Goal: Contribute content: Contribute content

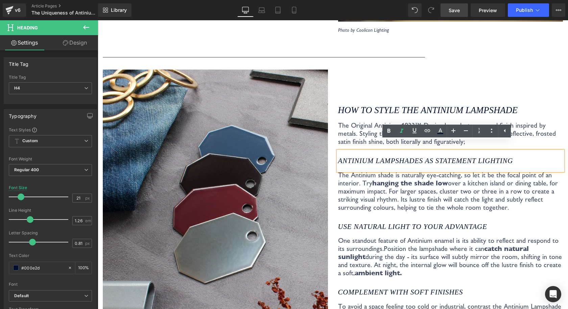
click at [454, 6] on link "Save" at bounding box center [454, 10] width 27 height 14
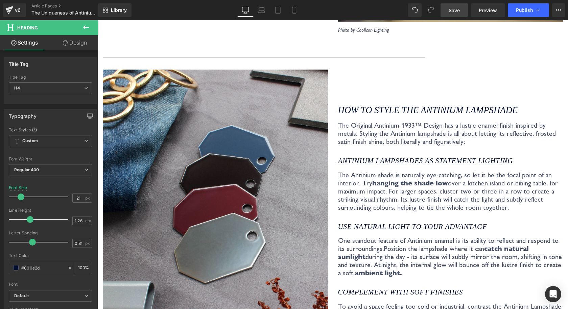
click at [449, 10] on span "Save" at bounding box center [454, 10] width 11 height 7
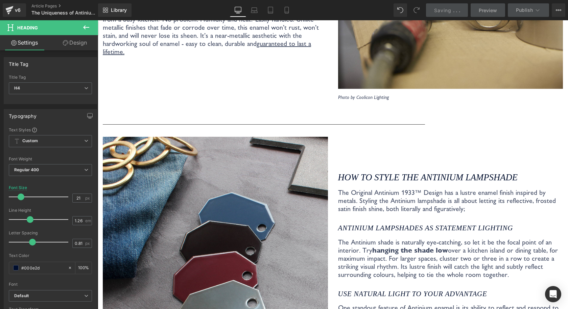
scroll to position [1198, 0]
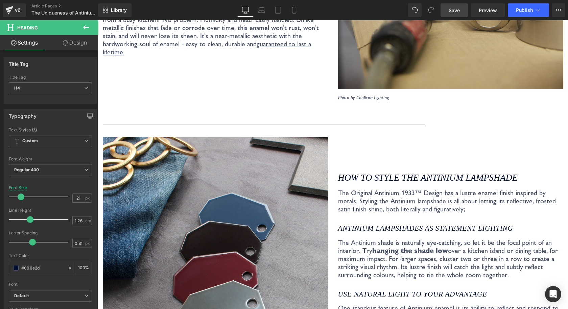
click at [463, 8] on link "Save" at bounding box center [454, 10] width 27 height 14
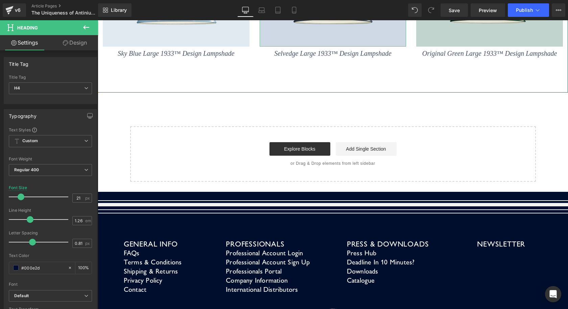
scroll to position [2502, 0]
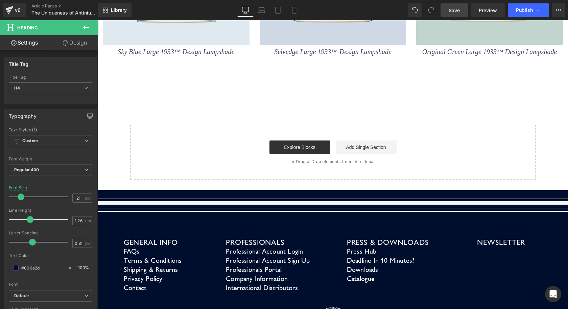
click at [453, 16] on link "Save" at bounding box center [454, 10] width 27 height 14
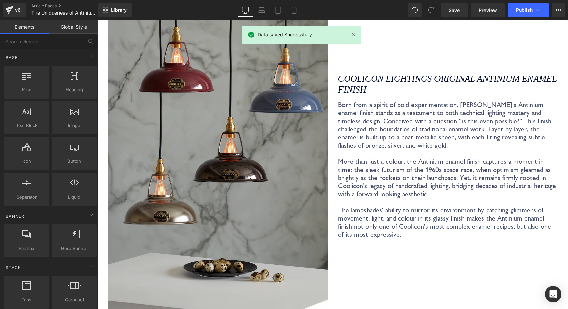
drag, startPoint x: 467, startPoint y: 89, endPoint x: 467, endPoint y: 46, distance: 43.6
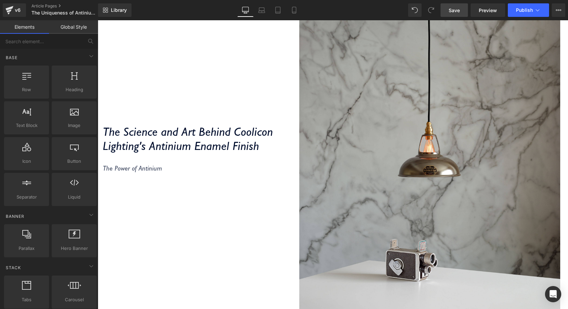
click at [466, 10] on link "Save" at bounding box center [454, 10] width 27 height 14
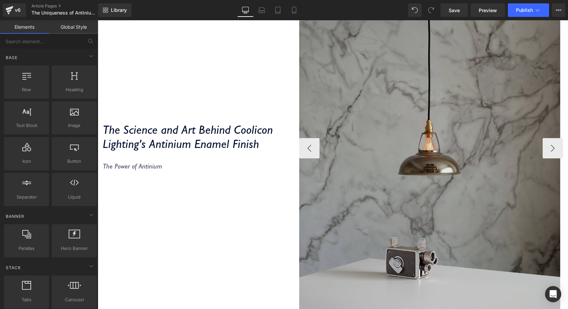
scroll to position [203, 0]
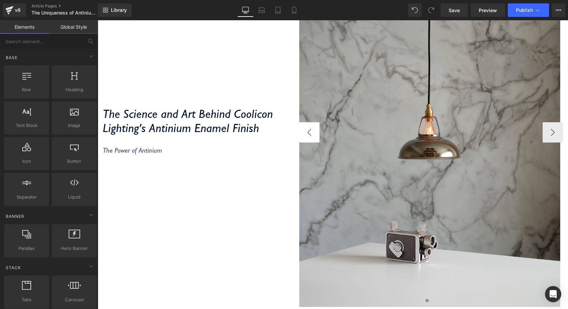
click at [307, 134] on button "‹" at bounding box center [309, 132] width 20 height 20
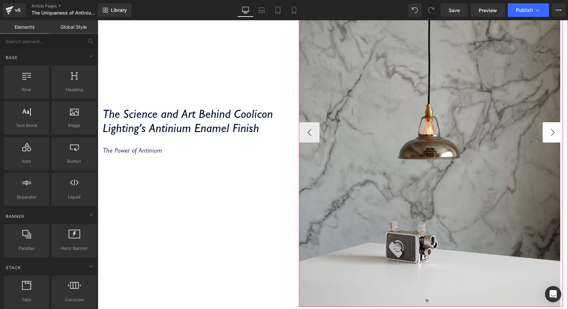
click at [543, 129] on button "›" at bounding box center [553, 132] width 20 height 20
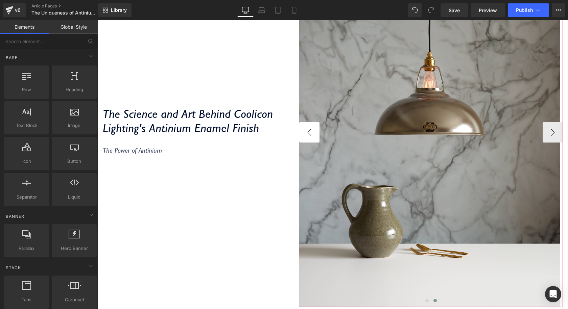
click at [305, 133] on button "‹" at bounding box center [309, 132] width 20 height 20
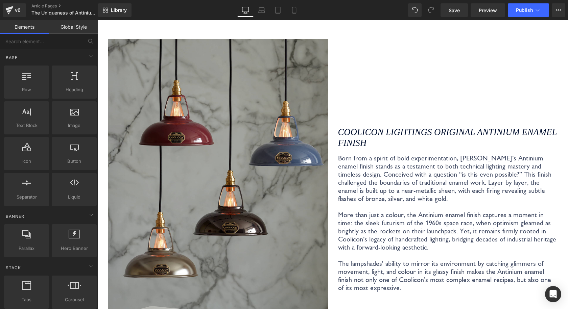
scroll to position [541, 0]
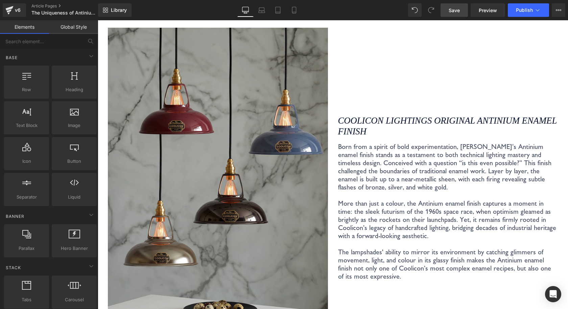
click at [466, 17] on link "Save" at bounding box center [454, 10] width 27 height 14
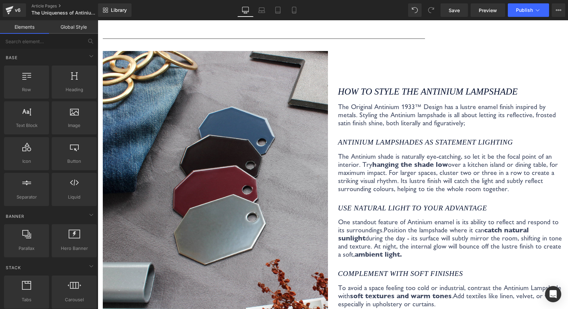
scroll to position [1285, 0]
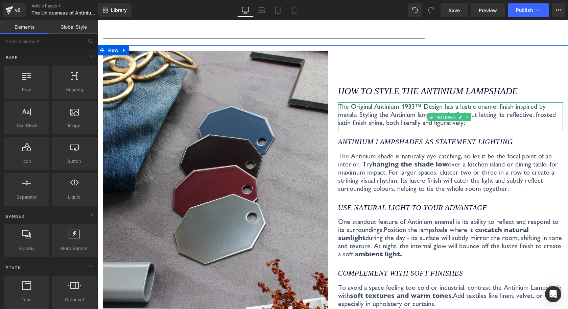
click at [471, 102] on p "The Original Antinium 1933™ Design has a lustre enamel finish inspired by metal…" at bounding box center [450, 114] width 225 height 24
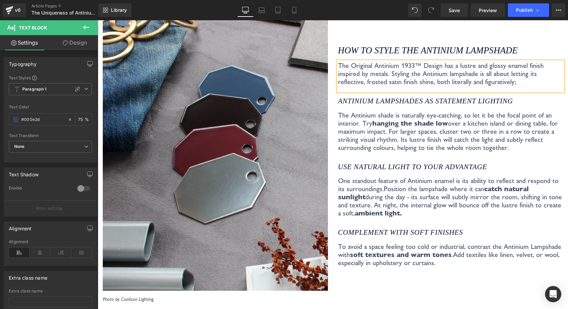
scroll to position [1386, 0]
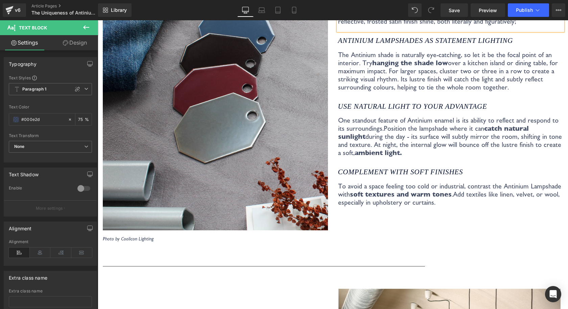
click at [450, 18] on div "Library Desktop Desktop Laptop Tablet Mobile Save Preview Publish Scheduled Vie…" at bounding box center [333, 10] width 470 height 20
click at [450, 16] on link "Save" at bounding box center [454, 10] width 27 height 14
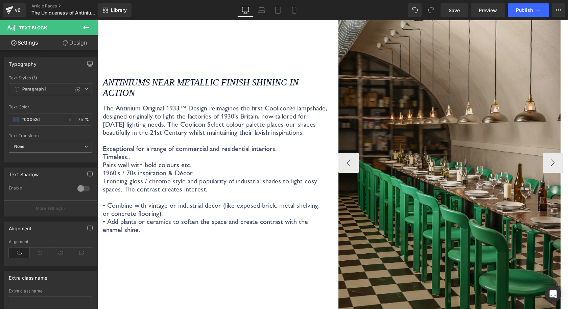
scroll to position [1691, 0]
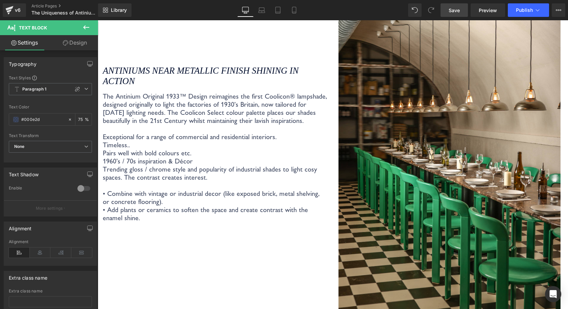
click at [446, 7] on link "Save" at bounding box center [454, 10] width 27 height 14
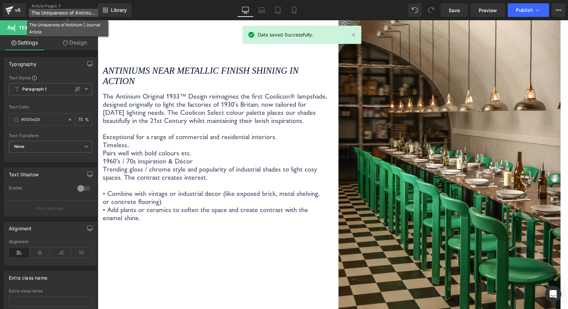
click at [43, 11] on span "The Uniqueness of Antinium | Journal Article" at bounding box center [63, 12] width 65 height 5
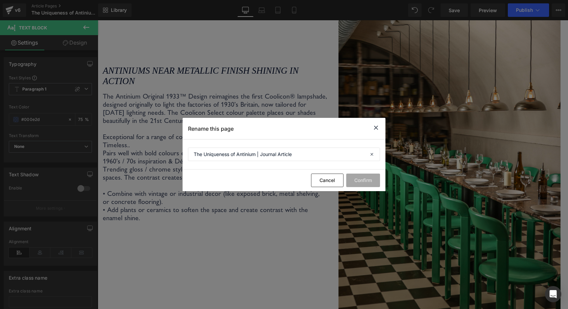
click at [374, 129] on icon at bounding box center [376, 128] width 8 height 8
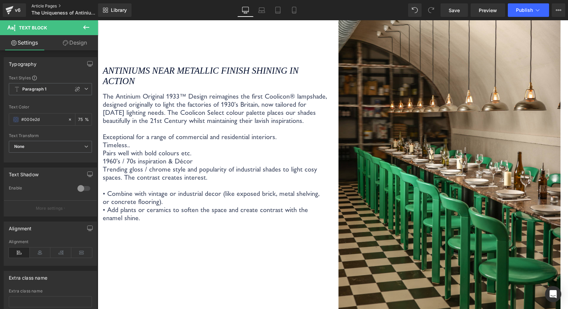
click at [35, 5] on link "Article Pages" at bounding box center [70, 5] width 78 height 5
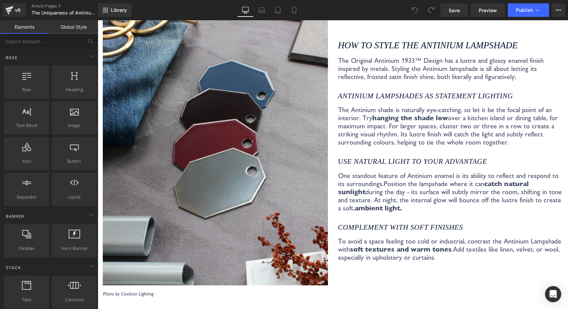
scroll to position [1555, 0]
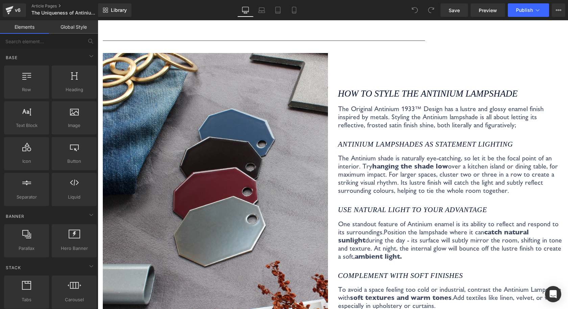
click at [379, 135] on div "Antinium lampshades as STATEMENT LIGHTING" at bounding box center [450, 145] width 225 height 20
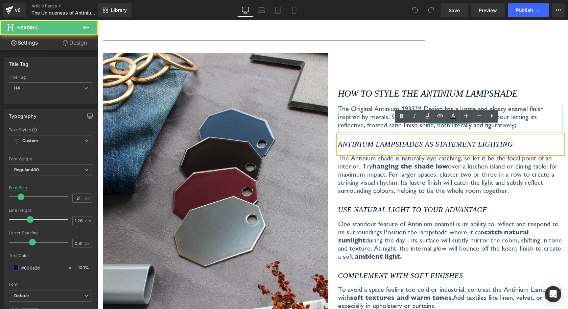
click at [376, 107] on p "The Original Antinium 1933™ Design has a lustre and glossy enamel finish inspir…" at bounding box center [450, 117] width 225 height 24
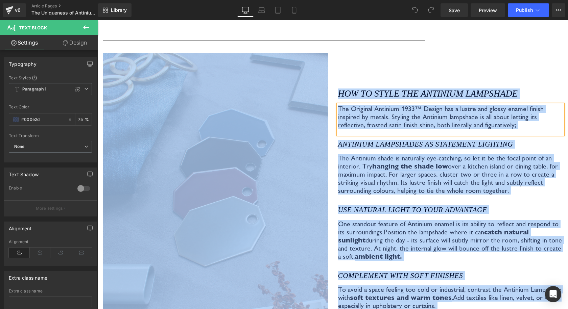
copy body "Skip to content Your cart is empty Continue shopping Have an account? Log in to…"
click at [435, 162] on strong "hanging the shade low" at bounding box center [410, 166] width 76 height 9
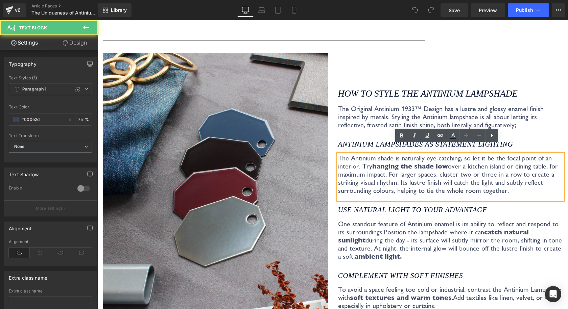
click at [395, 89] on icon "How to style the Antinium Lampshade" at bounding box center [428, 94] width 180 height 10
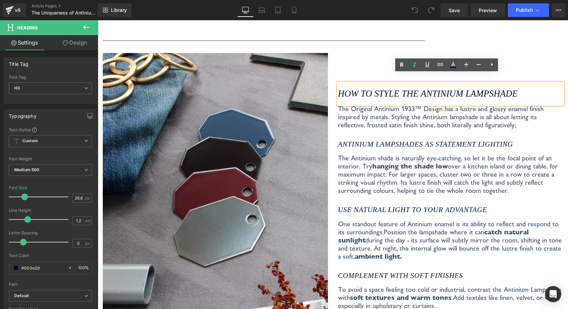
click at [371, 105] on p "The Original Antinium 1933™ Design has a lustre and glossy enamel finish inspir…" at bounding box center [450, 117] width 225 height 24
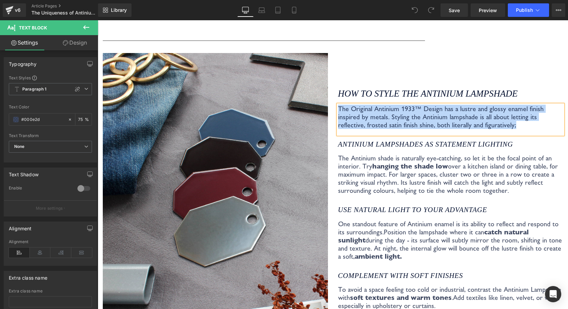
copy p "The Original Antinium 1933™ Design has a lustre and glossy enamel finish inspir…"
click at [432, 177] on p "The Antinium shade is naturally eye-catching, so let it be the focal point of a…" at bounding box center [450, 174] width 225 height 41
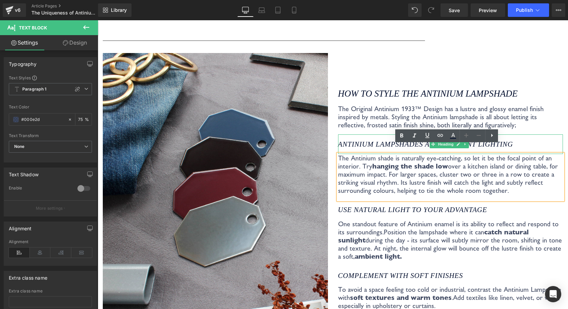
click at [531, 140] on h4 "Antinium lampshades as STATEMENT LIGHTING" at bounding box center [450, 144] width 225 height 9
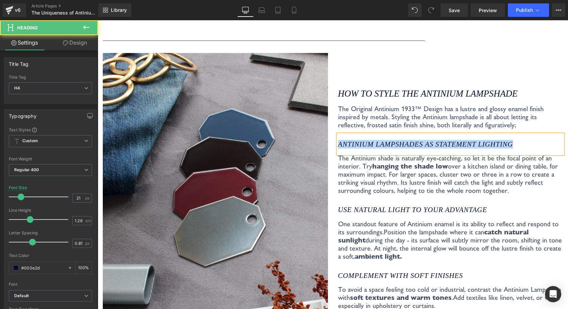
copy icon "Antinium lampshades as STATEMENT LIGHTING"
click at [457, 173] on link at bounding box center [460, 177] width 7 height 8
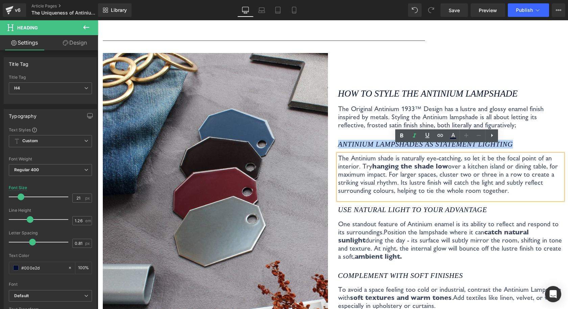
click at [516, 162] on p "The Antinium shade is naturally eye-catching, so let it be the focal point of a…" at bounding box center [450, 174] width 225 height 41
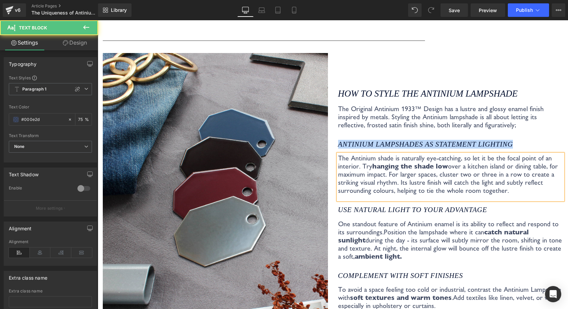
copy p "The Antinium shade is naturally eye-catching, so let it be the focal point of a…"
drag, startPoint x: 412, startPoint y: 204, endPoint x: 418, endPoint y: 200, distance: 6.8
click at [412, 206] on icon "Use natural light to your advantage" at bounding box center [412, 210] width 149 height 8
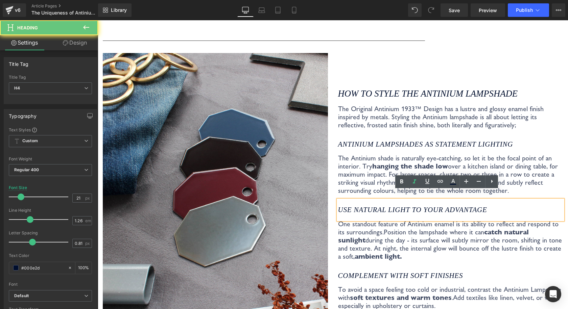
click at [417, 206] on icon "Use natural light to your advantage" at bounding box center [412, 210] width 149 height 8
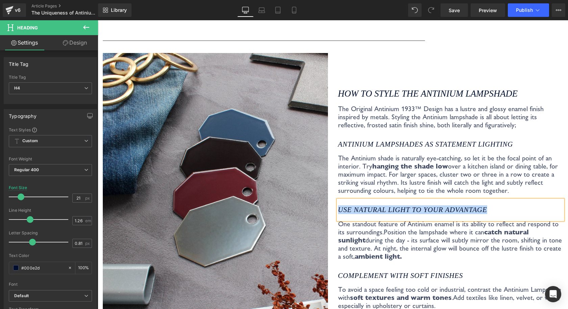
copy icon "Use natural light to your advantage"
click at [447, 228] on span "Position the lampshade where it can catch natural sunlight during the day - its…" at bounding box center [450, 244] width 224 height 32
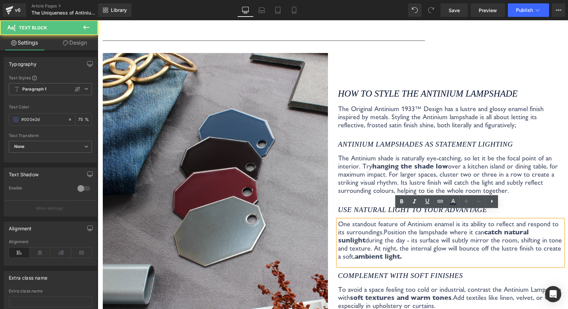
click at [442, 228] on span "Position the lampshade where it can catch natural sunlight during the day - its…" at bounding box center [450, 244] width 224 height 32
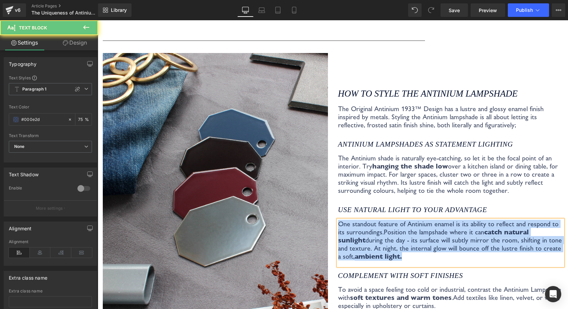
copy p "One standout feature of Antinium enamel is its ability to reflect and respond t…"
click at [449, 268] on div "Complement with soft finishes Heading" at bounding box center [450, 276] width 225 height 20
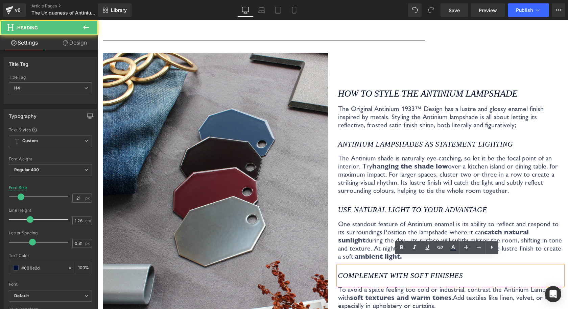
click at [456, 272] on icon "Complement with soft finishes" at bounding box center [400, 276] width 125 height 8
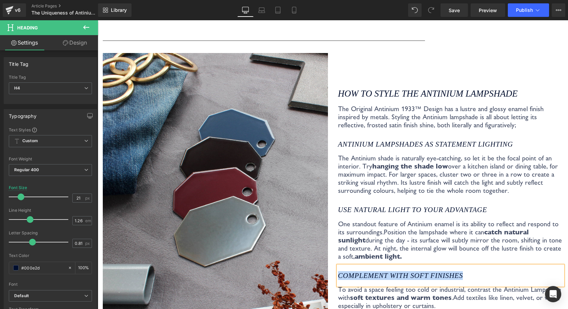
copy icon "Complement with soft finishes"
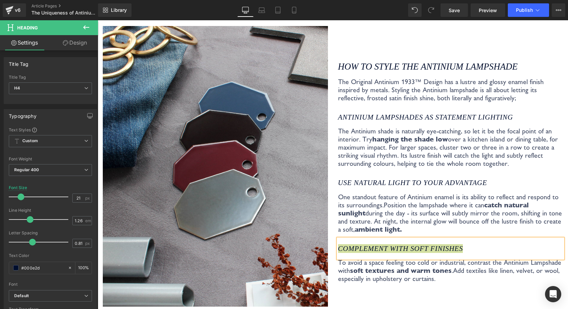
scroll to position [1623, 0]
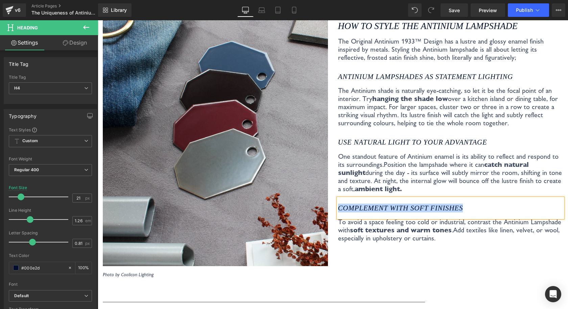
click at [424, 231] on span "Add textiles like linen, velvet, or wool, especially in upholstery or curtains." at bounding box center [448, 234] width 221 height 16
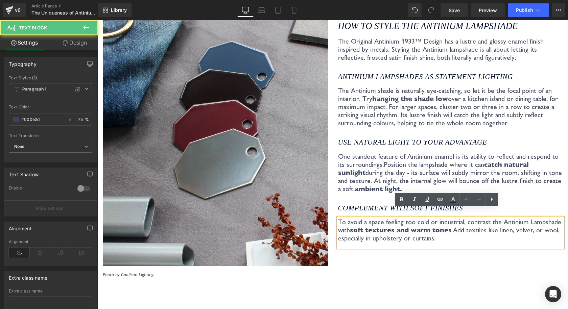
click at [425, 226] on span "Add textiles like linen, velvet, or wool, especially in upholstery or curtains." at bounding box center [448, 234] width 221 height 16
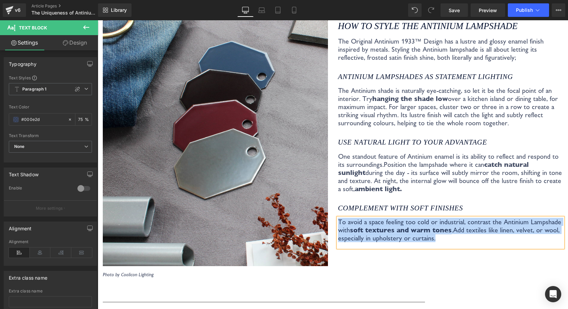
copy p "To avoid a space feeling too cold or industrial, contrast the Antinium Lampshad…"
click at [466, 87] on p "The Antinium shade is naturally eye-catching, so let it be the focal point of a…" at bounding box center [450, 107] width 225 height 41
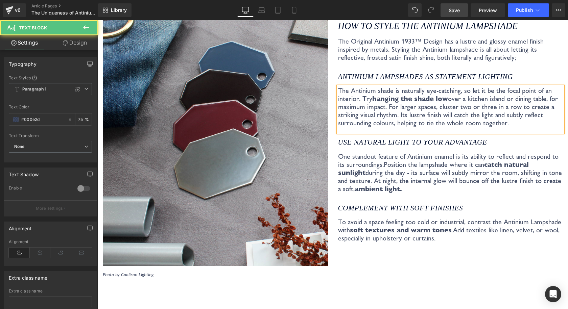
click at [449, 8] on span "Save" at bounding box center [454, 10] width 11 height 7
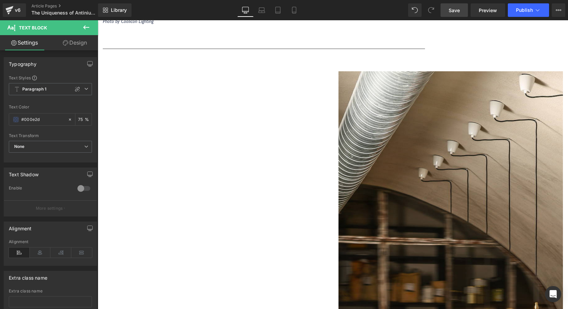
scroll to position [2040, 0]
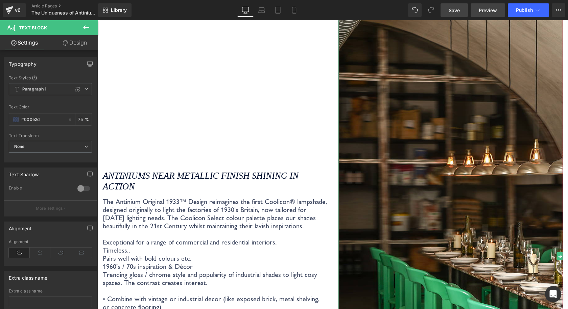
click at [492, 11] on span "Preview" at bounding box center [488, 10] width 18 height 7
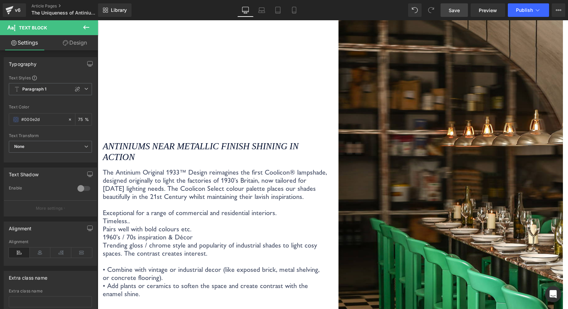
scroll to position [2108, 0]
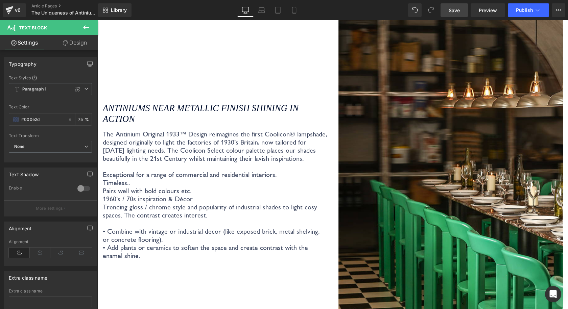
click at [150, 171] on p "Exceptional for a range of commercial and residential interiors." at bounding box center [215, 175] width 225 height 8
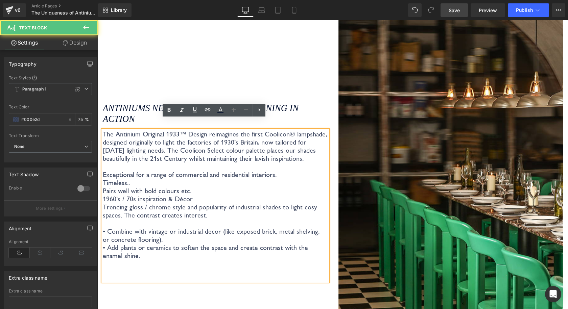
click at [111, 130] on p "The Antinium Original 1933™ Design reimagines the first Coolicon® lampshade, de…" at bounding box center [215, 146] width 225 height 32
click at [103, 130] on p "The Antinium Original 1933™ Design reimagines the first Coolicon® lampshade, de…" at bounding box center [215, 146] width 225 height 32
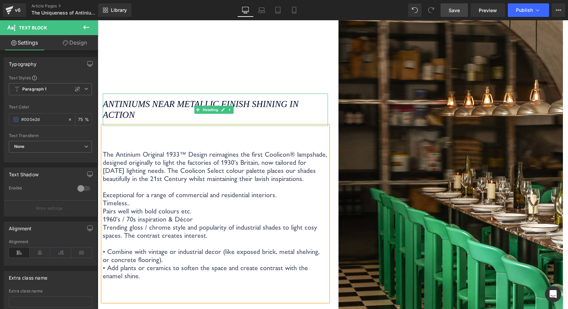
scroll to position [2095, 0]
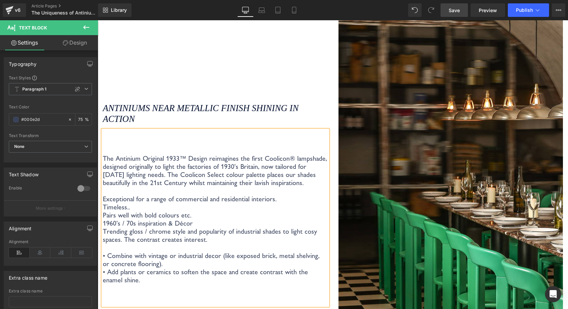
click at [136, 136] on p "The Antinium Original 1933™ Design reimagines the first Coolicon® lampshade, de…" at bounding box center [215, 158] width 225 height 57
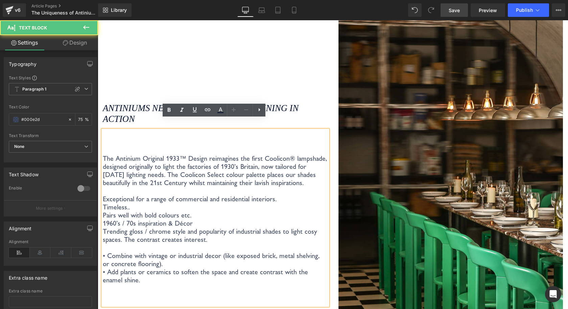
click at [140, 130] on div "The Antinium Original 1933™ Design reimagines the first Coolicon® lampshade, de…" at bounding box center [215, 218] width 225 height 176
click at [123, 130] on p "The Antinium Original 1933™ Design reimagines the first Coolicon® lampshade, de…" at bounding box center [215, 158] width 225 height 57
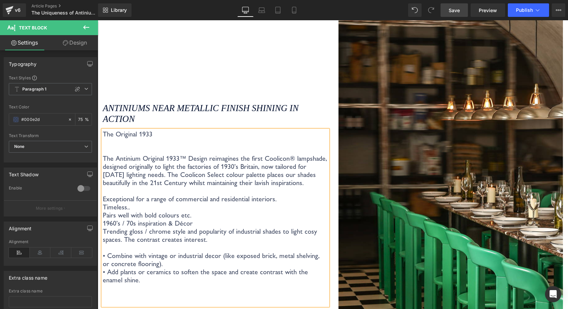
click at [182, 145] on p "The Original 1933 The Antinium Original 1933™ Design reimagines the first Cooli…" at bounding box center [215, 158] width 225 height 57
drag, startPoint x: 178, startPoint y: 146, endPoint x: 183, endPoint y: 145, distance: 5.0
click at [183, 146] on p "The Original 1933 The Antinium Original 1933™ Design reimagines the first Cooli…" at bounding box center [215, 158] width 225 height 57
copy p "™"
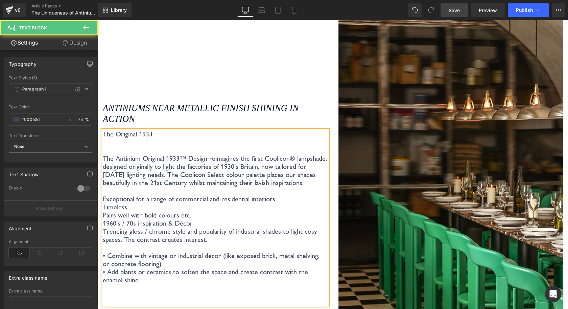
click at [158, 130] on p "The Original 1933 The Antinium Original 1933™ Design reimagines the first Cooli…" at bounding box center [215, 158] width 225 height 57
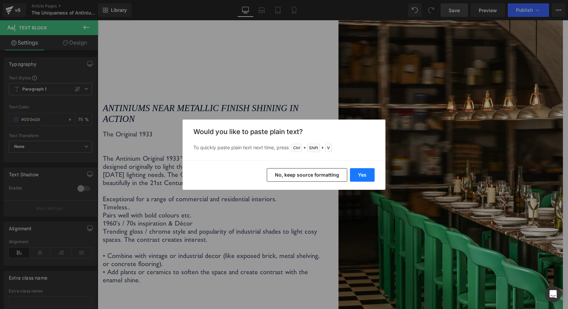
click at [366, 177] on button "Yes" at bounding box center [362, 175] width 25 height 14
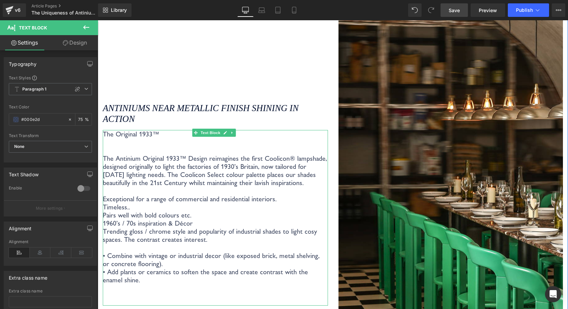
click at [171, 130] on p "The Original 1933™ The Antinium Original 1933™ Design reimagines the first Cool…" at bounding box center [215, 158] width 225 height 57
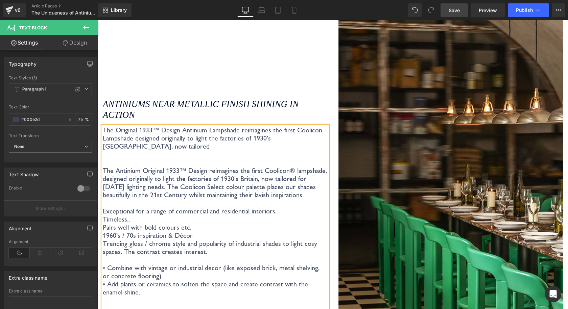
scroll to position [2087, 0]
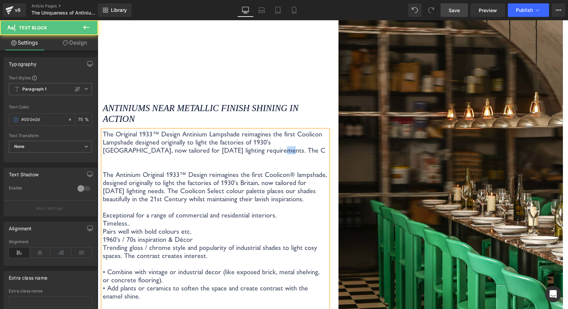
drag, startPoint x: 207, startPoint y: 141, endPoint x: 201, endPoint y: 139, distance: 6.2
click at [198, 142] on p "The Original 1933™ Design Antinium Lampshade reimagines the first Coolicon Lamp…" at bounding box center [215, 166] width 225 height 73
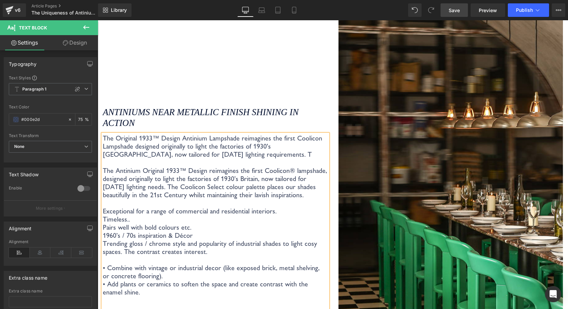
scroll to position [2091, 0]
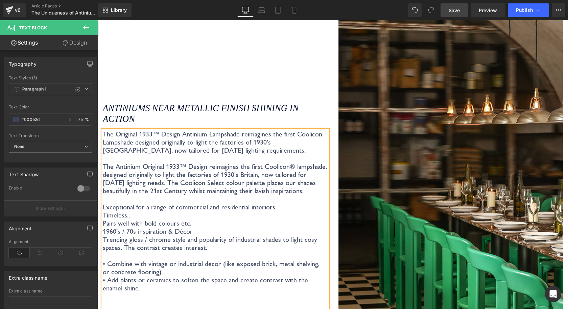
drag, startPoint x: 267, startPoint y: 180, endPoint x: 103, endPoint y: 155, distance: 166.2
click at [103, 155] on p "The Original 1933™ Design Antinium Lampshade reimagines the first Coolicon Lamp…" at bounding box center [215, 162] width 225 height 65
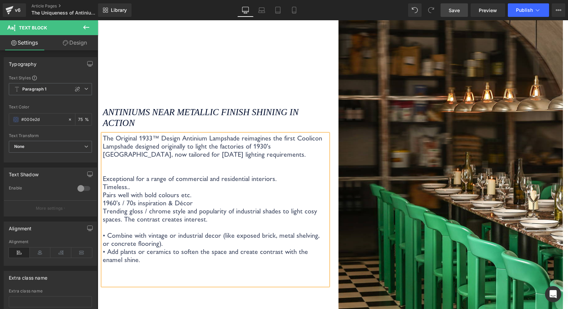
scroll to position [2108, 0]
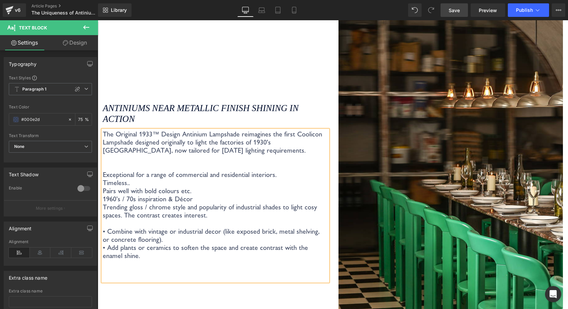
drag, startPoint x: 191, startPoint y: 144, endPoint x: 205, endPoint y: 144, distance: 14.2
click at [191, 144] on p "The Original 1933™ Design Antinium Lampshade reimagines the first Coolicon Lamp…" at bounding box center [215, 146] width 225 height 32
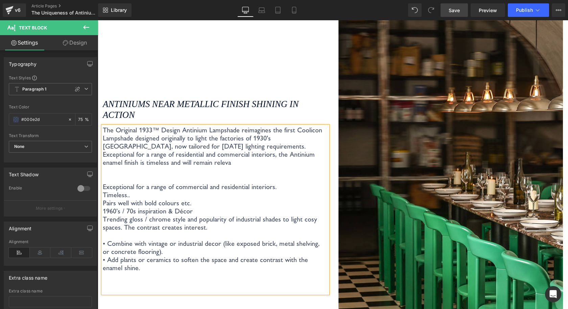
scroll to position [2100, 0]
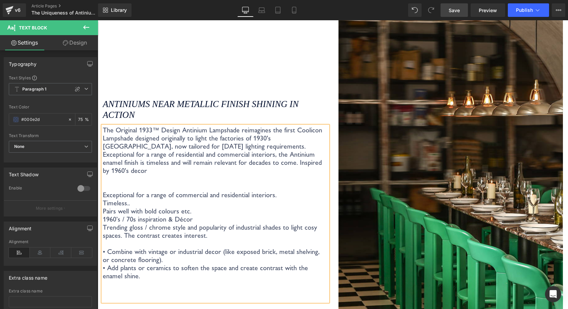
click at [461, 15] on link "Save" at bounding box center [454, 10] width 27 height 14
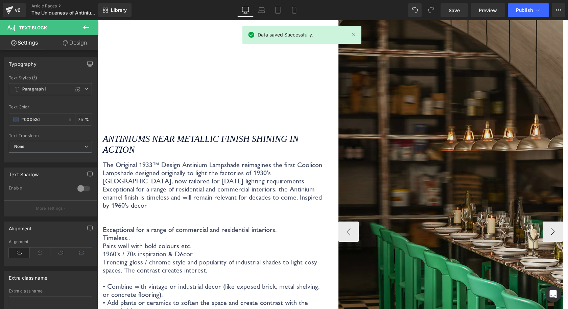
scroll to position [2066, 0]
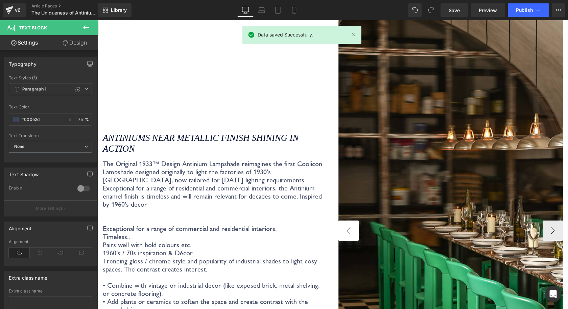
click at [352, 221] on button "‹" at bounding box center [348, 231] width 20 height 20
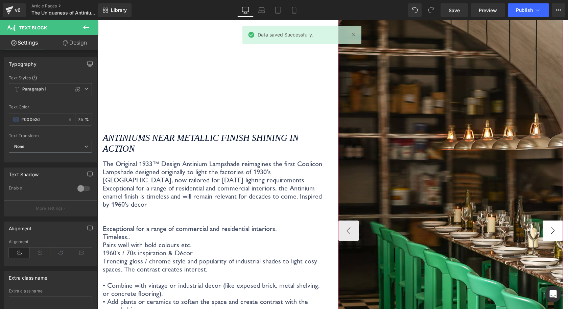
click at [550, 221] on button "›" at bounding box center [553, 231] width 20 height 20
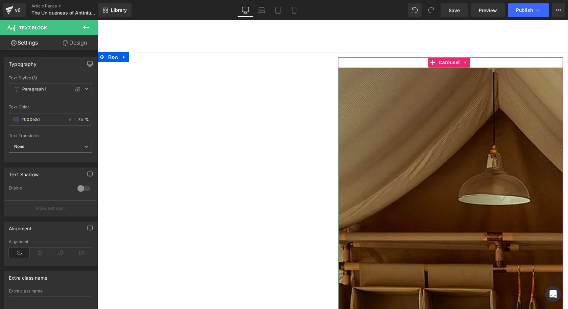
scroll to position [1863, 0]
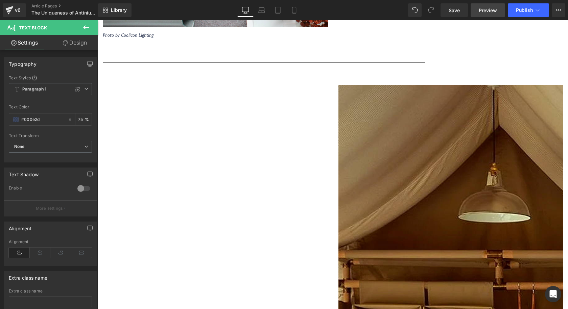
click at [480, 10] on span "Preview" at bounding box center [488, 10] width 18 height 7
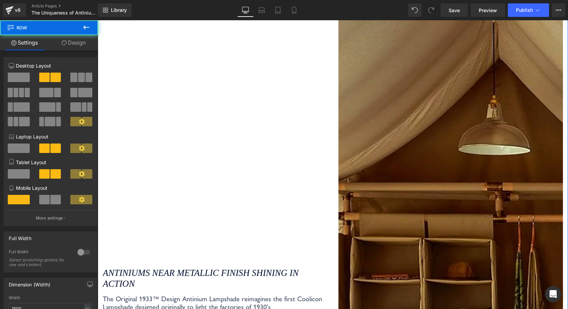
drag, startPoint x: 216, startPoint y: 174, endPoint x: 218, endPoint y: 182, distance: 8.0
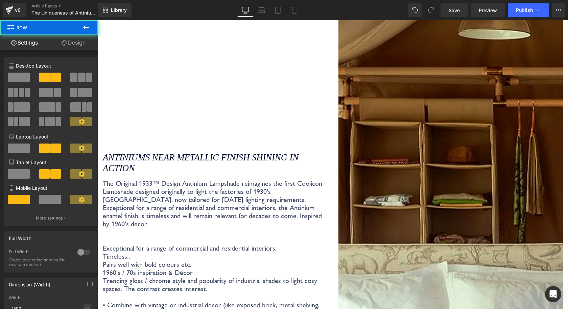
scroll to position [2148, 0]
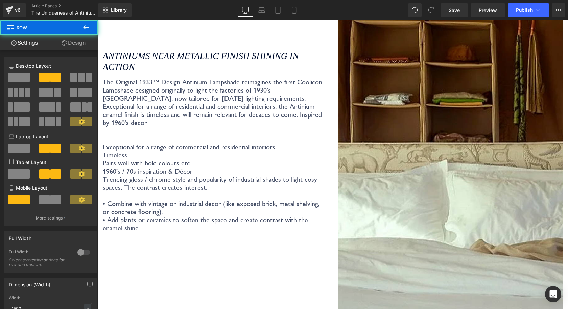
click at [189, 151] on p "Timeless.." at bounding box center [215, 155] width 225 height 8
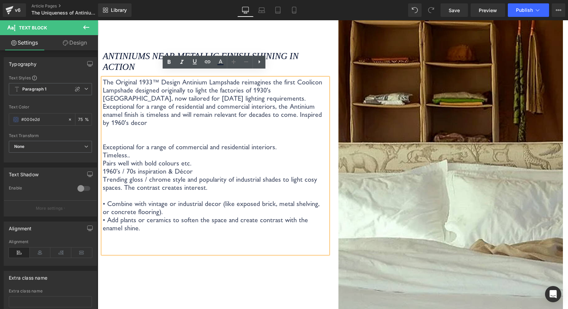
click at [203, 91] on p "The Original 1933™ Design Antinium Lampshade reimagines the first Coolicon Lamp…" at bounding box center [215, 106] width 225 height 57
click at [262, 114] on p "The Original 1933™ Design Antinium Lampshade reimagines the first Coolicon Lamp…" at bounding box center [215, 106] width 225 height 57
click at [265, 112] on p "The Original 1933™ Design Antinium Lampshade reimagines the first Coolicon Lamp…" at bounding box center [215, 106] width 225 height 57
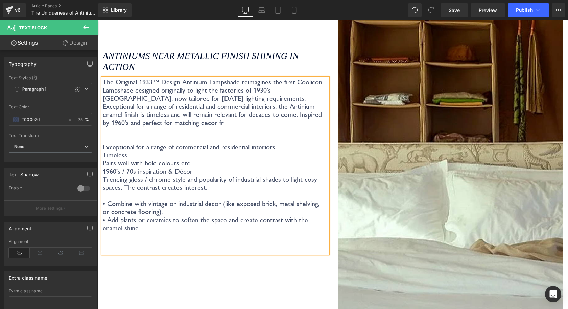
scroll to position [2143, 0]
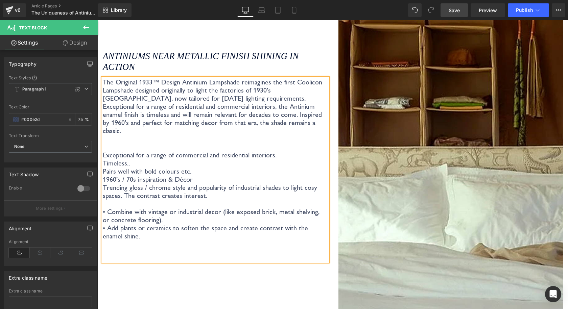
click at [462, 12] on link "Save" at bounding box center [454, 10] width 27 height 14
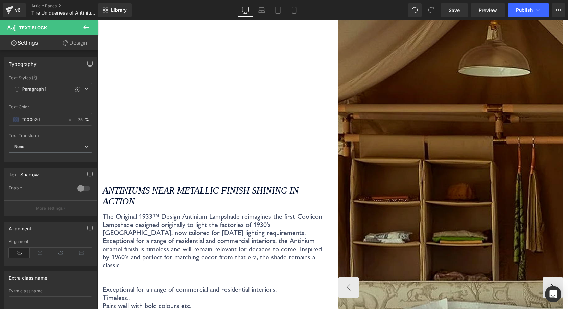
scroll to position [2008, 0]
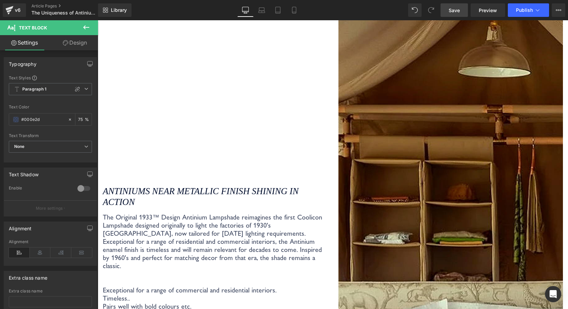
click at [465, 5] on link "Save" at bounding box center [454, 10] width 27 height 14
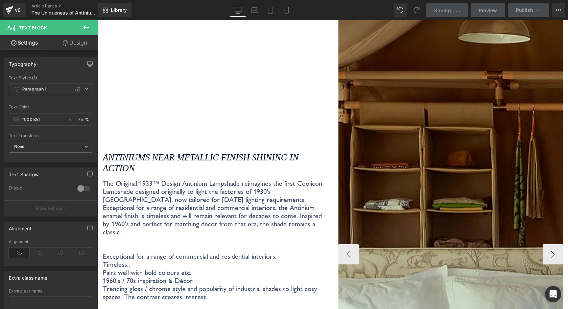
click at [447, 92] on img at bounding box center [570, 254] width 465 height 697
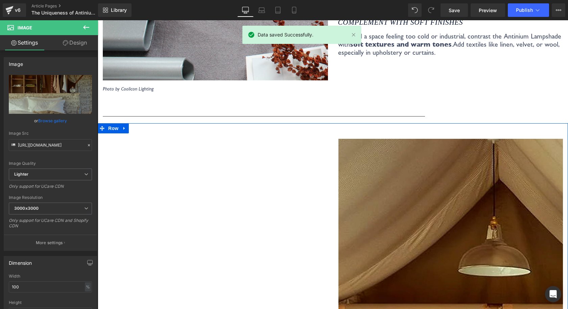
scroll to position [1805, 0]
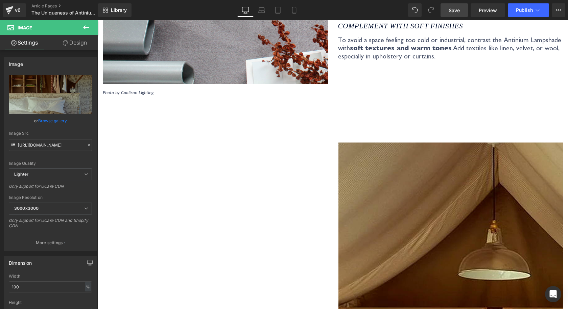
click at [460, 10] on span "Save" at bounding box center [454, 10] width 11 height 7
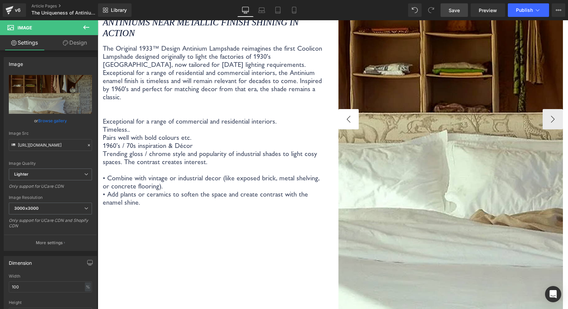
click at [348, 109] on button "‹" at bounding box center [348, 119] width 20 height 20
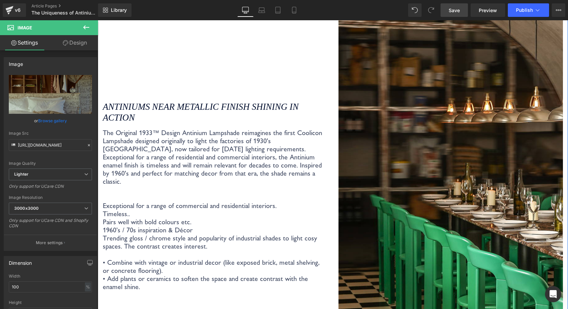
scroll to position [2143, 0]
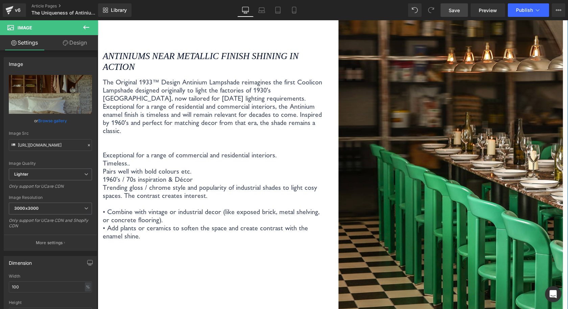
click at [213, 100] on p "The Original 1933™ Design Antinium Lampshade reimagines the first Coolicon Lamp…" at bounding box center [215, 110] width 225 height 65
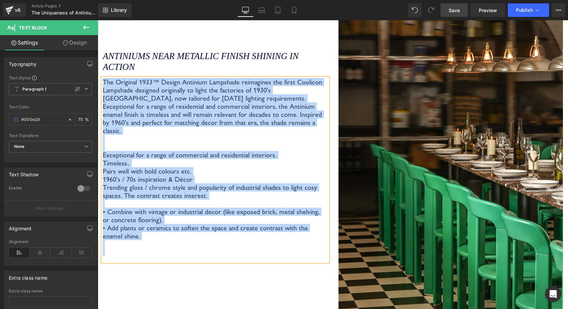
copy div "The Original 1933™ Design Antinium Lampshade reimagines the first Coolicon Lamp…"
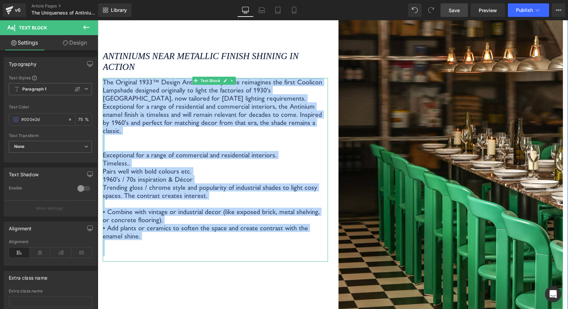
click at [255, 184] on p "Trending gloss / chrome style and popularity of industrial shades to light cosy…" at bounding box center [215, 204] width 225 height 41
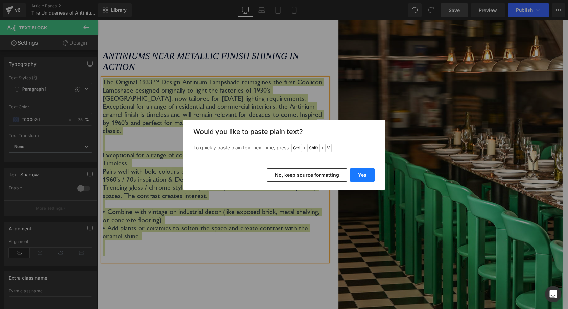
click at [368, 175] on button "Yes" at bounding box center [362, 175] width 25 height 14
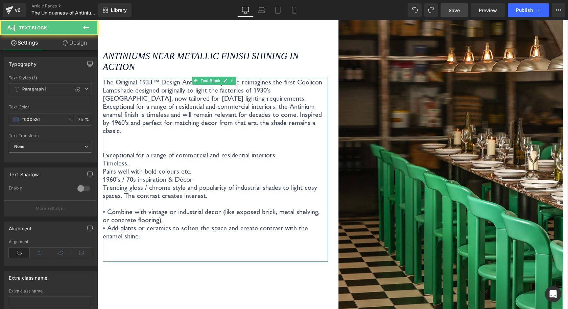
click at [210, 175] on p "1960’s / 70s inspiration & Décor" at bounding box center [215, 179] width 225 height 8
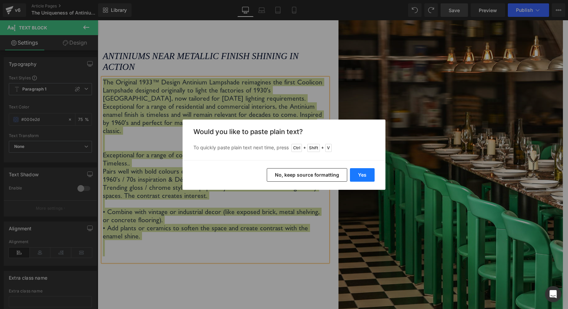
drag, startPoint x: 362, startPoint y: 174, endPoint x: 444, endPoint y: 167, distance: 81.8
click at [362, 174] on button "Yes" at bounding box center [362, 175] width 25 height 14
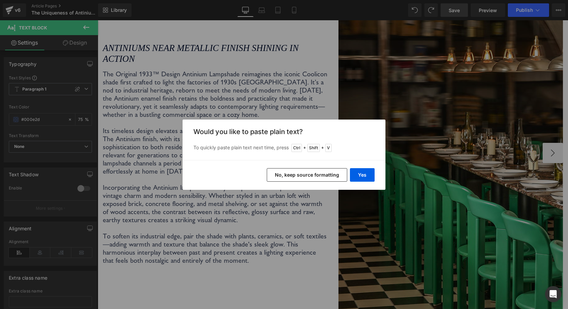
scroll to position [2131, 0]
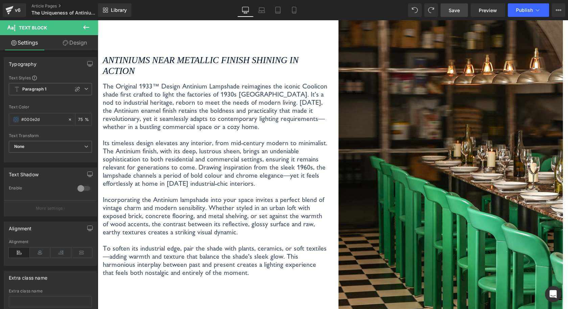
click at [459, 15] on link "Save" at bounding box center [454, 10] width 27 height 14
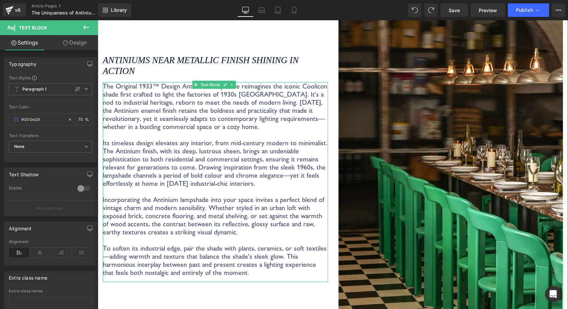
click at [145, 91] on p "The Original 1933™ Design Antinium Lampshade reimagines the iconic Coolicon sha…" at bounding box center [215, 106] width 225 height 49
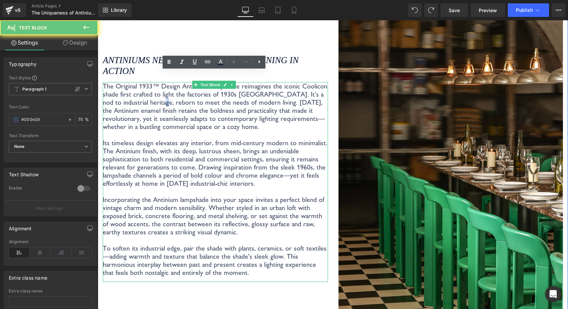
click at [145, 91] on p "The Original 1933™ Design Antinium Lampshade reimagines the iconic Coolicon sha…" at bounding box center [215, 106] width 225 height 49
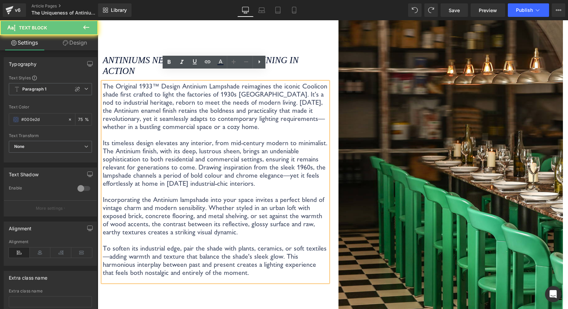
click at [132, 91] on p "The Original 1933™ Design Antinium Lampshade reimagines the iconic Coolicon sha…" at bounding box center [215, 106] width 225 height 49
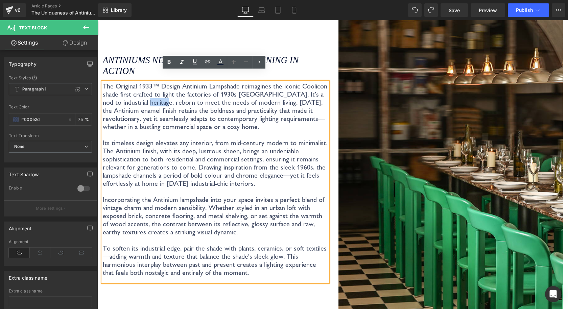
click at [131, 91] on p "The Original 1933™ Design Antinium Lampshade reimagines the iconic Coolicon sha…" at bounding box center [215, 106] width 225 height 49
click at [173, 118] on p "The Original 1933™ Design Antinium Lampshade reimagines the iconic Coolicon sha…" at bounding box center [215, 106] width 225 height 49
drag, startPoint x: 200, startPoint y: 120, endPoint x: 166, endPoint y: 119, distance: 33.8
click at [166, 119] on div "The Original 1933™ Design Antinium Lampshade reimagines the iconic Coolicon sha…" at bounding box center [215, 182] width 225 height 200
click at [263, 110] on p "The Original 1933™ Design Antinium Lampshade reimagines the iconic Coolicon sha…" at bounding box center [215, 110] width 225 height 57
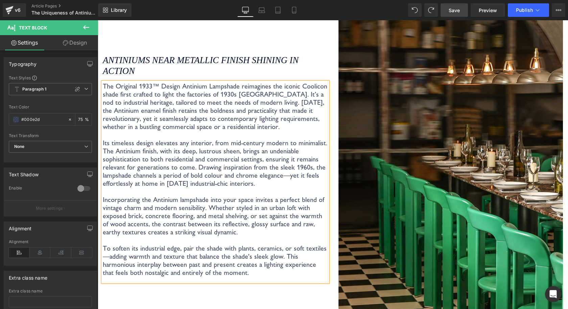
click at [453, 9] on span "Save" at bounding box center [454, 10] width 11 height 7
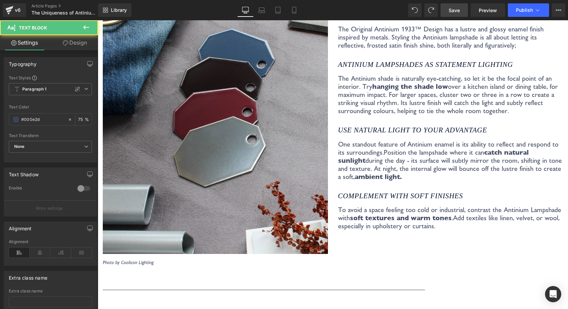
drag, startPoint x: 200, startPoint y: 209, endPoint x: 200, endPoint y: 205, distance: 4.1
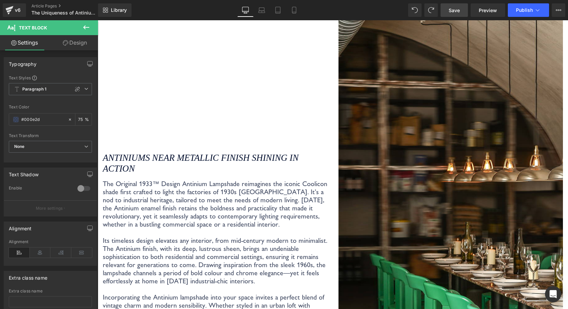
scroll to position [2114, 0]
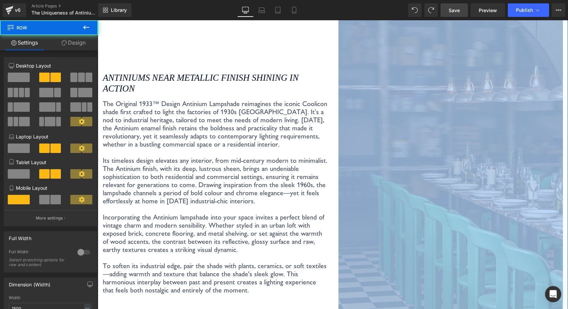
drag, startPoint x: 329, startPoint y: 149, endPoint x: 321, endPoint y: 148, distance: 8.2
click at [321, 148] on div "ANTINIUMS NEAR METALLIC FINISH SHINING IN ACTION Heading The Original 1933™ Des…" at bounding box center [215, 183] width 235 height 719
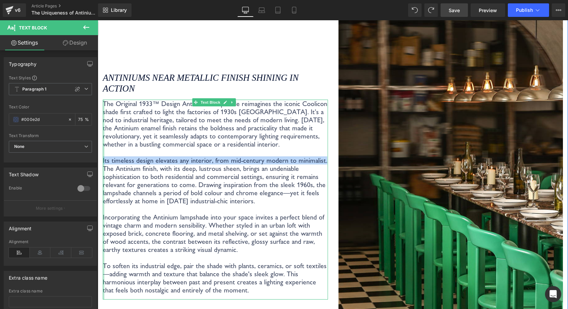
drag, startPoint x: 320, startPoint y: 149, endPoint x: 103, endPoint y: 146, distance: 217.1
click at [103, 146] on div "The Original 1933™ Design Antinium Lampshade reimagines the iconic Coolicon sha…" at bounding box center [215, 200] width 225 height 200
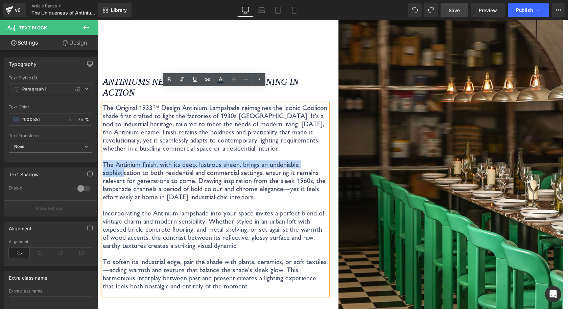
scroll to position [2118, 0]
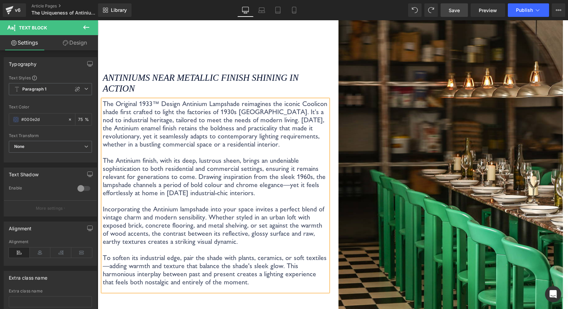
click at [455, 11] on span "Save" at bounding box center [454, 10] width 11 height 7
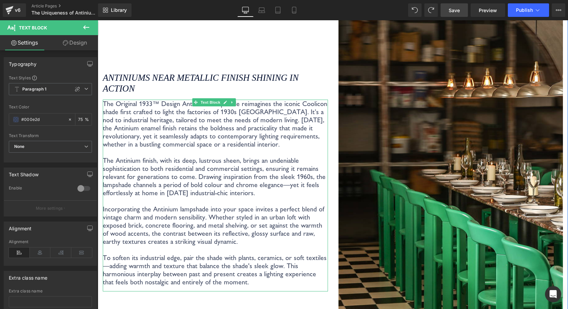
click at [285, 174] on p "The Antinium finish, with its deep, lustrous sheen, brings an undeniable sophis…" at bounding box center [215, 177] width 225 height 41
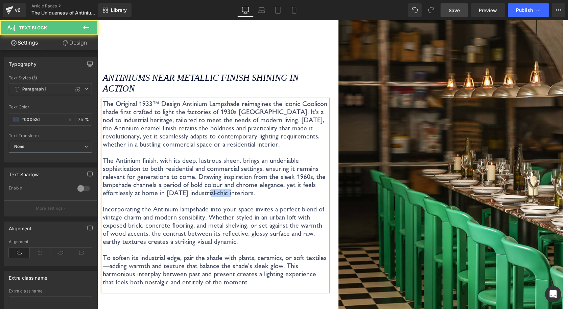
drag, startPoint x: 221, startPoint y: 182, endPoint x: 202, endPoint y: 183, distance: 19.3
click at [202, 183] on p "The Antinium finish, with its deep, lustrous sheen, brings an undeniable sophis…" at bounding box center [215, 177] width 225 height 41
click at [189, 184] on p "The Antinium finish, with its deep, lustrous sheen, brings an undeniable sophis…" at bounding box center [215, 177] width 225 height 41
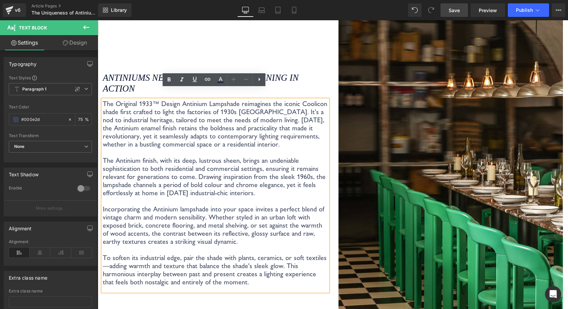
click at [461, 8] on link "Save" at bounding box center [454, 10] width 27 height 14
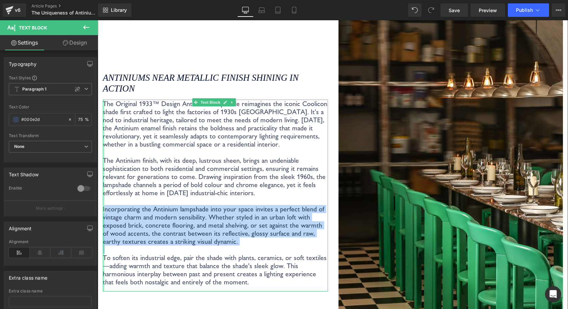
drag, startPoint x: 224, startPoint y: 235, endPoint x: 104, endPoint y: 200, distance: 124.5
click at [104, 200] on div "The Original 1933™ Design Antinium Lampshade reimagines the iconic Coolicon sha…" at bounding box center [215, 196] width 225 height 192
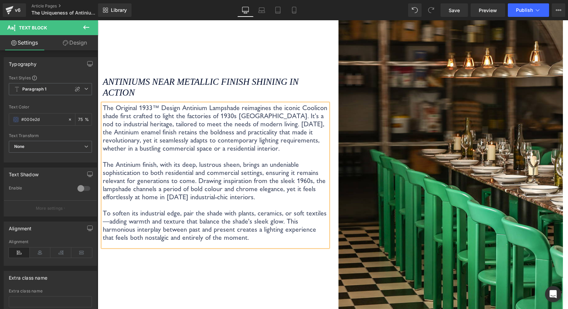
scroll to position [2142, 0]
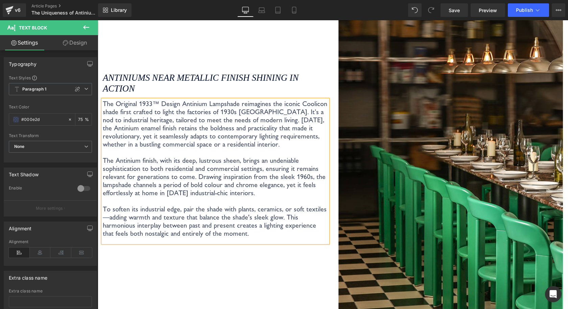
drag, startPoint x: 211, startPoint y: 222, endPoint x: 102, endPoint y: 193, distance: 112.7
click at [103, 193] on div "The Original 1933™ Design Antinium Lampshade reimagines the iconic Coolicon sha…" at bounding box center [215, 171] width 225 height 143
click at [108, 157] on p "The Antinium finish, with its deep, lustrous sheen, brings an undeniable sophis…" at bounding box center [215, 177] width 225 height 41
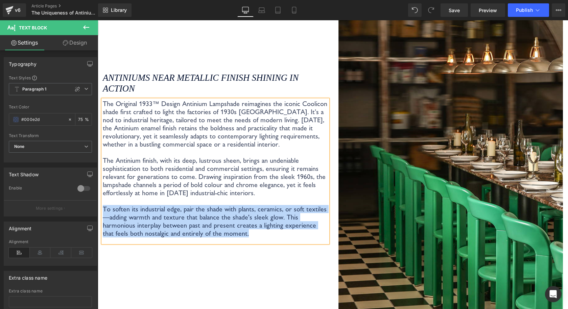
drag, startPoint x: 210, startPoint y: 225, endPoint x: 101, endPoint y: 194, distance: 113.4
click at [100, 195] on div "ANTINIUMS NEAR METALLIC FINISH SHINING IN ACTION Heading The Original 1933™ Des…" at bounding box center [215, 155] width 235 height 719
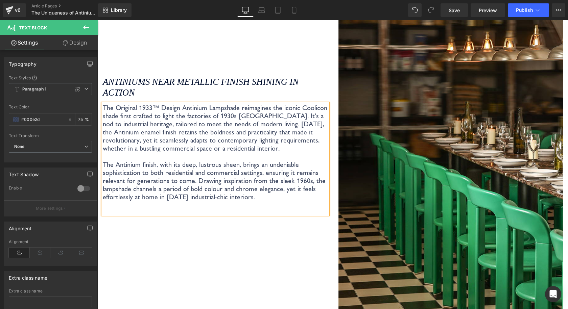
scroll to position [2158, 0]
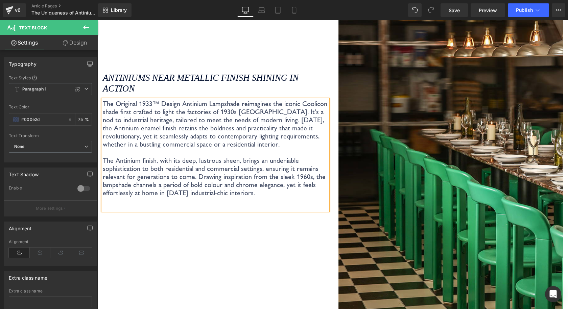
click at [202, 168] on p "The Antinium finish, with its deep, lustrous sheen, brings an undeniable sophis…" at bounding box center [215, 177] width 225 height 41
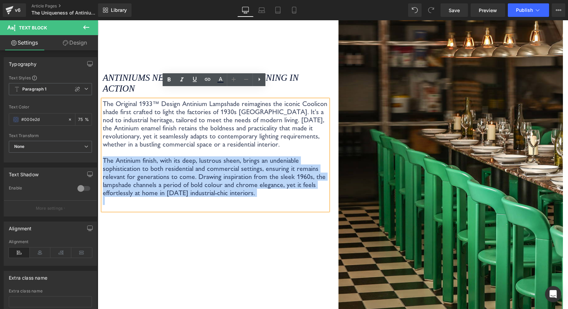
drag, startPoint x: 239, startPoint y: 188, endPoint x: 193, endPoint y: 172, distance: 47.9
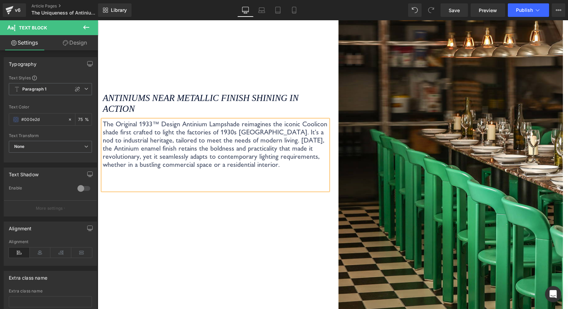
scroll to position [2179, 0]
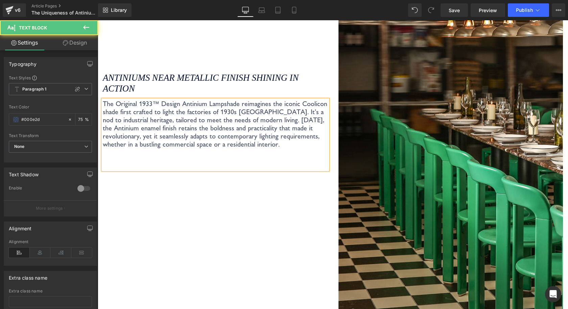
click at [188, 128] on p "The Original 1933™ Design Antinium Lampshade reimagines the iconic Coolicon sha…" at bounding box center [215, 128] width 225 height 57
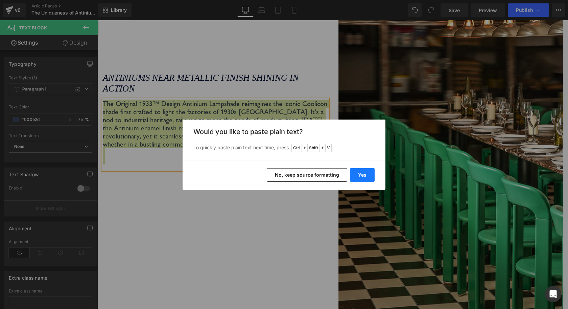
drag, startPoint x: 356, startPoint y: 177, endPoint x: 257, endPoint y: 156, distance: 100.8
click at [356, 177] on button "Yes" at bounding box center [362, 175] width 25 height 14
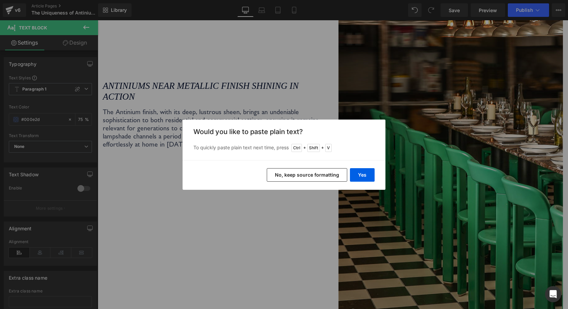
scroll to position [2187, 0]
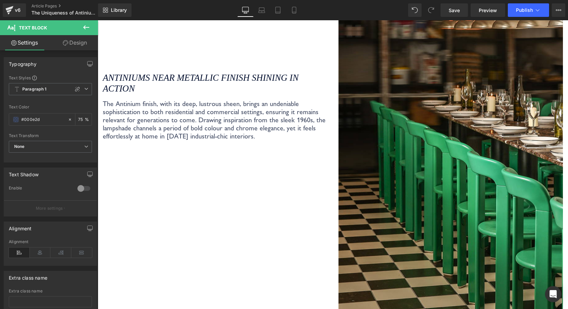
click at [242, 203] on div "ANTINIUMS NEAR METALLIC FINISH SHINING IN ACTION Heading The Antinium finish, w…" at bounding box center [215, 110] width 235 height 719
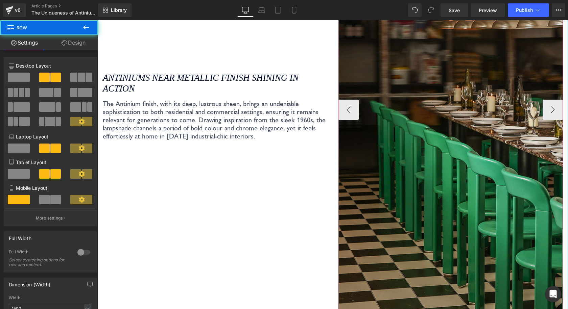
scroll to position [2085, 0]
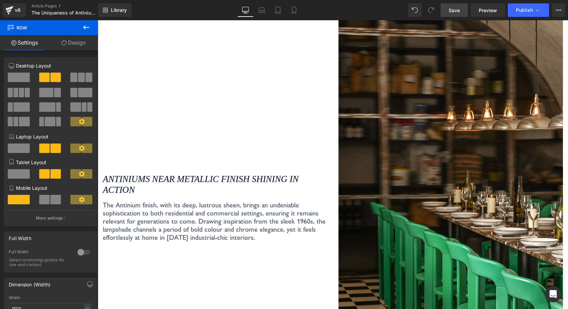
click at [458, 8] on span "Save" at bounding box center [454, 10] width 11 height 7
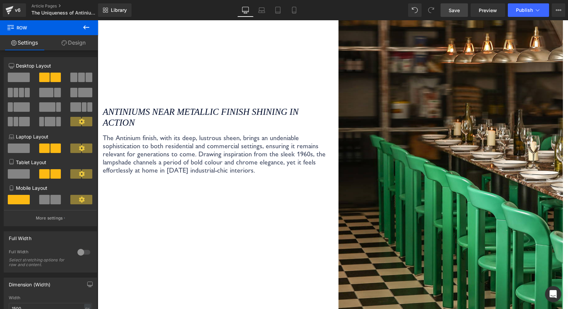
scroll to position [2153, 0]
click at [466, 10] on link "Save" at bounding box center [454, 10] width 27 height 14
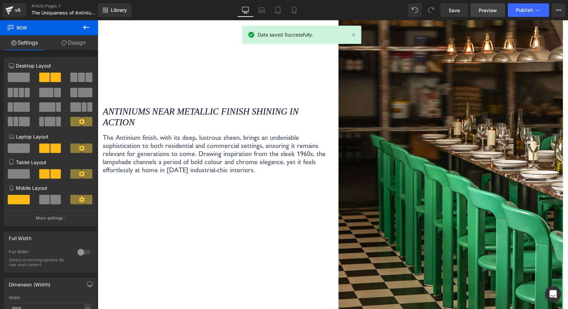
click at [480, 10] on span "Preview" at bounding box center [488, 10] width 18 height 7
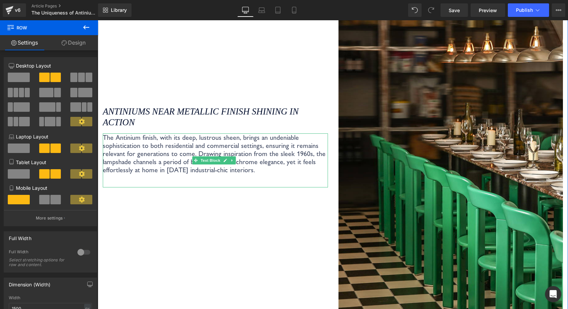
click at [145, 134] on p "The Antinium finish, with its deep, lustrous sheen, brings an undeniable sophis…" at bounding box center [215, 154] width 225 height 41
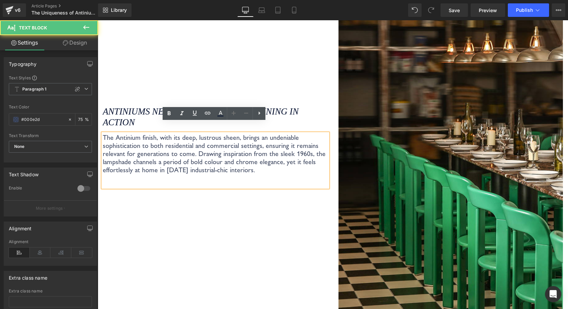
click at [141, 134] on p "The Antinium finish, with its deep, lustrous sheen, brings an undeniable sophis…" at bounding box center [215, 154] width 225 height 41
click at [115, 134] on p "The Antinium finish, with its deep, lustrous sheen, brings an undeniable sophis…" at bounding box center [215, 154] width 225 height 41
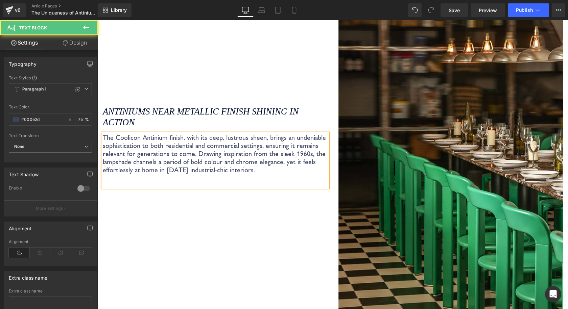
click at [166, 134] on p "The Coolicon Antinium finish, with its deep, lustrous sheen, brings an undeniab…" at bounding box center [215, 154] width 225 height 41
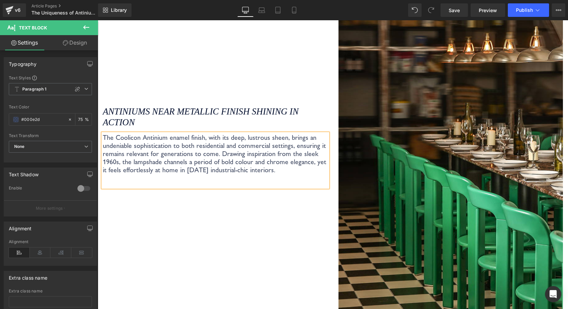
click at [191, 134] on p "The Coolicon Antinium enamel finish, with its deep, lustrous sheen, brings an u…" at bounding box center [215, 154] width 225 height 41
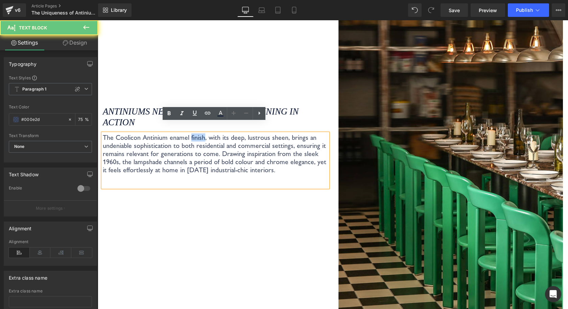
click at [191, 134] on p "The Coolicon Antinium enamel finish, with its deep, lustrous sheen, brings an u…" at bounding box center [215, 154] width 225 height 41
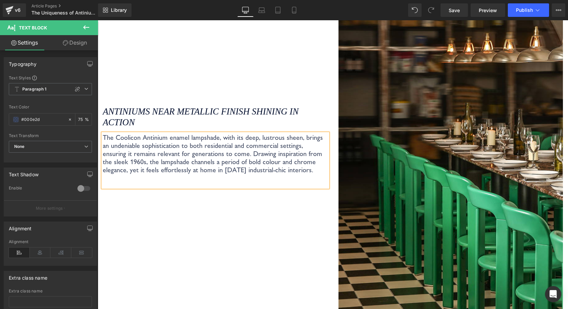
click at [137, 153] on p "The Coolicon Antinium enamel lampshade, with its deep, lustrous sheen, brings a…" at bounding box center [215, 154] width 225 height 41
click at [457, 11] on span "Save" at bounding box center [454, 10] width 11 height 7
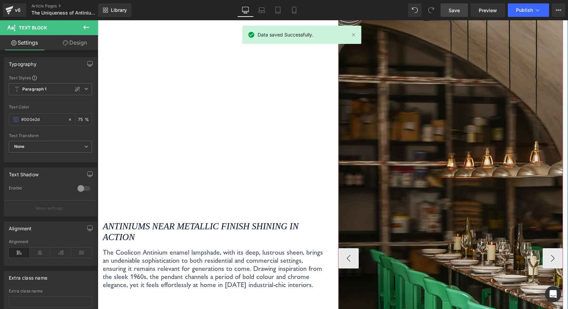
scroll to position [2119, 0]
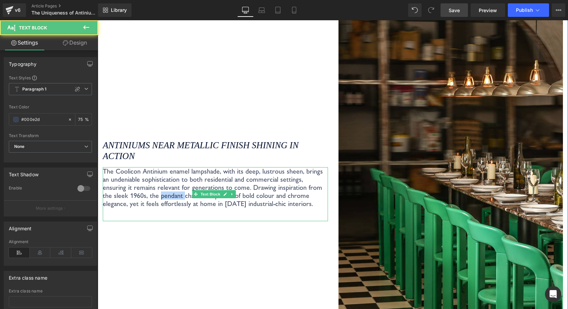
drag, startPoint x: 157, startPoint y: 184, endPoint x: 134, endPoint y: 184, distance: 23.3
click at [134, 184] on p "The Coolicon Antinium enamel lampshade, with its deep, lustrous sheen, brings a…" at bounding box center [215, 187] width 225 height 41
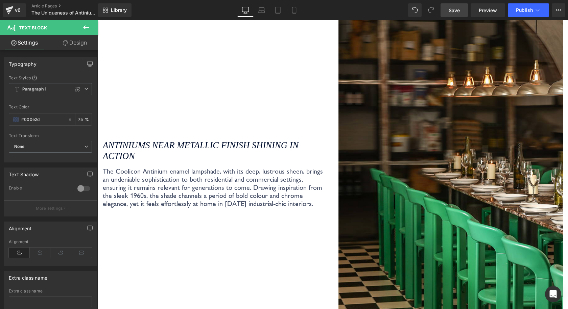
click at [452, 10] on span "Save" at bounding box center [454, 10] width 11 height 7
click at [463, 5] on link "Save" at bounding box center [454, 10] width 27 height 14
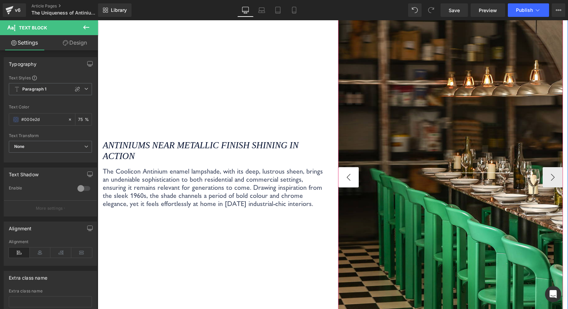
click at [353, 167] on button "‹" at bounding box center [348, 177] width 20 height 20
click at [550, 171] on button "›" at bounding box center [553, 177] width 20 height 20
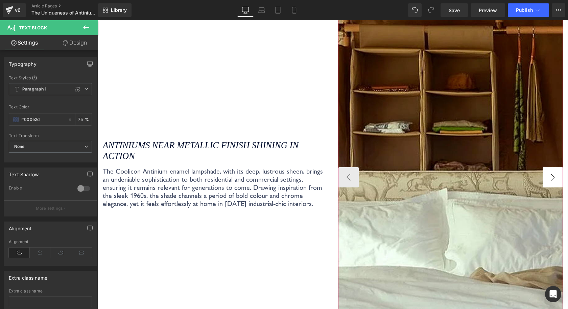
click at [550, 170] on button "›" at bounding box center [553, 177] width 20 height 20
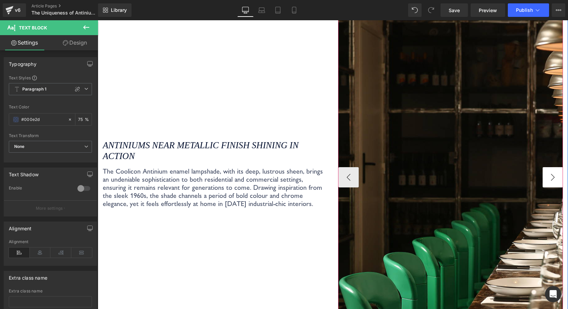
click at [550, 170] on button "›" at bounding box center [553, 177] width 20 height 20
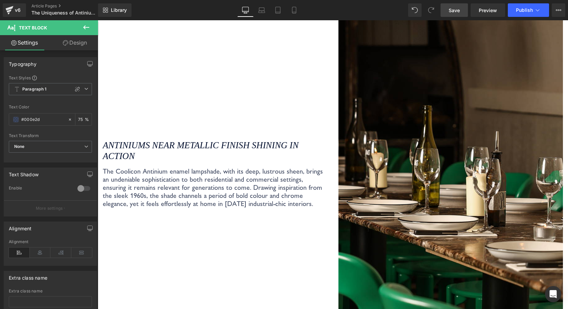
click at [450, 5] on link "Save" at bounding box center [454, 10] width 27 height 14
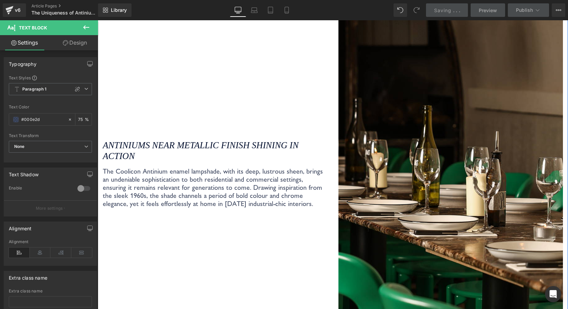
click at [262, 208] on p at bounding box center [215, 212] width 225 height 8
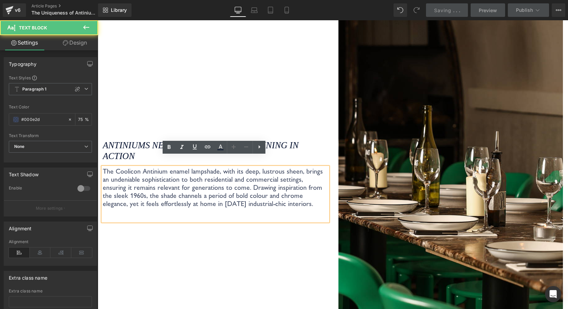
click at [268, 196] on p "The Coolicon Antinium enamel lampshade, with its deep, lustrous sheen, brings a…" at bounding box center [215, 187] width 225 height 41
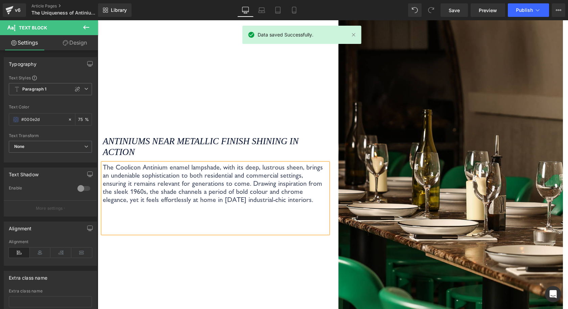
scroll to position [2111, 0]
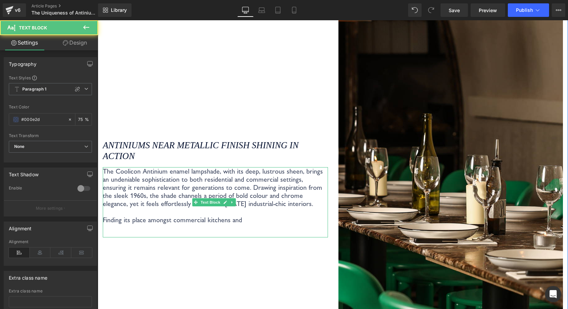
click at [245, 224] on p at bounding box center [215, 228] width 225 height 8
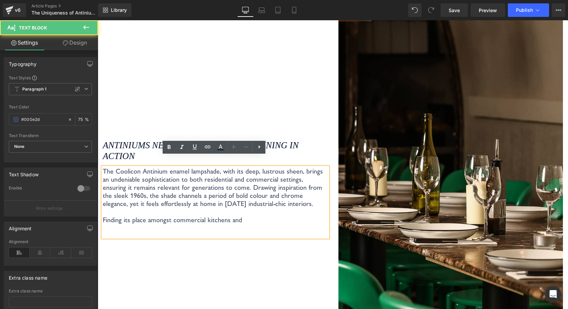
click at [241, 209] on p "The Coolicon Antinium enamel lampshade, with its deep, lustrous sheen, brings a…" at bounding box center [215, 195] width 225 height 57
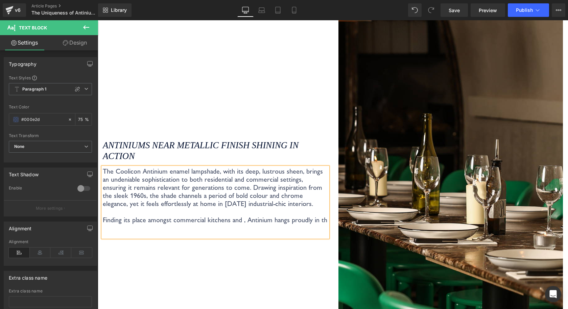
scroll to position [2107, 0]
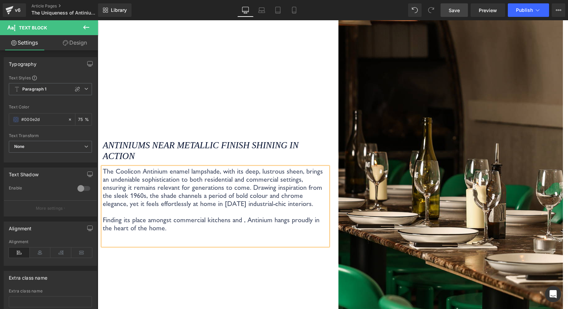
click at [448, 14] on link "Save" at bounding box center [454, 10] width 27 height 14
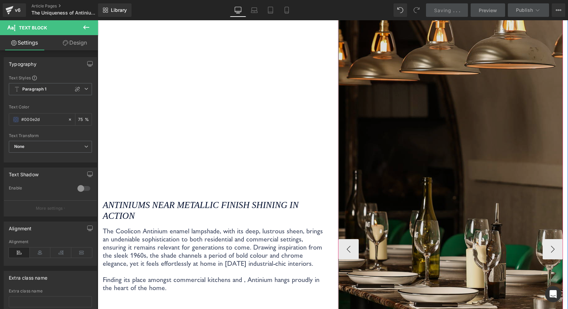
scroll to position [1972, 0]
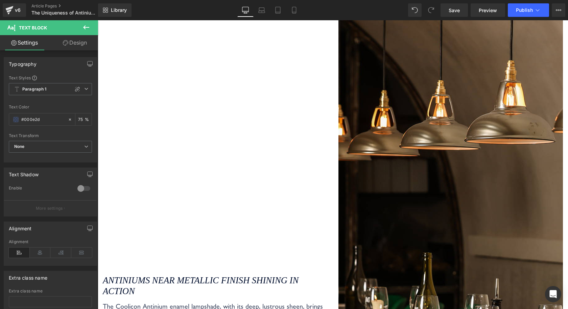
drag, startPoint x: 460, startPoint y: 9, endPoint x: 470, endPoint y: 2, distance: 12.5
click at [460, 9] on span "Save" at bounding box center [454, 10] width 11 height 7
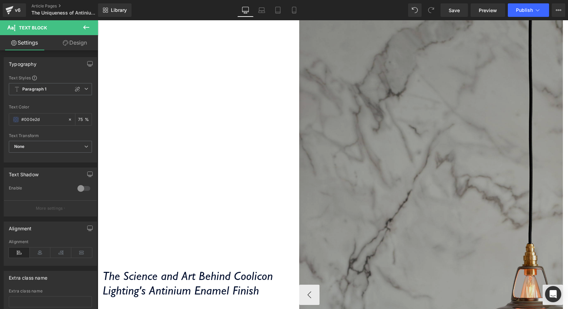
scroll to position [172, 0]
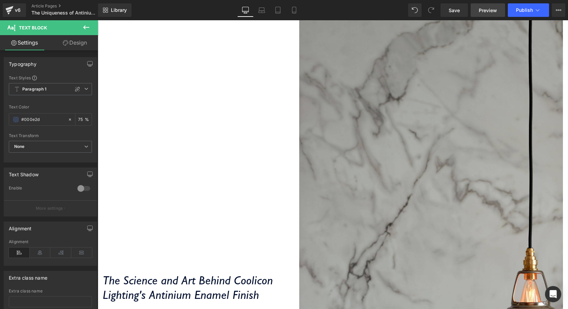
click at [483, 9] on span "Preview" at bounding box center [488, 10] width 18 height 7
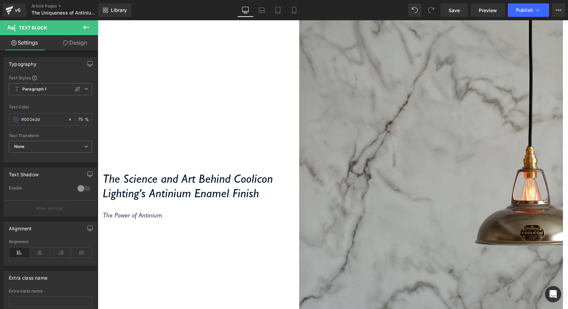
scroll to position [375, 0]
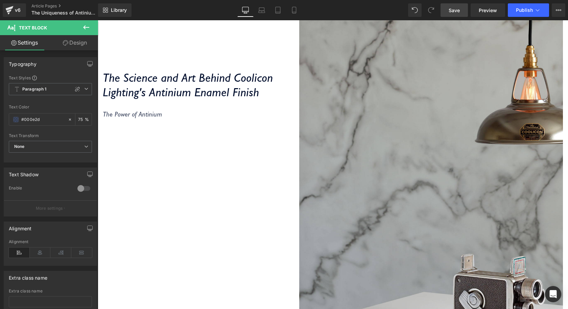
click at [452, 7] on span "Save" at bounding box center [454, 10] width 11 height 7
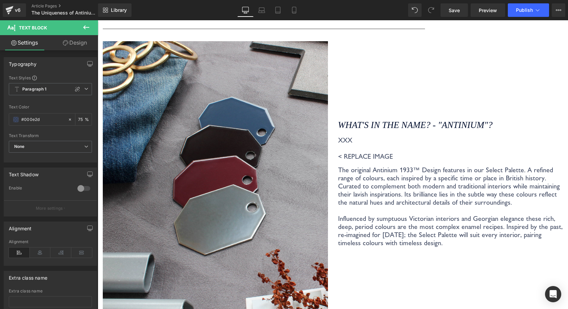
scroll to position [2648, 0]
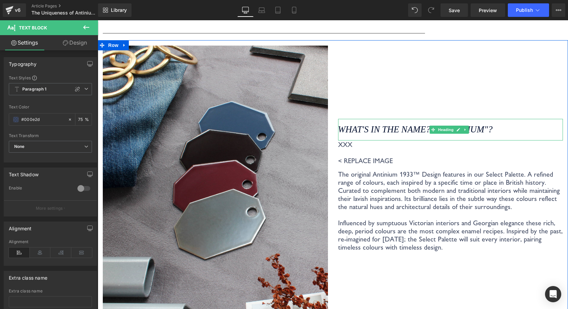
click at [408, 124] on icon "What's in the name? - "ANTINIUM"?" at bounding box center [415, 129] width 155 height 10
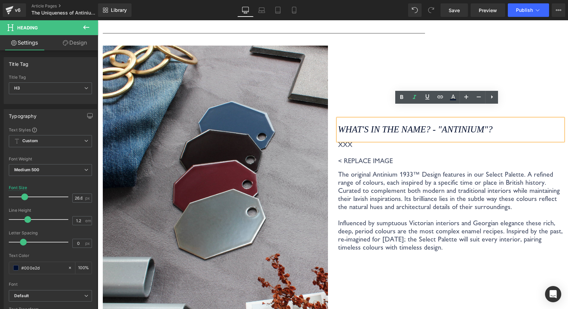
click at [454, 61] on div "What's in the name? - "ANTINIUM"? Heading XXX < REPLACE IMAGE Text Block The or…" at bounding box center [450, 192] width 235 height 293
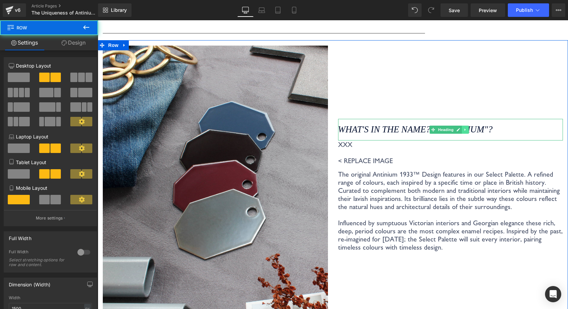
click at [464, 128] on icon at bounding box center [466, 130] width 4 height 4
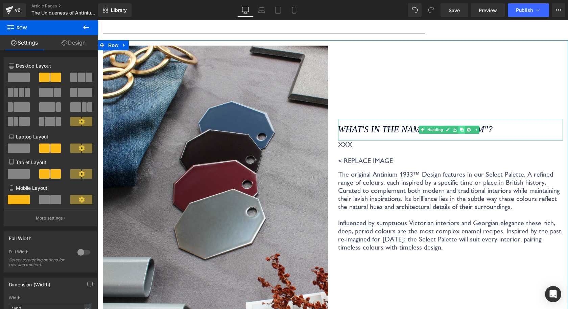
click at [461, 126] on link at bounding box center [461, 130] width 7 height 8
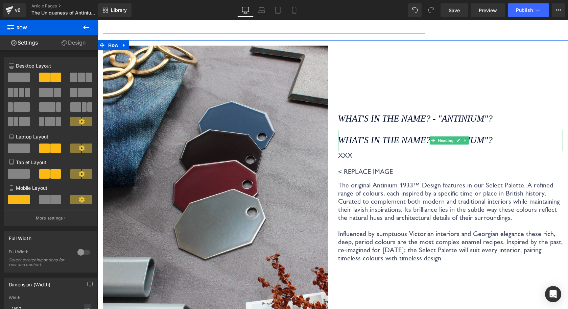
scroll to position [2011, 0]
click at [397, 135] on icon "What's in the name? - "ANTINIUM"?" at bounding box center [415, 140] width 155 height 10
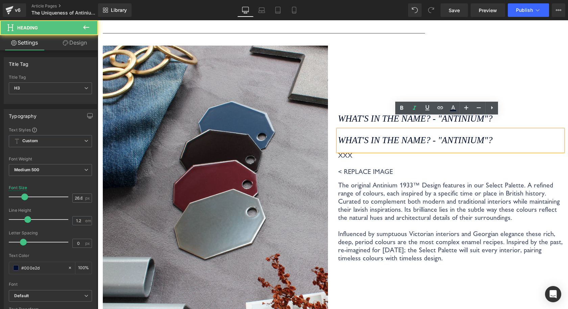
click at [374, 114] on icon "What's in the name? - "ANTINIUM"?" at bounding box center [415, 119] width 155 height 10
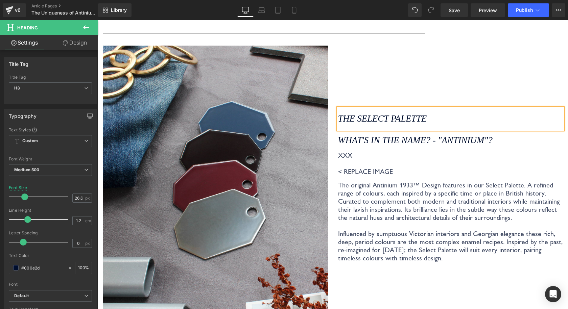
click at [372, 181] on p "The original Antinium 1933™ Design features in our Select Palette. A refined ra…" at bounding box center [450, 201] width 225 height 41
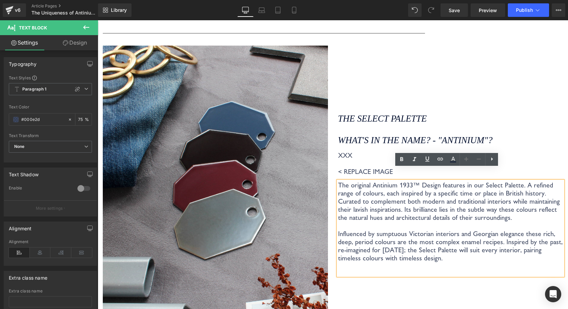
click at [408, 151] on p "XXX < REPLACE IMAGE" at bounding box center [450, 163] width 225 height 24
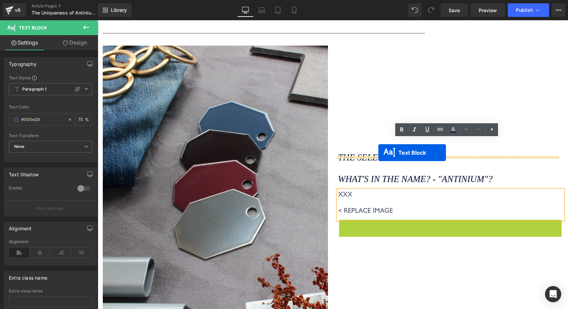
drag, startPoint x: 428, startPoint y: 218, endPoint x: 378, endPoint y: 153, distance: 81.8
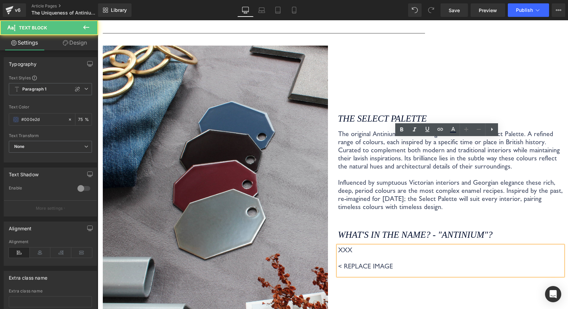
click at [382, 63] on div "The Select Palette Heading The original Antinium 1933™ Design features in our S…" at bounding box center [450, 192] width 235 height 293
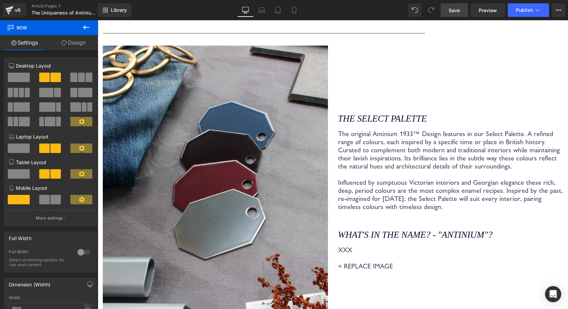
click at [450, 11] on span "Save" at bounding box center [454, 10] width 11 height 7
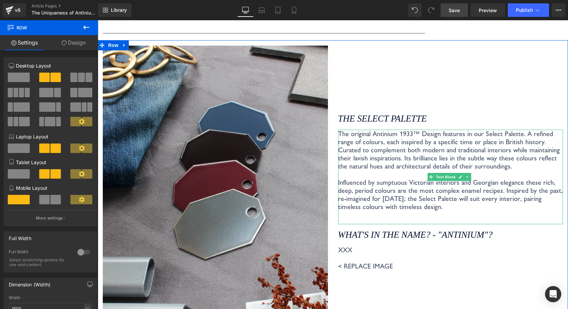
click at [387, 179] on p "Influenced by sumptuous Victorian interiors and Georgian elegance these rich, d…" at bounding box center [450, 195] width 225 height 32
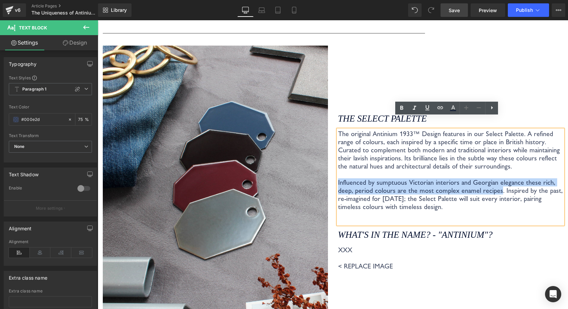
drag, startPoint x: 336, startPoint y: 169, endPoint x: 495, endPoint y: 174, distance: 158.7
click at [495, 179] on p "Influenced by sumptuous Victorian interiors and Georgian elegance these rich, d…" at bounding box center [450, 195] width 225 height 32
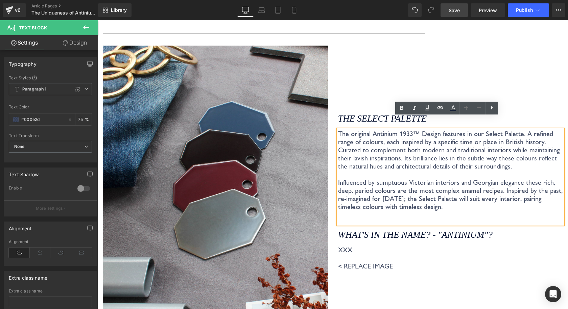
click at [495, 179] on p "Influenced by sumptuous Victorian interiors and Georgian elegance these rich, d…" at bounding box center [450, 195] width 225 height 32
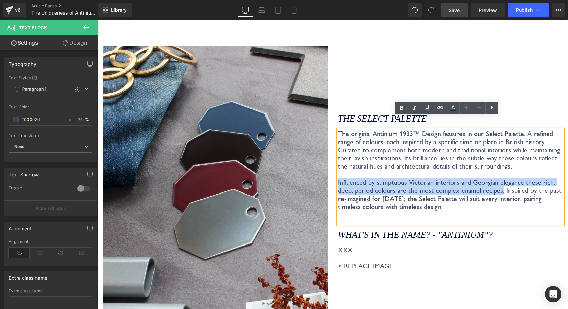
drag, startPoint x: 496, startPoint y: 180, endPoint x: 335, endPoint y: 173, distance: 160.4
click at [338, 179] on p "Influenced by sumptuous Victorian interiors and Georgian elegance these rich, d…" at bounding box center [450, 195] width 225 height 32
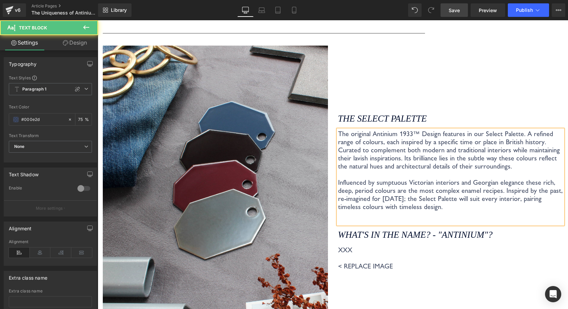
drag, startPoint x: 533, startPoint y: 128, endPoint x: 542, endPoint y: 129, distance: 8.5
click at [534, 130] on p "The original Antinium 1933™ Design features in our Select Palette. A refined ra…" at bounding box center [450, 150] width 225 height 41
click at [542, 130] on p "The original Antinium 1933™ Design features in our Select Palette. A refined ra…" at bounding box center [450, 150] width 225 height 41
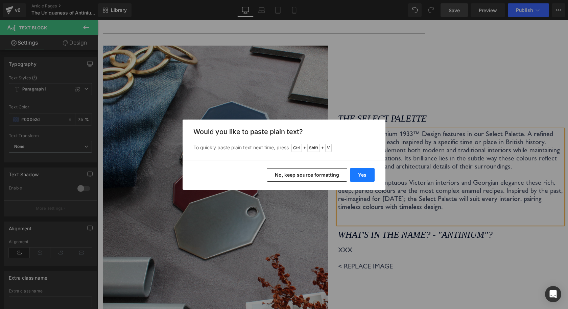
click at [362, 179] on button "Yes" at bounding box center [362, 175] width 25 height 14
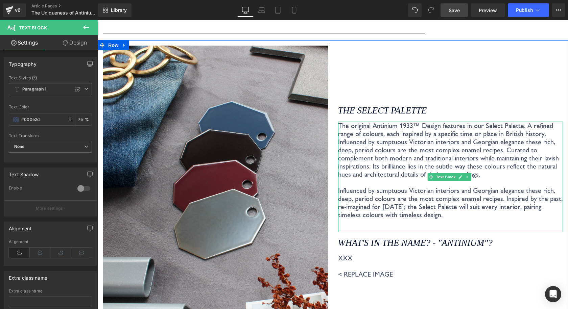
click at [400, 141] on p "The original Antinium 1933™ Design features in our Select Palette. A refined ra…" at bounding box center [450, 150] width 225 height 57
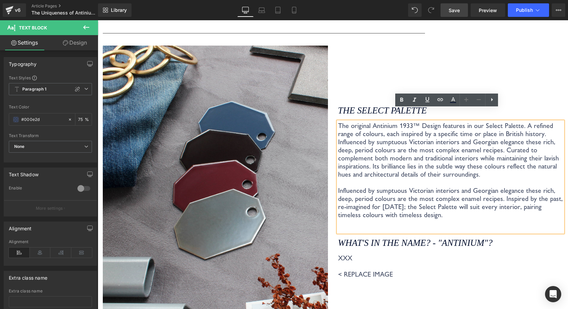
click at [406, 138] on p "The original Antinium 1933™ Design features in our Select Palette. A refined ra…" at bounding box center [450, 150] width 225 height 57
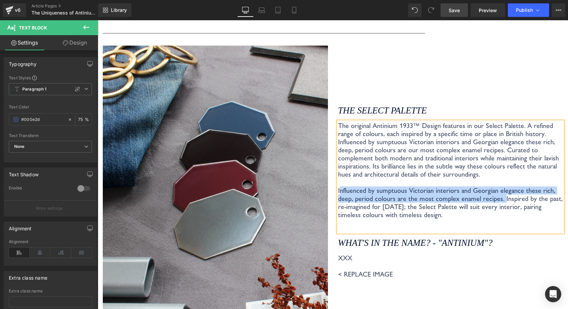
drag, startPoint x: 498, startPoint y: 188, endPoint x: 342, endPoint y: 174, distance: 156.4
click at [338, 187] on p "Influenced by sumptuous Victorian interiors and Georgian elegance these rich, d…" at bounding box center [450, 203] width 225 height 32
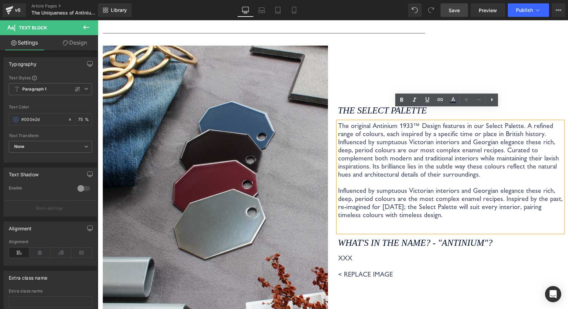
scroll to position [2019, 0]
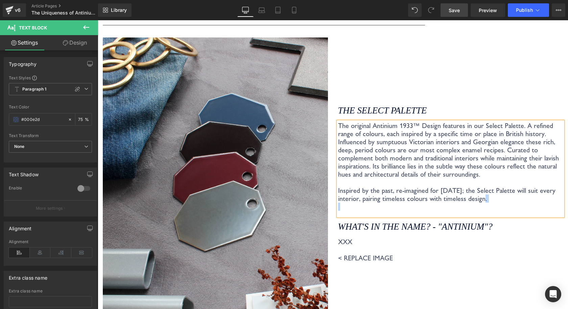
drag, startPoint x: 477, startPoint y: 188, endPoint x: 335, endPoint y: 180, distance: 142.6
click at [338, 180] on div "The original Antinium 1933™ Design features in our Select Palette. A refined ra…" at bounding box center [450, 169] width 225 height 95
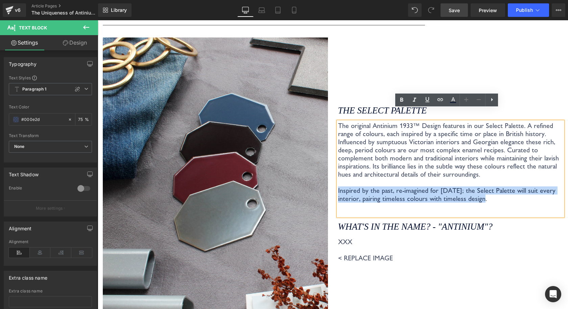
drag, startPoint x: 336, startPoint y: 179, endPoint x: 552, endPoint y: 188, distance: 216.3
click at [552, 188] on p "Inspired by the past, re-imagined for today; the Select Palette will suit every…" at bounding box center [450, 195] width 225 height 16
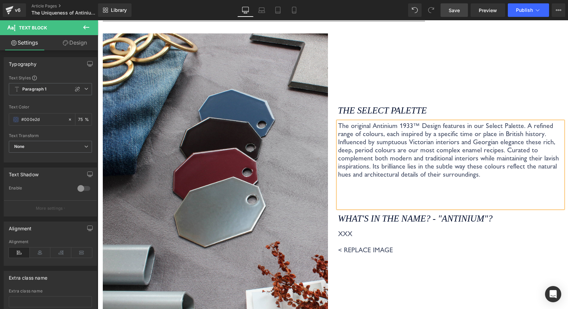
click at [367, 151] on p "The original Antinium 1933™ Design features in our Select Palette. A refined ra…" at bounding box center [450, 150] width 225 height 57
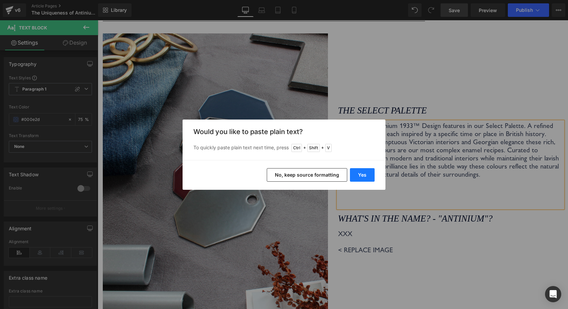
click at [357, 179] on button "Yes" at bounding box center [362, 175] width 25 height 14
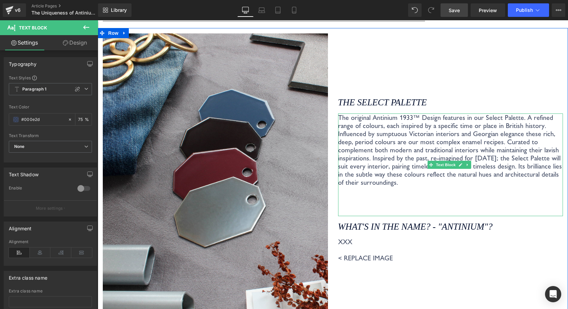
click at [371, 123] on p "The original Antinium 1933™ Design features in our Select Palette. A refined ra…" at bounding box center [450, 150] width 225 height 73
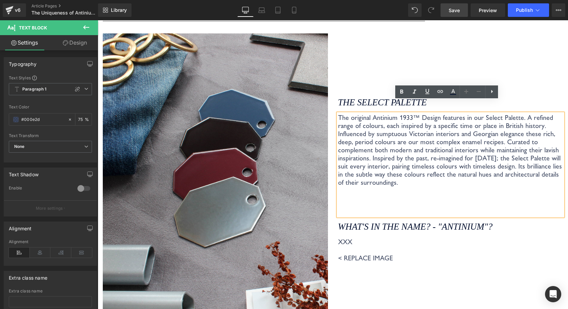
click at [368, 114] on p "The original Antinium 1933™ Design features in our Select Palette. A refined ra…" at bounding box center [450, 150] width 225 height 73
click at [501, 154] on p "The original Antinium 1933™ Design features in our Select Palette. A refined ra…" at bounding box center [450, 150] width 225 height 73
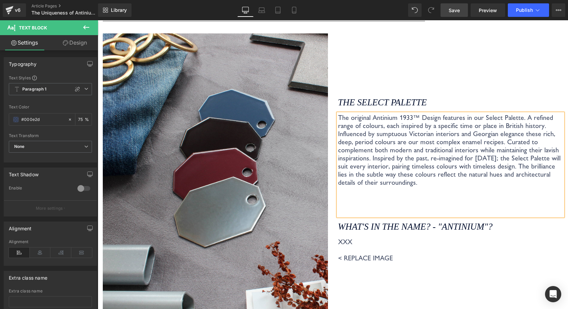
click at [534, 155] on p "The original Antinium 1933™ Design features in our Select Palette. A refined ra…" at bounding box center [450, 150] width 225 height 73
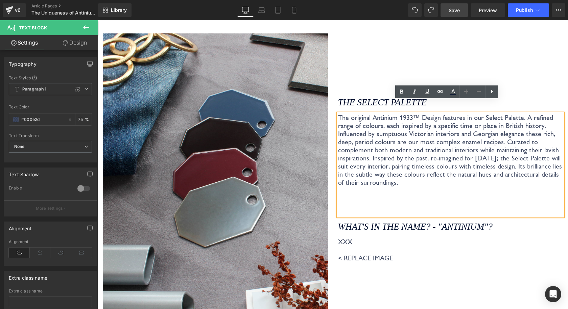
drag, startPoint x: 461, startPoint y: 67, endPoint x: 461, endPoint y: 63, distance: 4.4
click at [461, 67] on div "The Select Palette Heading The original Antinium 1933™ Design features in our S…" at bounding box center [450, 179] width 235 height 293
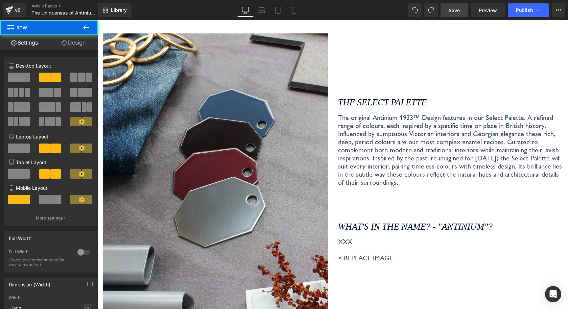
click at [455, 9] on span "Save" at bounding box center [454, 10] width 11 height 7
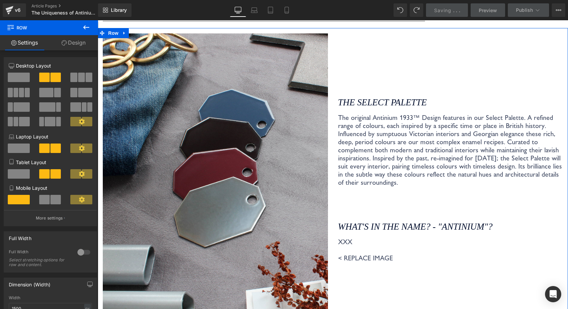
click at [385, 203] on p at bounding box center [450, 207] width 225 height 8
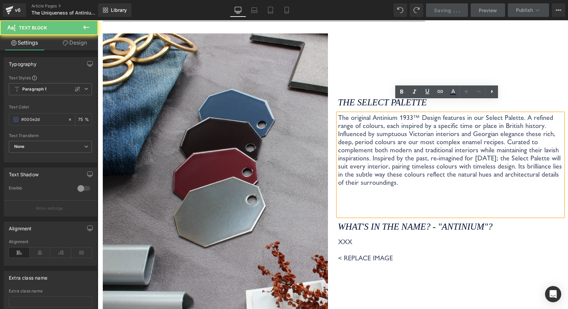
click at [378, 170] on p "The original Antinium 1933™ Design features in our Select Palette. A refined ra…" at bounding box center [450, 150] width 225 height 73
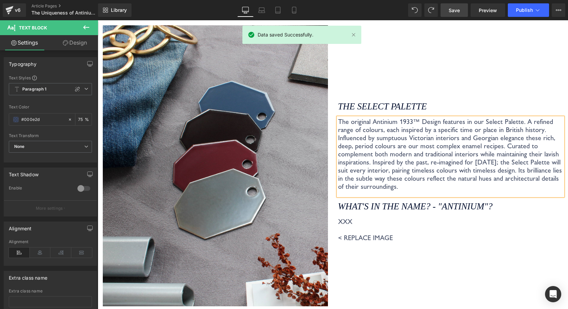
scroll to position [2036, 0]
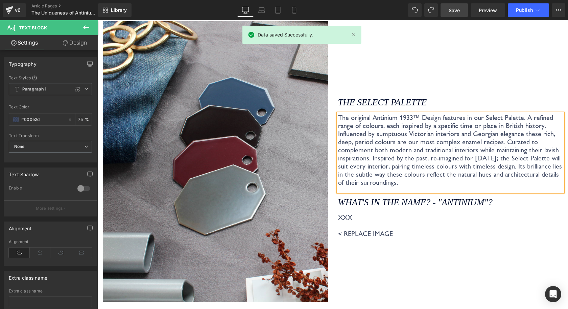
click at [463, 49] on div "The Select Palette Heading The original Antinium 1933™ Design features in our S…" at bounding box center [450, 167] width 235 height 293
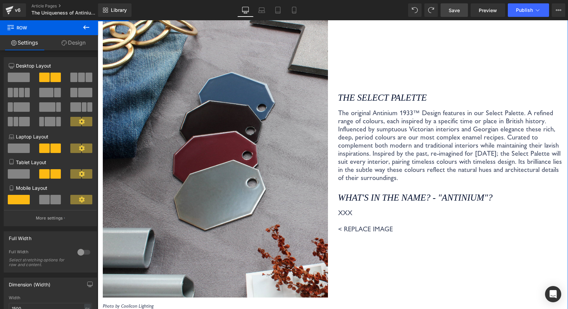
scroll to position [1998, 0]
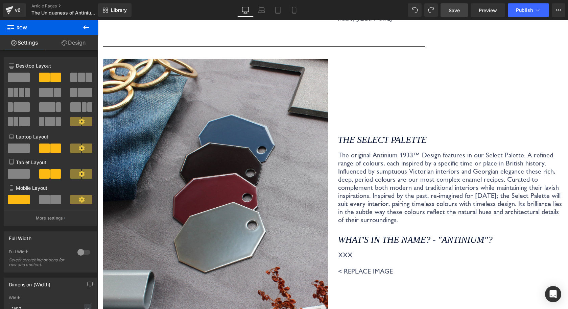
click at [463, 13] on link "Save" at bounding box center [454, 10] width 27 height 14
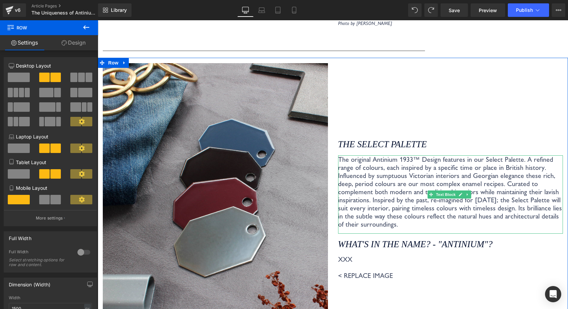
scroll to position [1930, 0]
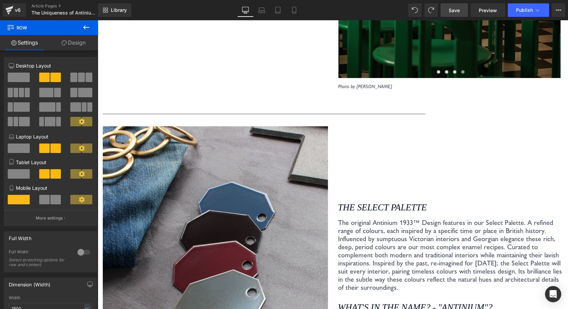
drag, startPoint x: 447, startPoint y: 7, endPoint x: 449, endPoint y: 2, distance: 5.8
click at [448, 6] on link "Save" at bounding box center [454, 10] width 27 height 14
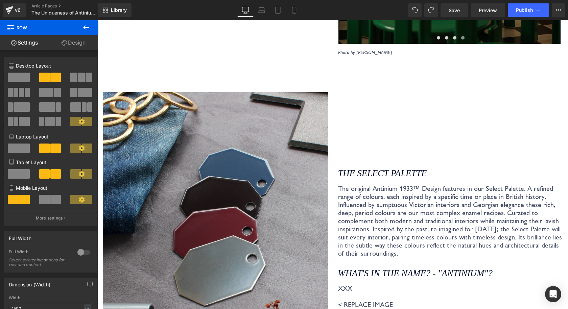
scroll to position [1964, 0]
click at [455, 18] on div "Library Desktop Desktop Laptop Tablet Mobile Save Preview Publish Scheduled Vie…" at bounding box center [333, 10] width 470 height 20
click at [455, 14] on link "Save" at bounding box center [454, 10] width 27 height 14
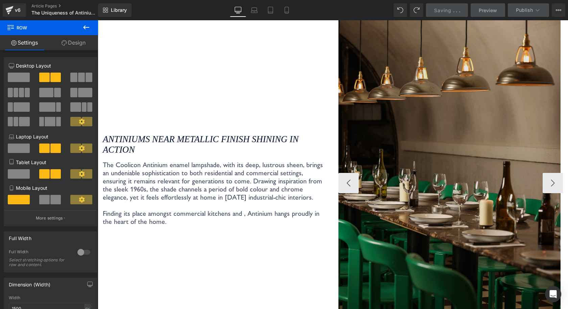
scroll to position [1592, 0]
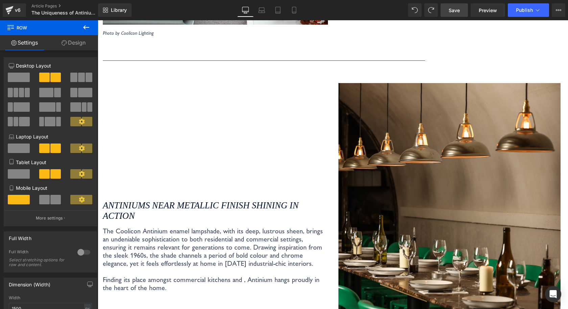
click at [460, 10] on span "Save" at bounding box center [454, 10] width 11 height 7
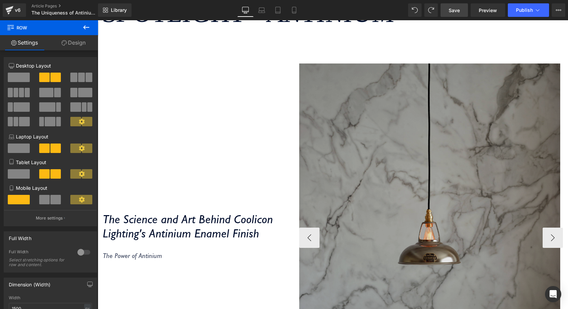
scroll to position [203, 0]
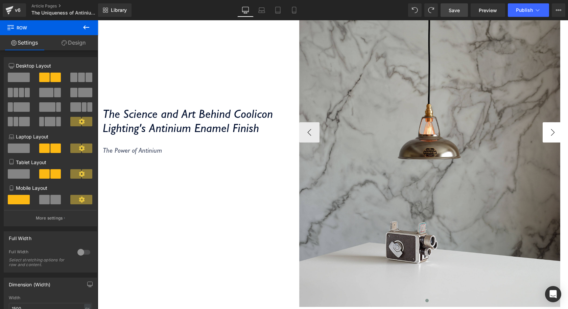
click at [560, 137] on div "Image Image ‹ › Carousel Photo by Coolicon Lighting Text Block" at bounding box center [431, 133] width 274 height 371
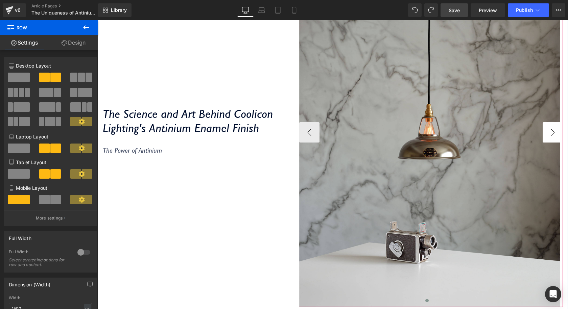
click at [554, 131] on button "›" at bounding box center [553, 132] width 20 height 20
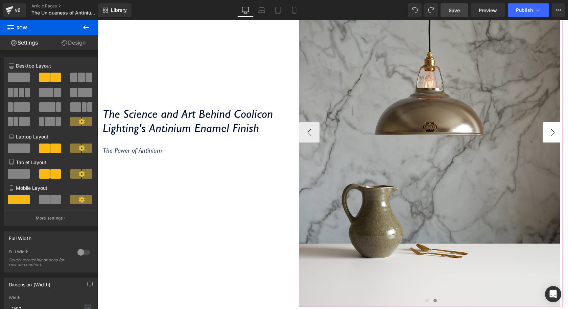
click at [552, 131] on button "›" at bounding box center [553, 132] width 20 height 20
click at [312, 132] on button "‹" at bounding box center [309, 132] width 20 height 20
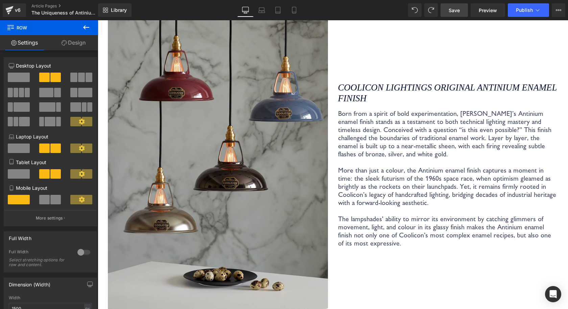
scroll to position [575, 0]
click at [458, 15] on link "Save" at bounding box center [454, 10] width 27 height 14
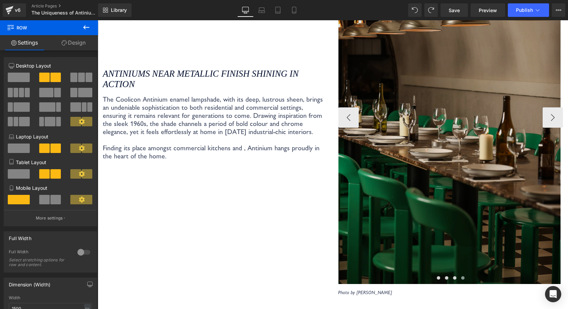
scroll to position [1725, 0]
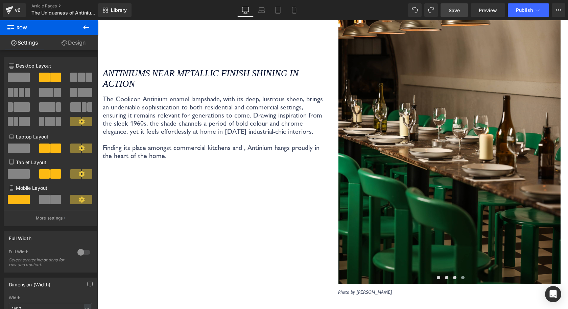
drag, startPoint x: 360, startPoint y: 1, endPoint x: 458, endPoint y: 16, distance: 98.8
click at [459, 15] on link "Save" at bounding box center [454, 10] width 27 height 14
click at [463, 10] on link "Save" at bounding box center [454, 10] width 27 height 14
click at [454, 8] on span "Save" at bounding box center [454, 10] width 11 height 7
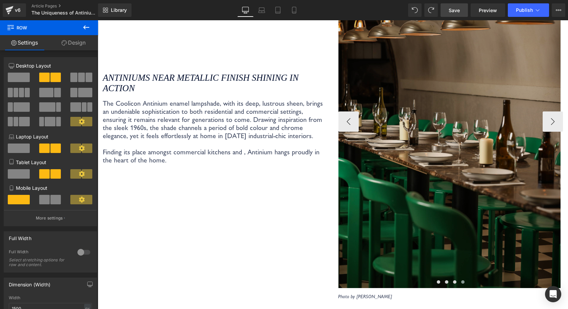
scroll to position [1657, 0]
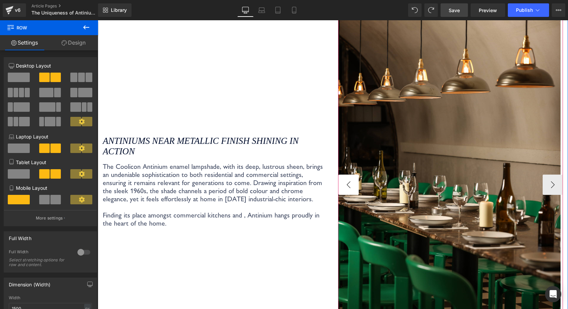
click at [352, 177] on button "‹" at bounding box center [348, 185] width 20 height 20
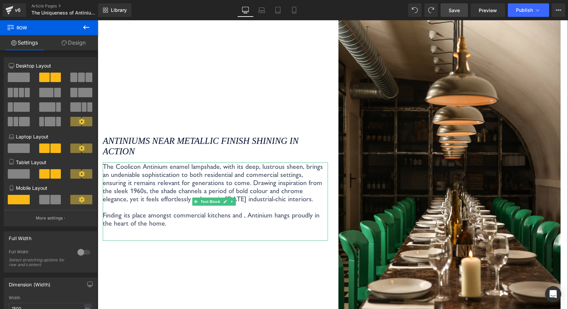
click at [198, 211] on p "The Coolicon Antinium enamel lampshade, with its deep, lustrous sheen, brings a…" at bounding box center [215, 195] width 225 height 65
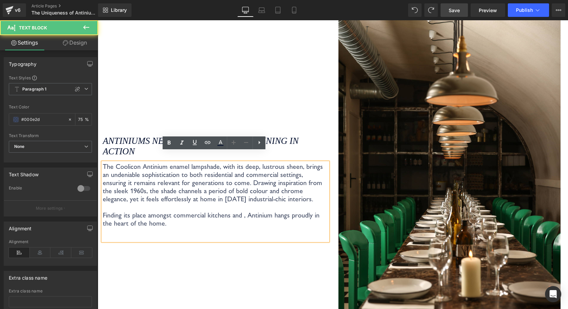
click at [115, 215] on p "The Coolicon Antinium enamel lampshade, with its deep, lustrous sheen, brings a…" at bounding box center [215, 195] width 225 height 65
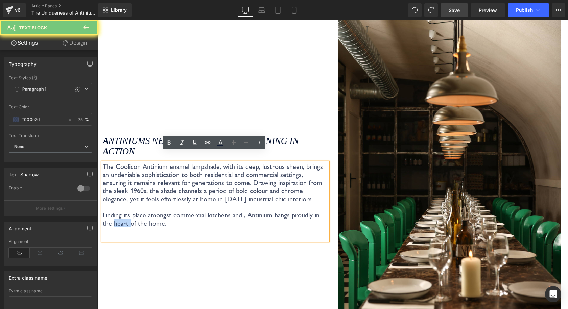
click at [115, 215] on p "The Coolicon Antinium enamel lampshade, with its deep, lustrous sheen, brings a…" at bounding box center [215, 195] width 225 height 65
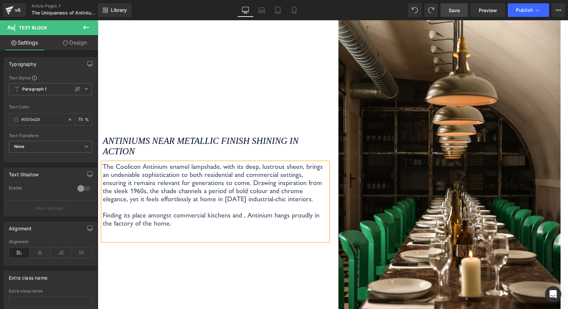
click at [193, 205] on p "The Coolicon Antinium enamel lampshade, with its deep, lustrous sheen, brings a…" at bounding box center [215, 195] width 225 height 65
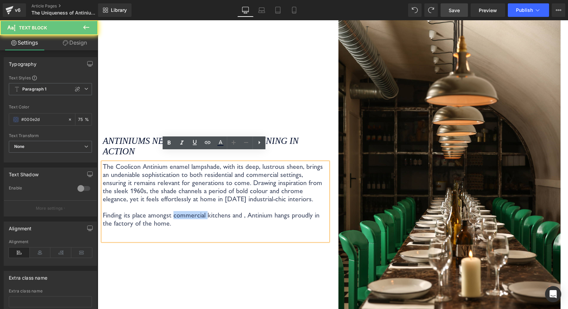
click at [193, 205] on p "The Coolicon Antinium enamel lampshade, with its deep, lustrous sheen, brings a…" at bounding box center [215, 195] width 225 height 65
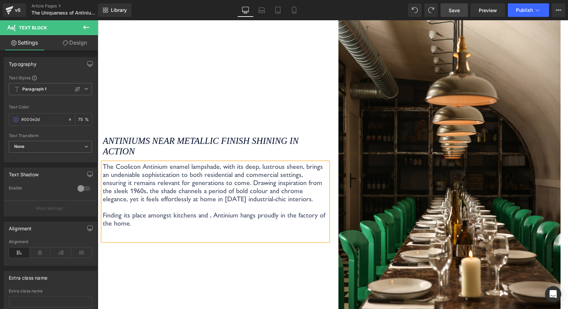
click at [197, 205] on p "The Coolicon Antinium enamel lampshade, with its deep, lustrous sheen, brings a…" at bounding box center [215, 195] width 225 height 65
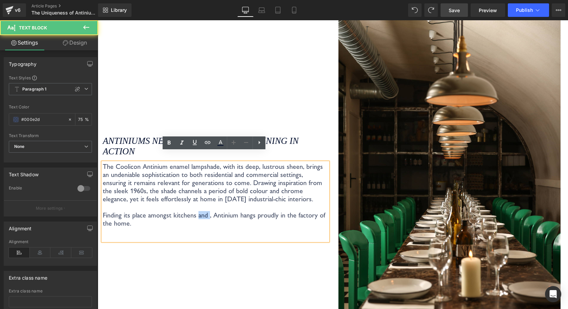
click at [197, 206] on p "The Coolicon Antinium enamel lampshade, with its deep, lustrous sheen, brings a…" at bounding box center [215, 195] width 225 height 65
click at [204, 207] on p "The Coolicon Antinium enamel lampshade, with its deep, lustrous sheen, brings a…" at bounding box center [215, 195] width 225 height 65
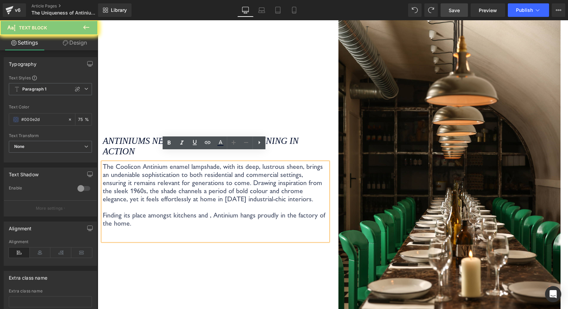
click at [207, 207] on p "The Coolicon Antinium enamel lampshade, with its deep, lustrous sheen, brings a…" at bounding box center [215, 195] width 225 height 65
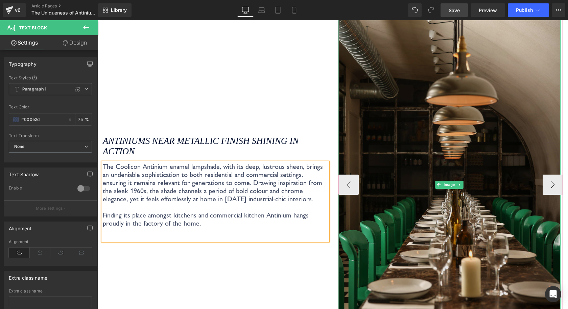
scroll to position [1555, 0]
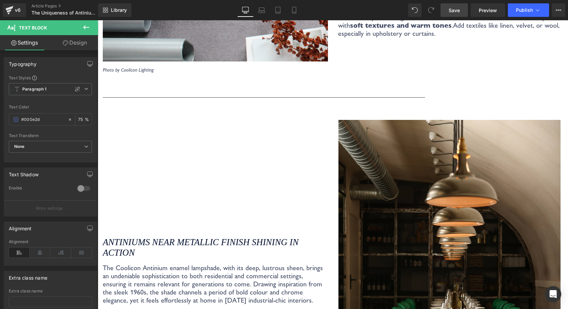
click at [462, 16] on link "Save" at bounding box center [454, 10] width 27 height 14
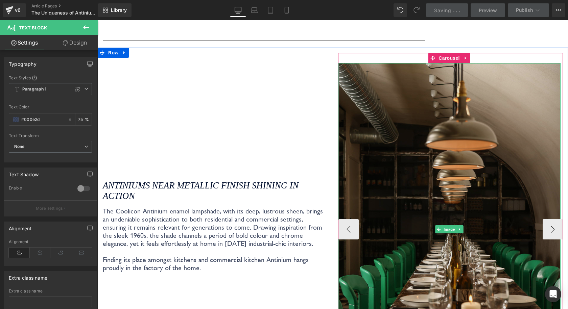
scroll to position [1657, 0]
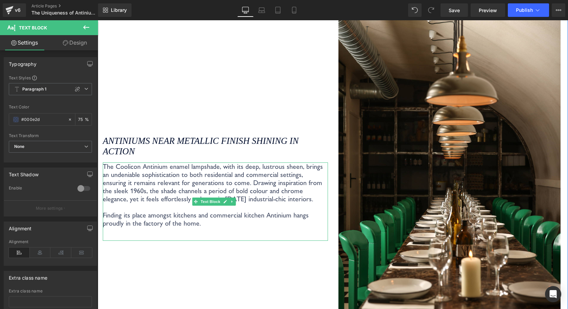
click at [270, 205] on p "The Coolicon Antinium enamel lampshade, with its deep, lustrous sheen, brings a…" at bounding box center [215, 195] width 225 height 65
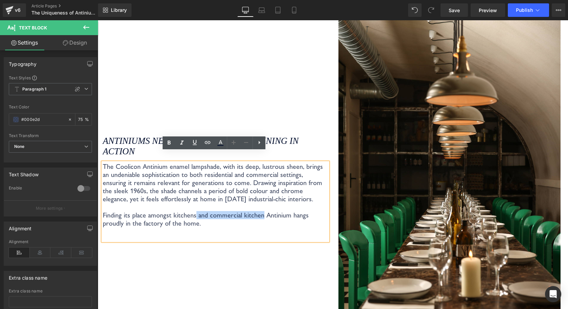
drag, startPoint x: 260, startPoint y: 207, endPoint x: 193, endPoint y: 204, distance: 67.0
click at [193, 204] on p "The Coolicon Antinium enamel lampshade, with its deep, lustrous sheen, brings a…" at bounding box center [215, 195] width 225 height 65
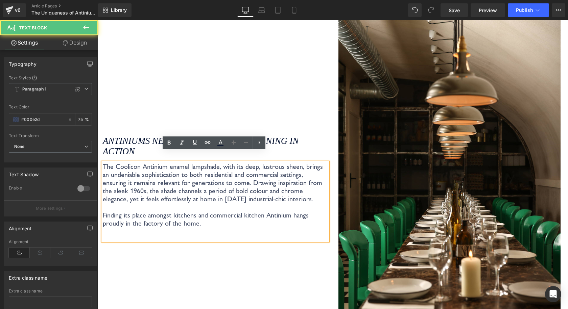
click at [273, 209] on p "The Coolicon Antinium enamel lampshade, with its deep, lustrous sheen, brings a…" at bounding box center [215, 195] width 225 height 65
click at [226, 228] on p at bounding box center [215, 232] width 225 height 8
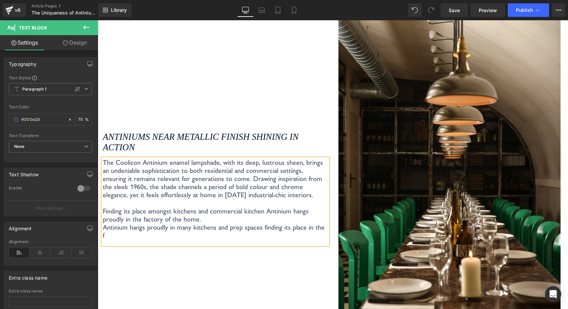
scroll to position [1653, 0]
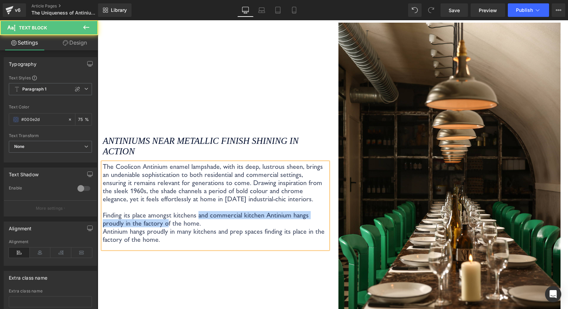
drag, startPoint x: 195, startPoint y: 209, endPoint x: 165, endPoint y: 210, distance: 30.1
click at [145, 210] on p "The Coolicon Antinium enamel lampshade, with its deep, lustrous sheen, brings a…" at bounding box center [215, 195] width 225 height 65
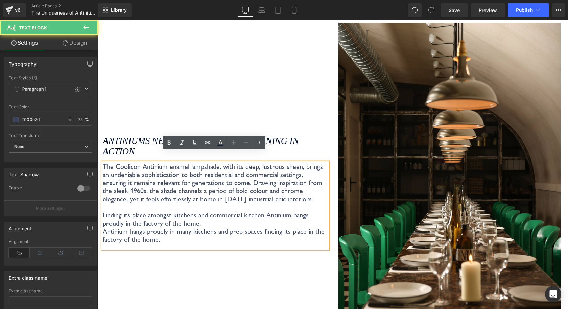
click at [178, 210] on p "The Coolicon Antinium enamel lampshade, with its deep, lustrous sheen, brings a…" at bounding box center [215, 195] width 225 height 65
drag, startPoint x: 155, startPoint y: 211, endPoint x: 101, endPoint y: 206, distance: 53.7
click at [103, 206] on div "The Coolicon Antinium enamel lampshade, with its deep, lustrous sheen, brings a…" at bounding box center [215, 206] width 225 height 87
click at [187, 216] on p "The Coolicon Antinium enamel lampshade, with its deep, lustrous sheen, brings a…" at bounding box center [215, 195] width 225 height 65
drag, startPoint x: 181, startPoint y: 214, endPoint x: 103, endPoint y: 206, distance: 78.2
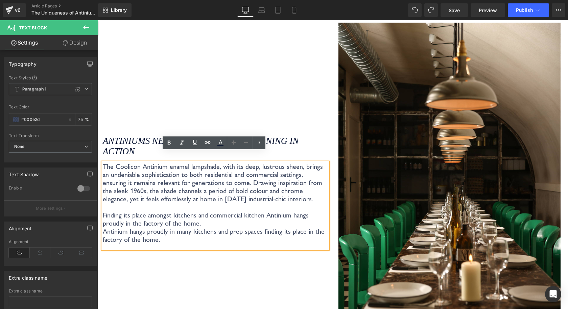
click at [103, 206] on p "The Coolicon Antinium enamel lampshade, with its deep, lustrous sheen, brings a…" at bounding box center [215, 195] width 225 height 65
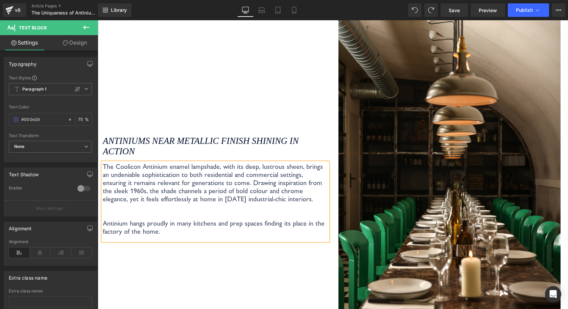
scroll to position [1661, 0]
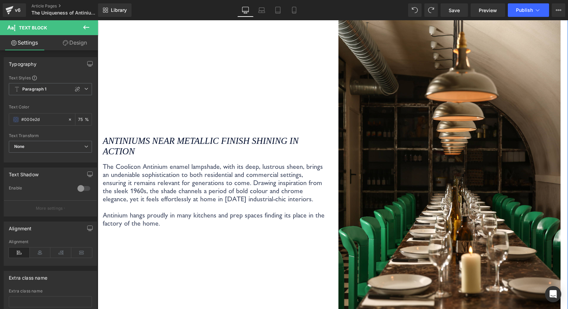
click at [157, 220] on div "The Coolicon Antinium enamel lampshade, with its deep, lustrous sheen, brings a…" at bounding box center [215, 198] width 225 height 70
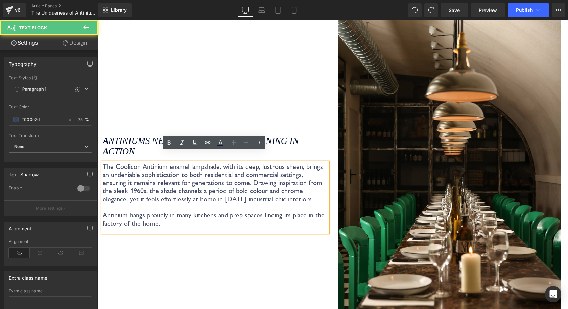
click at [105, 163] on p "The Coolicon Antinium enamel lampshade, with its deep, lustrous sheen, brings a…" at bounding box center [215, 195] width 225 height 65
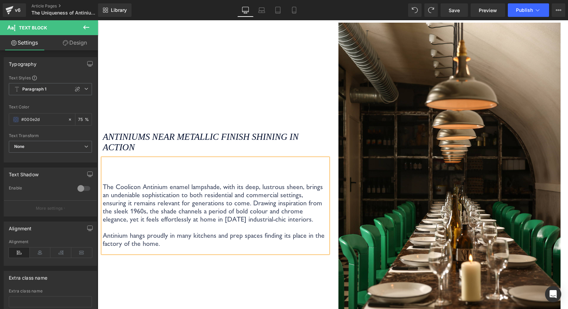
scroll to position [1645, 0]
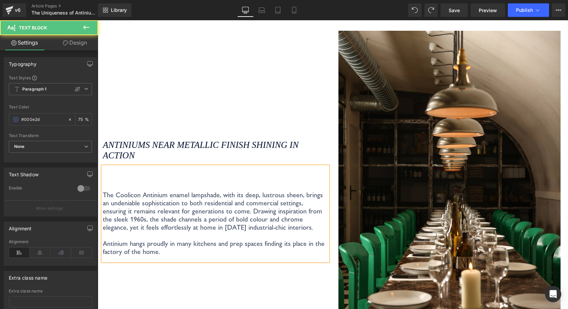
click at [116, 167] on p at bounding box center [215, 171] width 225 height 8
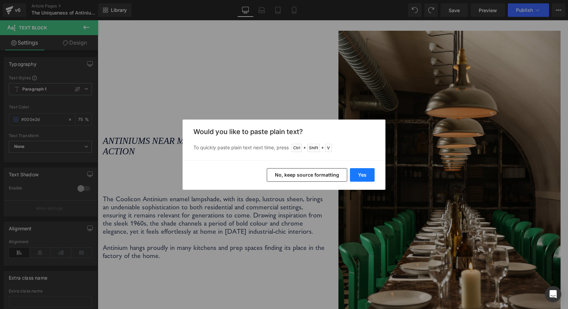
click at [356, 178] on button "Yes" at bounding box center [362, 175] width 25 height 14
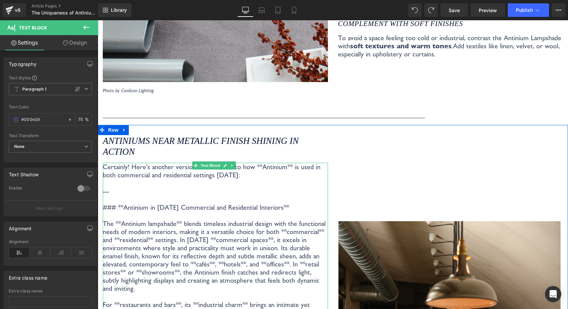
click at [250, 195] on p at bounding box center [215, 199] width 225 height 8
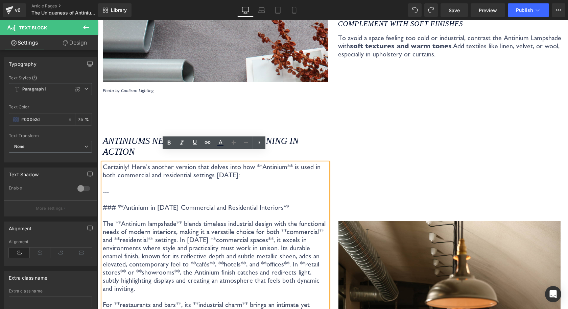
drag, startPoint x: 290, startPoint y: 197, endPoint x: 193, endPoint y: 176, distance: 99.4
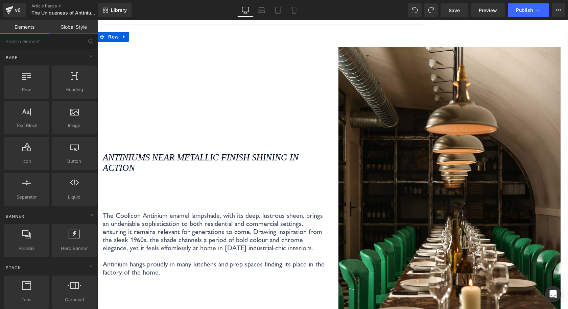
scroll to position [1738, 0]
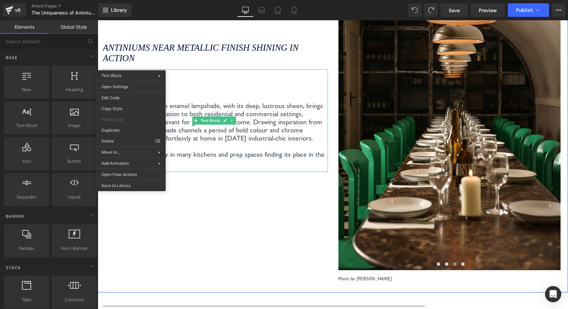
click at [138, 69] on p at bounding box center [215, 73] width 225 height 8
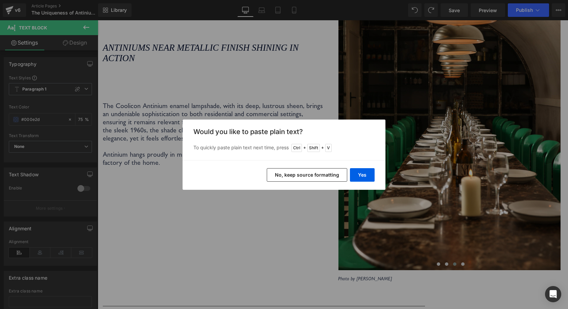
click at [305, 173] on button "No, keep source formatting" at bounding box center [307, 175] width 80 height 14
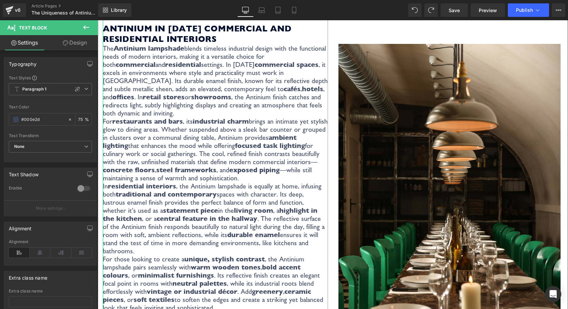
scroll to position [1865, 0]
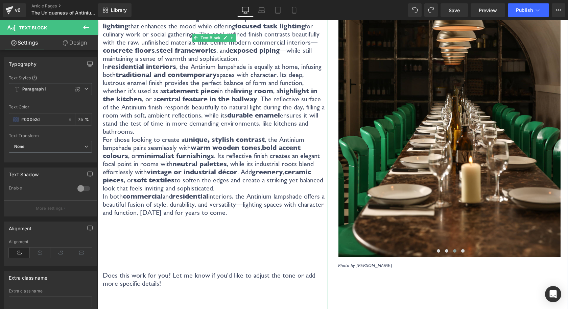
click at [216, 192] on p "In both commercial and residential interiors, the Antinium lampshade offers a b…" at bounding box center [215, 204] width 225 height 24
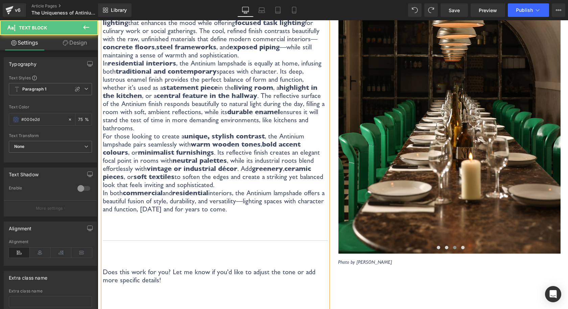
scroll to position [1932, 0]
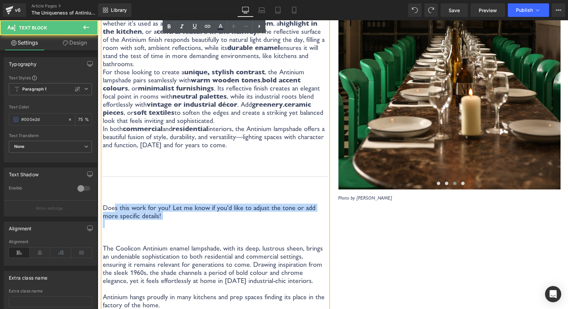
drag, startPoint x: 147, startPoint y: 193, endPoint x: 120, endPoint y: 159, distance: 43.2
click at [115, 160] on div "Certainly! Here’s another version that delves into how Antinium is used in both…" at bounding box center [215, 39] width 225 height 549
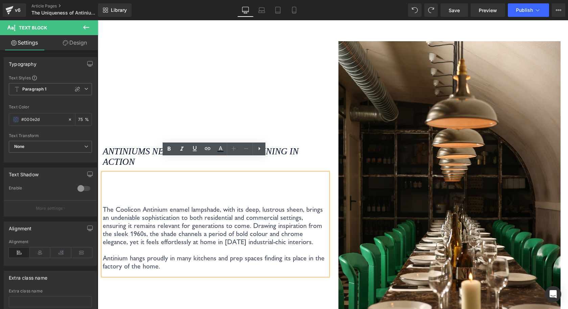
scroll to position [1646, 0]
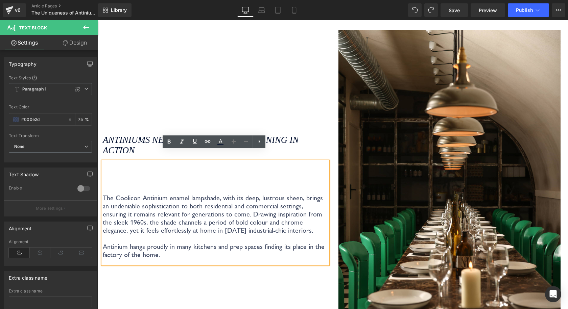
click at [112, 170] on p at bounding box center [215, 174] width 225 height 8
click at [114, 162] on p at bounding box center [215, 166] width 225 height 8
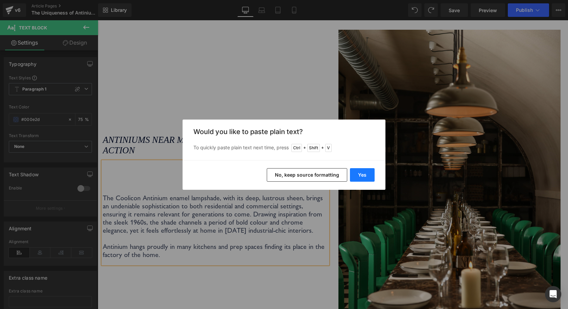
click at [355, 177] on button "Yes" at bounding box center [362, 175] width 25 height 14
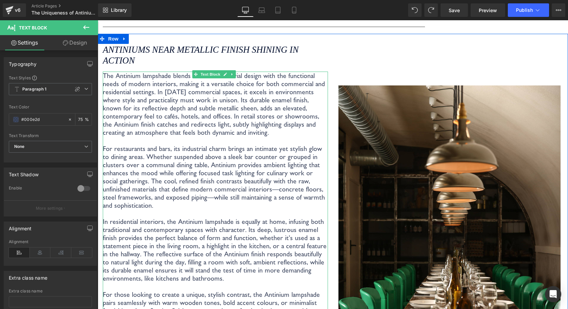
scroll to position [1637, 0]
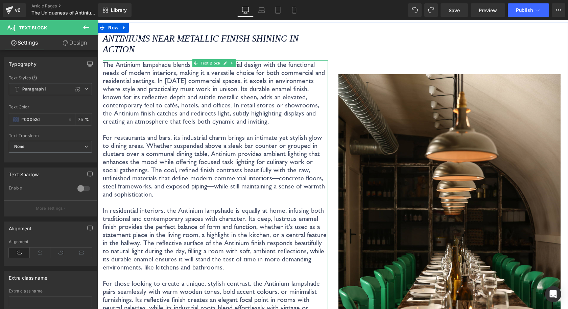
click at [310, 138] on p "For restaurants and bars, its industrial charm brings an intimate yet stylish g…" at bounding box center [215, 166] width 225 height 65
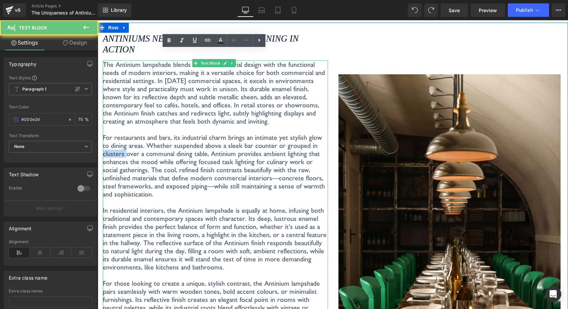
click at [310, 138] on p "For restaurants and bars, its industrial charm brings an intimate yet stylish g…" at bounding box center [215, 166] width 225 height 65
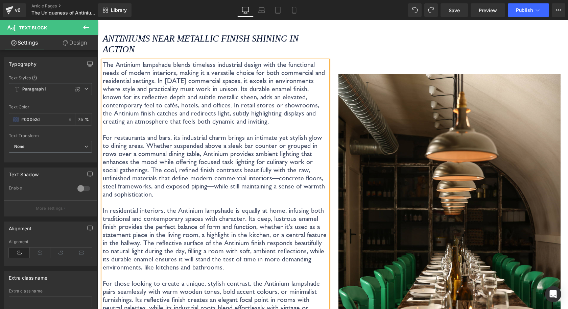
click at [245, 169] on p "For restaurants and bars, its industrial charm brings an intimate yet stylish g…" at bounding box center [215, 166] width 225 height 65
click at [201, 173] on p "For restaurants and bars, its industrial charm brings an intimate yet stylish g…" at bounding box center [215, 166] width 225 height 65
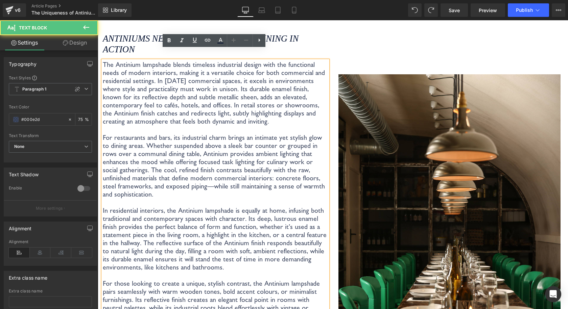
click at [198, 174] on p "For restaurants and bars, its industrial charm brings an intimate yet stylish g…" at bounding box center [215, 166] width 225 height 65
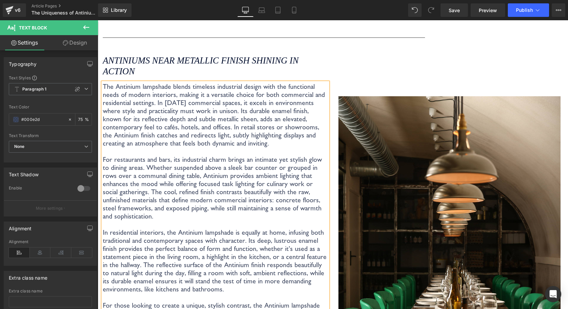
scroll to position [1603, 0]
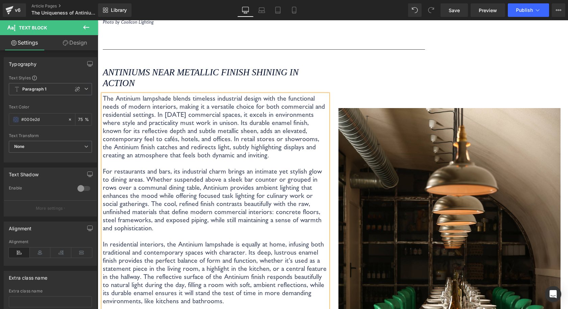
click at [241, 144] on p "The Antinium lampshade blends timeless industrial design with the functional ne…" at bounding box center [215, 126] width 225 height 65
drag, startPoint x: 234, startPoint y: 145, endPoint x: 169, endPoint y: 130, distance: 66.7
click at [169, 130] on p "The Antinium lampshade blends timeless industrial design with the functional ne…" at bounding box center [215, 126] width 225 height 65
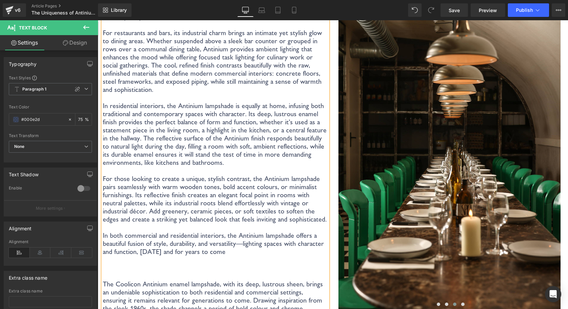
scroll to position [1739, 0]
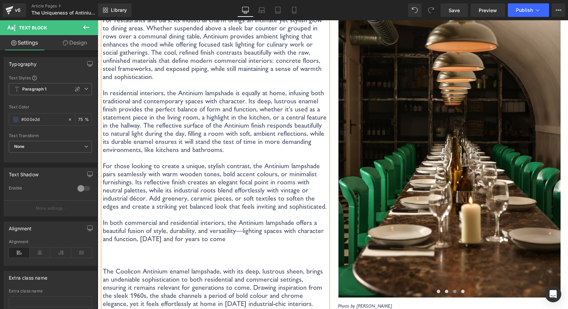
click at [220, 182] on p "For those looking to create a unique, stylish contrast, the Antinium lampshade …" at bounding box center [215, 186] width 225 height 49
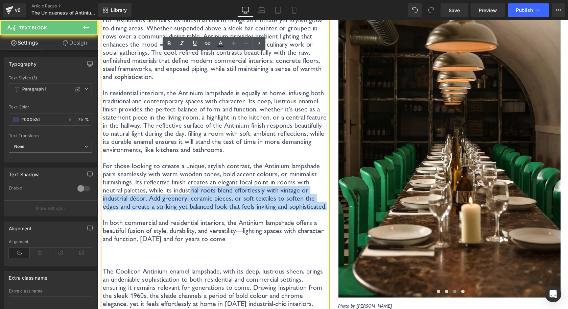
drag, startPoint x: 298, startPoint y: 196, endPoint x: 148, endPoint y: 175, distance: 151.0
click at [160, 177] on p "For those looking to create a unique, stylish contrast, the Antinium lampshade …" at bounding box center [215, 186] width 225 height 49
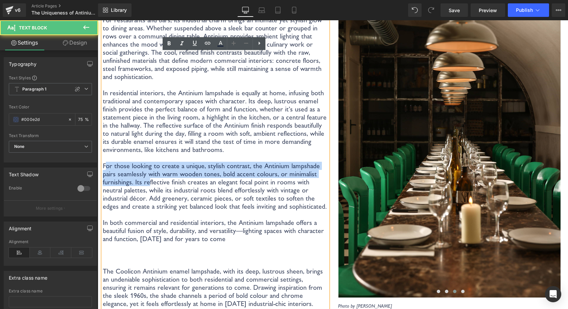
drag, startPoint x: 148, startPoint y: 175, endPoint x: 108, endPoint y: 159, distance: 43.8
click at [108, 162] on p "For those looking to create a unique, stylish contrast, the Antinium lampshade …" at bounding box center [215, 186] width 225 height 49
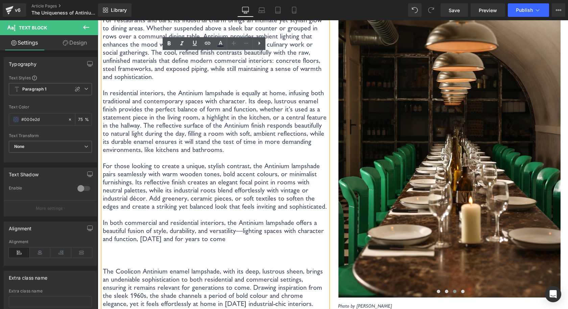
click at [157, 175] on p "For those looking to create a unique, stylish contrast, the Antinium lampshade …" at bounding box center [215, 186] width 225 height 49
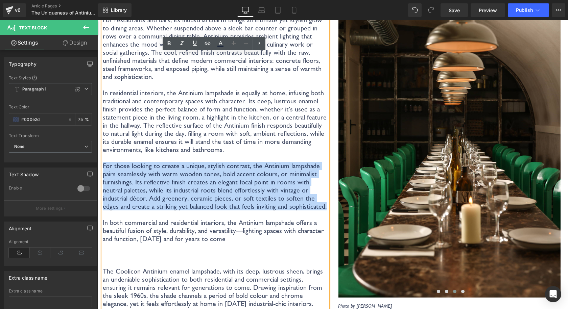
drag, startPoint x: 295, startPoint y: 200, endPoint x: 101, endPoint y: 155, distance: 199.1
click at [101, 155] on div "ANTINIUMS NEAR METALLIC FINISH SHINING IN ACTION Heading The Antinium lampshade…" at bounding box center [215, 132] width 235 height 411
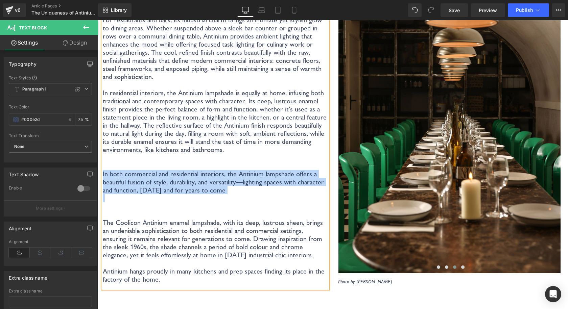
drag, startPoint x: 242, startPoint y: 187, endPoint x: 103, endPoint y: 160, distance: 141.9
click at [103, 160] on div "The Antinium lampshade blends timeless industrial design with the functional ne…" at bounding box center [215, 124] width 225 height 330
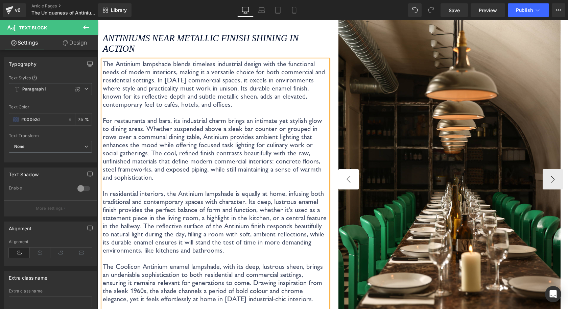
scroll to position [1662, 0]
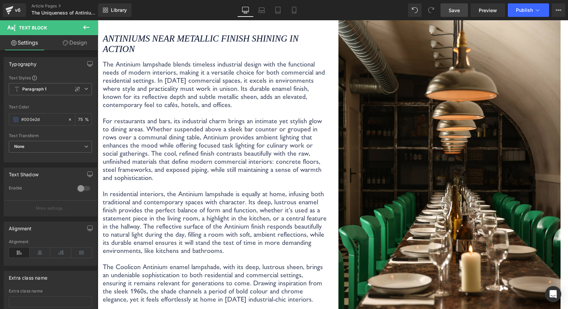
click at [447, 13] on link "Save" at bounding box center [454, 10] width 27 height 14
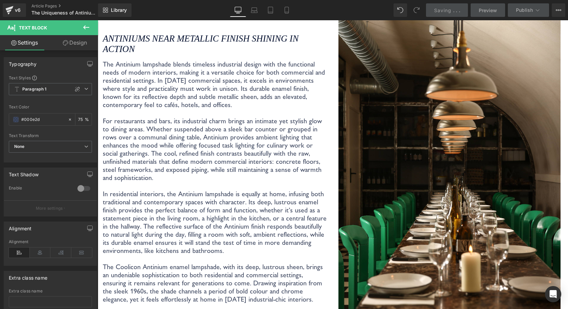
click at [272, 99] on p "The Antinium lampshade blends timeless industrial design with the functional ne…" at bounding box center [215, 88] width 225 height 57
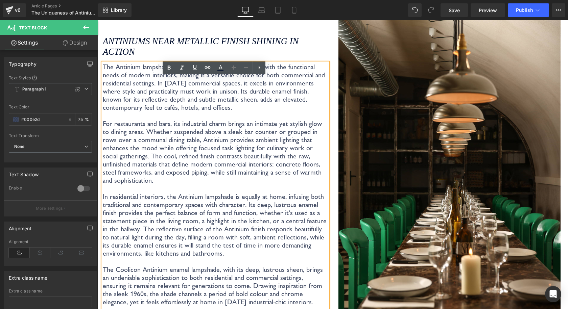
scroll to position [1628, 0]
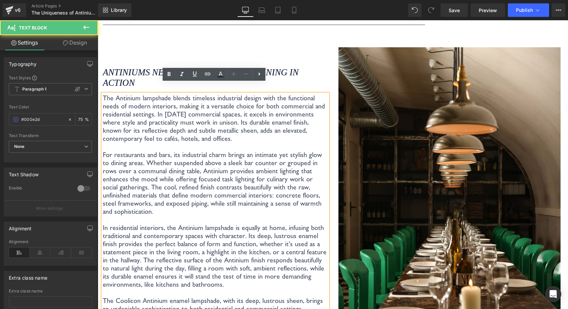
click at [157, 104] on p "The Antinium lampshade blends timeless industrial design with the functional ne…" at bounding box center [215, 122] width 225 height 57
drag, startPoint x: 179, startPoint y: 132, endPoint x: 139, endPoint y: 113, distance: 44.6
click at [139, 113] on p "The Antinium lampshade blends timeless industrial design with the functional ne…" at bounding box center [215, 122] width 225 height 57
click at [185, 124] on p "The Antinium lampshade blends timeless industrial design with the functional ne…" at bounding box center [215, 122] width 225 height 57
click at [155, 103] on p "The Antinium lampshade blends timeless industrial design with the functional ne…" at bounding box center [215, 122] width 225 height 57
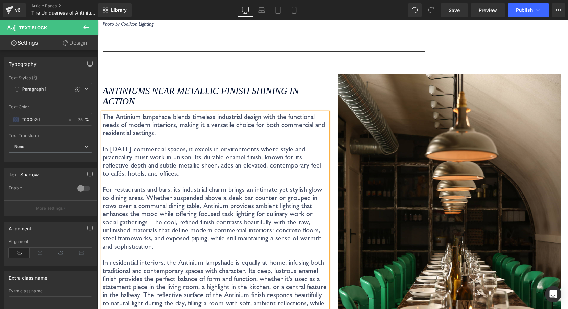
scroll to position [1586, 0]
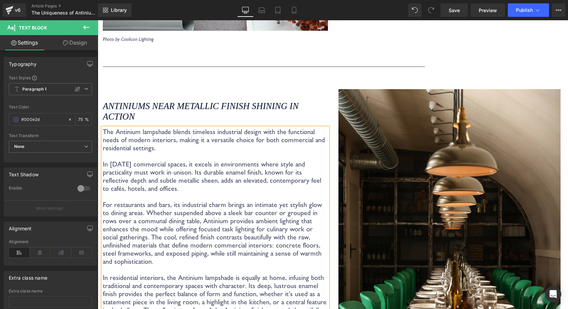
click at [288, 169] on p "In today’s commercial spaces, it excels in environments where style and practic…" at bounding box center [215, 180] width 225 height 41
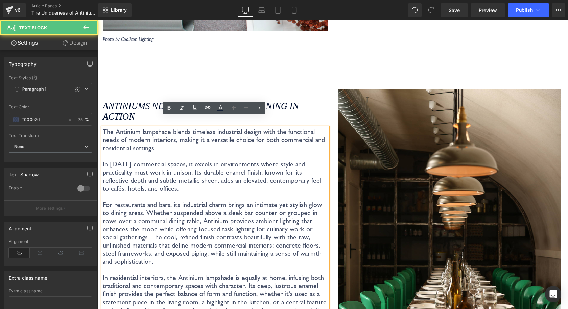
click at [295, 169] on p "In today’s commercial spaces, it excels in environments where style and practic…" at bounding box center [215, 180] width 225 height 41
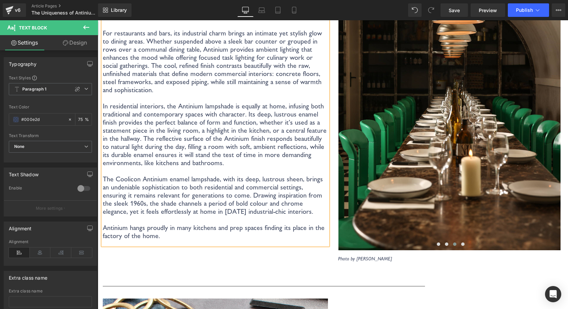
scroll to position [1755, 0]
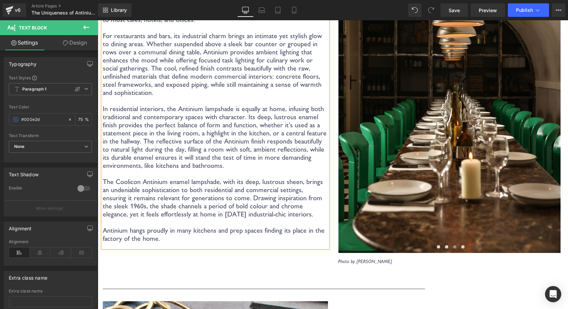
click at [197, 155] on p "In residential interiors, the Antinium lampshade is equally at home, infusing b…" at bounding box center [215, 137] width 225 height 65
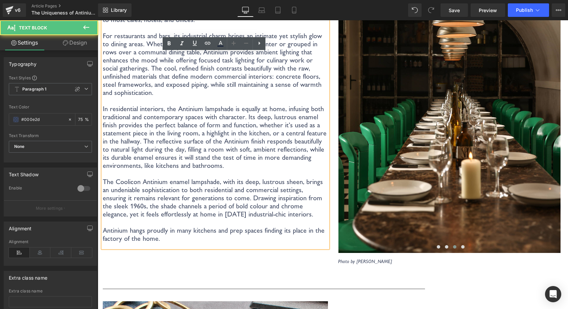
click at [231, 187] on p "The Coolicon Antinium enamel lampshade, with its deep, lustrous sheen, brings a…" at bounding box center [215, 210] width 225 height 65
drag, startPoint x: 266, startPoint y: 205, endPoint x: 103, endPoint y: 173, distance: 165.7
click at [103, 178] on p "The Coolicon Antinium enamel lampshade, with its deep, lustrous sheen, brings a…" at bounding box center [215, 210] width 225 height 65
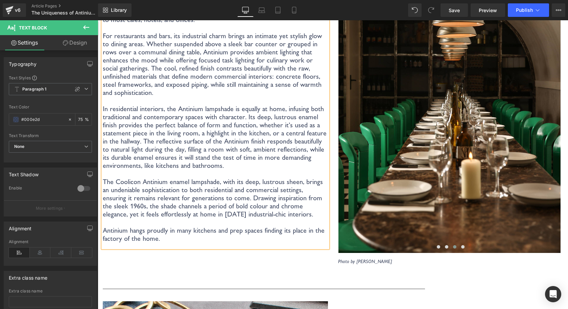
drag, startPoint x: 161, startPoint y: 229, endPoint x: 104, endPoint y: 171, distance: 80.8
click at [103, 178] on p "The Coolicon Antinium enamel lampshade, with its deep, lustrous sheen, brings a…" at bounding box center [215, 210] width 225 height 65
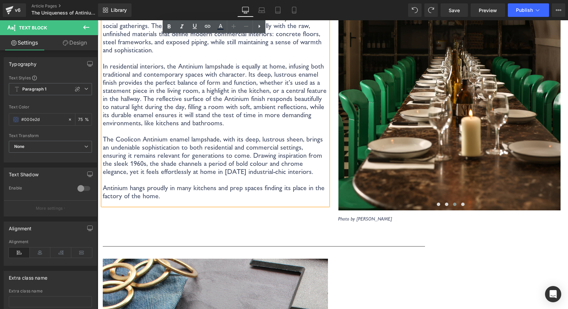
scroll to position [1820, 0]
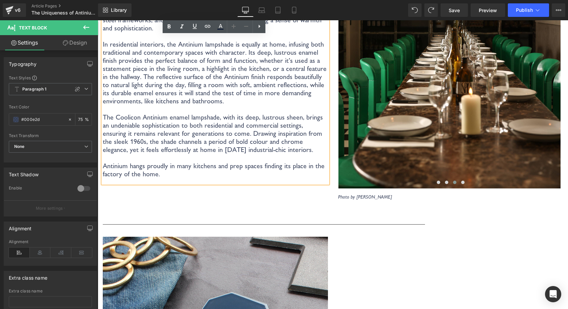
click at [170, 175] on div "ANTINIUMS NEAR METALLIC FINISH SHINING IN ACTION Heading The Antinium lampshade…" at bounding box center [215, 22] width 235 height 355
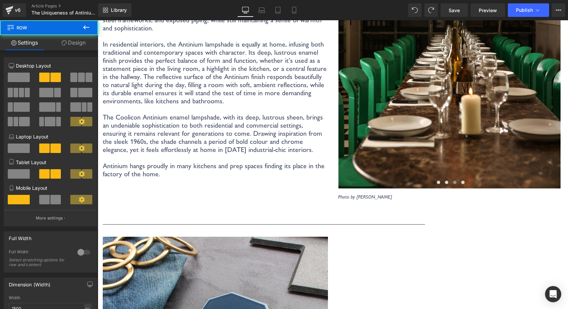
click at [165, 170] on div "The Antinium lampshade blends timeless industrial design with the functional ne…" at bounding box center [215, 38] width 225 height 289
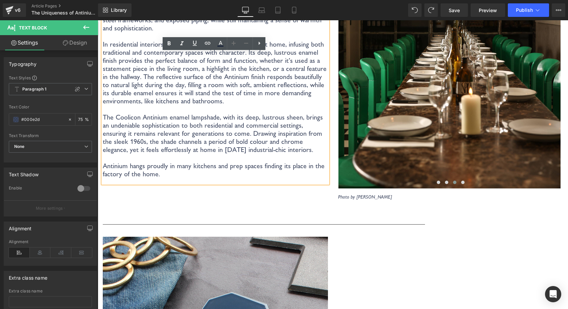
drag, startPoint x: 157, startPoint y: 164, endPoint x: 98, endPoint y: 104, distance: 84.2
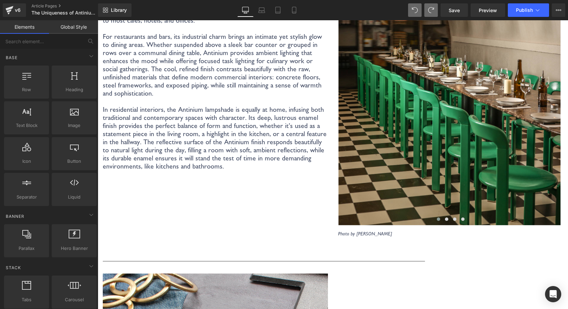
scroll to position [1715, 0]
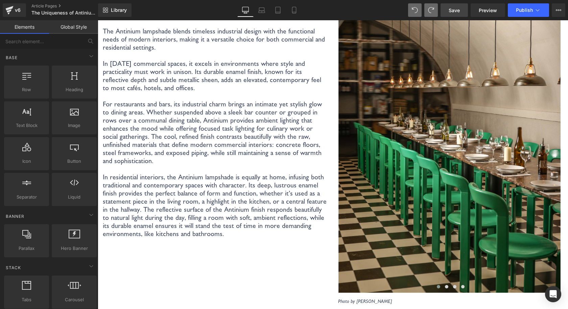
click at [447, 7] on link "Save" at bounding box center [454, 10] width 27 height 14
drag, startPoint x: 461, startPoint y: 7, endPoint x: 451, endPoint y: 18, distance: 13.9
click at [461, 7] on link "Save" at bounding box center [454, 10] width 27 height 14
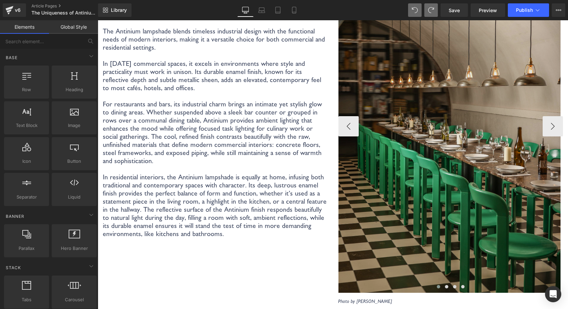
click at [425, 96] on img at bounding box center [449, 126] width 222 height 333
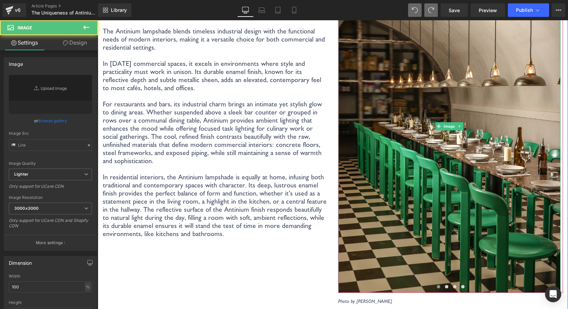
type input "https://ucarecdn.com/5d42fd52-e344-4b79-9260-9165a94fee5d/-/format/auto/-/previ…"
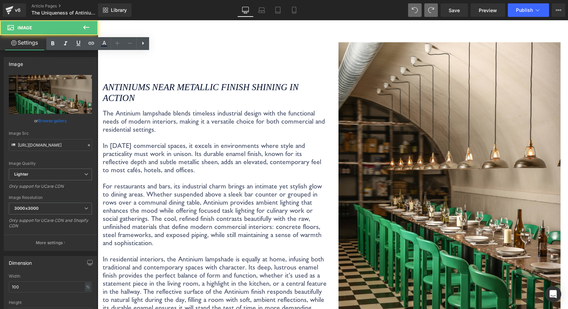
scroll to position [1546, 0]
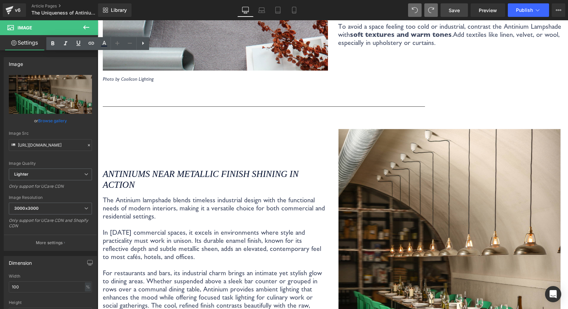
click at [453, 17] on link "Save" at bounding box center [454, 10] width 27 height 14
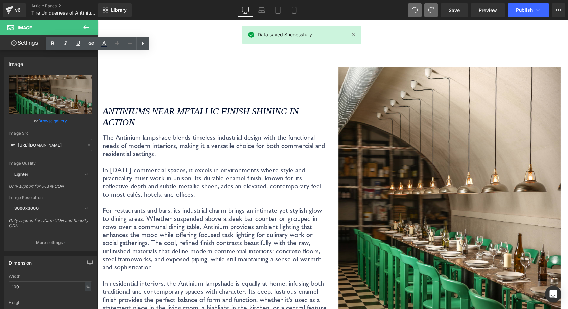
scroll to position [1648, 0]
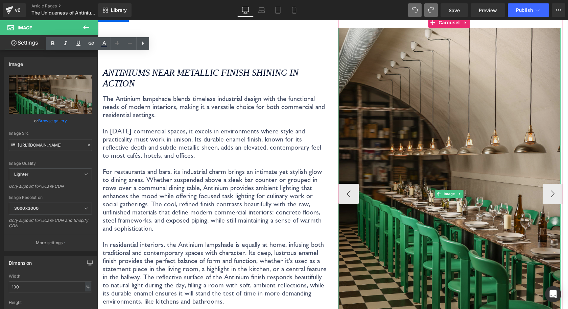
click at [385, 88] on img at bounding box center [449, 194] width 222 height 333
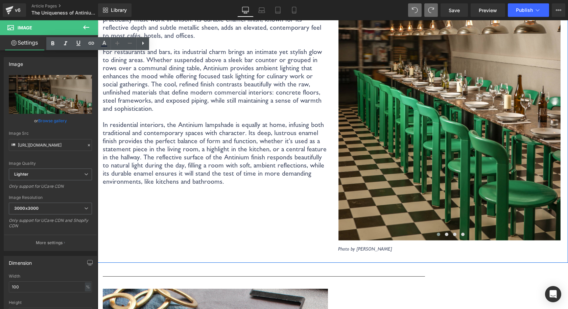
scroll to position [1715, 0]
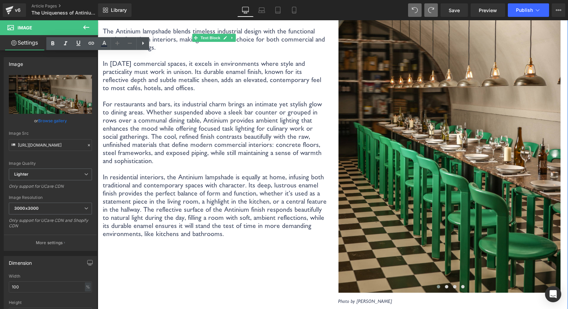
click at [189, 109] on p "For restaurants and bars, its industrial charm brings an intimate yet stylish g…" at bounding box center [215, 132] width 225 height 65
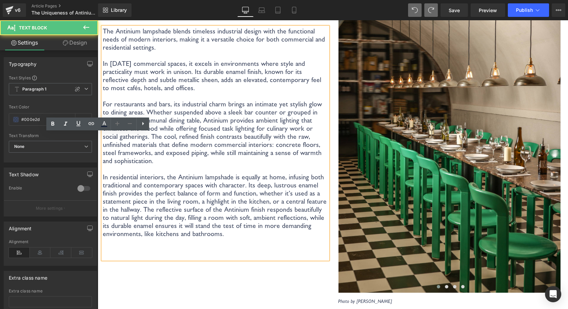
scroll to position [1580, 0]
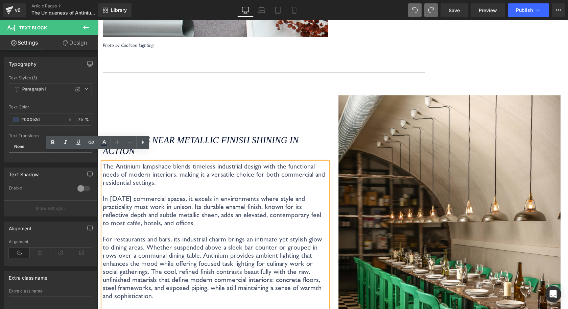
click at [168, 164] on p "The Antinium lampshade blends timeless industrial design with the functional ne…" at bounding box center [215, 174] width 225 height 24
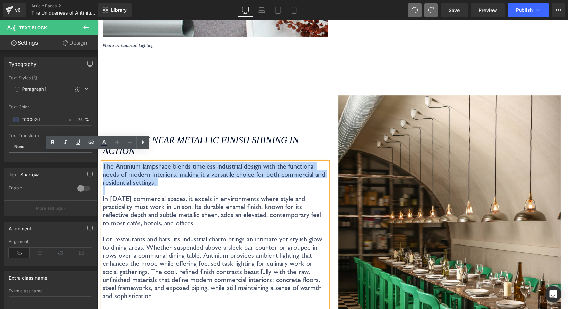
drag, startPoint x: 167, startPoint y: 180, endPoint x: 103, endPoint y: 159, distance: 67.1
click at [103, 162] on div "The Antinium lampshade blends timeless industrial design with the functional ne…" at bounding box center [215, 278] width 225 height 233
click at [103, 162] on p "The Antinium lampshade blends timeless industrial design with the functional ne…" at bounding box center [215, 174] width 225 height 24
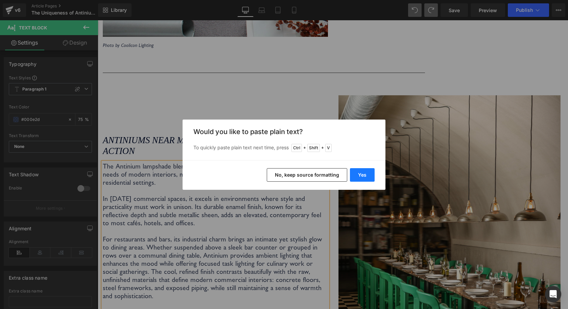
click at [365, 174] on button "Yes" at bounding box center [362, 175] width 25 height 14
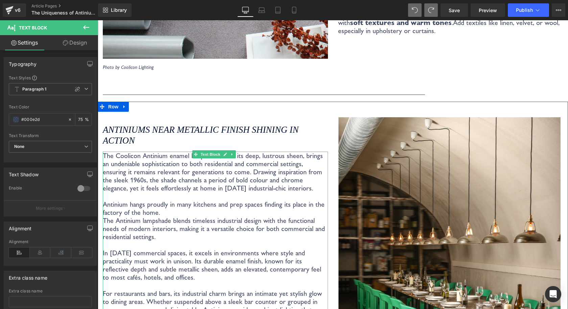
scroll to position [1546, 0]
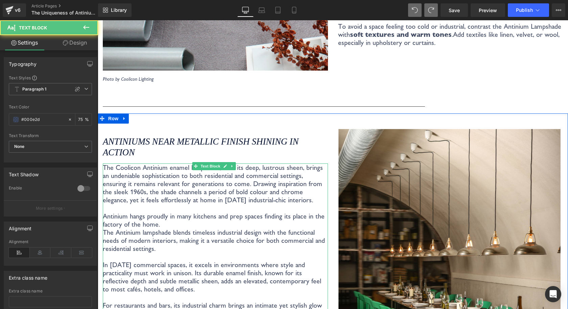
drag, startPoint x: 158, startPoint y: 214, endPoint x: 105, endPoint y: 206, distance: 54.0
click at [105, 212] on p "Antinium hangs proudly in many kitchens and prep spaces finding its place in th…" at bounding box center [215, 220] width 225 height 16
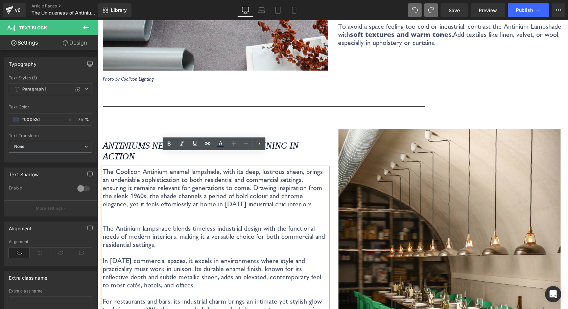
scroll to position [1550, 0]
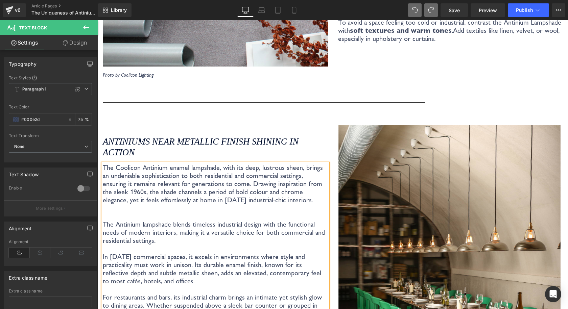
click at [124, 181] on p "The Coolicon Antinium enamel lampshade, with its deep, lustrous sheen, brings a…" at bounding box center [215, 184] width 225 height 41
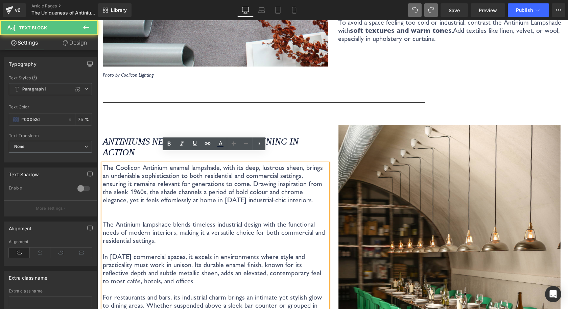
drag, startPoint x: 122, startPoint y: 182, endPoint x: 126, endPoint y: 181, distance: 4.5
click at [121, 182] on p "The Coolicon Antinium enamel lampshade, with its deep, lustrous sheen, brings a…" at bounding box center [215, 184] width 225 height 41
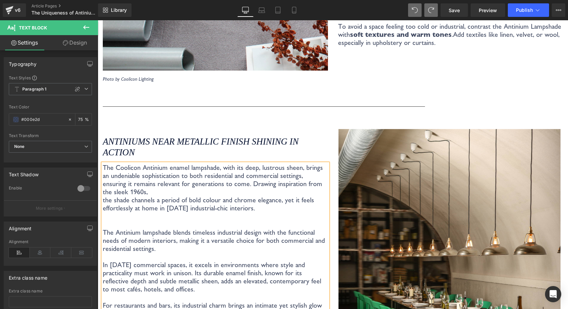
scroll to position [1542, 0]
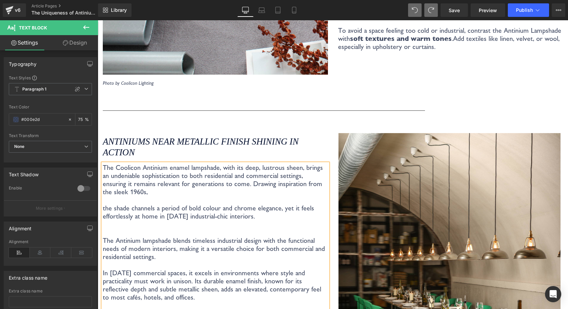
click at [141, 181] on p "The Coolicon Antinium enamel lampshade, with its deep, lustrous sheen, brings a…" at bounding box center [215, 180] width 225 height 32
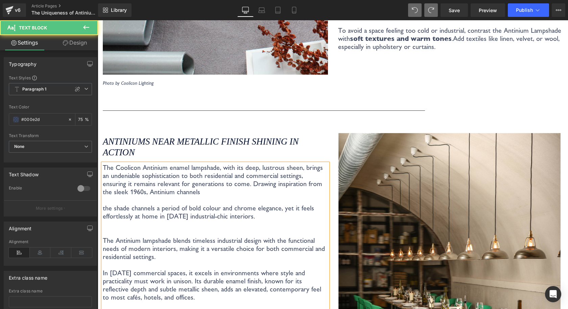
click at [275, 209] on p "the shade channels a period of bold colour and chrome elegance, yet it feels ef…" at bounding box center [215, 212] width 225 height 16
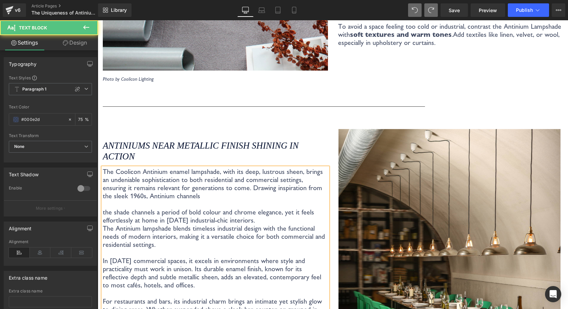
scroll to position [1550, 0]
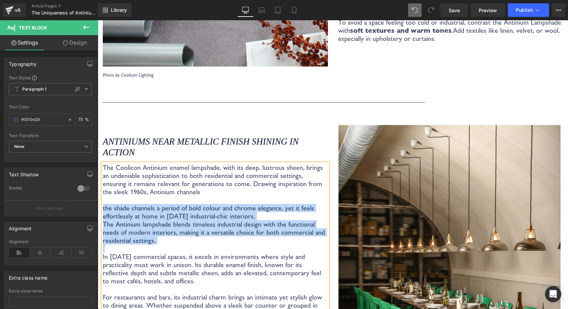
drag, startPoint x: 159, startPoint y: 227, endPoint x: 103, endPoint y: 199, distance: 62.0
click at [103, 199] on div "The Coolicon Antinium enamel lampshade, with its deep, lustrous sheen, brings a…" at bounding box center [215, 308] width 225 height 289
click at [157, 220] on p "The Antinium lampshade blends timeless industrial design with the functional ne…" at bounding box center [215, 232] width 225 height 24
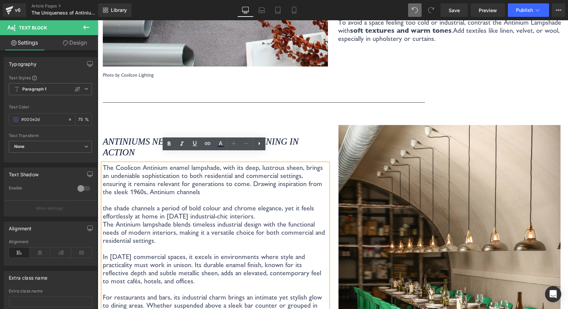
drag, startPoint x: 159, startPoint y: 230, endPoint x: 103, endPoint y: 200, distance: 63.1
click at [103, 200] on div "The Coolicon Antinium enamel lampshade, with its deep, lustrous sheen, brings a…" at bounding box center [215, 308] width 225 height 289
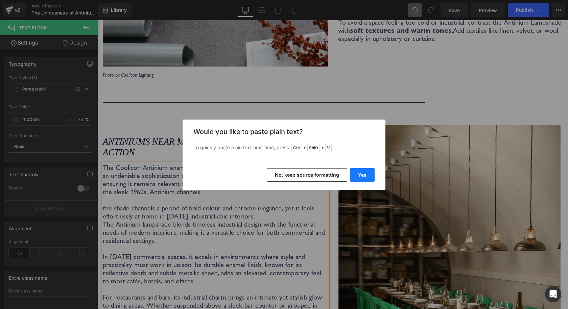
click at [361, 172] on button "Yes" at bounding box center [362, 175] width 25 height 14
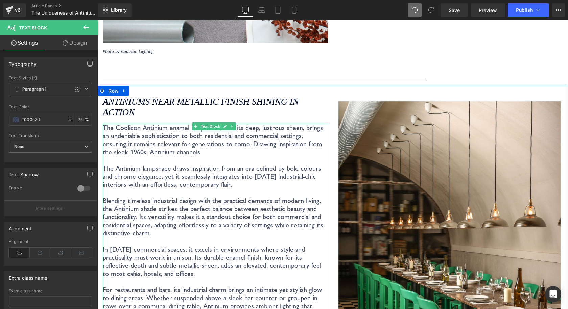
scroll to position [1584, 0]
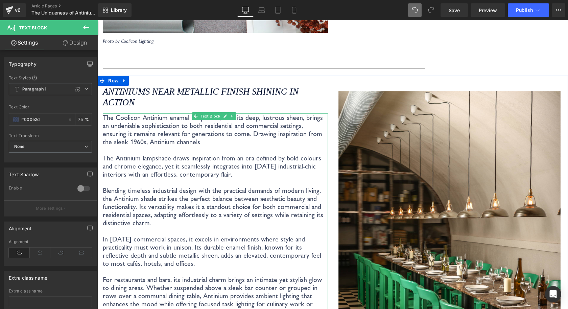
click at [193, 187] on p "Blending timeless industrial design with the practical demands of modern living…" at bounding box center [215, 207] width 225 height 41
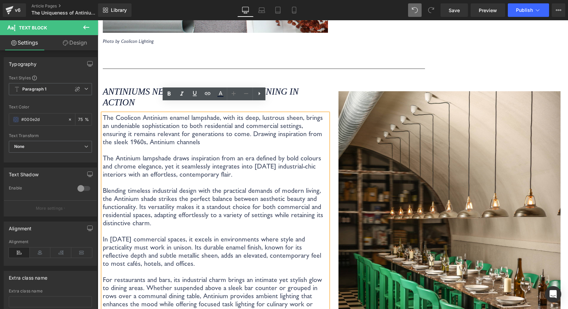
drag, startPoint x: 187, startPoint y: 148, endPoint x: 260, endPoint y: 164, distance: 74.6
click at [260, 164] on p "The Antinium lampshade draws inspiration from an era defined by bold colours an…" at bounding box center [215, 166] width 225 height 24
click at [179, 128] on p "The Coolicon Antinium enamel lampshade, with its deep, lustrous sheen, brings a…" at bounding box center [215, 130] width 225 height 32
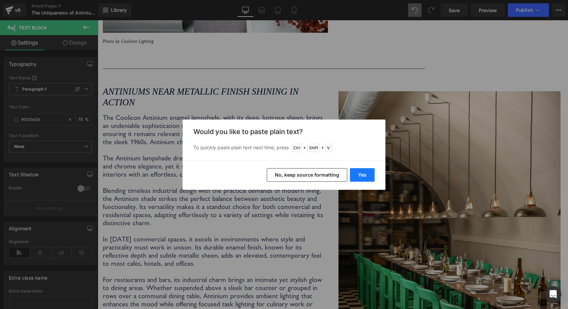
click at [361, 180] on button "Yes" at bounding box center [362, 175] width 25 height 14
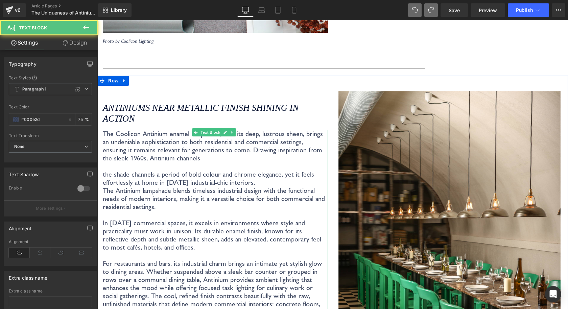
click at [217, 146] on p "The Coolicon Antinium enamel lampshade, with its deep, lustrous sheen, brings a…" at bounding box center [215, 146] width 225 height 32
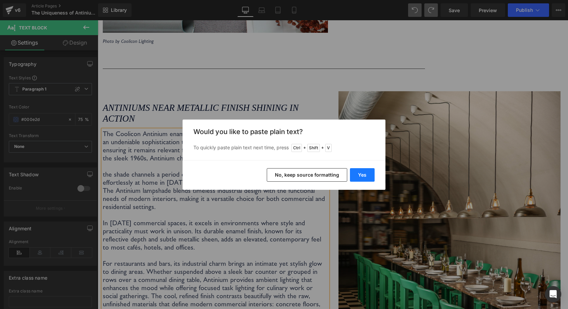
click at [365, 176] on button "Yes" at bounding box center [362, 175] width 25 height 14
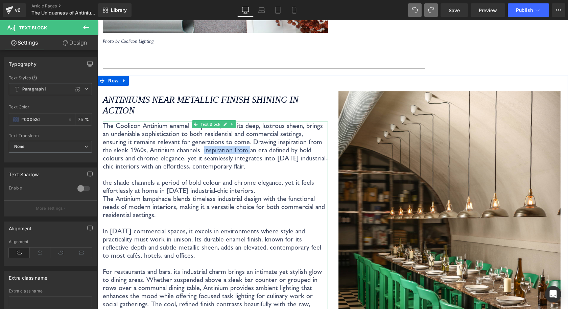
drag, startPoint x: 174, startPoint y: 141, endPoint x: 221, endPoint y: 140, distance: 46.3
click at [221, 140] on p "The Coolicon Antinium enamel lampshade, with its deep, lustrous sheen, brings a…" at bounding box center [215, 146] width 225 height 49
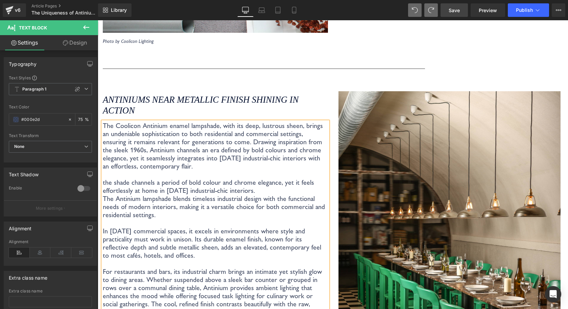
click at [450, 12] on span "Save" at bounding box center [454, 10] width 11 height 7
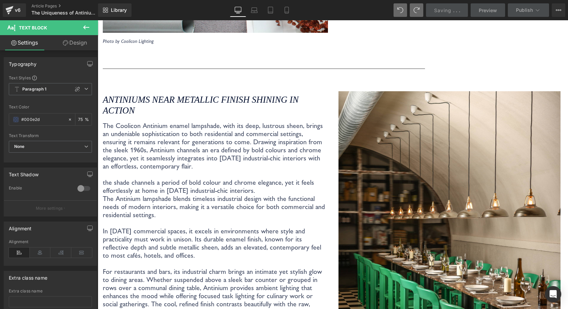
click at [212, 152] on p "The Coolicon Antinium enamel lampshade, with its deep, lustrous sheen, brings a…" at bounding box center [215, 146] width 225 height 49
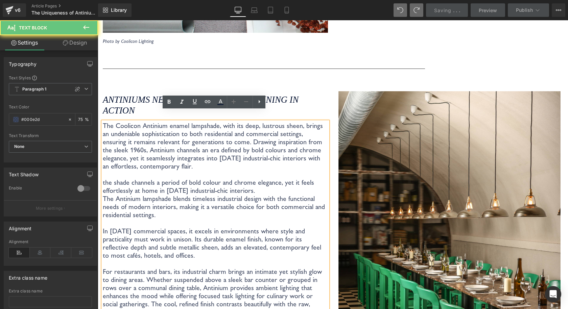
click at [205, 152] on p "The Coolicon Antinium enamel lampshade, with its deep, lustrous sheen, brings a…" at bounding box center [215, 146] width 225 height 49
click at [181, 170] on p at bounding box center [215, 174] width 225 height 8
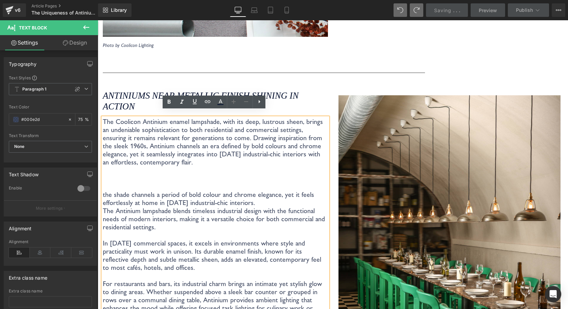
scroll to position [1576, 0]
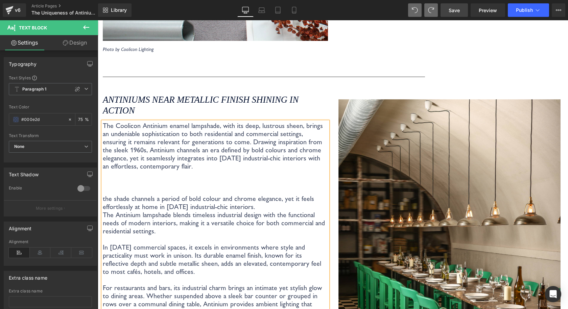
click at [447, 8] on link "Save" at bounding box center [454, 10] width 27 height 14
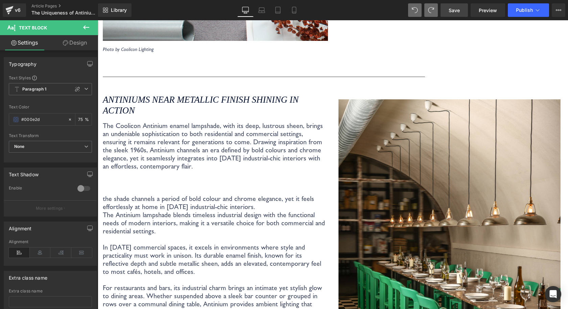
click at [458, 8] on span "Save" at bounding box center [454, 10] width 11 height 7
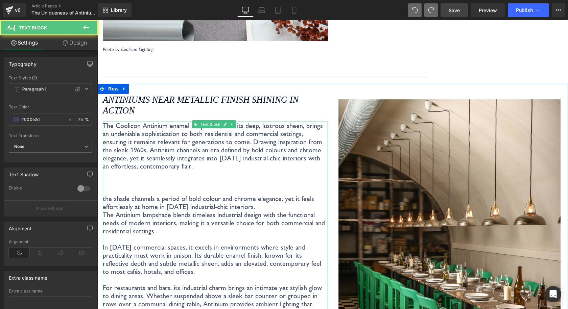
click at [155, 147] on p "The Coolicon Antinium enamel lampshade, with its deep, lustrous sheen, brings a…" at bounding box center [215, 146] width 225 height 49
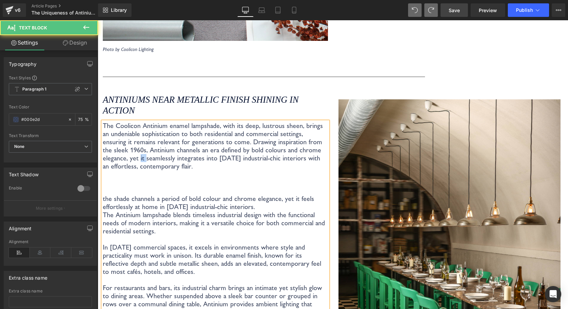
drag, startPoint x: 109, startPoint y: 149, endPoint x: 101, endPoint y: 148, distance: 7.8
click at [101, 148] on div "ANTINIUMS NEAR METALLIC FINISH SHINING IN ACTION Heading The Coolicon Antinium …" at bounding box center [215, 266] width 235 height 355
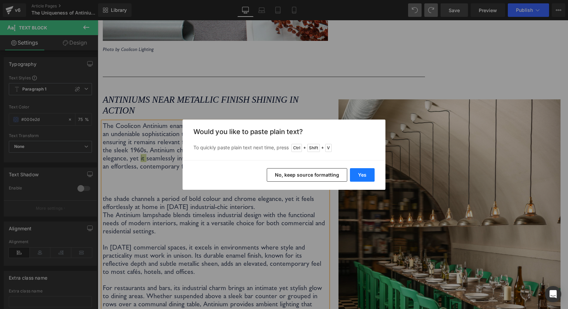
drag, startPoint x: 357, startPoint y: 175, endPoint x: 105, endPoint y: 135, distance: 254.9
click at [357, 175] on button "Yes" at bounding box center [362, 175] width 25 height 14
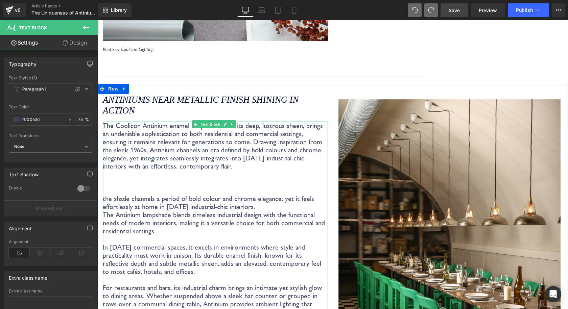
click at [166, 149] on p "The Coolicon Antinium enamel lampshade, with its deep, lustrous sheen, brings a…" at bounding box center [215, 146] width 225 height 49
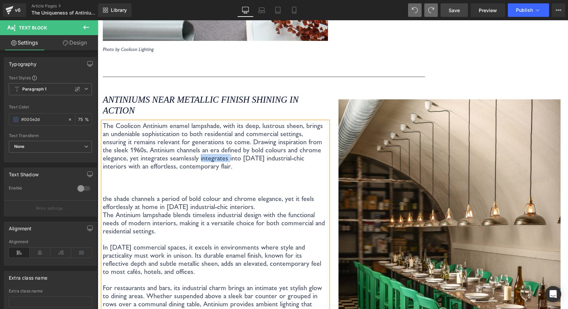
click at [166, 149] on p "The Coolicon Antinium enamel lampshade, with its deep, lustrous sheen, brings a…" at bounding box center [215, 146] width 225 height 49
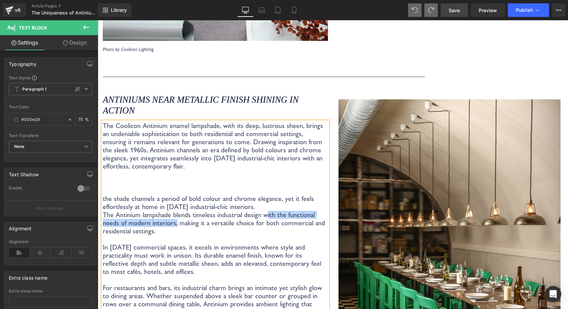
drag, startPoint x: 261, startPoint y: 207, endPoint x: 173, endPoint y: 214, distance: 88.2
click at [173, 214] on p "The Antinium lampshade blends timeless industrial design with the functional ne…" at bounding box center [215, 223] width 225 height 24
click at [145, 170] on p at bounding box center [215, 174] width 225 height 8
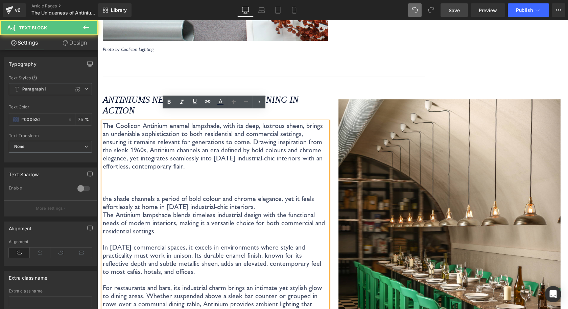
click at [166, 157] on p "The Coolicon Antinium enamel lampshade, with its deep, lustrous sheen, brings a…" at bounding box center [215, 146] width 225 height 49
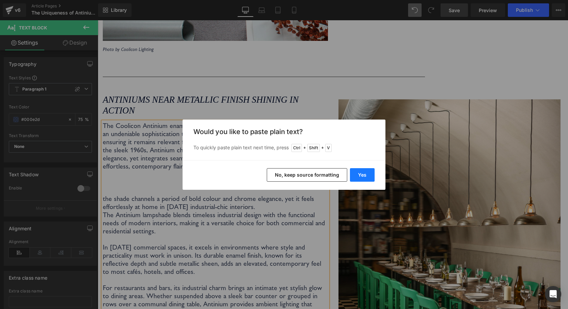
click at [367, 170] on button "Yes" at bounding box center [362, 175] width 25 height 14
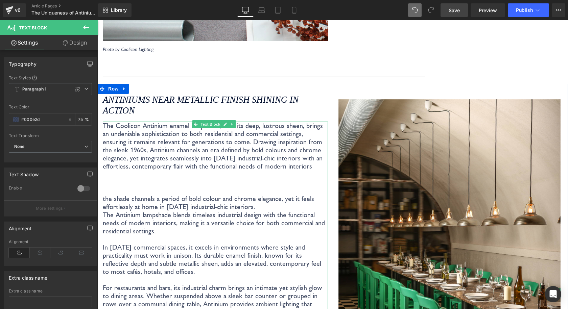
click at [279, 158] on p "The Coolicon Antinium enamel lampshade, with its deep, lustrous sheen, brings a…" at bounding box center [215, 146] width 225 height 49
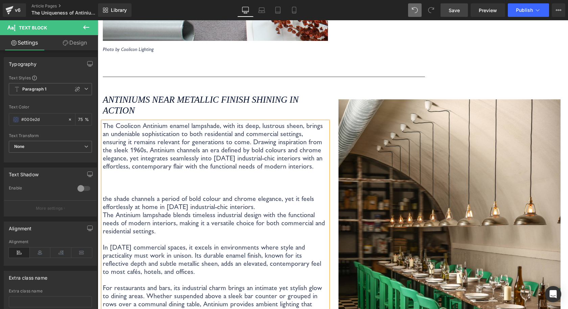
drag, startPoint x: 163, startPoint y: 222, endPoint x: 104, endPoint y: 185, distance: 69.9
click at [104, 185] on div "The Coolicon Antinium enamel lampshade, with its deep, lustrous sheen, brings a…" at bounding box center [215, 283] width 225 height 322
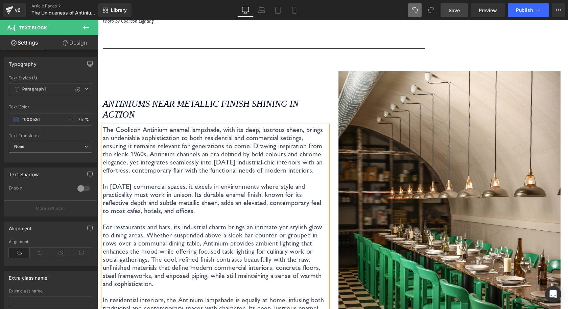
scroll to position [1609, 0]
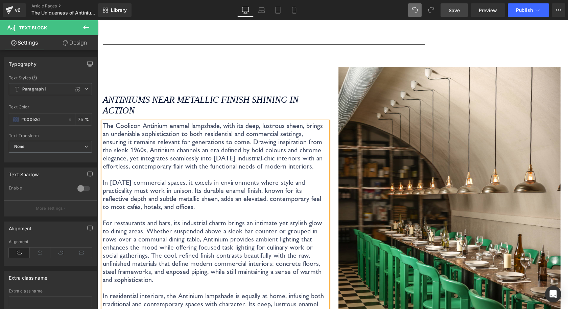
click at [240, 220] on p "For restaurants and bars, its industrial charm brings an intimate yet stylish g…" at bounding box center [215, 251] width 225 height 65
click at [232, 219] on p "For restaurants and bars, its industrial charm brings an intimate yet stylish g…" at bounding box center [215, 251] width 225 height 65
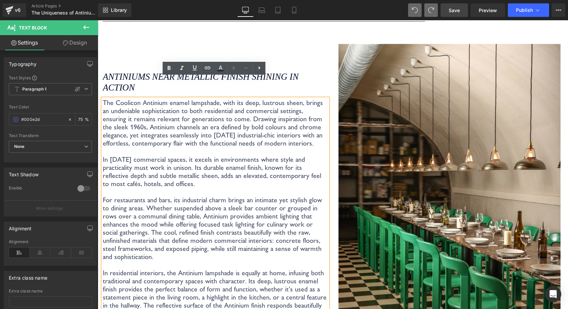
scroll to position [1642, 0]
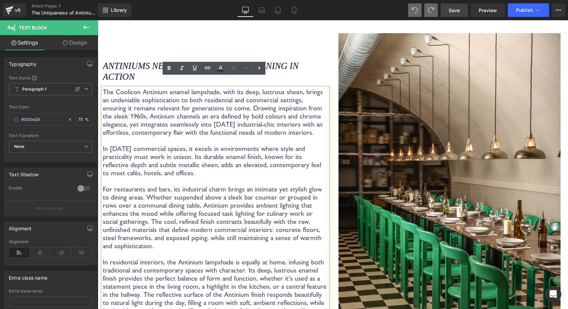
click at [236, 193] on p "For restaurants and bars, its industrial charm brings an intimate yet stylish g…" at bounding box center [215, 217] width 225 height 65
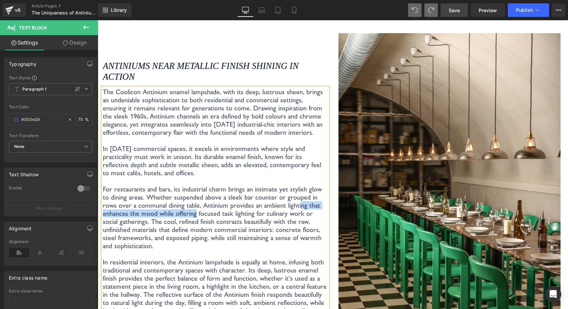
drag, startPoint x: 280, startPoint y: 198, endPoint x: 167, endPoint y: 203, distance: 113.0
click at [167, 203] on p "For restaurants and bars, its industrial charm brings an intimate yet stylish g…" at bounding box center [215, 217] width 225 height 65
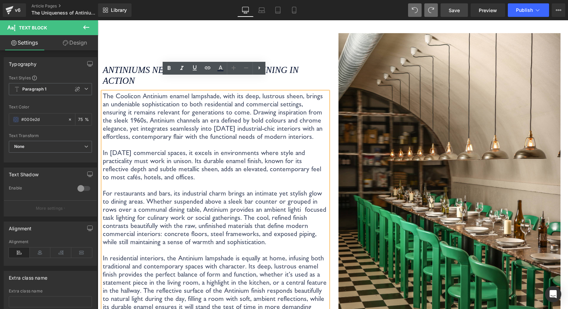
scroll to position [1646, 0]
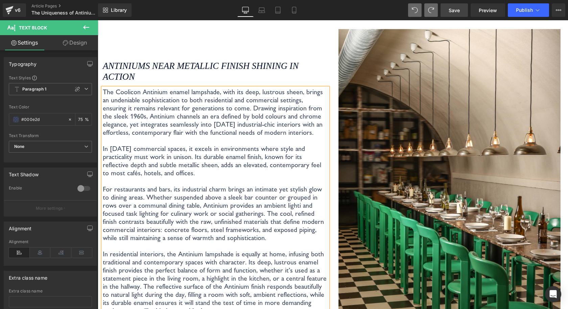
drag, startPoint x: 454, startPoint y: 10, endPoint x: 451, endPoint y: 15, distance: 5.3
click at [454, 10] on span "Save" at bounding box center [454, 10] width 11 height 7
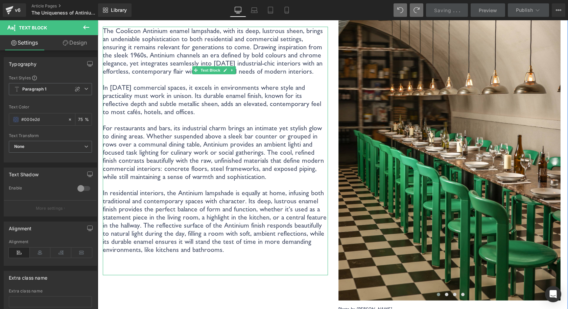
scroll to position [1748, 0]
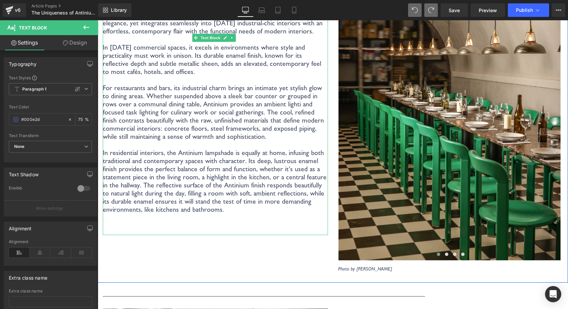
click at [225, 201] on p "In residential interiors, the Antinium lampshade is equally at home, infusing b…" at bounding box center [215, 181] width 225 height 65
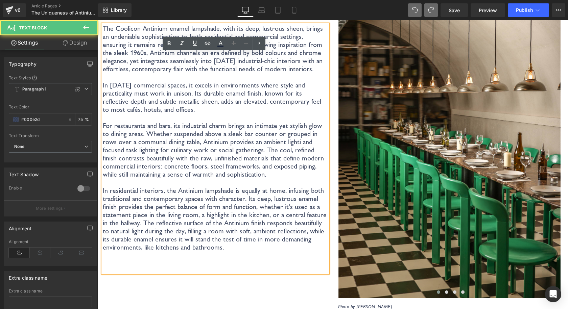
scroll to position [1680, 0]
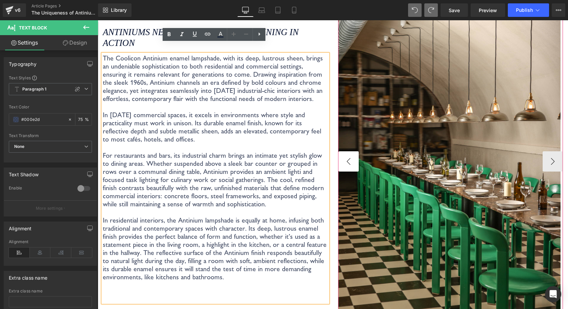
click at [340, 151] on button "‹" at bounding box center [348, 161] width 20 height 20
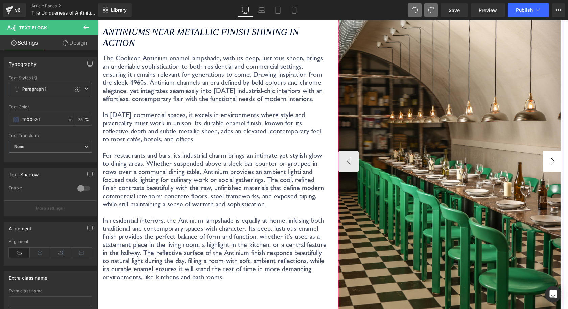
click at [546, 151] on button "›" at bounding box center [553, 161] width 20 height 20
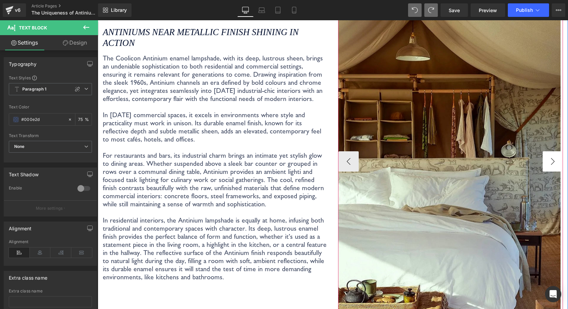
click at [546, 151] on button "›" at bounding box center [553, 161] width 20 height 20
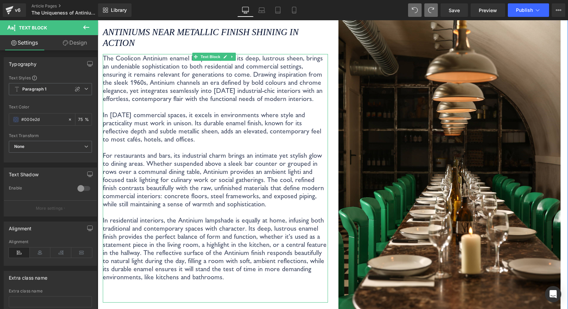
click at [282, 160] on p "For restaurants and bars, its industrial charm brings an intimate yet stylish g…" at bounding box center [215, 179] width 225 height 57
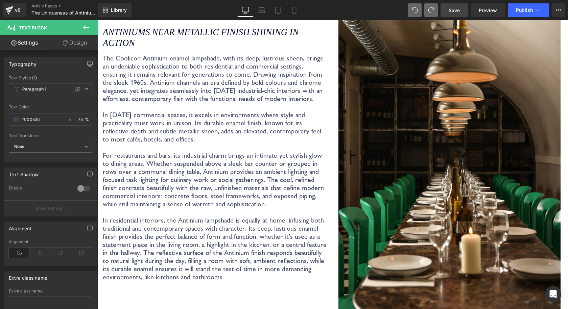
click at [451, 8] on span "Save" at bounding box center [454, 10] width 11 height 7
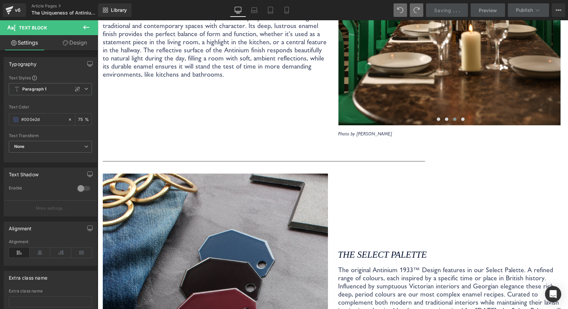
scroll to position [2052, 0]
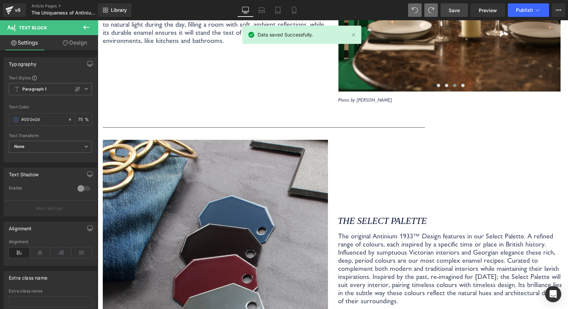
click at [467, 11] on link "Save" at bounding box center [454, 10] width 27 height 14
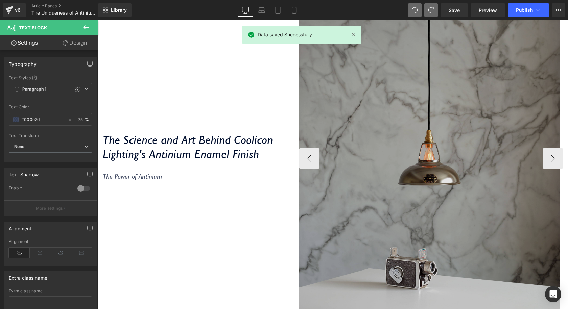
scroll to position [192, 0]
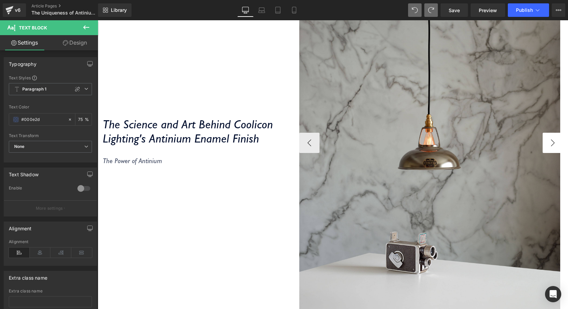
click at [543, 145] on button "›" at bounding box center [553, 143] width 20 height 20
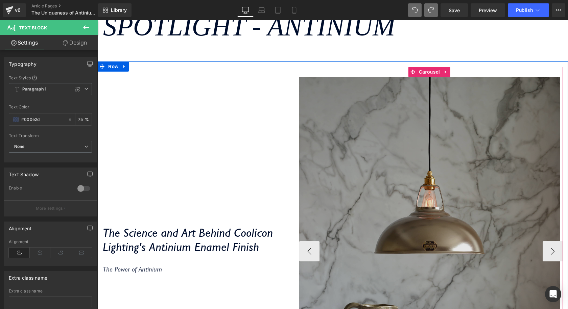
scroll to position [135, 0]
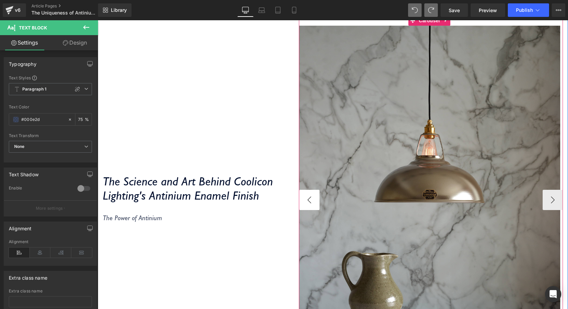
click at [314, 190] on div "Image Image ‹ ›" at bounding box center [431, 200] width 264 height 349
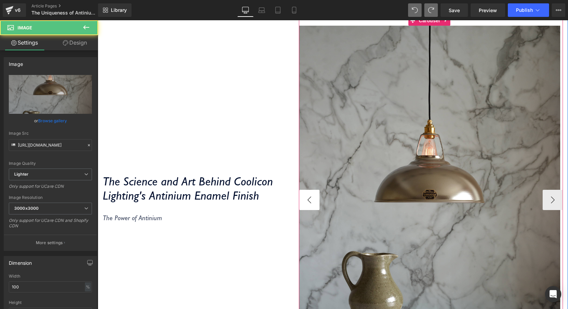
click at [306, 196] on button "‹" at bounding box center [309, 200] width 20 height 20
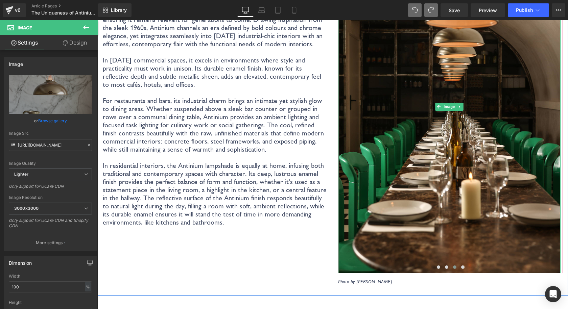
scroll to position [1792, 0]
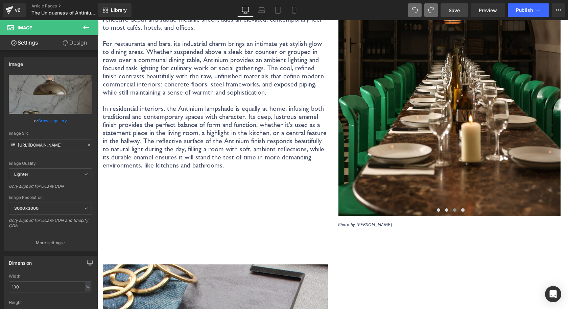
click at [457, 10] on span "Save" at bounding box center [454, 10] width 11 height 7
click at [452, 11] on span "Save" at bounding box center [454, 10] width 11 height 7
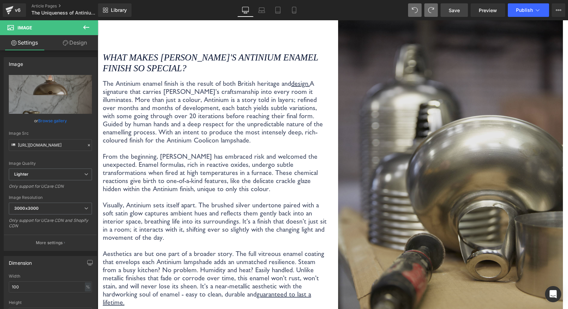
scroll to position [947, 0]
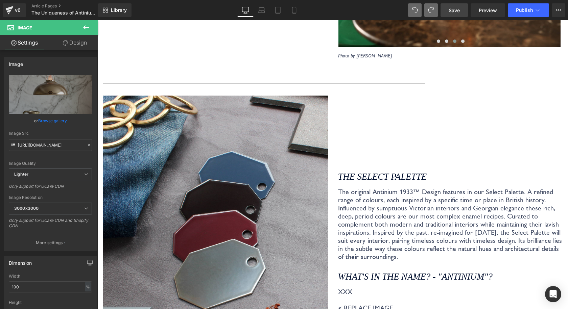
click at [464, 152] on div "The Select Palette Heading The original Antinium 1933™ Design features in our S…" at bounding box center [450, 242] width 235 height 293
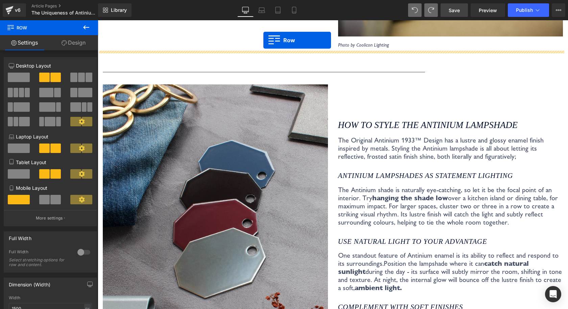
scroll to position [1224, 0]
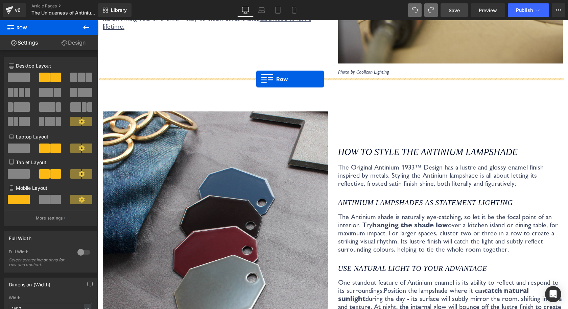
drag, startPoint x: 100, startPoint y: 218, endPoint x: 256, endPoint y: 79, distance: 209.1
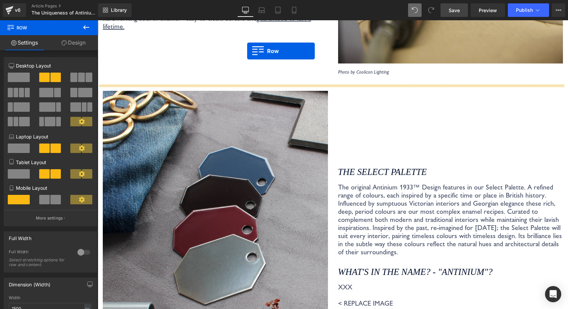
scroll to position [1217, 0]
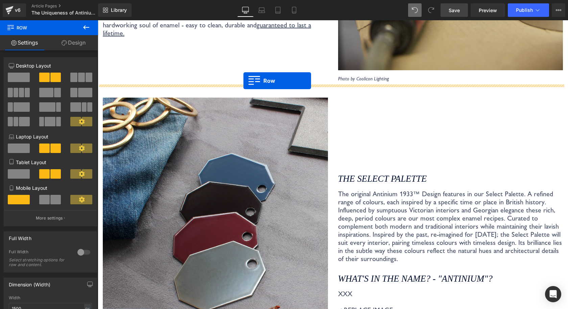
drag, startPoint x: 101, startPoint y: 126, endPoint x: 243, endPoint y: 81, distance: 149.3
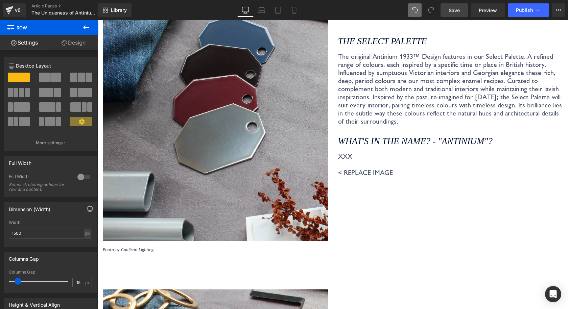
scroll to position [1319, 0]
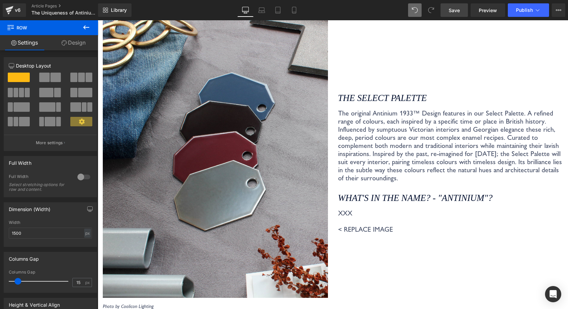
click at [462, 12] on link "Save" at bounding box center [454, 10] width 27 height 14
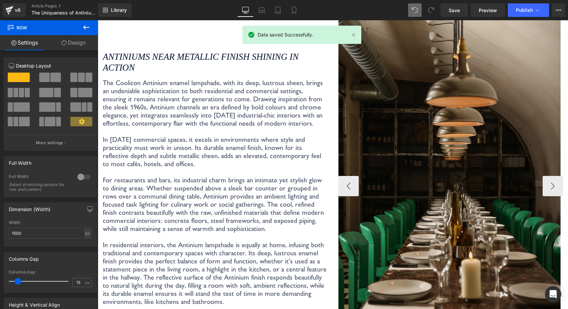
scroll to position [1995, 0]
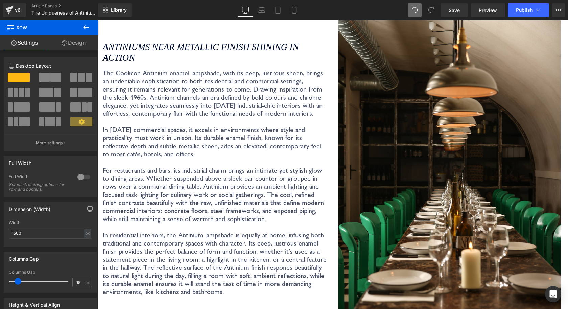
click at [170, 90] on p "The Coolicon Antinium enamel lampshade, with its deep, lustrous sheen, brings a…" at bounding box center [215, 93] width 225 height 49
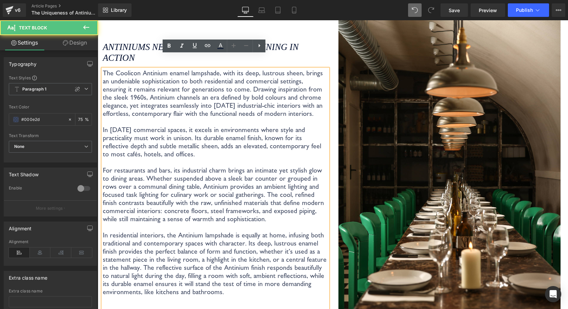
click at [104, 69] on p "The Coolicon Antinium enamel lampshade, with its deep, lustrous sheen, brings a…" at bounding box center [215, 93] width 225 height 49
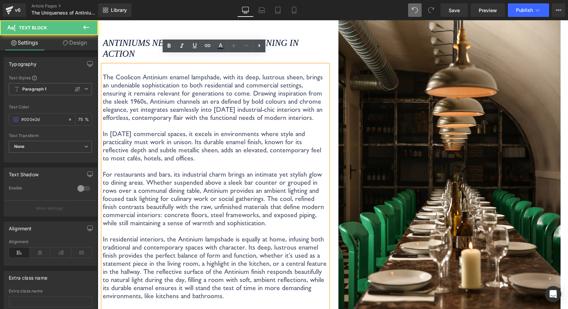
scroll to position [1987, 0]
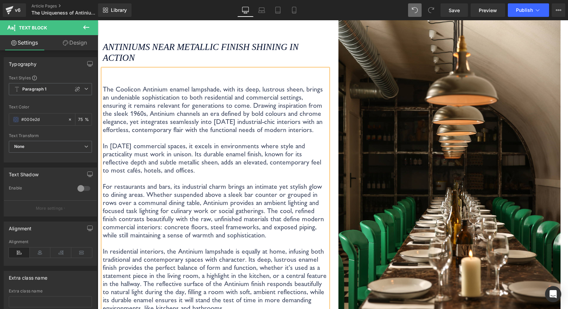
click at [127, 69] on p "The Coolicon Antinium enamel lampshade, with its deep, lustrous sheen, brings a…" at bounding box center [215, 101] width 225 height 65
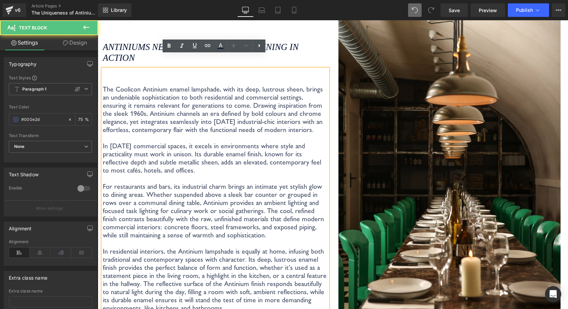
click at [131, 69] on p "The Coolicon Antinium enamel lampshade, with its deep, lustrous sheen, brings a…" at bounding box center [215, 101] width 225 height 65
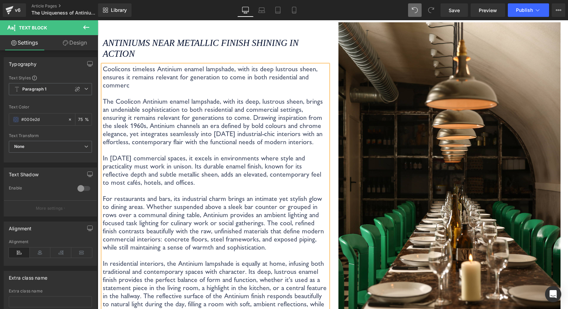
scroll to position [1979, 0]
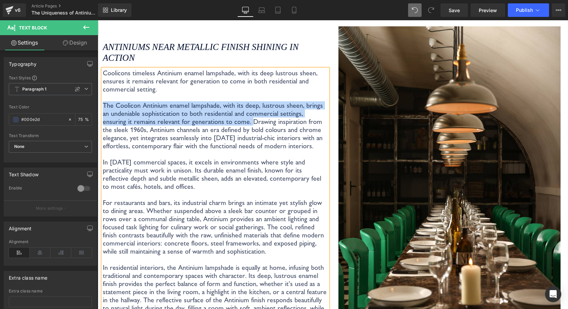
drag, startPoint x: 218, startPoint y: 107, endPoint x: 108, endPoint y: 89, distance: 111.3
click at [104, 90] on p "Coolicons timeless Antinium enamel lampshade, with its deep lustrous sheen, ens…" at bounding box center [215, 109] width 225 height 81
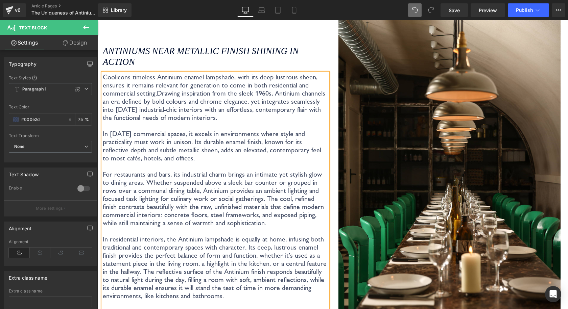
scroll to position [1995, 0]
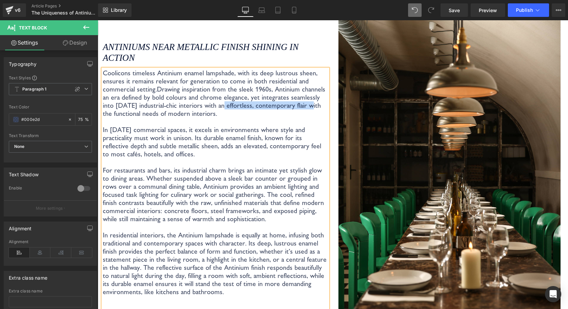
drag, startPoint x: 282, startPoint y: 93, endPoint x: 202, endPoint y: 93, distance: 80.5
click at [202, 93] on p "Coolicons timeless Antinium enamel lampshade, with its deep lustrous sheen, ens…" at bounding box center [215, 93] width 225 height 49
click at [227, 95] on p "Coolicons timeless Antinium enamel lampshade, with its deep lustrous sheen, ens…" at bounding box center [215, 93] width 225 height 49
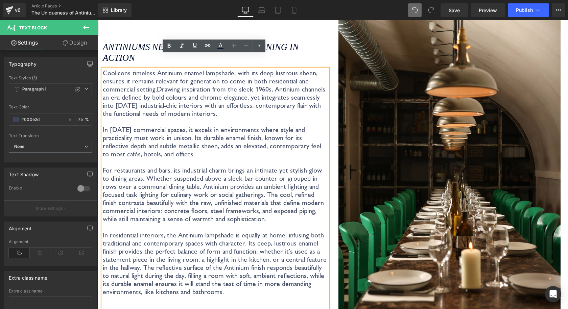
drag, startPoint x: 298, startPoint y: 101, endPoint x: 289, endPoint y: 92, distance: 11.7
click at [289, 92] on p "Coolicons timeless Antinium enamel lampshade, with its deep lustrous sheen, ens…" at bounding box center [215, 93] width 225 height 49
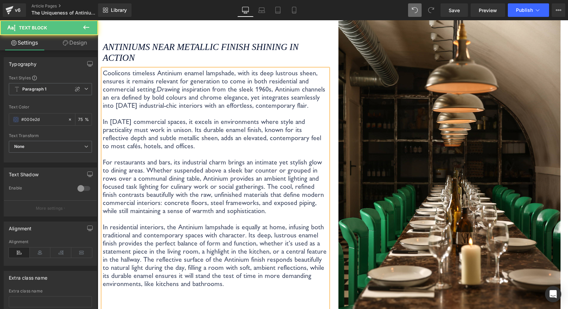
click at [242, 162] on p "For restaurants and bars, its industrial charm brings an intimate yet stylish g…" at bounding box center [215, 186] width 225 height 57
click at [279, 165] on p "For restaurants and bars, its industrial charm brings an intimate yet stylish g…" at bounding box center [215, 186] width 225 height 57
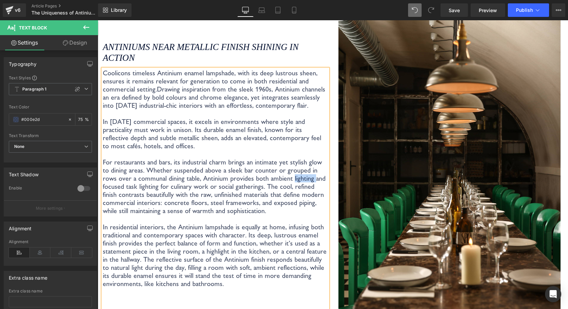
click at [279, 165] on p "For restaurants and bars, its industrial charm brings an intimate yet stylish g…" at bounding box center [215, 186] width 225 height 57
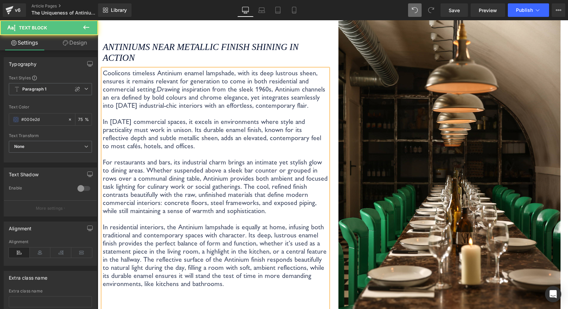
click at [309, 166] on p "For restaurants and bars, its industrial charm brings an intimate yet stylish g…" at bounding box center [215, 186] width 225 height 57
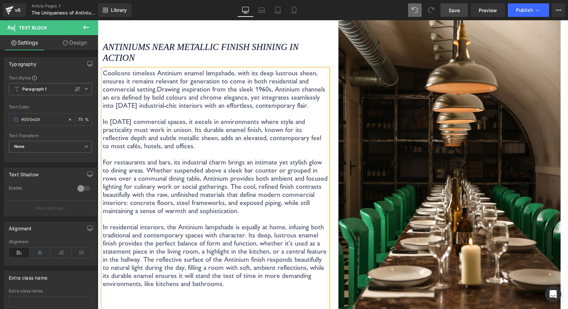
click at [453, 13] on span "Save" at bounding box center [454, 10] width 11 height 7
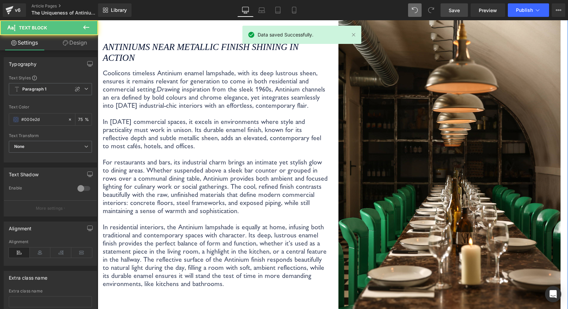
drag, startPoint x: 179, startPoint y: 135, endPoint x: 100, endPoint y: 54, distance: 112.4
click at [100, 54] on div "ANTINIUMS NEAR METALLIC FINISH SHINING IN ACTION Heading Coolicons timeless Ant…" at bounding box center [215, 173] width 235 height 355
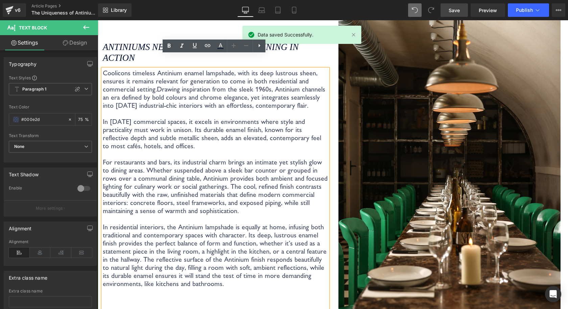
click at [169, 169] on p "For restaurants and bars, its industrial charm brings an intimate yet stylish g…" at bounding box center [215, 186] width 225 height 57
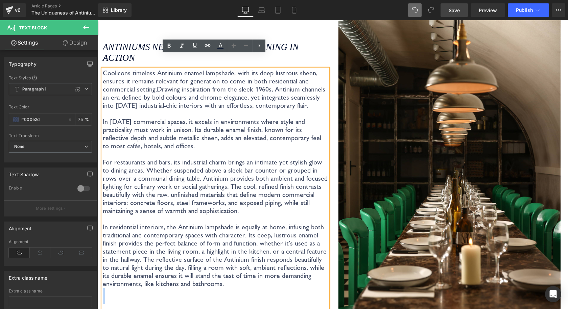
drag, startPoint x: 220, startPoint y: 271, endPoint x: 102, endPoint y: 59, distance: 242.8
click at [103, 69] on div "Coolicons timeless Antinium enamel lampshade, with its deep lustrous sheen, ens…" at bounding box center [215, 189] width 225 height 241
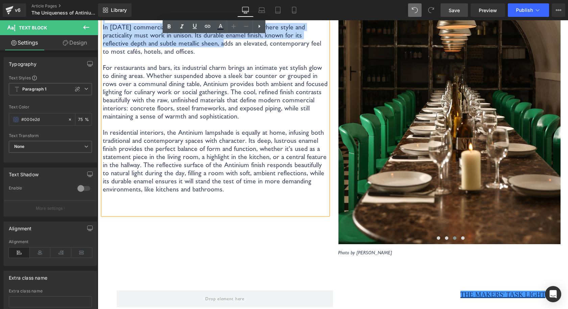
scroll to position [2073, 0]
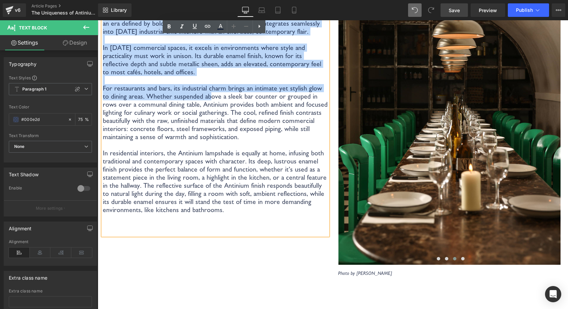
drag, startPoint x: 103, startPoint y: 59, endPoint x: 201, endPoint y: 92, distance: 103.3
click at [199, 83] on div "Coolicons timeless Antinium enamel lampshade, with its deep lustrous sheen, ens…" at bounding box center [215, 115] width 225 height 241
click at [217, 158] on p "In residential interiors, the Antinium lampshade is equally at home, infusing b…" at bounding box center [215, 181] width 225 height 65
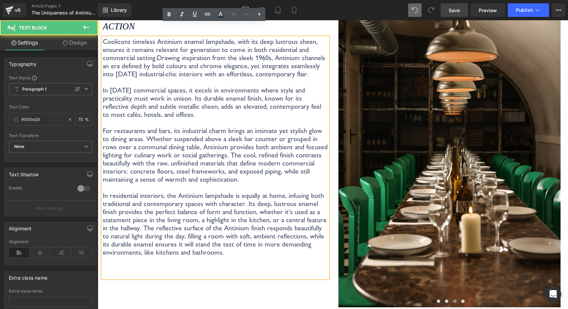
scroll to position [2006, 0]
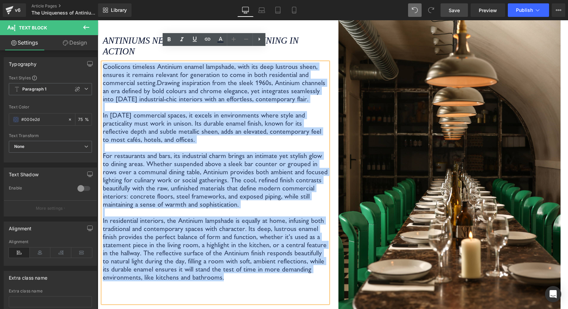
drag, startPoint x: 212, startPoint y: 242, endPoint x: 102, endPoint y: 45, distance: 226.1
click at [102, 45] on div "ANTINIUMS NEAR METALLIC FINISH SHINING IN ACTION Heading Coolicons timeless Ant…" at bounding box center [215, 167] width 235 height 355
click at [194, 152] on p "For restaurants and bars, its industrial charm brings an intimate yet stylish g…" at bounding box center [215, 180] width 225 height 57
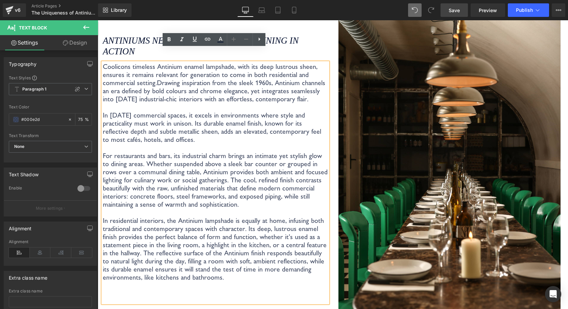
click at [241, 217] on p "In residential interiors, the Antinium lampshade is equally at home, infusing b…" at bounding box center [215, 249] width 225 height 65
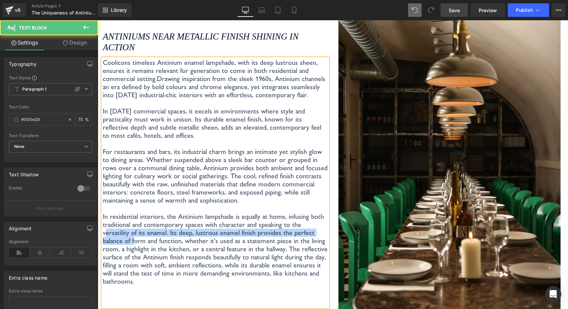
drag, startPoint x: 301, startPoint y: 219, endPoint x: 312, endPoint y: 220, distance: 11.2
click at [312, 220] on p "In residential interiors, the Antinium lampshade is equally at home, infusing b…" at bounding box center [215, 249] width 225 height 73
click at [310, 221] on p "In residential interiors, the Antinium lampshade is equally at home, infusing b…" at bounding box center [215, 249] width 225 height 73
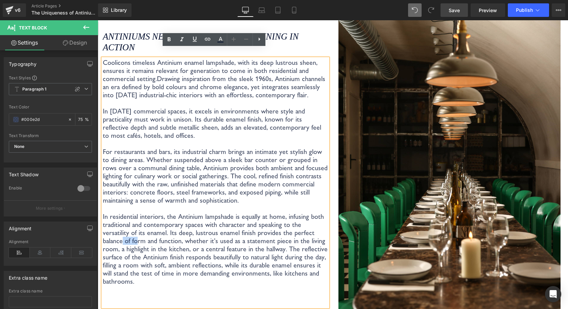
drag, startPoint x: 302, startPoint y: 222, endPoint x: 316, endPoint y: 222, distance: 14.2
click at [316, 222] on p "In residential interiors, the Antinium lampshade is equally at home, infusing b…" at bounding box center [215, 249] width 225 height 73
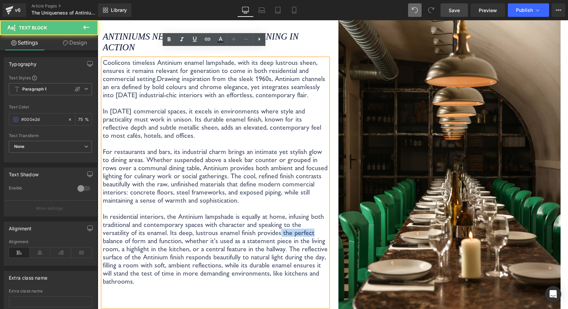
drag, startPoint x: 248, startPoint y: 222, endPoint x: 279, endPoint y: 225, distance: 30.9
click at [279, 225] on p "In residential interiors, the Antinium lampshade is equally at home, infusing b…" at bounding box center [215, 249] width 225 height 73
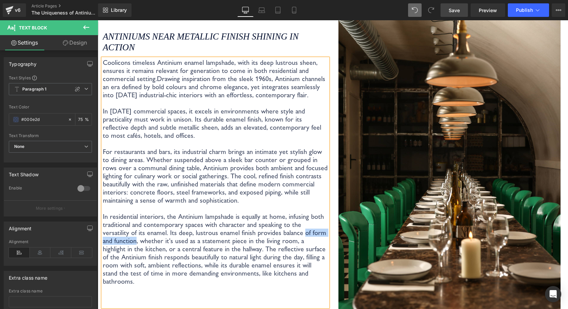
drag, startPoint x: 272, startPoint y: 225, endPoint x: 124, endPoint y: 232, distance: 148.3
click at [124, 232] on p "In residential interiors, the Antinium lampshade is equally at home, infusing b…" at bounding box center [215, 249] width 225 height 73
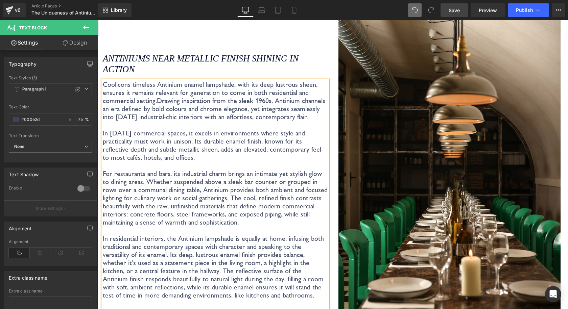
scroll to position [1972, 0]
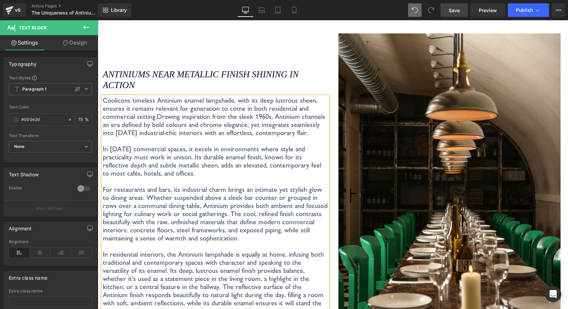
click at [458, 7] on span "Save" at bounding box center [454, 10] width 11 height 7
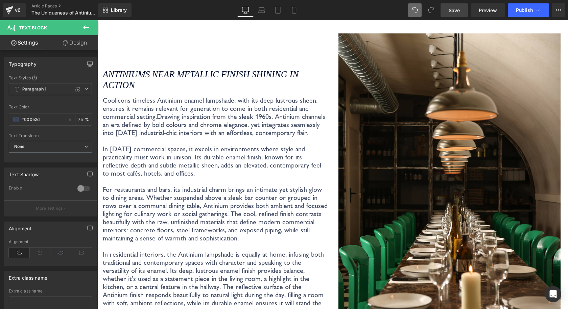
click at [458, 6] on link "Save" at bounding box center [454, 10] width 27 height 14
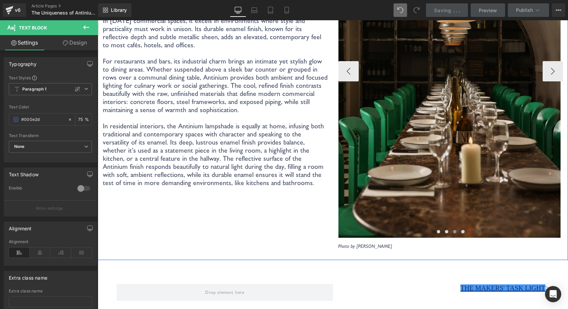
scroll to position [2006, 0]
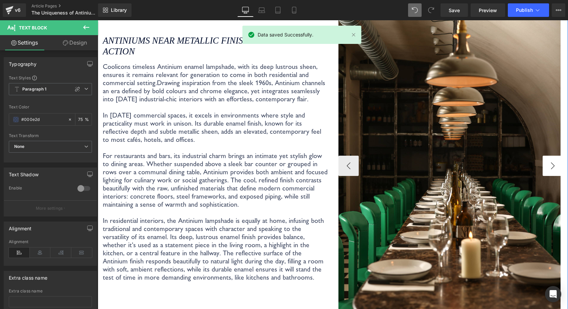
click at [545, 156] on button "›" at bounding box center [553, 166] width 20 height 20
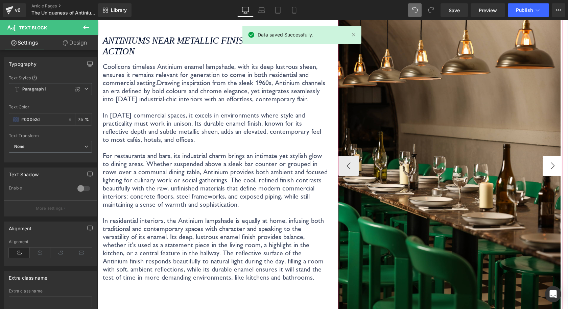
click at [553, 156] on button "›" at bounding box center [553, 166] width 20 height 20
click at [551, 156] on button "›" at bounding box center [553, 166] width 20 height 20
click at [344, 156] on button "‹" at bounding box center [348, 166] width 20 height 20
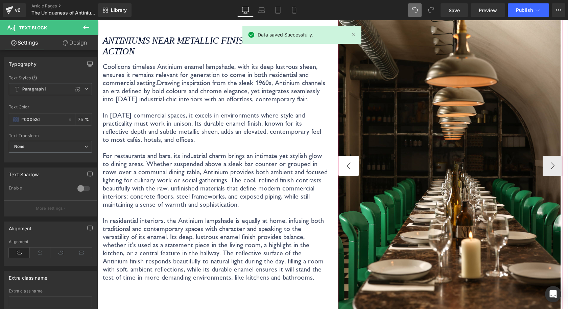
click at [345, 156] on button "‹" at bounding box center [348, 166] width 20 height 20
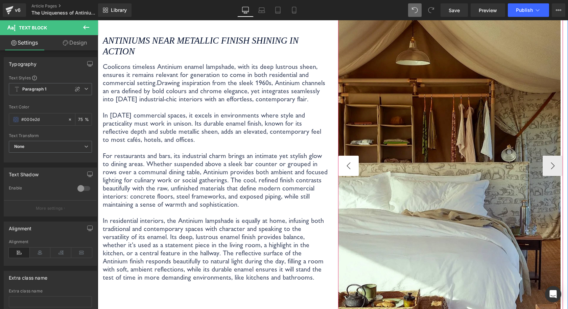
click at [345, 156] on button "‹" at bounding box center [348, 166] width 20 height 20
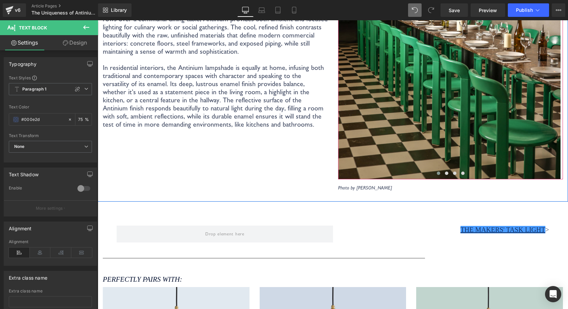
scroll to position [2208, 0]
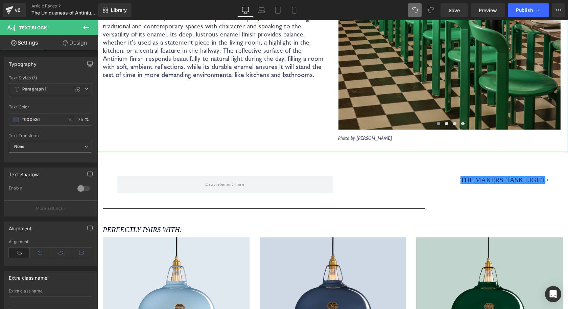
click at [98, 20] on div at bounding box center [98, 20] width 0 height 0
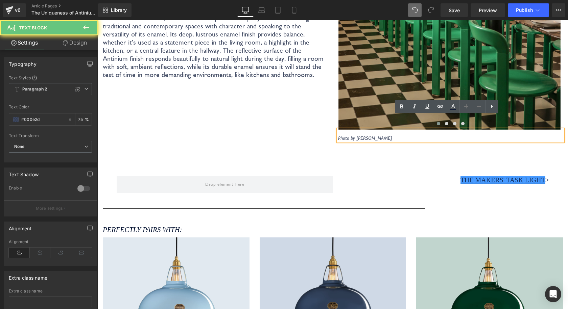
click at [345, 135] on icon "Photo by [PERSON_NAME]" at bounding box center [365, 138] width 54 height 6
click at [346, 135] on icon "Photo by [PERSON_NAME]" at bounding box center [365, 138] width 54 height 6
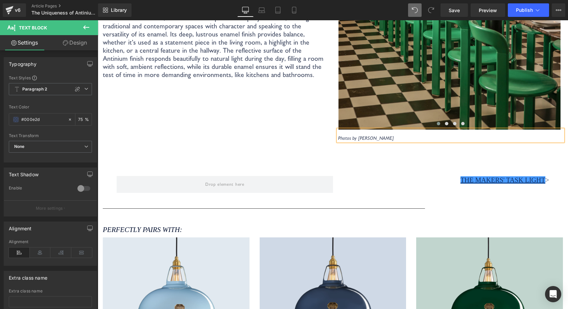
click at [396, 135] on p "Photos by [PERSON_NAME]" at bounding box center [450, 138] width 225 height 6
click at [404, 135] on p "Photos by Maki Manoukian &" at bounding box center [450, 138] width 225 height 6
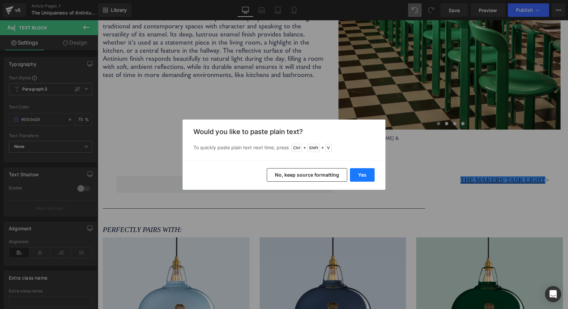
click at [367, 174] on button "Yes" at bounding box center [362, 175] width 25 height 14
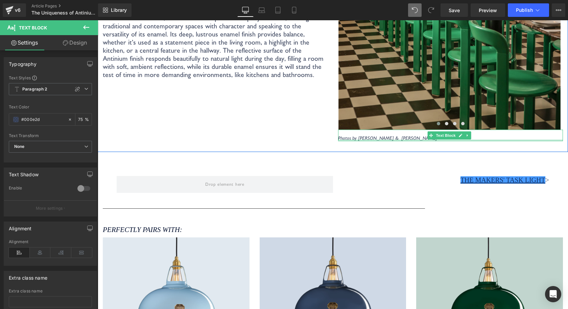
click at [398, 140] on div at bounding box center [450, 141] width 225 height 2
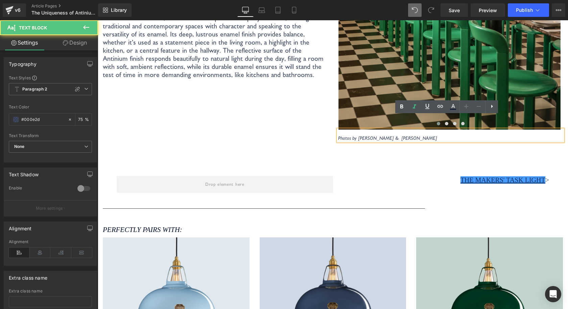
click at [394, 135] on icon "Photos by Maki Manoukian & Elsa Young" at bounding box center [387, 138] width 99 height 6
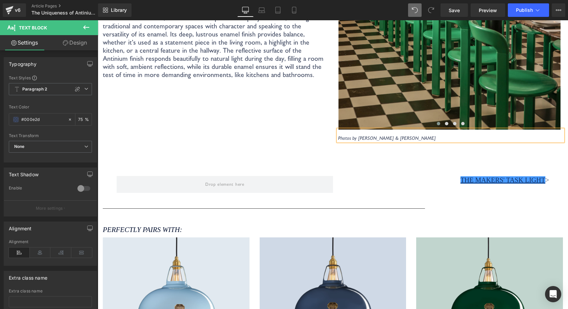
drag, startPoint x: 447, startPoint y: 126, endPoint x: 450, endPoint y: 118, distance: 8.2
click at [447, 135] on p "Photos by Maki Manoukian & Elsa Young" at bounding box center [450, 138] width 225 height 6
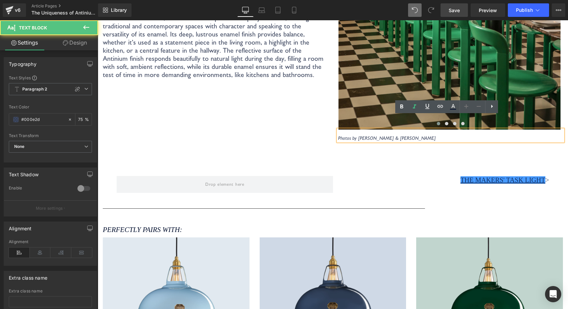
click at [467, 14] on link "Save" at bounding box center [454, 10] width 27 height 14
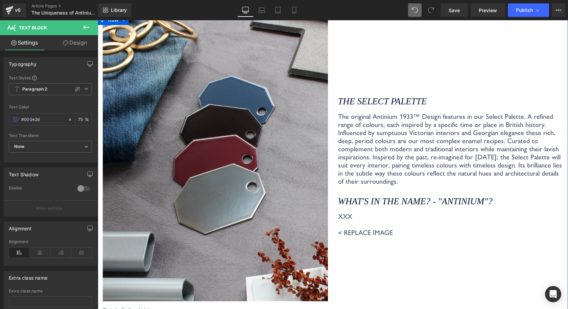
scroll to position [1331, 0]
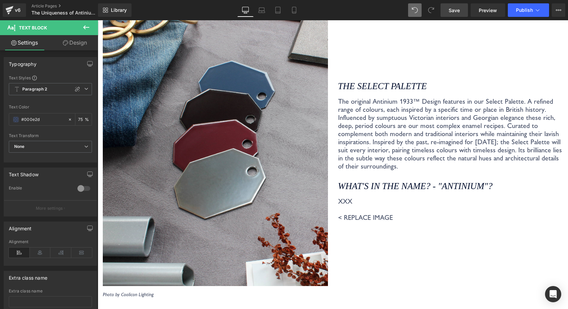
click at [456, 10] on span "Save" at bounding box center [454, 10] width 11 height 7
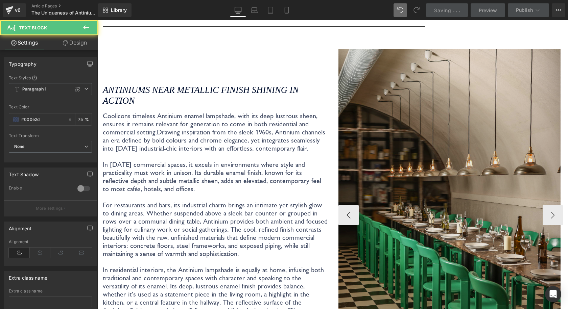
drag, startPoint x: 386, startPoint y: 62, endPoint x: 385, endPoint y: 147, distance: 85.2
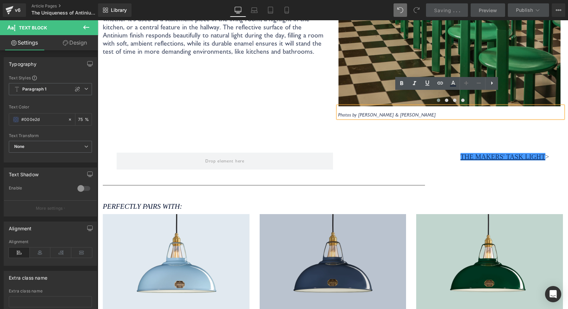
scroll to position [2313, 0]
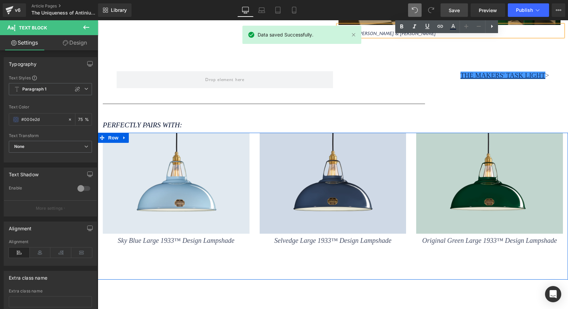
click at [249, 164] on div "Image Sky Blue Large 1933™ Design Lampshade Text Block" at bounding box center [176, 194] width 157 height 123
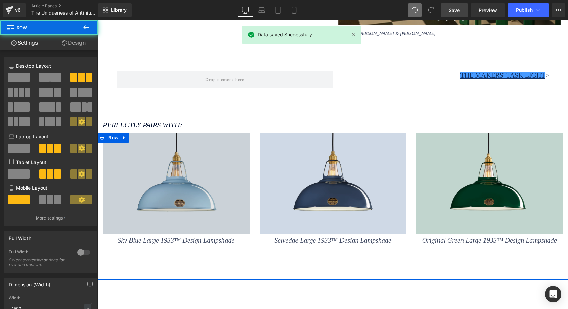
click at [229, 160] on img at bounding box center [176, 183] width 147 height 101
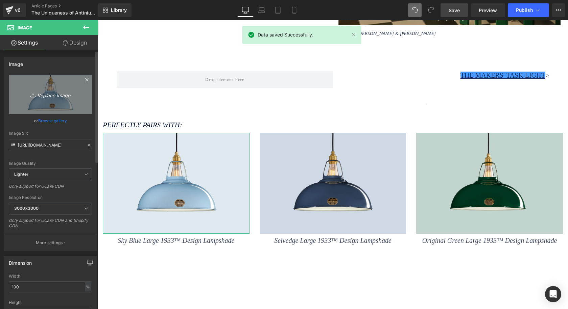
click at [67, 93] on icon "Replace Image" at bounding box center [50, 94] width 54 height 8
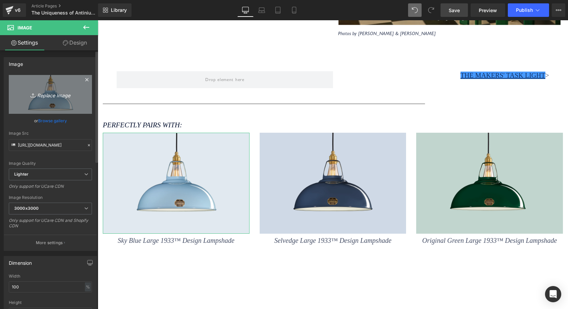
type input "C:\fakepath\Coolicon-Lighting-Jet-Black-Large-Vitreous-enamel-lampshades-hand-c…"
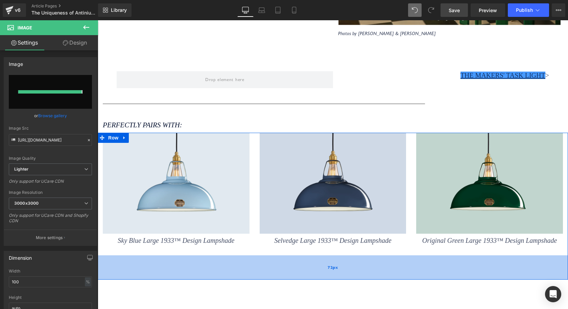
type input "https://ucarecdn.com/ac5e87f6-4ad6-4349-acb0-238edd405929/-/format/auto/-/previ…"
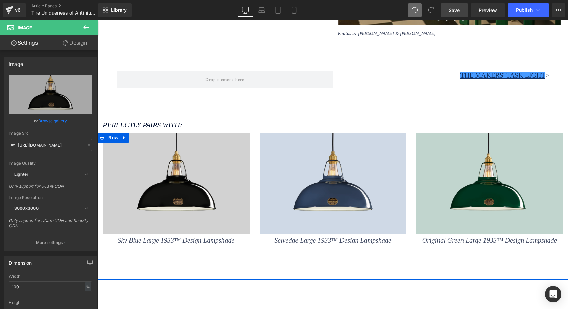
click at [161, 237] on icon "Sky Blue Large 1933™ Design Lampshade" at bounding box center [176, 240] width 117 height 7
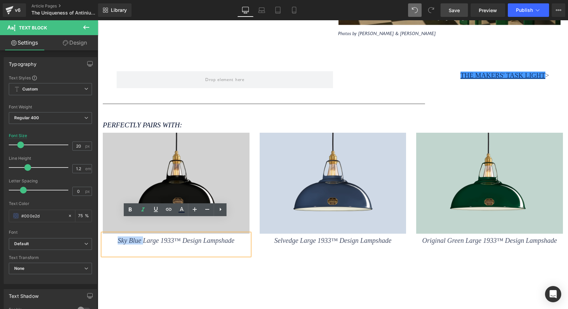
drag, startPoint x: 153, startPoint y: 225, endPoint x: 122, endPoint y: 225, distance: 30.8
click at [122, 237] on p "Sky Blue Large 1933™ Design Lampshade" at bounding box center [176, 241] width 147 height 8
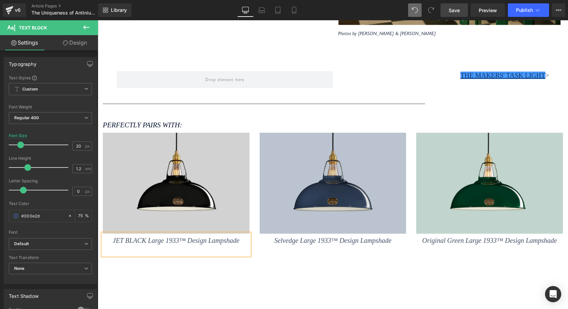
click at [298, 210] on img at bounding box center [333, 183] width 147 height 101
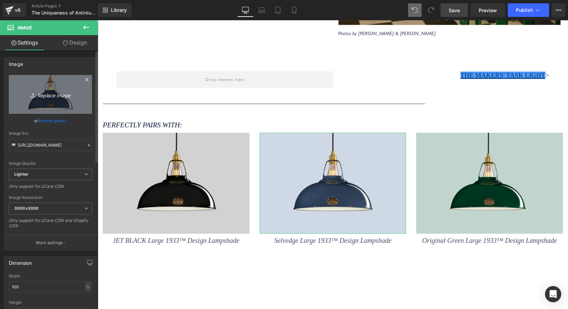
click at [46, 92] on icon "Replace Image" at bounding box center [50, 94] width 54 height 8
type input "C:\fakepath\Coolicon-Lighting-Metropolitan-Vitreous-enamel-lampshades-hand-craf…"
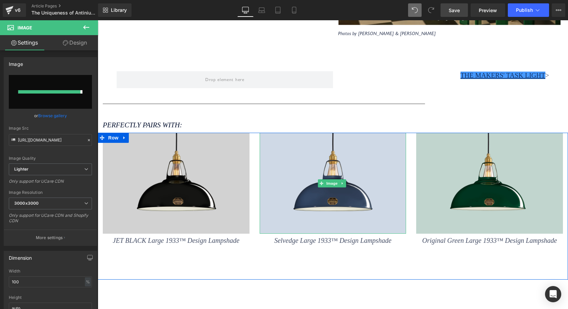
type input "https://ucarecdn.com/ee4ecb7a-050b-48f6-99e9-792aab09154b/-/format/auto/-/previ…"
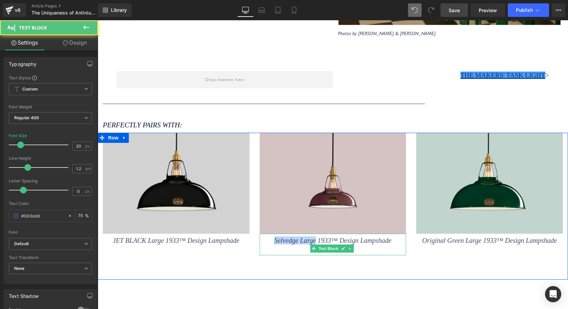
drag, startPoint x: 333, startPoint y: 225, endPoint x: 277, endPoint y: 228, distance: 56.6
click at [277, 237] on p "Selvedge Large 1933™ Design Lampshade" at bounding box center [333, 241] width 147 height 8
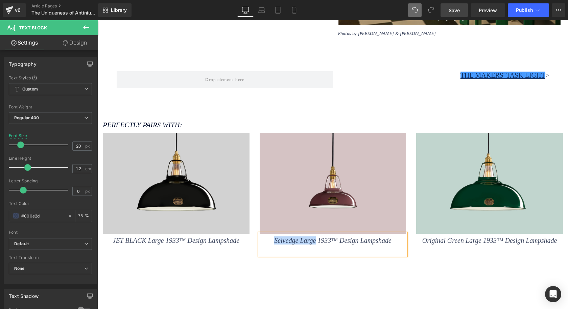
click at [284, 234] on div "Selvedge Large 1933™ Design Lampshade" at bounding box center [333, 245] width 147 height 22
drag, startPoint x: 333, startPoint y: 224, endPoint x: 276, endPoint y: 224, distance: 57.1
click at [276, 237] on p "Selvedge Large 1933™ Design Lampshade" at bounding box center [333, 241] width 147 height 8
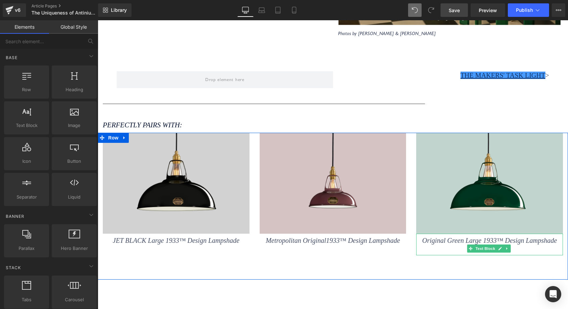
click at [445, 234] on div "Original Green Large 1933™ Design Lampshade" at bounding box center [489, 245] width 147 height 22
click at [444, 237] on icon "Original Green Large 1933™ Design Lampshade" at bounding box center [489, 240] width 135 height 7
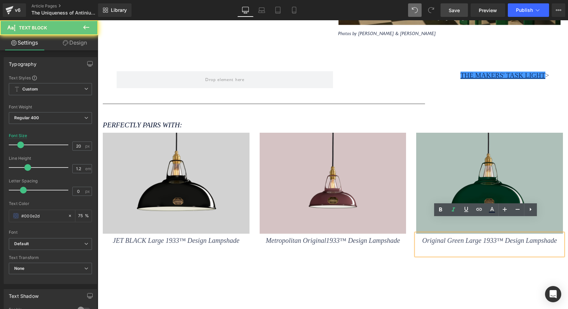
click at [447, 180] on img at bounding box center [489, 183] width 147 height 101
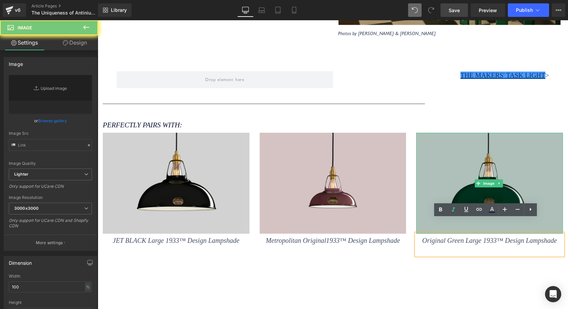
type input "https://ucarecdn.com/01d7bb1a-ae30-4b52-abd6-9ad64d09a9d3/-/format/auto/-/previ…"
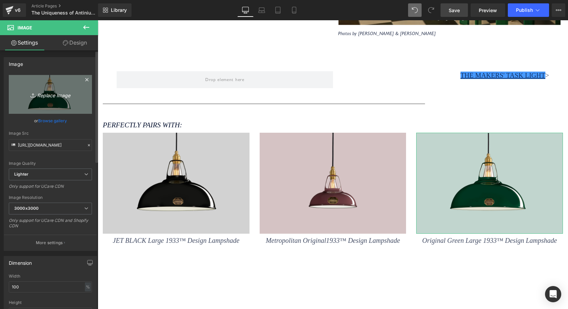
click at [55, 94] on icon "Replace Image" at bounding box center [50, 94] width 54 height 8
type input "C:\fakepath\Coolicon-Lighting-Selvedge-Large-Vitreous-enamel-lampshades-hand-cr…"
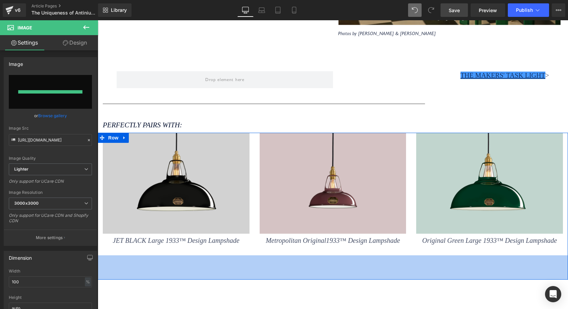
type input "https://ucarecdn.com/19b1877b-6e5a-458f-a6b7-02bab04e6708/-/format/auto/-/previ…"
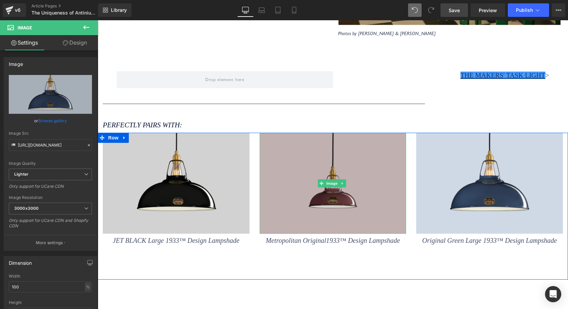
click at [361, 166] on img at bounding box center [333, 183] width 147 height 101
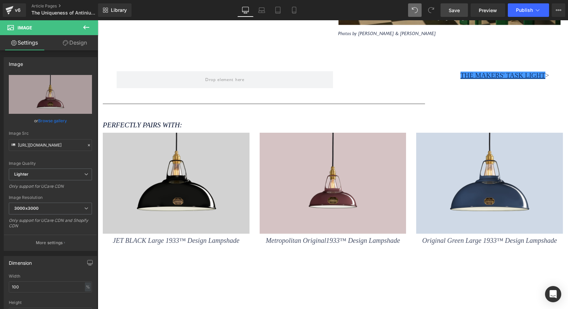
click at [459, 14] on span "Save" at bounding box center [454, 10] width 11 height 7
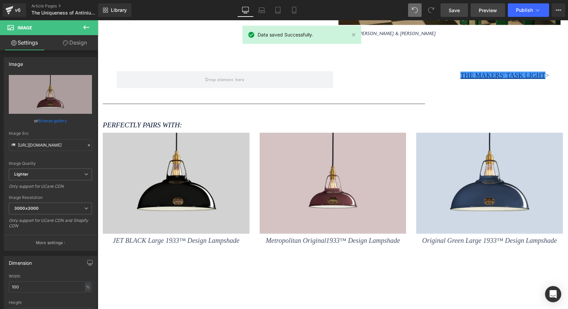
click at [481, 11] on span "Preview" at bounding box center [488, 10] width 18 height 7
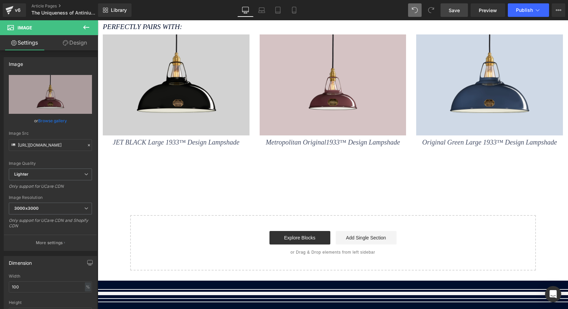
scroll to position [2415, 0]
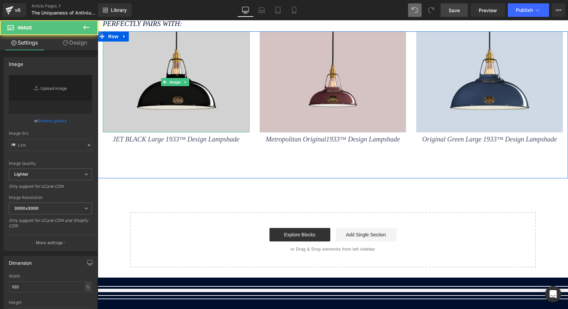
type input "https://ucarecdn.com/ac5e87f6-4ad6-4349-acb0-238edd405929/-/format/auto/-/previ…"
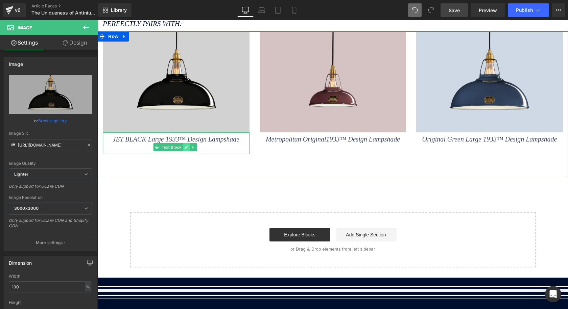
scroll to position [2381, 0]
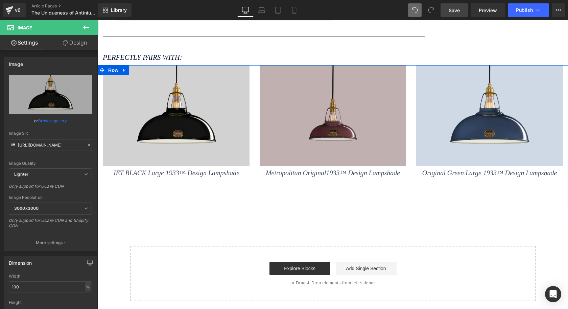
click at [267, 138] on img at bounding box center [333, 115] width 147 height 101
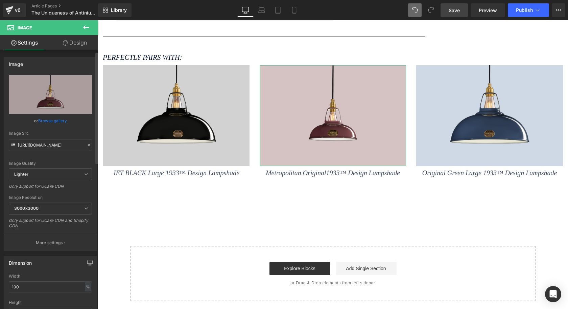
scroll to position [169, 0]
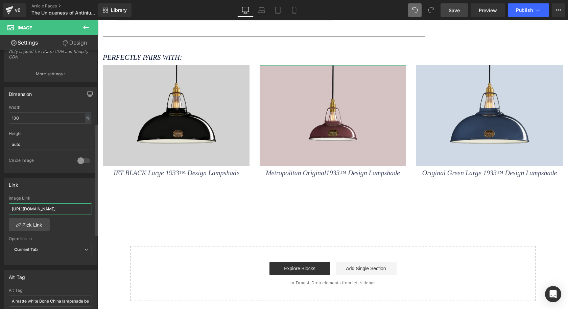
click at [49, 205] on input "https://www.cooliconlighting.com/products/selvedge-large" at bounding box center [50, 209] width 83 height 11
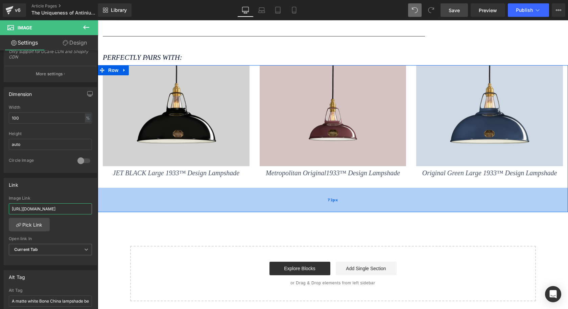
paste input "metropolitan-original"
type input "https://www.cooliconlighting.com/products/metropolitan-original"
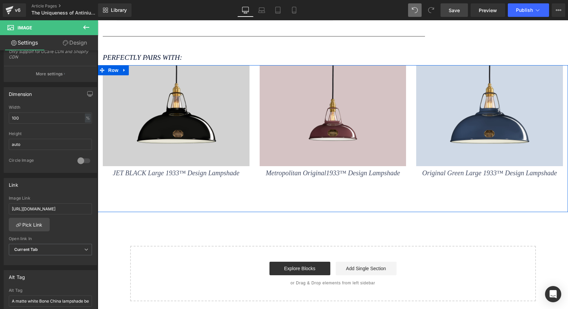
click at [297, 169] on icon "Metropolitan Original" at bounding box center [296, 172] width 61 height 7
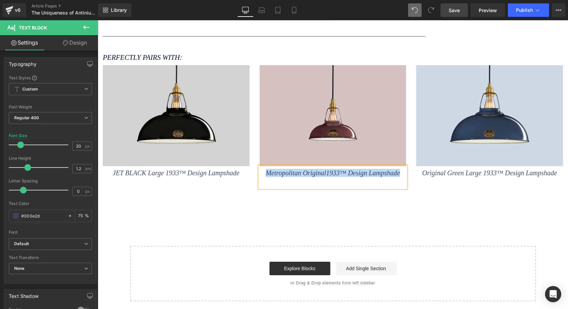
click at [332, 173] on div "Metropolitan Original 1933™ Design Lampshade" at bounding box center [333, 177] width 147 height 22
drag, startPoint x: 357, startPoint y: 168, endPoint x: 261, endPoint y: 158, distance: 96.2
click at [261, 169] on p "Metropolitan Original 1933™ Design Lampshade" at bounding box center [333, 173] width 147 height 8
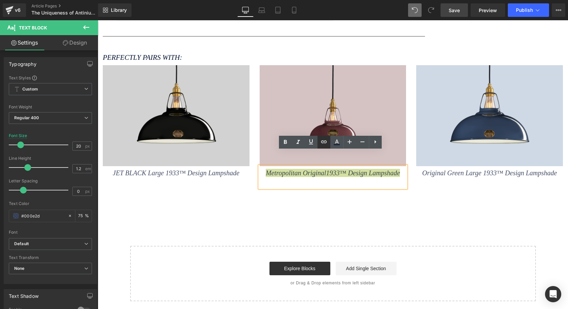
click at [318, 142] on link at bounding box center [324, 142] width 13 height 13
click at [326, 177] on input "text" at bounding box center [319, 181] width 104 height 17
paste input "https://www.cooliconlighting.com/products/metropolitan-original"
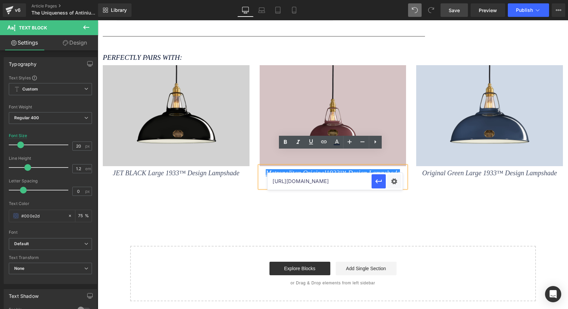
scroll to position [0, 68]
type input "https://www.cooliconlighting.com/products/metropolitan-original"
click at [382, 184] on icon "button" at bounding box center [379, 182] width 8 height 8
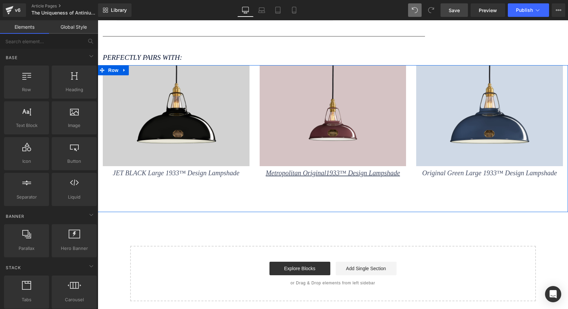
drag, startPoint x: 188, startPoint y: 89, endPoint x: 170, endPoint y: 102, distance: 21.7
click at [188, 89] on img at bounding box center [176, 115] width 147 height 101
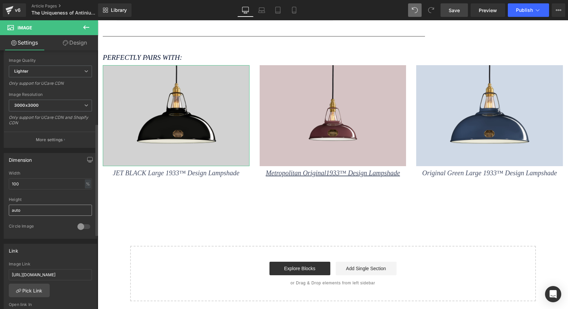
scroll to position [169, 0]
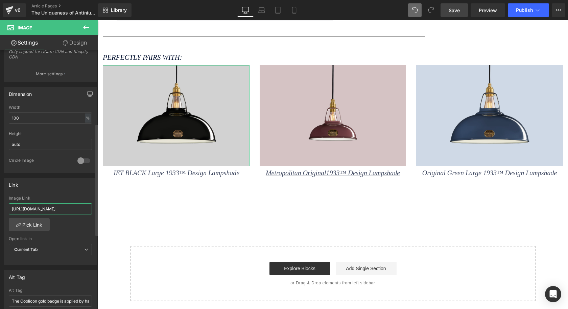
click at [58, 208] on input "https://www.cooliconlighting.com/products/sky-blue-large" at bounding box center [50, 209] width 83 height 11
type input "https://www.cooliconlighting.com/products/jet-black-large"
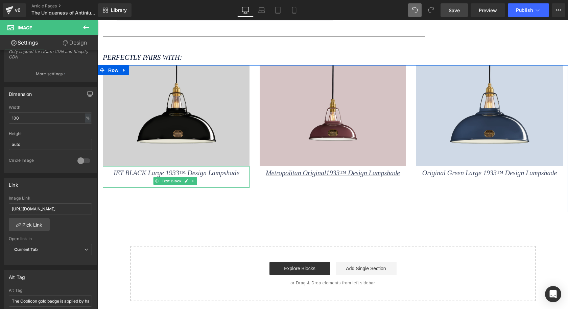
drag, startPoint x: 152, startPoint y: 159, endPoint x: 118, endPoint y: 159, distance: 34.2
click at [152, 169] on icon "JET BLACK Large 1933™ Design Lampshade" at bounding box center [176, 172] width 127 height 7
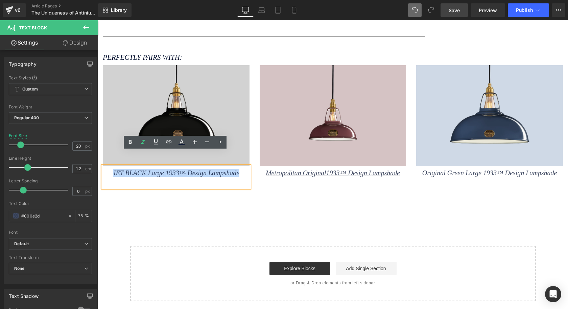
drag, startPoint x: 137, startPoint y: 159, endPoint x: 211, endPoint y: 165, distance: 73.7
click at [211, 169] on p "JET BLACK Large 1933™ Design Lampshade" at bounding box center [176, 173] width 147 height 8
click at [169, 139] on icon at bounding box center [169, 142] width 8 height 8
click at [206, 180] on input "text" at bounding box center [165, 181] width 104 height 17
paste input "https://www.cooliconlighting.com/products/jet-black-large"
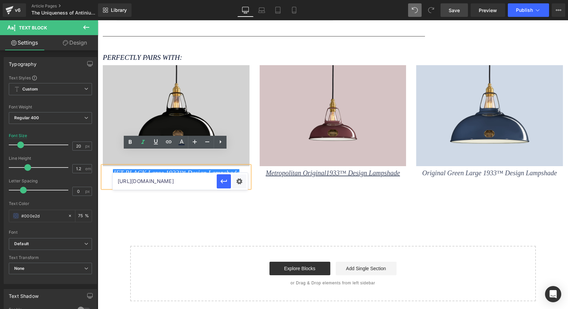
scroll to position [0, 53]
type input "https://www.cooliconlighting.com/products/jet-black-large"
click at [226, 176] on button "button" at bounding box center [224, 181] width 14 height 14
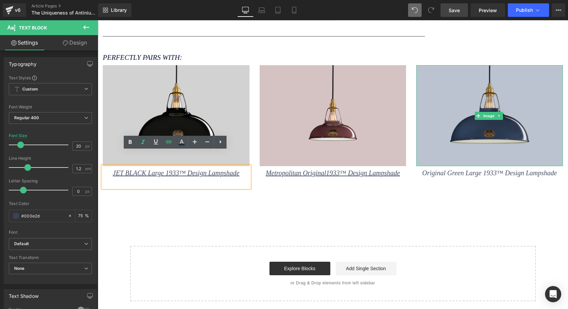
click at [465, 73] on img at bounding box center [489, 115] width 147 height 101
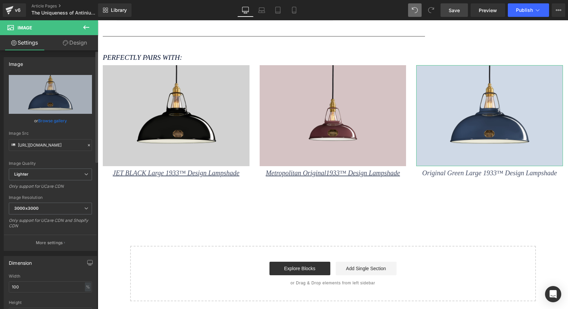
click at [59, 119] on link "Browse gallery" at bounding box center [52, 121] width 29 height 12
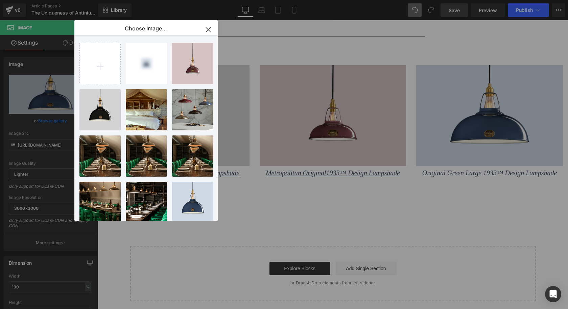
drag, startPoint x: 210, startPoint y: 28, endPoint x: 2, endPoint y: 54, distance: 209.5
click at [210, 28] on icon "button" at bounding box center [208, 29] width 4 height 4
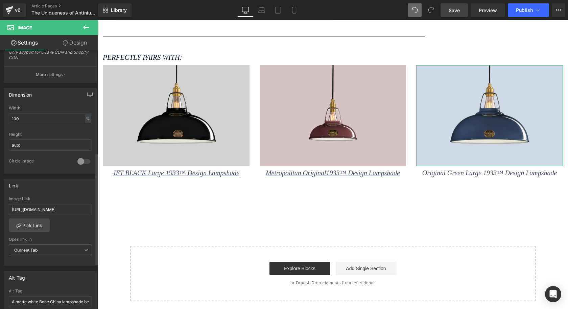
scroll to position [237, 0]
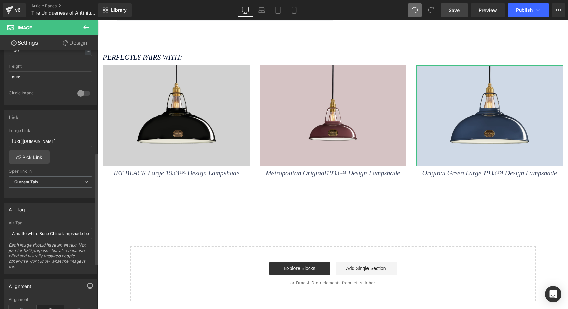
click at [57, 148] on div "Image Link https://www.cooliconlighting.com/products/original-green-large" at bounding box center [50, 139] width 83 height 22
click at [58, 142] on input "https://www.cooliconlighting.com/products/original-green-large" at bounding box center [50, 141] width 83 height 11
paste input "selvedge"
type input "https://www.cooliconlighting.com/products/selvedge-large"
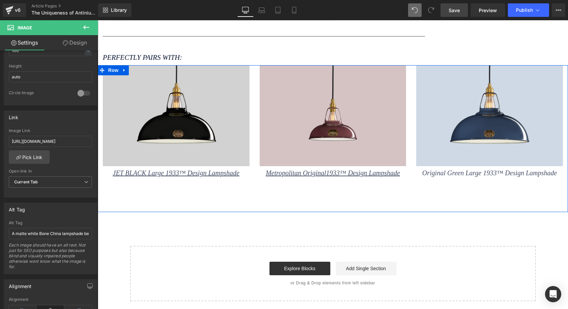
click at [439, 169] on icon "Original Green Large 1933™ Design Lampshade" at bounding box center [489, 172] width 135 height 7
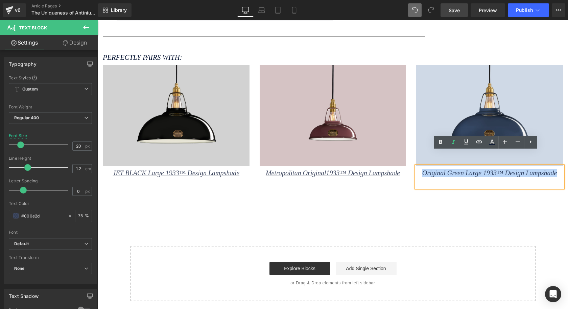
drag, startPoint x: 419, startPoint y: 159, endPoint x: 556, endPoint y: 167, distance: 136.5
click at [556, 169] on p "Original Green Large 1933™ Design Lampshade" at bounding box center [489, 173] width 147 height 8
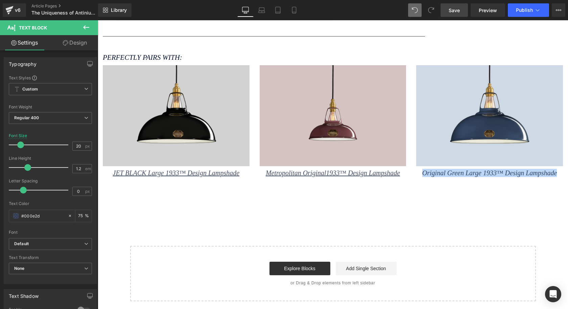
scroll to position [2415, 0]
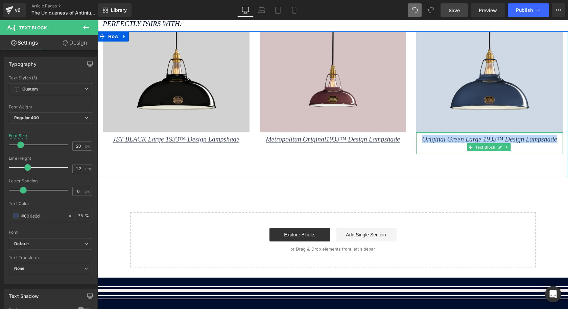
click at [449, 135] on p "Original Green Large 1933™ Design Lampshade" at bounding box center [489, 139] width 147 height 8
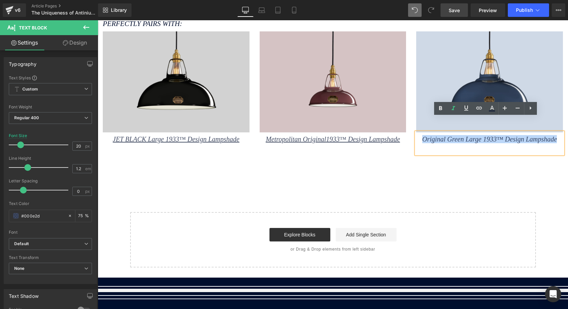
drag, startPoint x: 510, startPoint y: 133, endPoint x: 421, endPoint y: 123, distance: 89.5
click at [421, 135] on p "Original Green Large 1933™ Design Lampshade" at bounding box center [489, 139] width 147 height 8
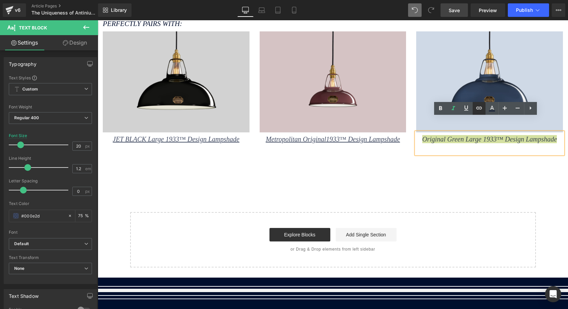
click at [478, 108] on icon at bounding box center [479, 108] width 8 height 8
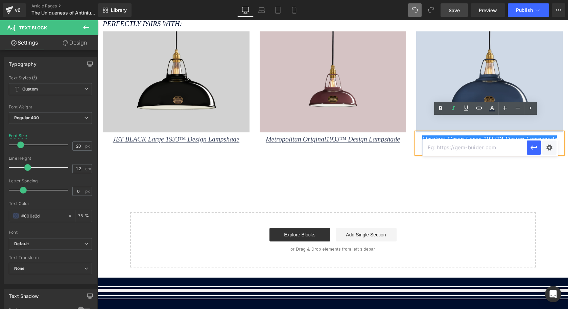
click at [469, 148] on input "text" at bounding box center [475, 147] width 104 height 17
paste input "https://www.cooliconlighting.com/products/selvedge-large"
type input "https://www.cooliconlighting.com/products/selvedge-large"
click at [531, 150] on icon "button" at bounding box center [534, 148] width 8 height 8
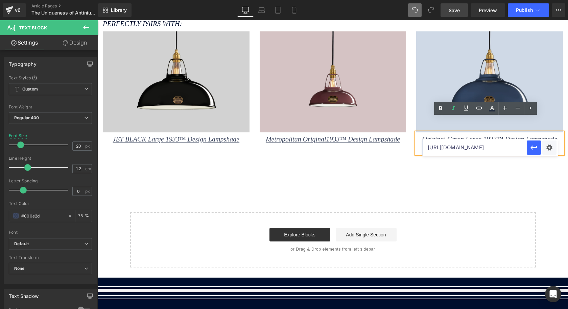
scroll to position [0, 0]
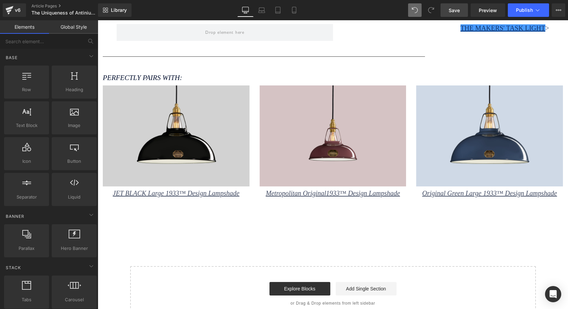
scroll to position [2279, 0]
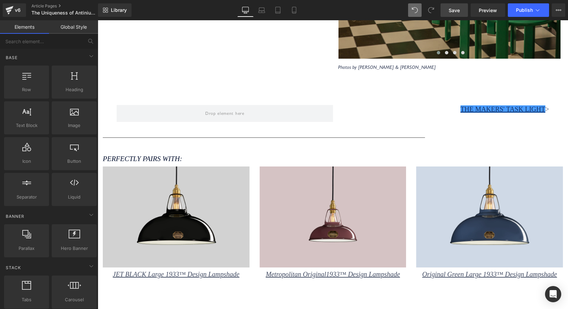
click at [454, 11] on span "Save" at bounding box center [454, 10] width 11 height 7
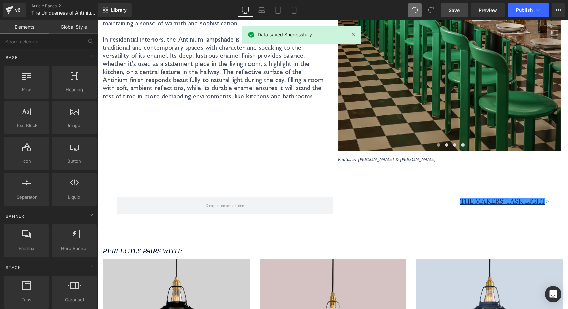
scroll to position [2246, 0]
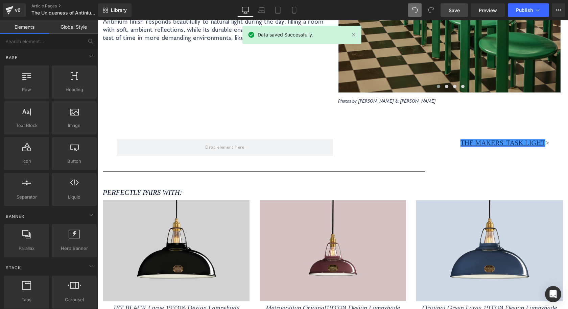
click at [488, 139] on link "The Makers' Task Light" at bounding box center [503, 142] width 85 height 7
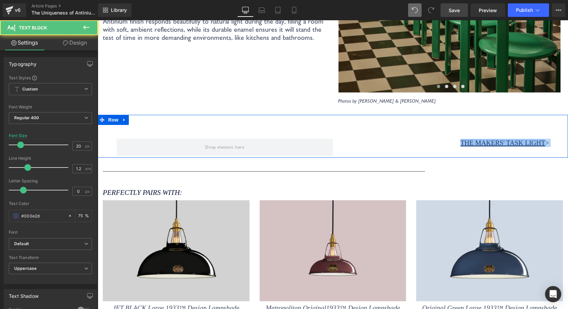
drag, startPoint x: 452, startPoint y: 128, endPoint x: 561, endPoint y: 128, distance: 108.5
click at [561, 128] on div "The Makers' Task Light > Text Block Row 71px" at bounding box center [333, 136] width 470 height 43
click at [526, 139] on link "The Makers' Task Light" at bounding box center [503, 142] width 85 height 7
click at [518, 139] on link "The Makers' Task Light" at bounding box center [503, 142] width 85 height 7
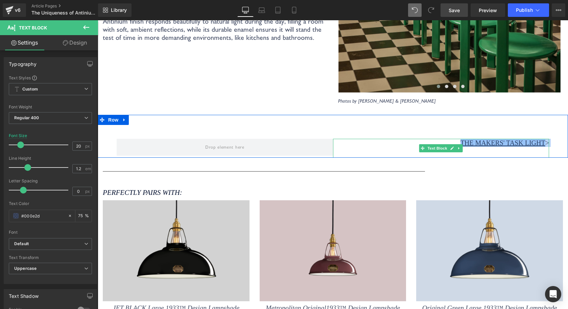
click at [456, 139] on p "The Makers' Task Light >" at bounding box center [441, 143] width 216 height 8
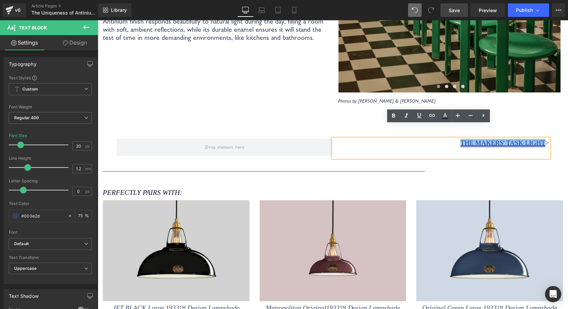
drag, startPoint x: 455, startPoint y: 127, endPoint x: 539, endPoint y: 128, distance: 84.5
click at [539, 139] on p "The Makers' Task Light >" at bounding box center [441, 143] width 216 height 8
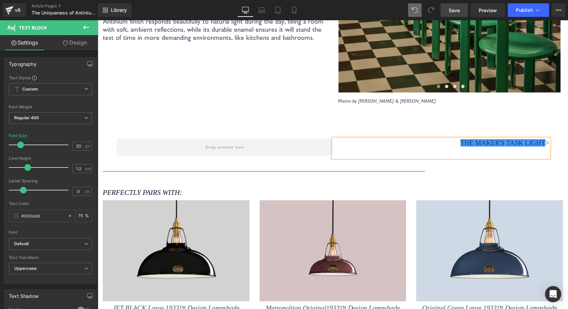
drag, startPoint x: 545, startPoint y: 128, endPoint x: 456, endPoint y: 128, distance: 89.6
click at [456, 139] on p "The Maker's Task Light >" at bounding box center [441, 143] width 216 height 8
click at [429, 118] on icon at bounding box center [432, 116] width 8 height 8
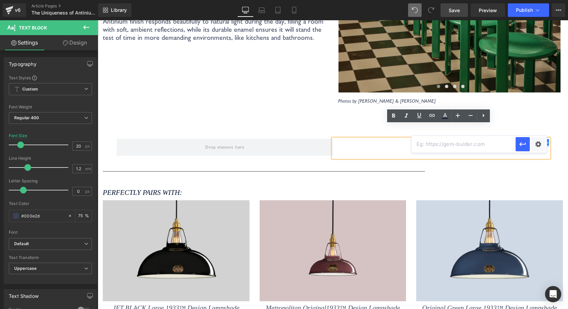
click at [437, 143] on input "text" at bounding box center [464, 144] width 104 height 17
paste input "https://www.cooliconlighting.com/blogs/journal/the-makers-task-light"
type input "https://www.cooliconlighting.com/blogs/journal/the-makers-task-light"
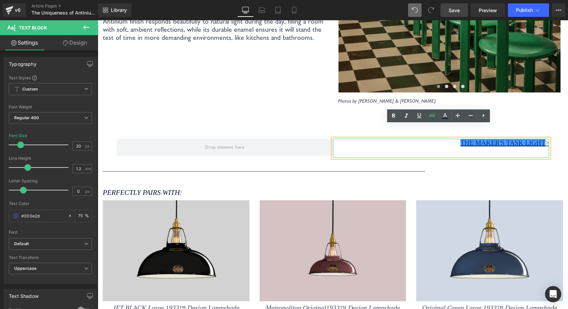
click at [455, 139] on div "The Maker's Task Light >" at bounding box center [441, 148] width 216 height 19
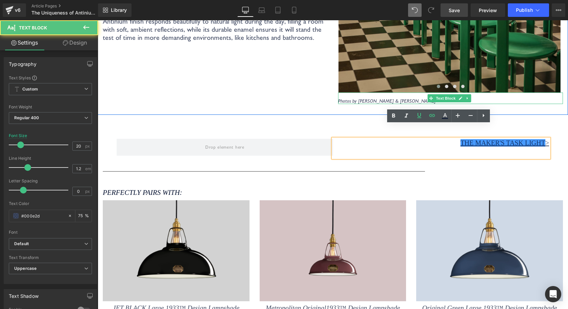
click at [546, 102] on div at bounding box center [450, 103] width 225 height 2
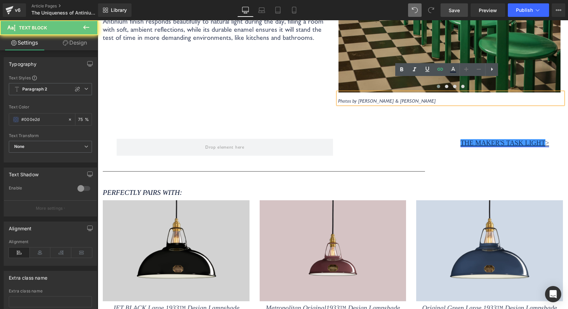
click at [481, 139] on span "The Maker's Task Light" at bounding box center [503, 142] width 85 height 7
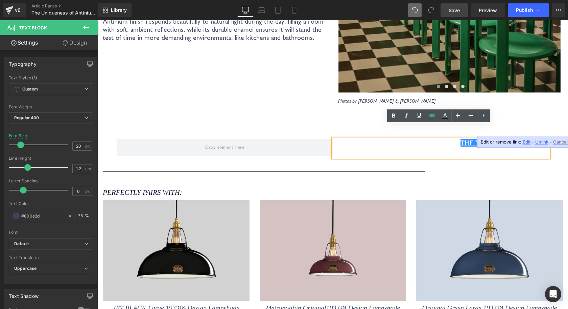
drag, startPoint x: 454, startPoint y: 127, endPoint x: 553, endPoint y: 128, distance: 99.4
click at [553, 128] on div "The Maker's Task Light > Text Block Row 71px" at bounding box center [333, 136] width 470 height 43
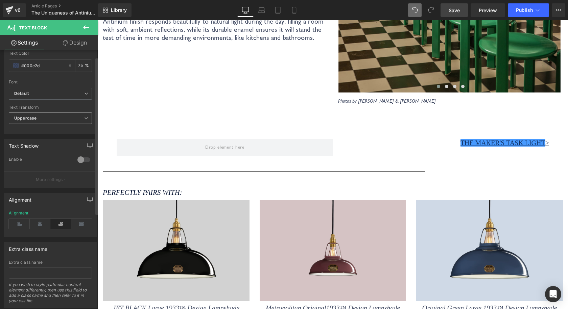
scroll to position [169, 0]
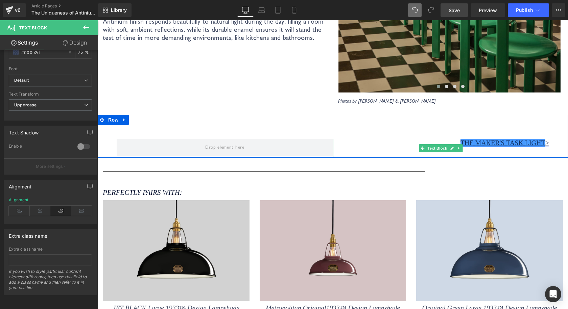
click at [461, 139] on span "The Maker's Task Light" at bounding box center [503, 142] width 85 height 7
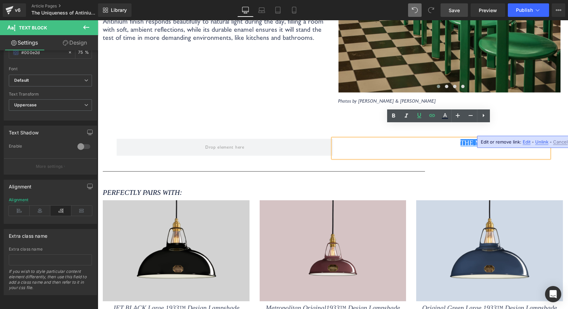
drag, startPoint x: 456, startPoint y: 128, endPoint x: 553, endPoint y: 127, distance: 96.7
click at [553, 127] on div "The Maker's Task Light > Text Block Row 71px" at bounding box center [333, 136] width 470 height 43
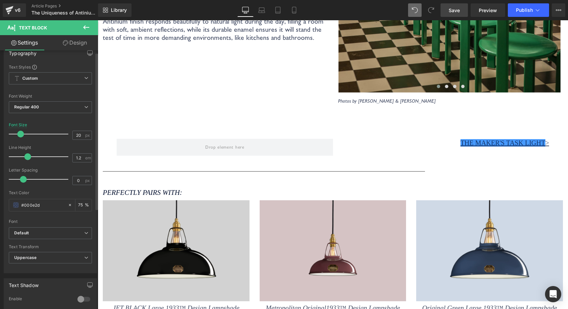
scroll to position [0, 0]
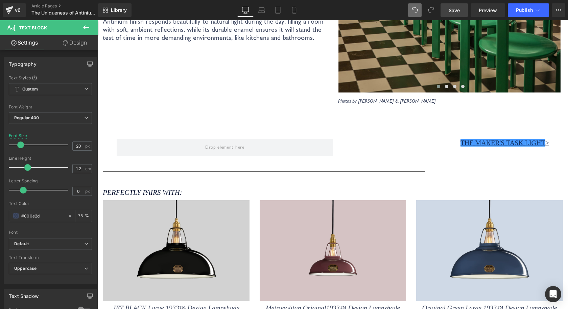
click at [61, 42] on link "Design" at bounding box center [74, 42] width 49 height 15
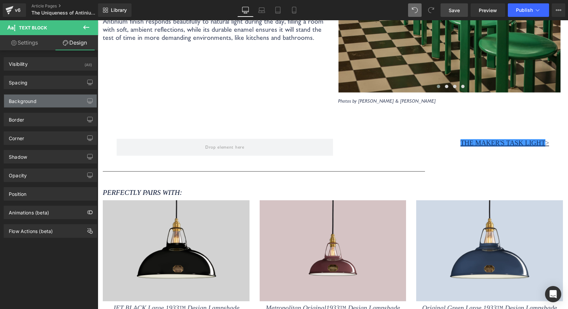
type input "transparent"
type input "0"
click at [30, 100] on div "Background" at bounding box center [23, 99] width 28 height 9
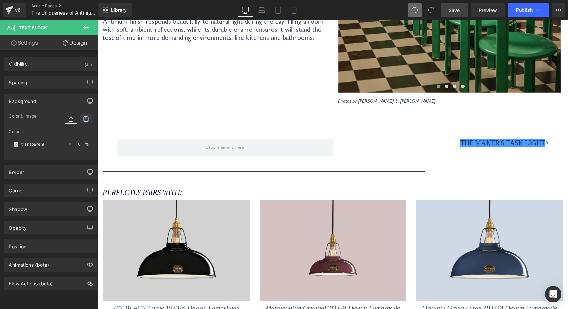
click at [80, 120] on icon at bounding box center [86, 119] width 12 height 9
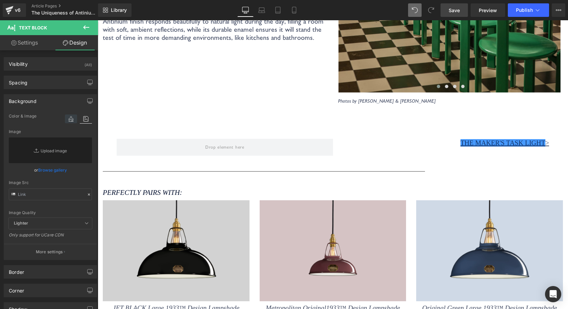
click at [68, 119] on icon at bounding box center [71, 119] width 12 height 9
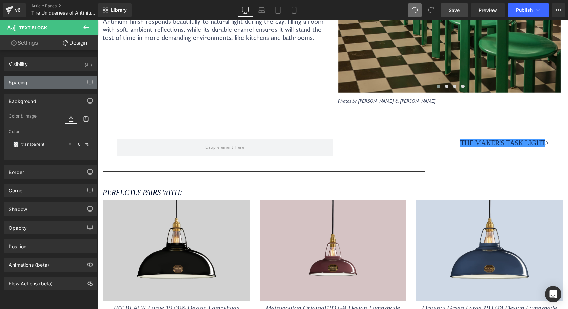
click at [50, 87] on div "Spacing" at bounding box center [50, 82] width 93 height 13
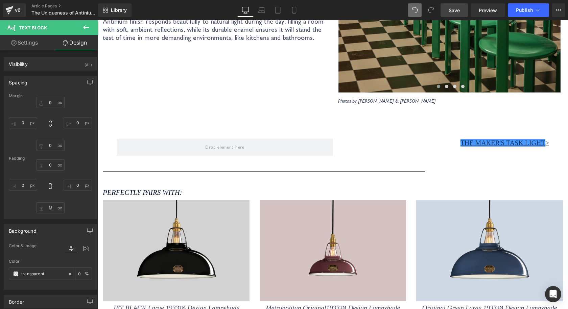
click at [51, 83] on div "Spacing" at bounding box center [50, 82] width 93 height 13
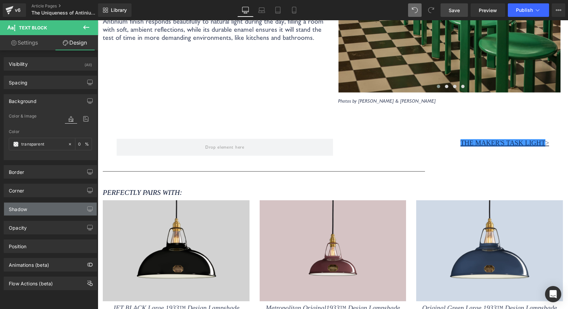
click at [46, 212] on div "Shadow" at bounding box center [50, 209] width 93 height 13
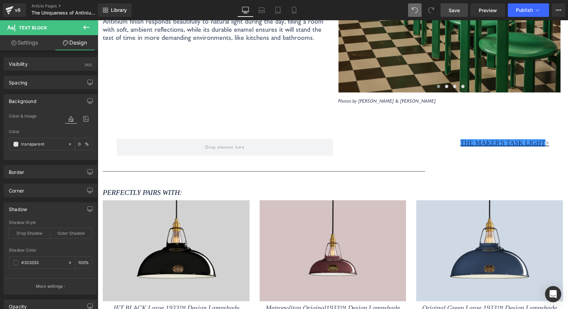
scroll to position [68, 0]
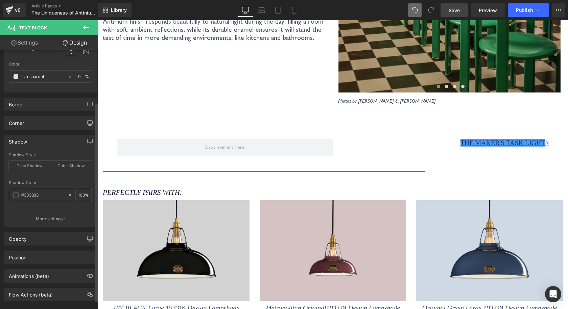
click at [68, 193] on icon at bounding box center [70, 195] width 5 height 5
type input "none"
type input "0"
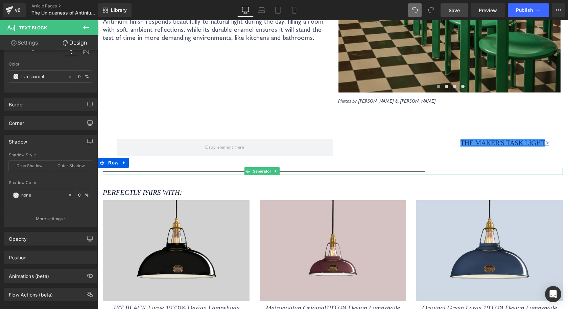
click at [473, 168] on div at bounding box center [333, 171] width 460 height 7
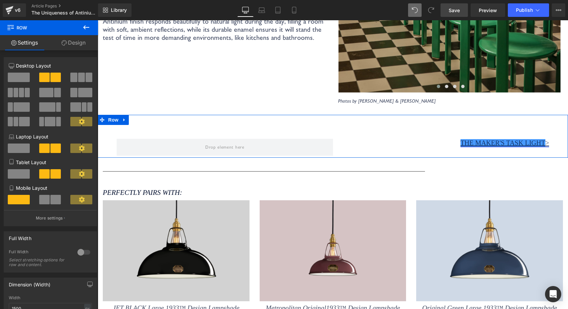
click at [462, 139] on span "The Maker's Task Light" at bounding box center [503, 142] width 85 height 7
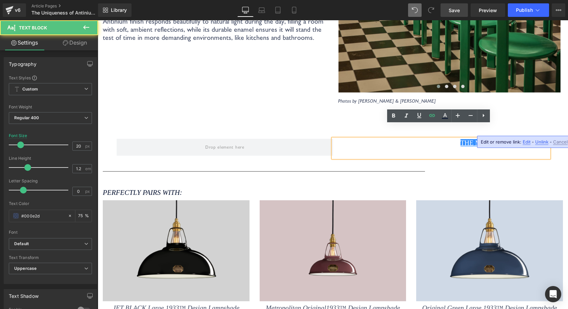
drag, startPoint x: 456, startPoint y: 126, endPoint x: 563, endPoint y: 130, distance: 107.6
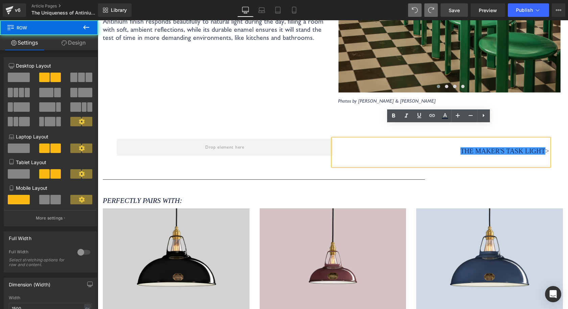
click at [501, 139] on div "The Maker's Task Light >" at bounding box center [441, 152] width 216 height 27
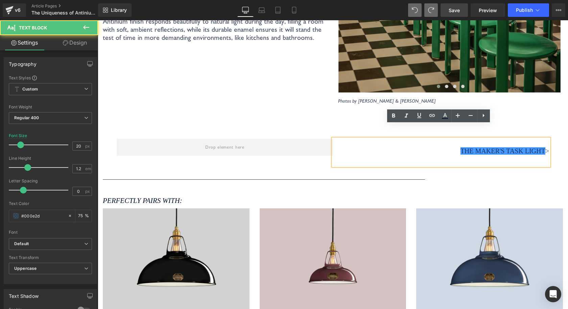
click at [454, 139] on div "The Maker's Task Light >" at bounding box center [441, 152] width 216 height 27
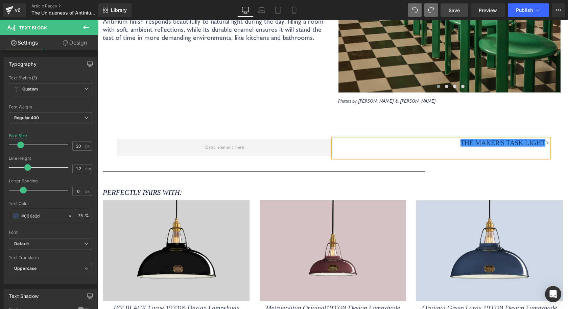
click at [530, 115] on div "The Maker's Task Light > Text Block Row 71px" at bounding box center [333, 136] width 470 height 43
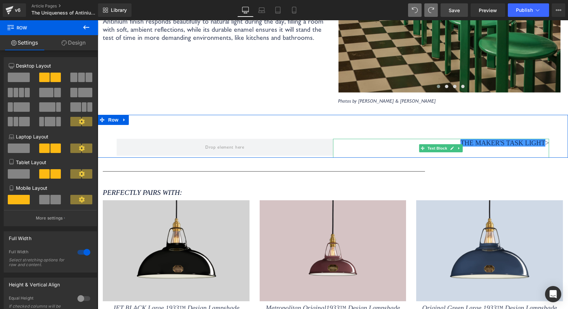
click at [479, 139] on span "The Maker's Task Light" at bounding box center [503, 142] width 85 height 7
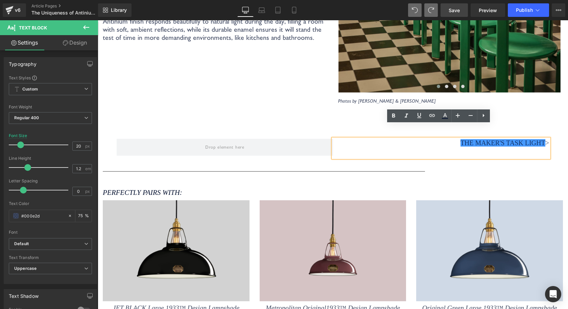
drag, startPoint x: 451, startPoint y: 127, endPoint x: 560, endPoint y: 128, distance: 109.6
click at [561, 128] on div "The Maker's Task Light > Text Block Row 71px" at bounding box center [333, 136] width 470 height 43
click at [431, 117] on icon at bounding box center [432, 116] width 8 height 8
click at [454, 141] on input "text" at bounding box center [464, 144] width 104 height 17
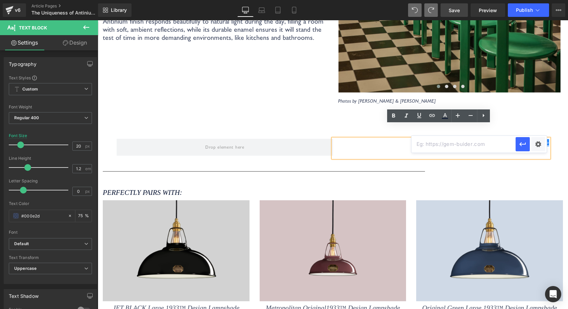
paste input "https://www.cooliconlighting.com/blogs/journal/the-makers-task-light"
type input "https://www.cooliconlighting.com/blogs/journal/the-makers-task-light"
click at [519, 140] on icon "button" at bounding box center [523, 144] width 8 height 8
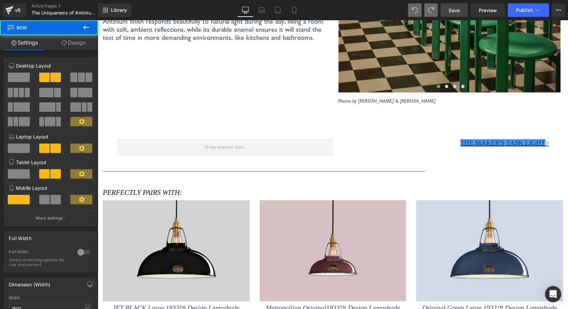
click at [459, 5] on link "Save" at bounding box center [454, 10] width 27 height 14
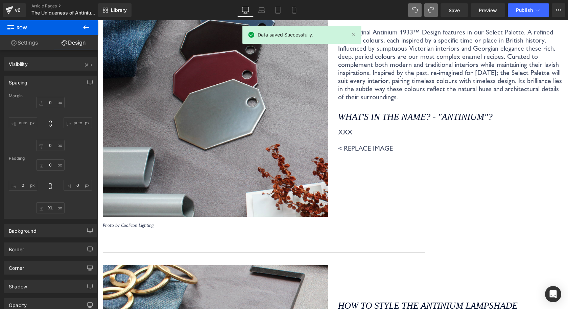
scroll to position [1400, 0]
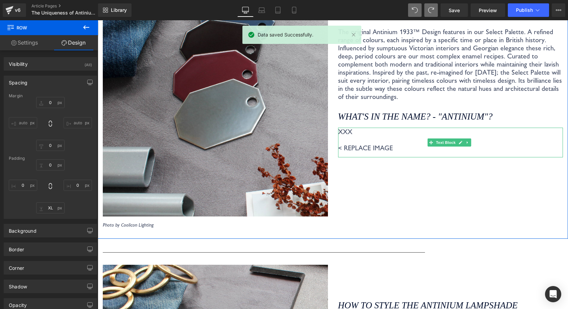
click at [378, 128] on p "XXX < REPLACE IMAGE" at bounding box center [450, 140] width 225 height 24
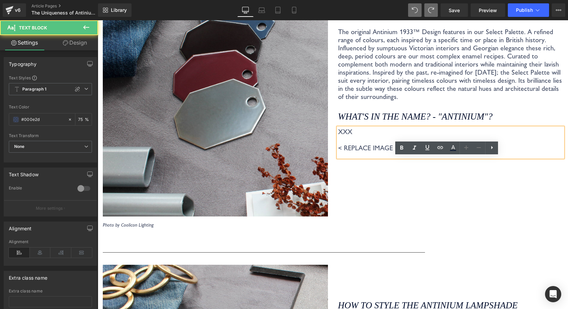
scroll to position [1333, 0]
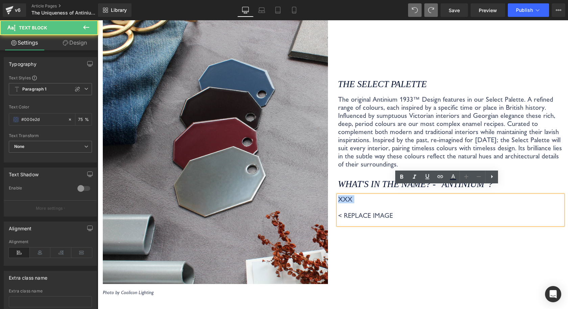
drag, startPoint x: 354, startPoint y: 196, endPoint x: 324, endPoint y: 190, distance: 30.2
click at [324, 192] on div "Image Photo by Coolicon Lighting Text Block The Select Palette Heading The orig…" at bounding box center [333, 152] width 470 height 309
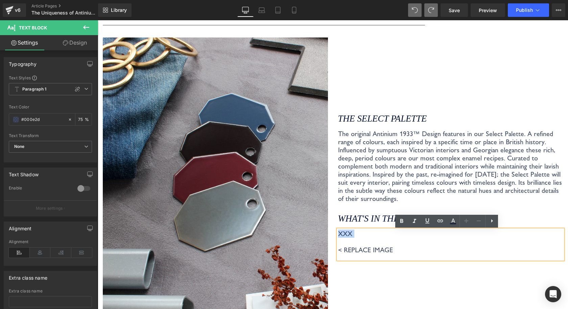
scroll to position [1265, 0]
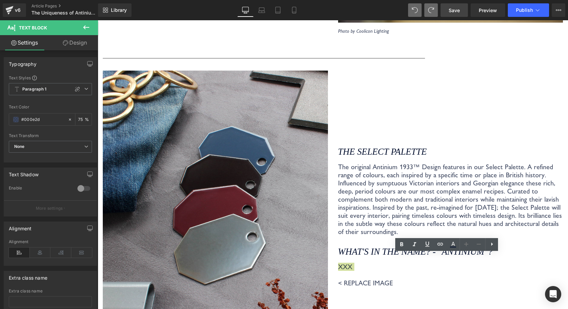
click at [452, 13] on span "Save" at bounding box center [454, 10] width 11 height 7
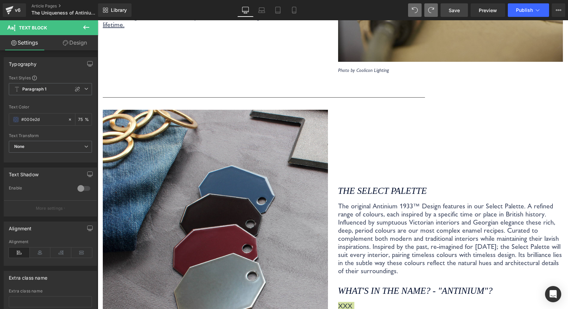
scroll to position [1164, 0]
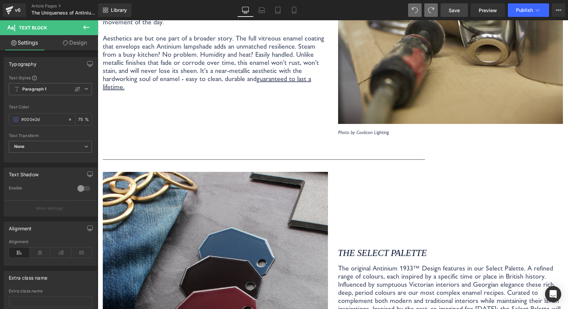
click at [455, 3] on link "Save" at bounding box center [454, 10] width 27 height 14
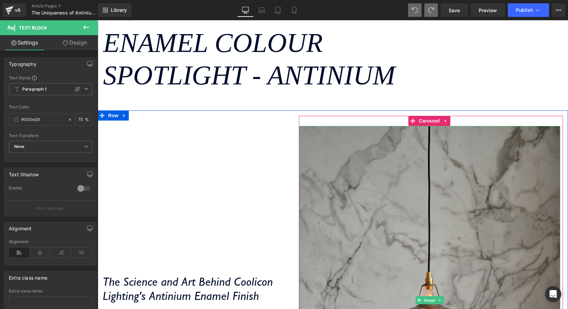
scroll to position [0, 0]
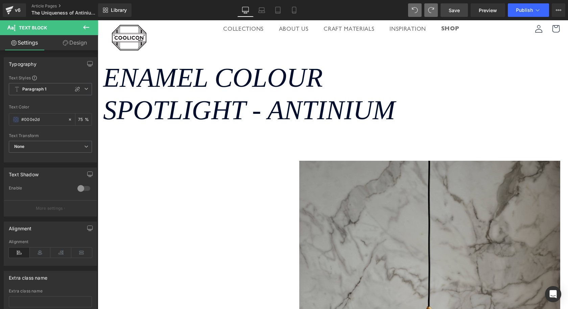
click at [450, 14] on link "Save" at bounding box center [454, 10] width 27 height 14
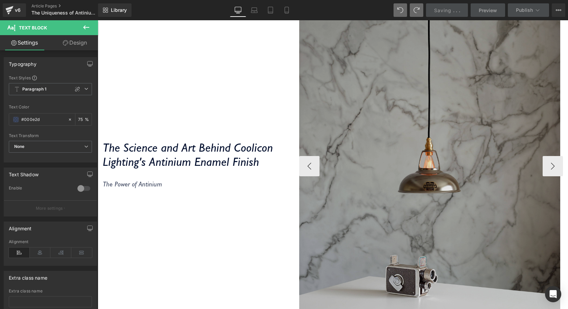
click at [428, 125] on img at bounding box center [429, 166] width 261 height 349
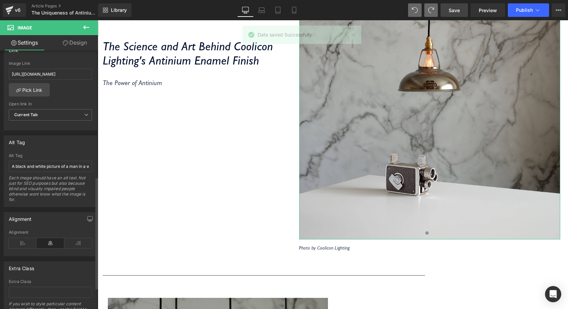
scroll to position [304, 0]
click at [53, 166] on input "A black and white picture of a man in a workshop fixing a badminton racket belo…" at bounding box center [50, 166] width 83 height 11
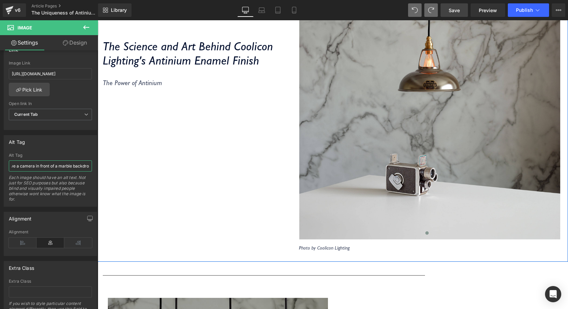
scroll to position [0, 134]
type input "An Original 1933 Design Antinium enamel lampshades hanging above a camera in fr…"
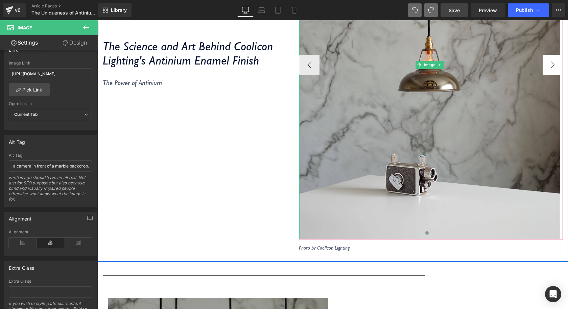
click at [559, 50] on div "Image Image ‹ › Carousel Photo by Coolicon Lighting Text Block" at bounding box center [431, 65] width 274 height 371
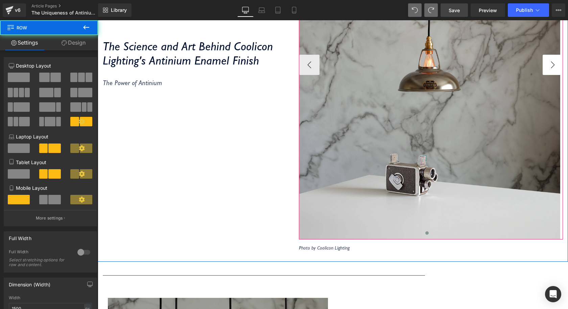
click at [548, 66] on button "›" at bounding box center [553, 65] width 20 height 20
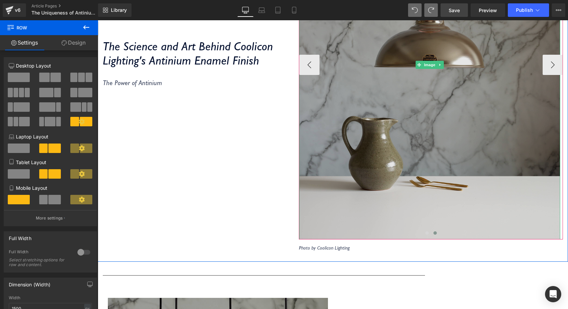
click at [459, 87] on img at bounding box center [429, 64] width 261 height 349
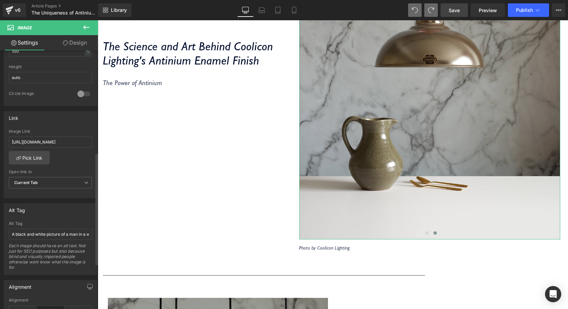
scroll to position [237, 0]
click at [45, 233] on input "A black and white picture of a man in a workshop fixing a badminton racket belo…" at bounding box center [50, 233] width 83 height 11
click at [25, 235] on input "An Original 1933 Design Antinium enamel lampshades hanging above a camera in fr…" at bounding box center [50, 233] width 83 height 11
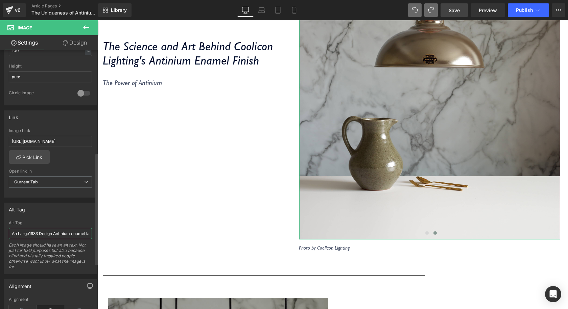
type input "An Large 1933 Design Antinium enamel lampshades hanging above a camera in front…"
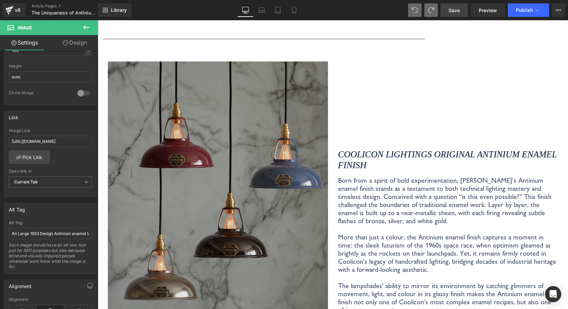
click at [281, 151] on img at bounding box center [218, 227] width 220 height 330
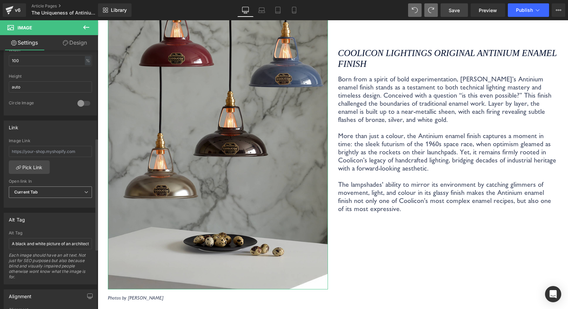
scroll to position [237, 0]
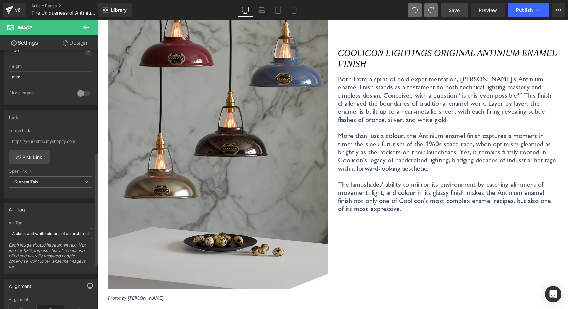
click at [38, 232] on input "A black and white picture of an architect office with people wearing suits work…" at bounding box center [50, 233] width 83 height 11
type input "Four Original 1933 Design enamel lampshades hanging above a plater of quail egg…"
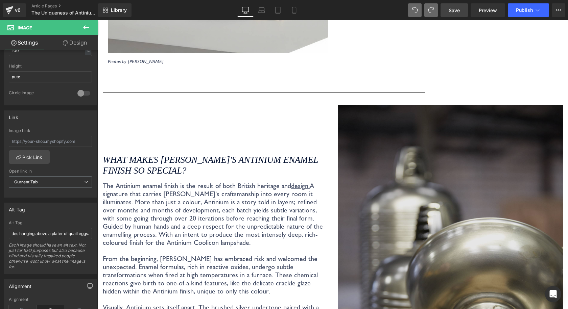
click at [416, 183] on img at bounding box center [450, 273] width 225 height 337
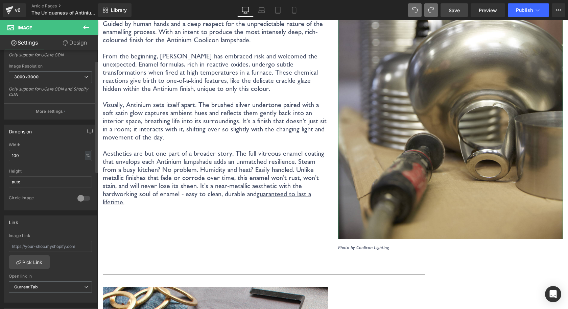
scroll to position [135, 0]
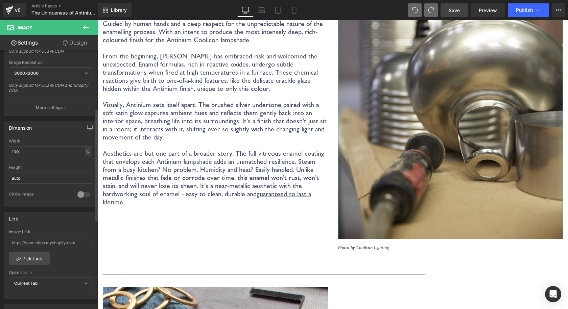
click at [46, 185] on div "Height auto" at bounding box center [50, 178] width 83 height 26
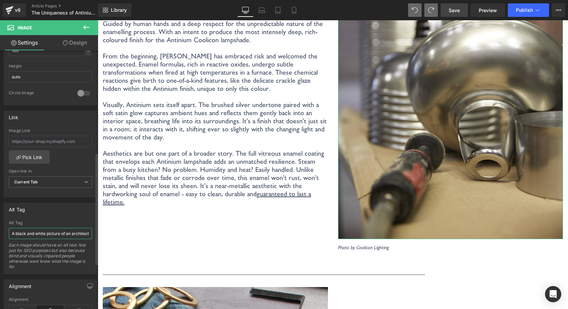
click at [50, 238] on input "A black and white picture of an architect office with people wearing suits work…" at bounding box center [50, 233] width 83 height 11
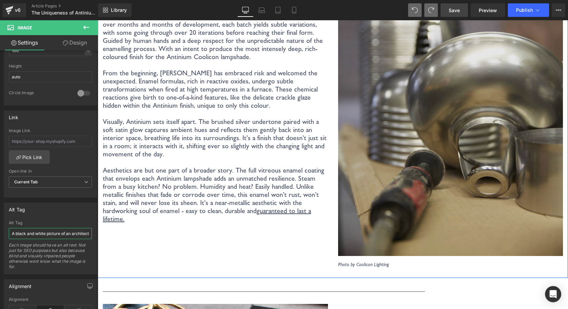
scroll to position [1014, 0]
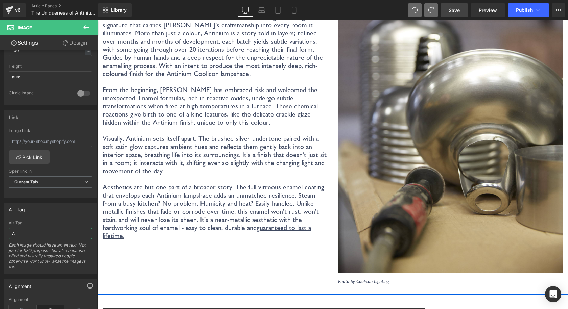
type input "A"
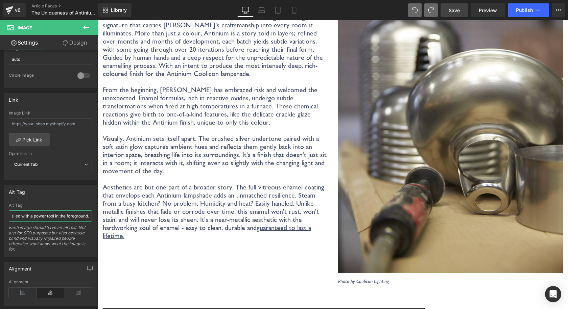
scroll to position [271, 0]
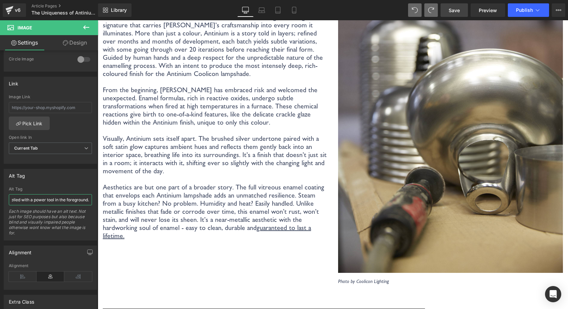
type input "Stacks of bare steel shades waiting to be enamelled with a power tool in the fo…"
click at [457, 9] on span "Save" at bounding box center [454, 10] width 11 height 7
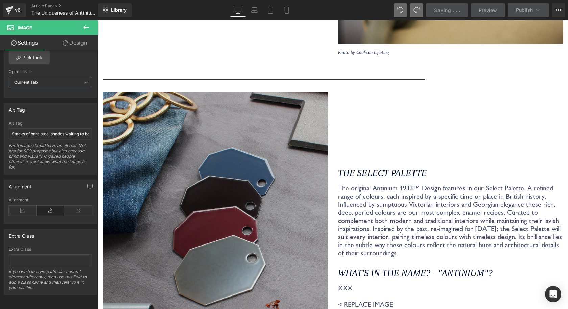
scroll to position [1319, 0]
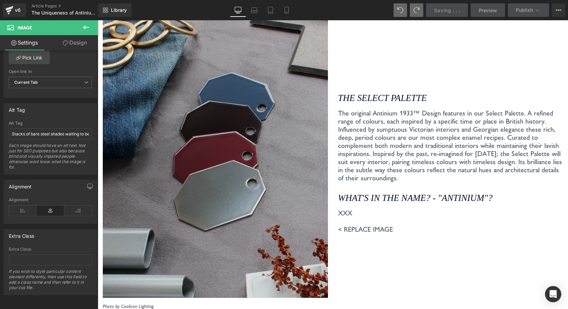
click at [247, 153] on img at bounding box center [215, 157] width 225 height 281
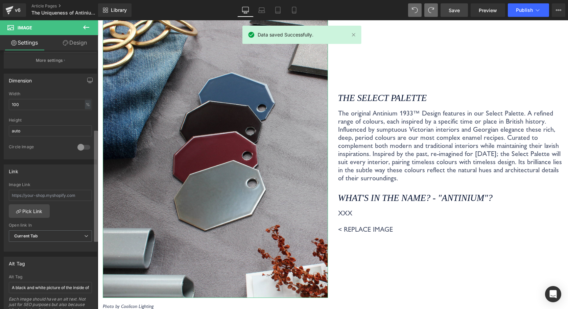
scroll to position [237, 0]
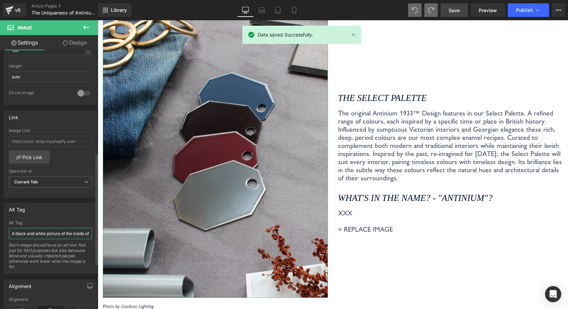
click at [30, 236] on input "A black and white picture of the inside of a ceramic factory with workers hand …" at bounding box center [50, 233] width 83 height 11
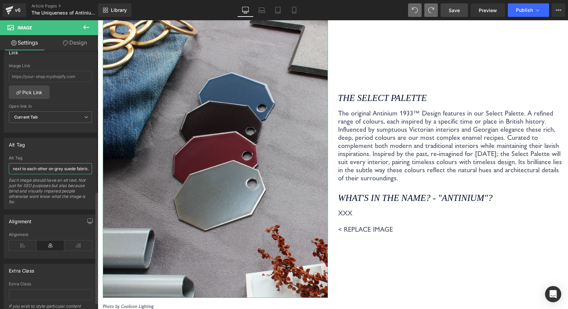
scroll to position [342, 0]
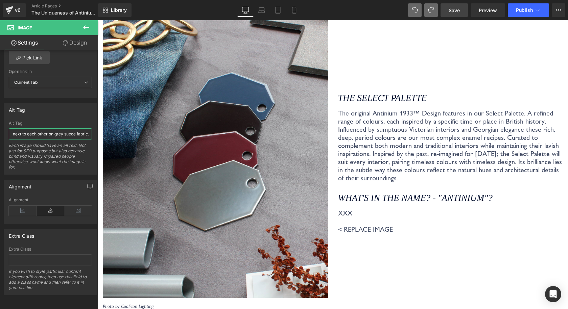
type input "4 Enamel swatches lying next to each other on grey suede fabric."
click at [464, 14] on link "Save" at bounding box center [454, 10] width 27 height 14
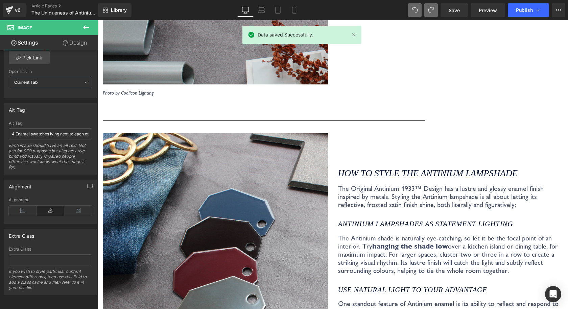
scroll to position [1454, 0]
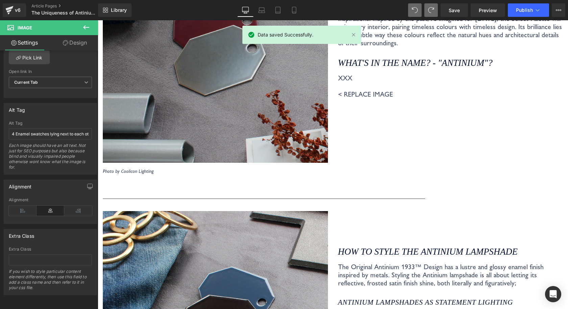
click at [259, 97] on img at bounding box center [215, 22] width 225 height 281
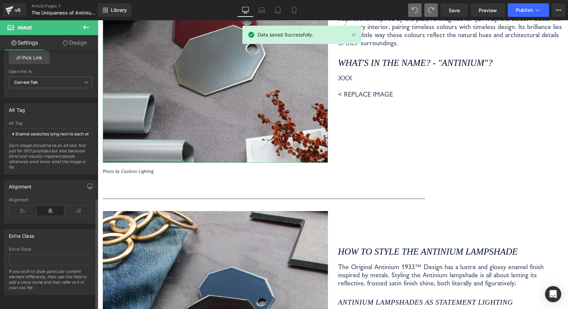
click at [52, 136] on div "Alt Tag 4 Enamel swatches lying next to each other on grey suede fabric. Each i…" at bounding box center [50, 147] width 83 height 53
click at [53, 131] on input "4 Enamel swatches lying next to each other on grey suede fabric." at bounding box center [50, 133] width 83 height 11
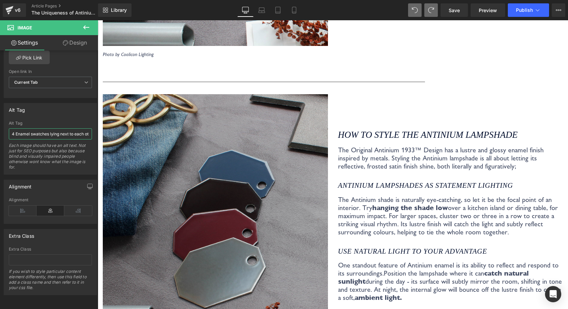
scroll to position [1589, 0]
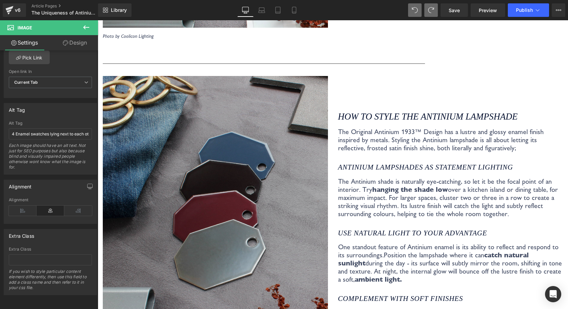
click at [193, 132] on img at bounding box center [215, 216] width 225 height 281
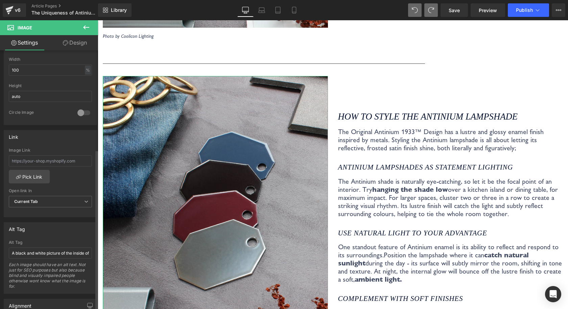
scroll to position [304, 0]
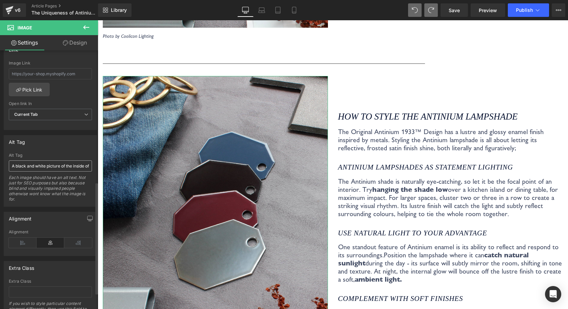
click at [57, 166] on input "A black and white picture of the inside of a ceramic factory with workers hand …" at bounding box center [50, 166] width 83 height 11
type input "4 Enamel swatches lying next to each other on grey suede fabric."
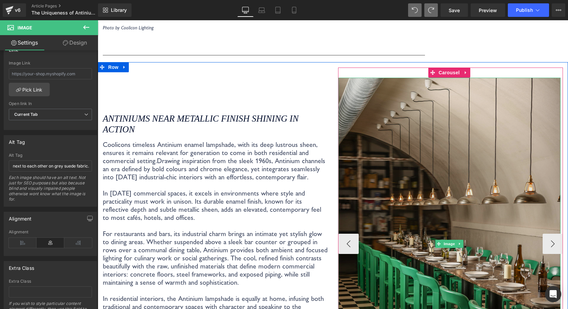
click at [365, 164] on img at bounding box center [449, 244] width 222 height 333
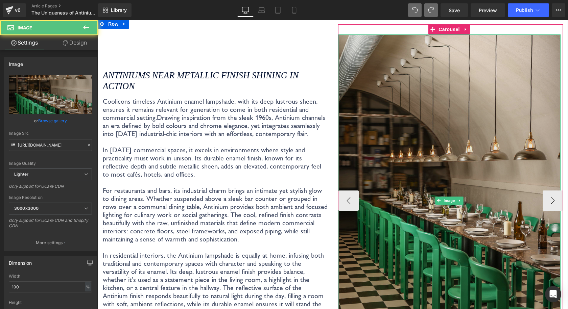
scroll to position [2029, 0]
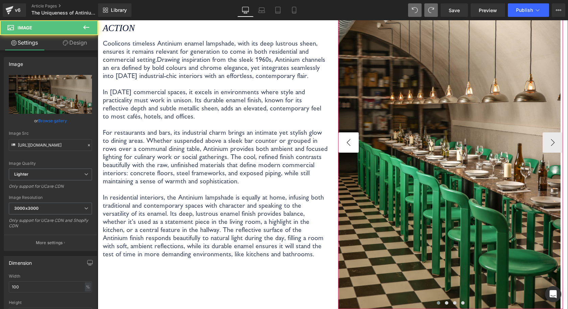
click at [348, 133] on button "‹" at bounding box center [348, 143] width 20 height 20
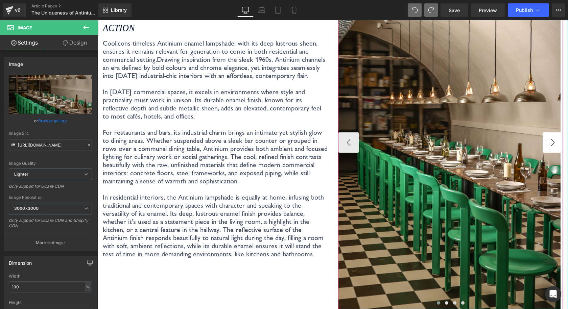
click at [545, 133] on button "›" at bounding box center [553, 143] width 20 height 20
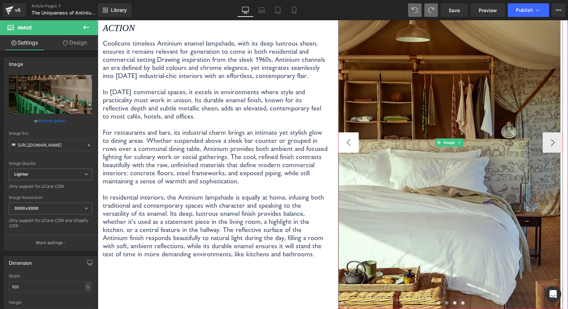
click at [346, 133] on button "‹" at bounding box center [348, 143] width 20 height 20
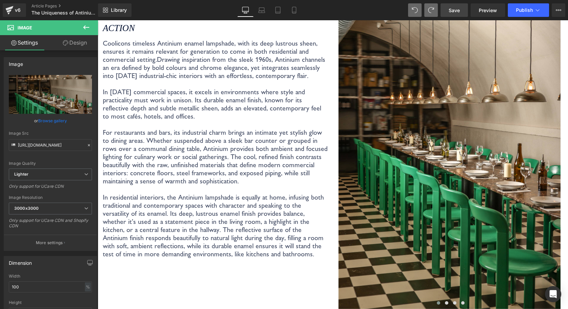
click at [461, 14] on link "Save" at bounding box center [454, 10] width 27 height 14
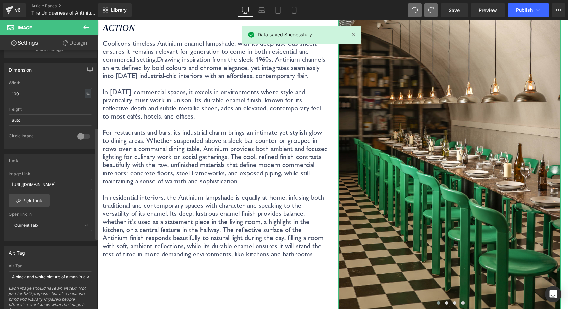
scroll to position [203, 0]
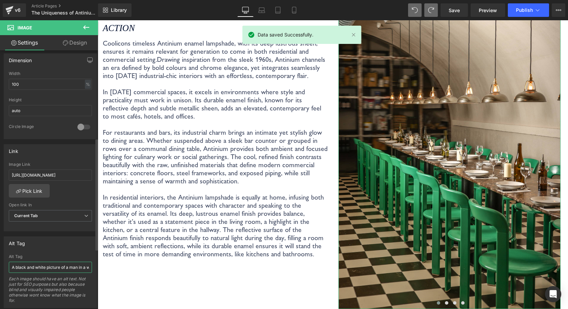
click at [38, 267] on input "A black and white picture of a man in a workshop fixing a badminton racket belo…" at bounding box center [50, 267] width 83 height 11
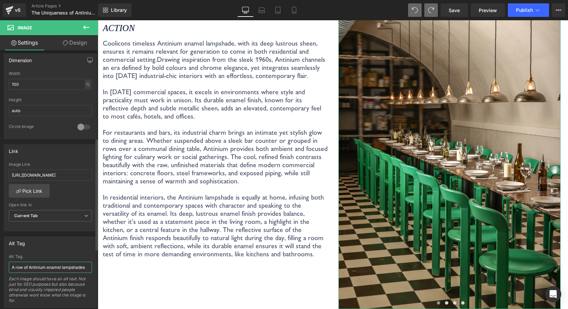
click at [27, 267] on input "A row of Antinium enamel lampshades" at bounding box center [50, 267] width 83 height 11
click at [460, 7] on span "Save" at bounding box center [454, 10] width 11 height 7
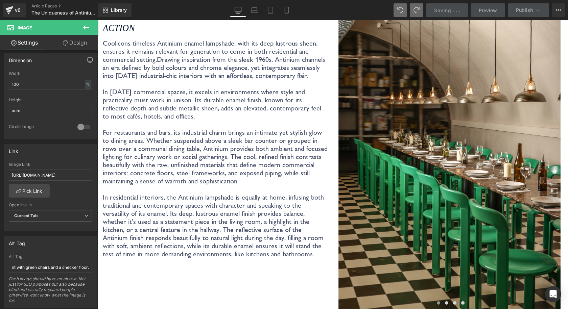
scroll to position [0, 0]
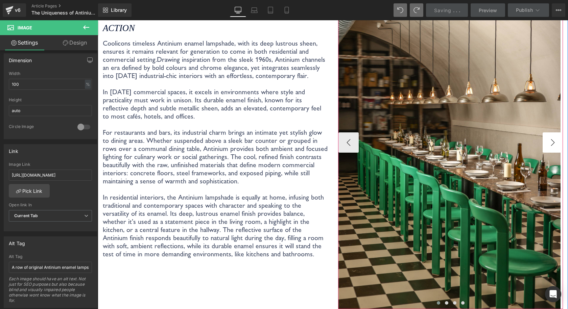
click at [544, 133] on button "›" at bounding box center [553, 143] width 20 height 20
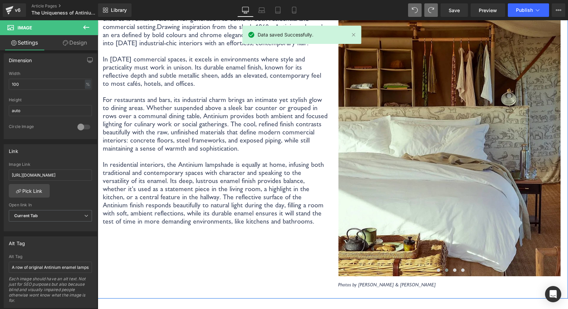
scroll to position [2096, 0]
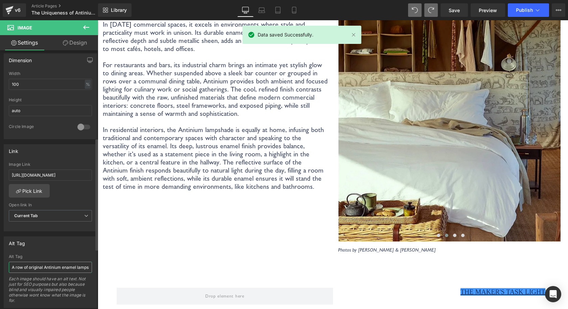
drag, startPoint x: 48, startPoint y: 266, endPoint x: 76, endPoint y: 256, distance: 30.0
click at [47, 266] on input "A row of original Antinium enamel lampshades hanging above a marble table in a …" at bounding box center [50, 267] width 83 height 11
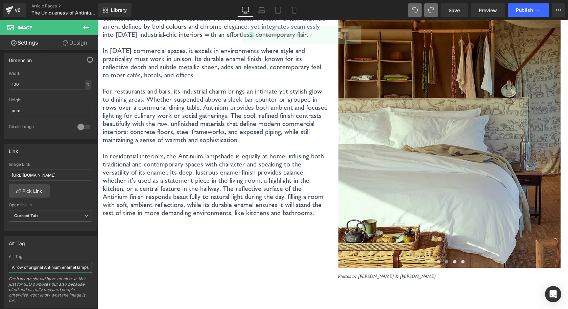
scroll to position [1995, 0]
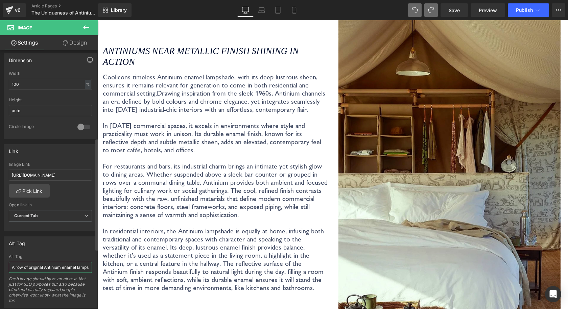
click at [38, 266] on input "A row of original Antinium enamel lampshades hanging above a marble table in a …" at bounding box center [50, 267] width 83 height 11
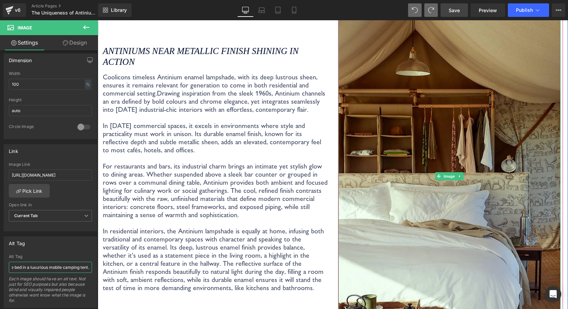
type input "An Antinium lampshade above a double bed in a luxurious mobile camping tent."
click at [457, 13] on span "Save" at bounding box center [454, 10] width 11 height 7
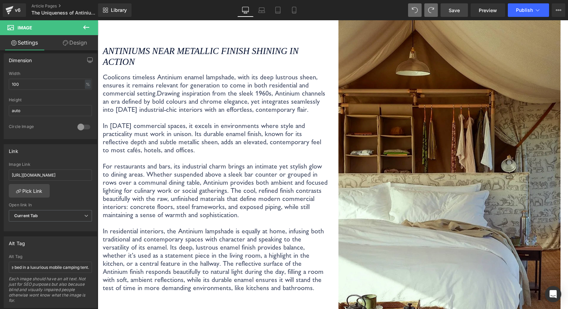
scroll to position [0, 0]
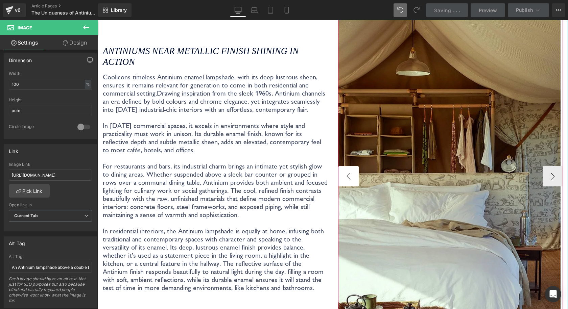
click at [338, 166] on button "‹" at bounding box center [348, 176] width 20 height 20
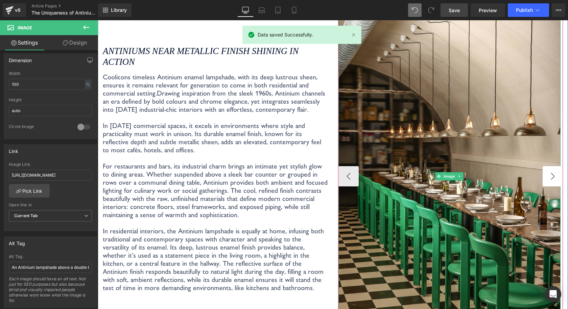
click at [554, 166] on button "›" at bounding box center [553, 176] width 20 height 20
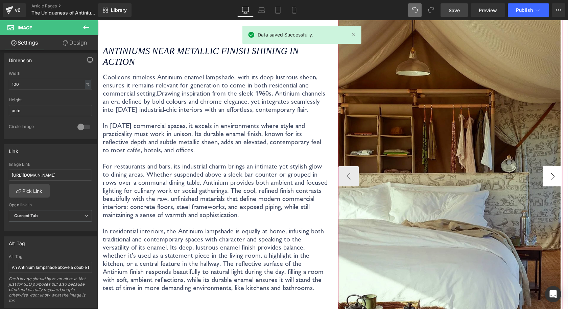
click at [547, 166] on button "›" at bounding box center [553, 176] width 20 height 20
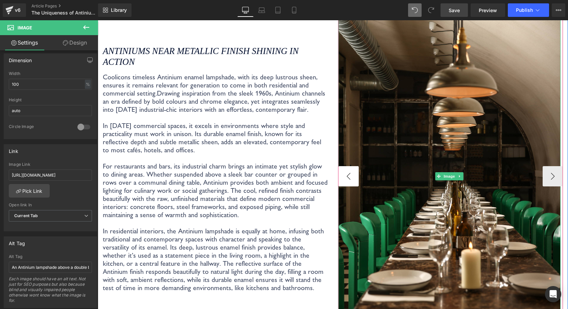
click at [348, 166] on button "‹" at bounding box center [348, 176] width 20 height 20
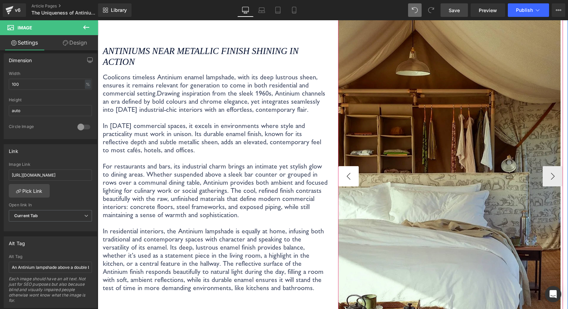
click at [347, 166] on button "‹" at bounding box center [348, 176] width 20 height 20
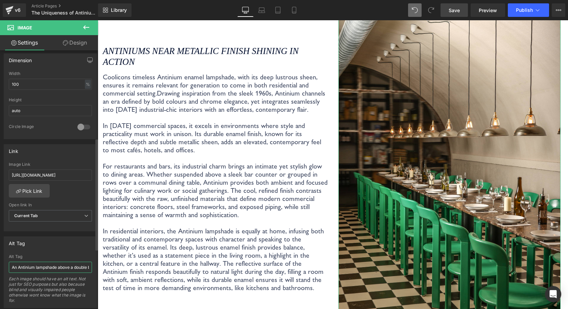
click at [43, 272] on input "An Antinium lampshade above a double bed in a luxurious mobile camping tent." at bounding box center [50, 267] width 83 height 11
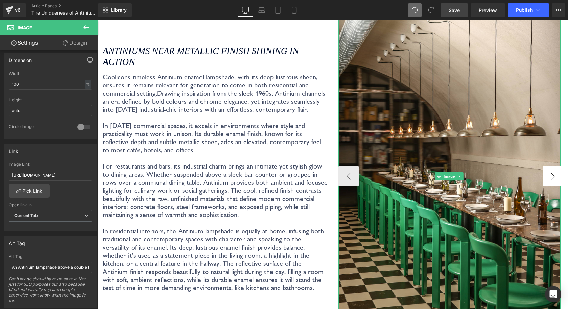
click at [543, 166] on button "›" at bounding box center [553, 176] width 20 height 20
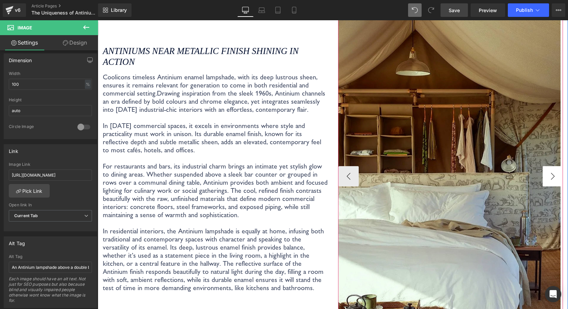
click at [544, 166] on button "›" at bounding box center [553, 176] width 20 height 20
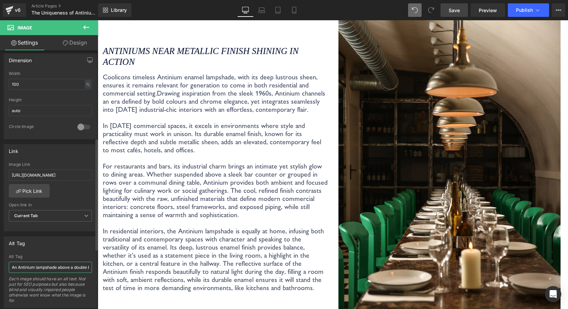
click at [42, 266] on input "An Antinium lampshade above a double bed in a luxurious mobile camping tent." at bounding box center [50, 267] width 83 height 11
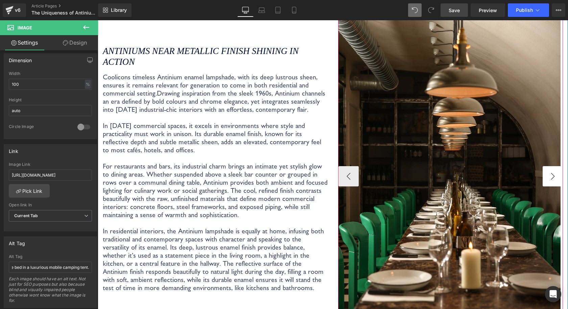
click at [545, 166] on button "›" at bounding box center [553, 176] width 20 height 20
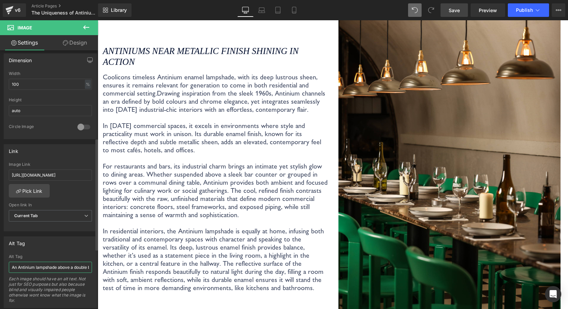
click at [61, 269] on input "An Antinium lampshade above a double bed in a luxurious mobile camping tent." at bounding box center [50, 267] width 83 height 11
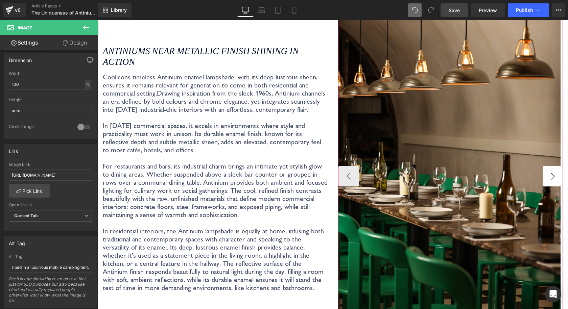
click at [546, 166] on button "›" at bounding box center [553, 176] width 20 height 20
click at [459, 8] on span "Save" at bounding box center [454, 10] width 11 height 7
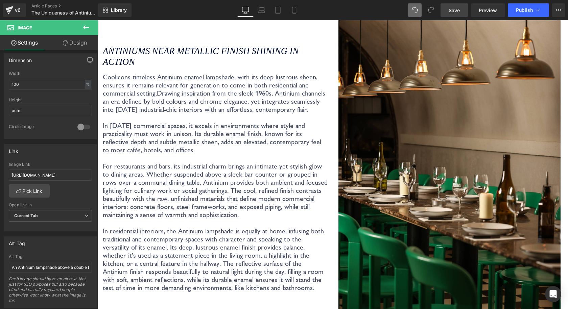
click at [459, 17] on div "Library Desktop Desktop Laptop Tablet Mobile Save Preview Publish Scheduled Vie…" at bounding box center [333, 10] width 470 height 20
click at [459, 13] on span "Save" at bounding box center [454, 10] width 11 height 7
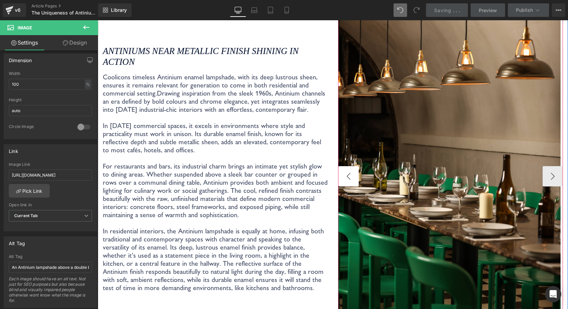
click at [353, 166] on button "‹" at bounding box center [348, 176] width 20 height 20
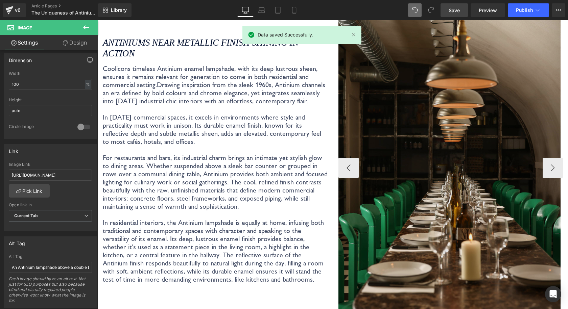
scroll to position [1961, 0]
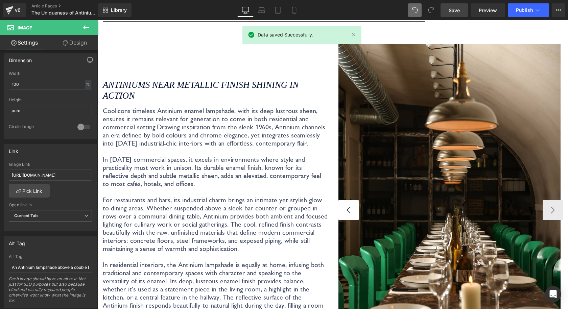
click at [346, 200] on button "‹" at bounding box center [348, 210] width 20 height 20
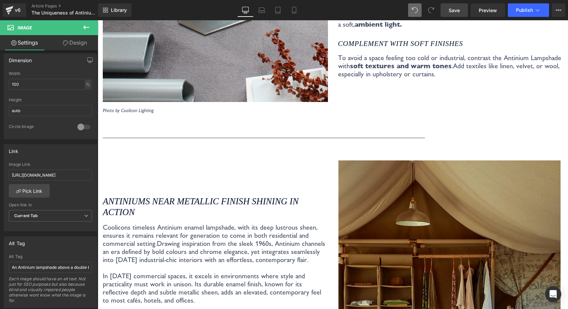
scroll to position [1995, 0]
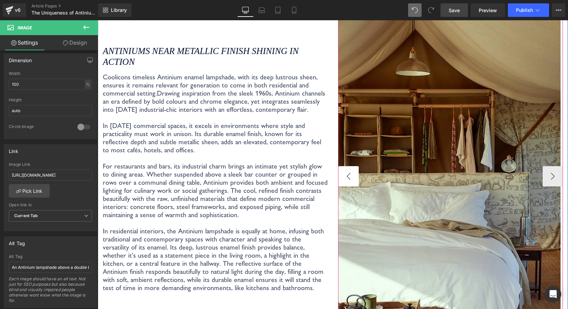
click at [350, 166] on button "‹" at bounding box center [348, 176] width 20 height 20
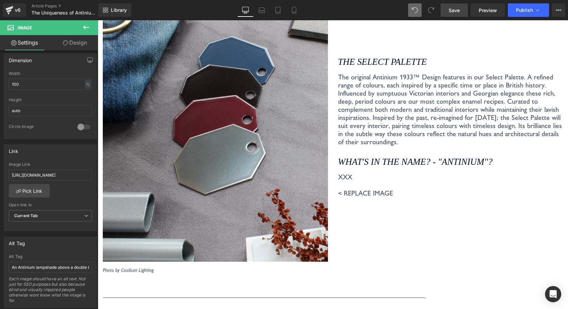
scroll to position [1285, 0]
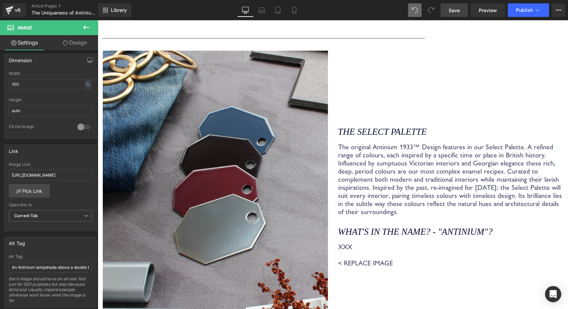
click at [460, 14] on link "Save" at bounding box center [454, 10] width 27 height 14
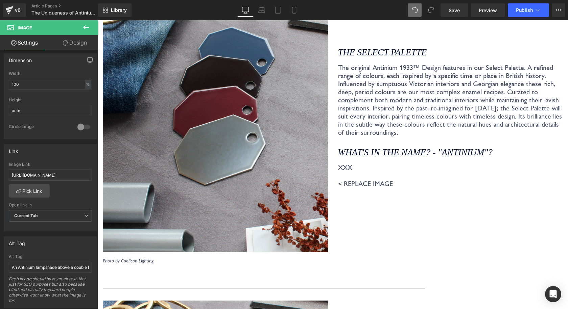
scroll to position [1353, 0]
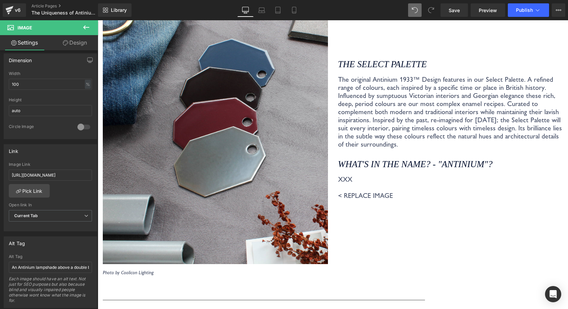
click at [343, 159] on icon "What's in the name? - "ANTINIUM"?" at bounding box center [415, 164] width 155 height 10
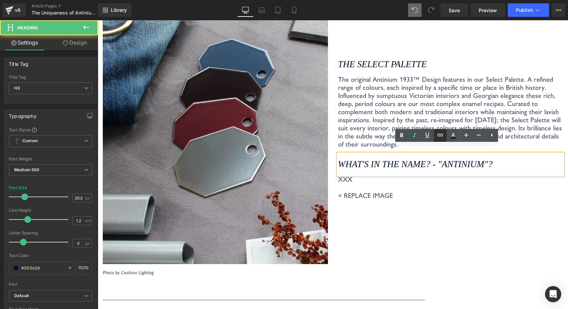
scroll to position [1319, 0]
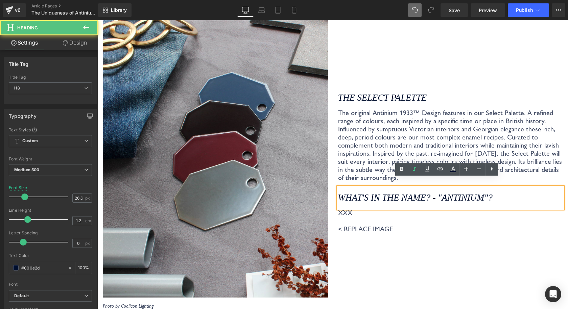
click at [446, 95] on div "The Select Palette" at bounding box center [450, 98] width 225 height 22
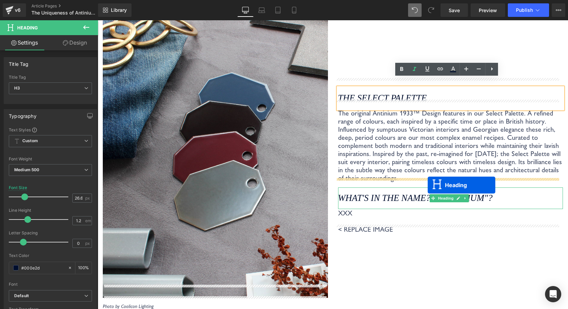
scroll to position [1321, 0]
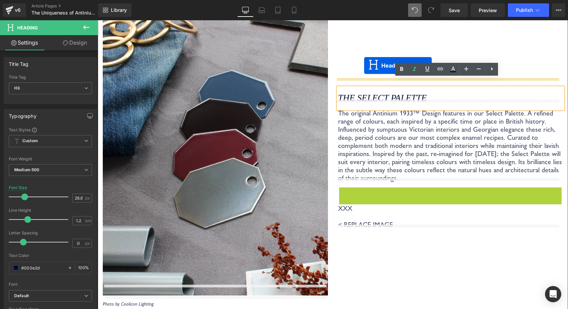
drag, startPoint x: 428, startPoint y: 173, endPoint x: 364, endPoint y: 66, distance: 124.9
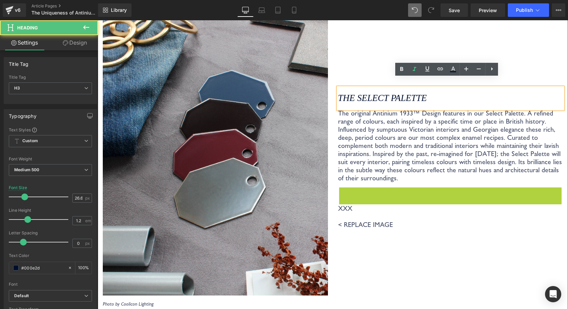
scroll to position [1340, 0]
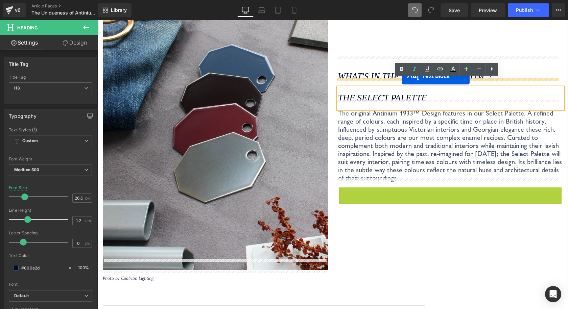
drag, startPoint x: 429, startPoint y: 194, endPoint x: 402, endPoint y: 76, distance: 121.0
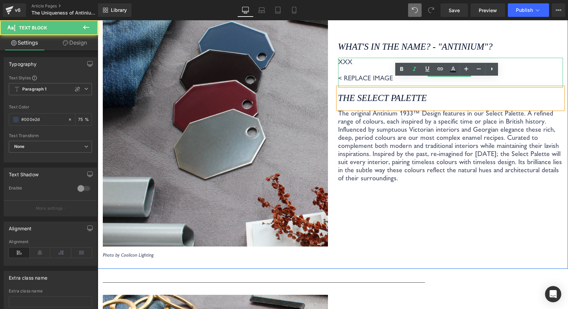
click at [420, 171] on p "The original Antinium 1933™ Design features in our Select Palette. A refined ra…" at bounding box center [450, 145] width 225 height 73
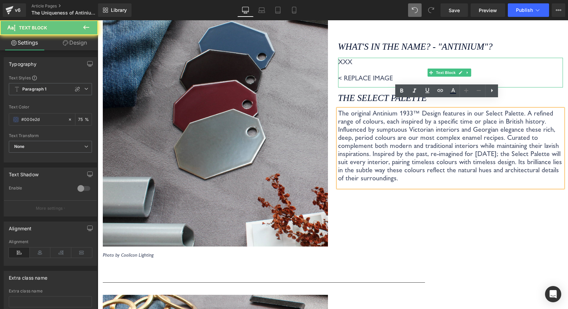
scroll to position [1235, 0]
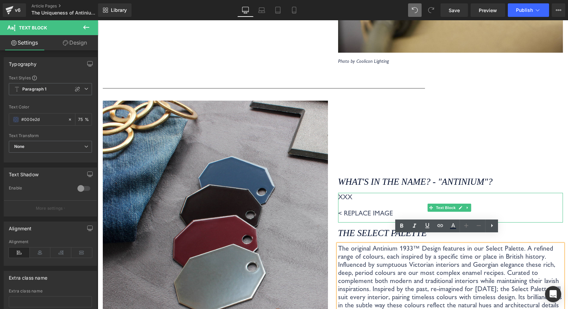
click at [397, 124] on div "What's in the name? - "ANTINIUM"? Heading XXX < REPLACE IMAGE Text Block The Se…" at bounding box center [450, 247] width 235 height 293
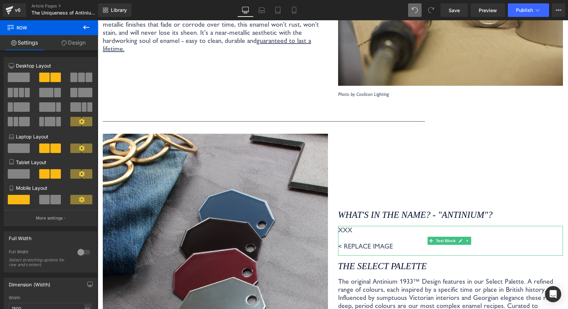
scroll to position [1201, 0]
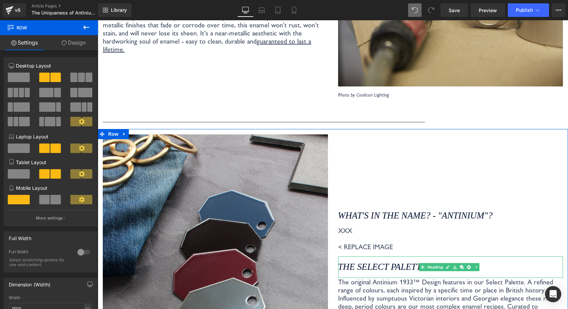
click at [396, 230] on p "XXX < REPLACE IMAGE" at bounding box center [450, 239] width 225 height 24
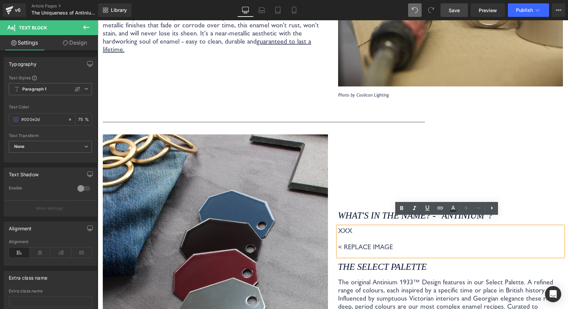
click at [461, 9] on link "Save" at bounding box center [454, 10] width 27 height 14
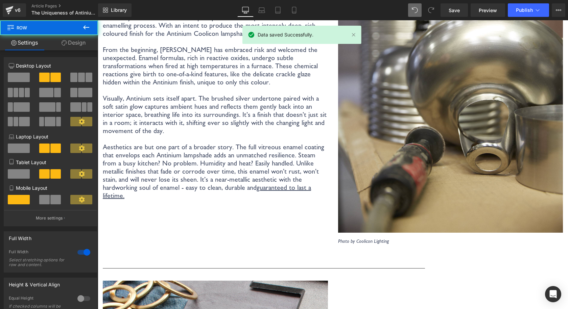
drag, startPoint x: 407, startPoint y: 139, endPoint x: 417, endPoint y: 65, distance: 75.4
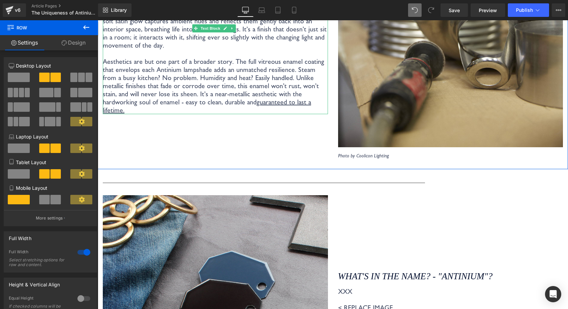
scroll to position [1140, 0]
click at [279, 100] on p "Aesthetics are but one part of a broader story. The full vitreous enamel coatin…" at bounding box center [215, 86] width 225 height 57
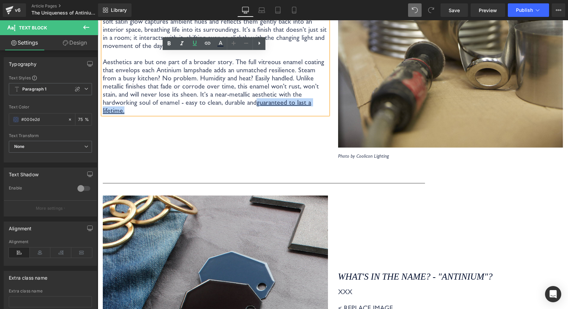
drag, startPoint x: 277, startPoint y: 104, endPoint x: 201, endPoint y: 103, distance: 76.1
click at [201, 103] on p "Aesthetics are but one part of a broader story. The full vitreous enamel coatin…" at bounding box center [215, 86] width 225 height 57
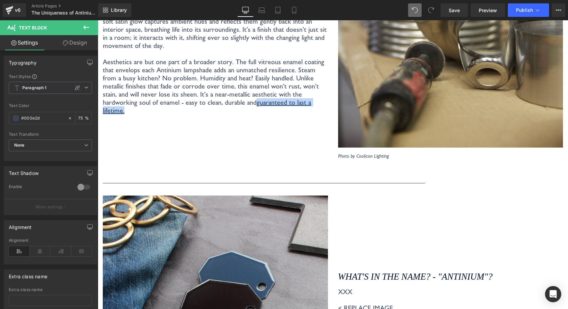
scroll to position [0, 0]
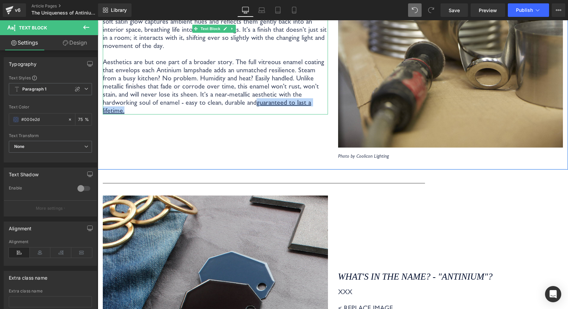
click at [297, 113] on div at bounding box center [215, 114] width 225 height 2
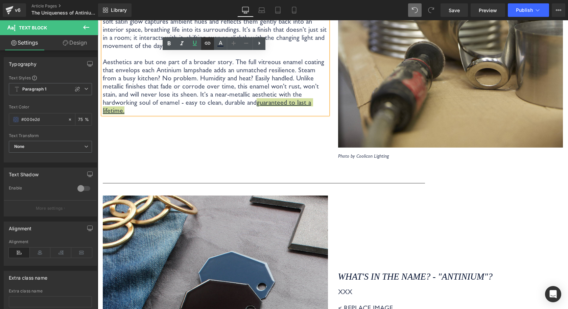
click at [212, 44] on link at bounding box center [207, 43] width 13 height 13
click at [228, 114] on input "https://www.cooliconlighting.com/blogs/journal/the-makers-task-light" at bounding box center [242, 116] width 104 height 17
paste input "https://www.cooliconlighting.com/pages/lifetime-guarantee"
type input "https://www.cooliconlighting.com/pages/lifetime-guarantee"
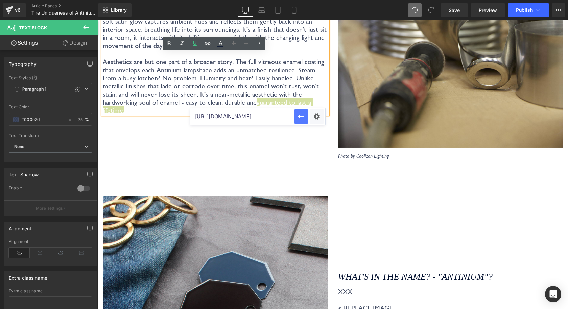
click at [302, 117] on icon "button" at bounding box center [301, 117] width 6 height 4
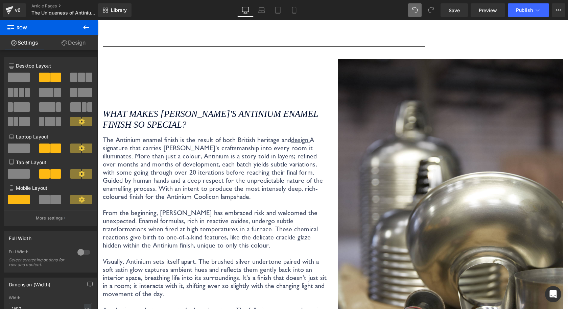
scroll to position [903, 0]
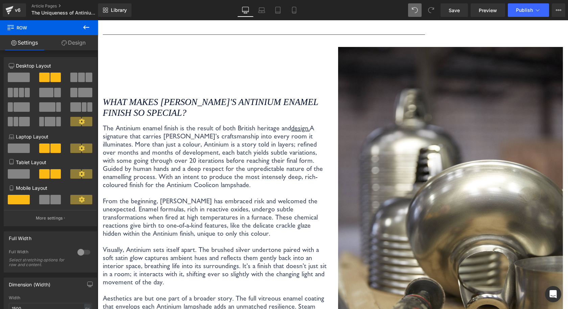
click at [293, 127] on u "design." at bounding box center [300, 128] width 19 height 8
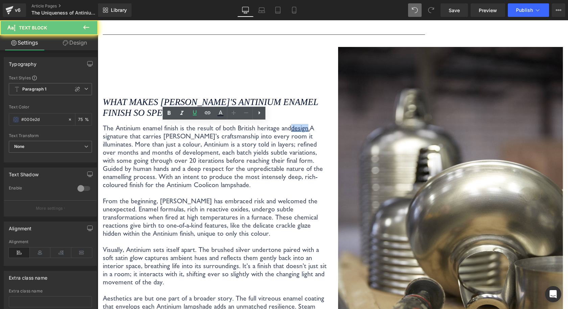
click at [293, 127] on u "design." at bounding box center [300, 128] width 19 height 8
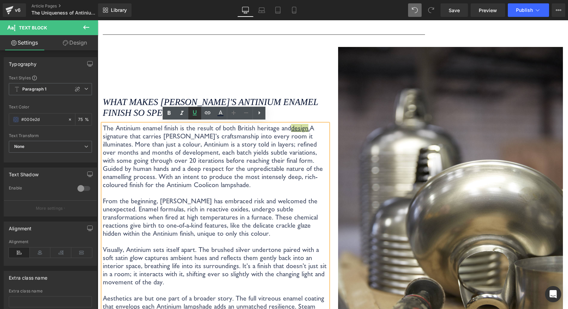
click at [199, 115] on link at bounding box center [194, 113] width 13 height 13
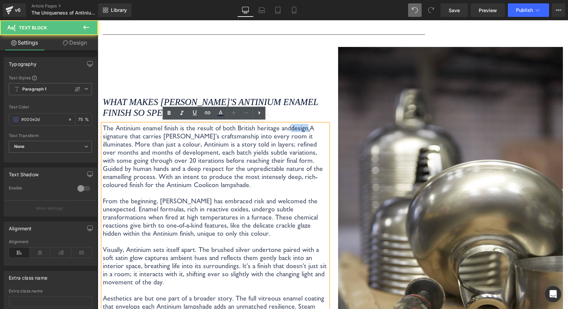
click at [238, 144] on p "The Antinium enamel finish is the result of both British heritage and design . …" at bounding box center [215, 156] width 225 height 65
drag, startPoint x: 304, startPoint y: 128, endPoint x: 299, endPoint y: 127, distance: 5.8
click at [300, 127] on p "The Antinium enamel finish is the result of both British heritage and design . …" at bounding box center [215, 156] width 225 height 65
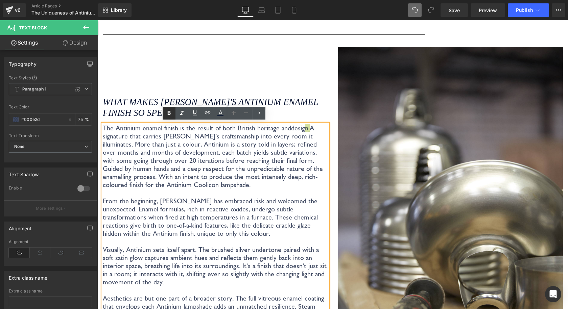
click at [174, 119] on link at bounding box center [169, 113] width 13 height 13
click at [173, 118] on link at bounding box center [169, 113] width 13 height 13
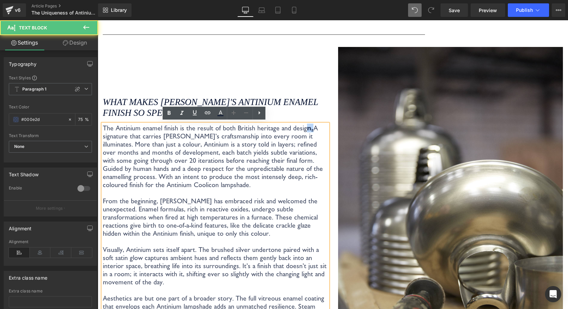
drag, startPoint x: 307, startPoint y: 127, endPoint x: 301, endPoint y: 126, distance: 6.8
click at [301, 126] on p "The Antinium enamel finish is the result of both British heritage and desig n .…" at bounding box center [215, 156] width 225 height 65
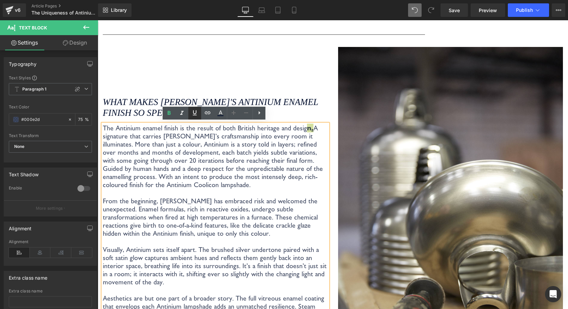
click at [196, 113] on icon at bounding box center [195, 113] width 4 height 5
click at [192, 113] on icon at bounding box center [195, 113] width 8 height 8
click at [169, 113] on icon at bounding box center [169, 113] width 3 height 4
click at [260, 146] on p "The Antinium enamel finish is the result of both British heritage and design. A…" at bounding box center [215, 156] width 225 height 65
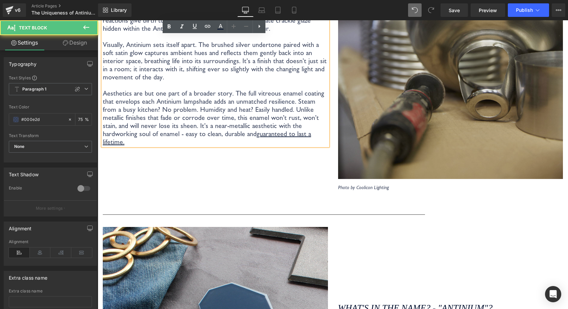
scroll to position [1140, 0]
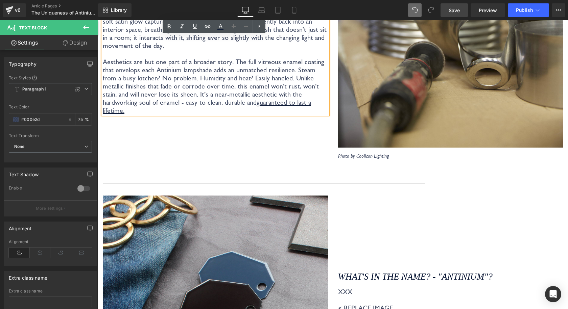
click at [465, 12] on link "Save" at bounding box center [454, 10] width 27 height 14
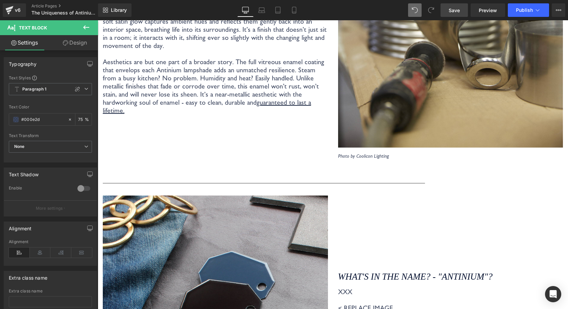
click at [464, 14] on link "Save" at bounding box center [454, 10] width 27 height 14
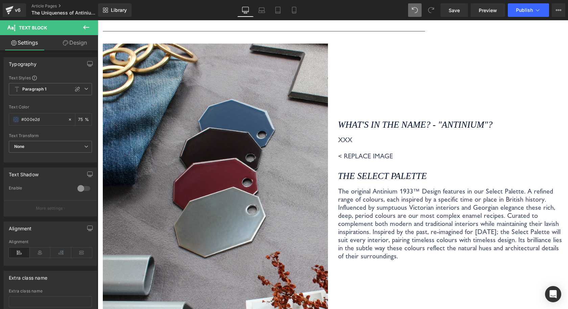
scroll to position [1309, 0]
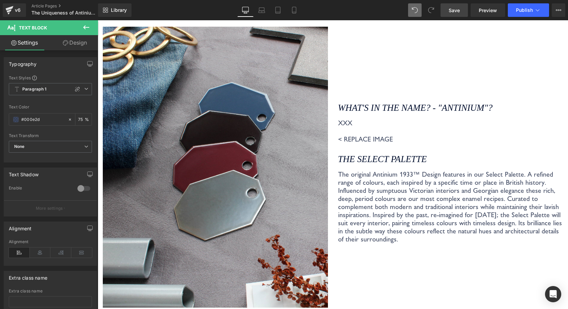
click at [464, 14] on link "Save" at bounding box center [454, 10] width 27 height 14
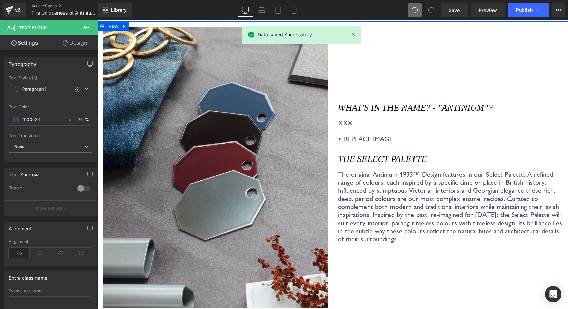
click at [374, 132] on p "XXX < REPLACE IMAGE" at bounding box center [450, 131] width 225 height 24
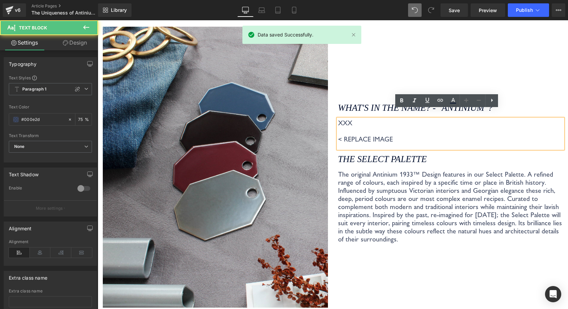
click at [371, 119] on p "XXX < REPLACE IMAGE" at bounding box center [450, 131] width 225 height 24
click at [365, 119] on p "XXX < REPLACE IMAGE" at bounding box center [450, 131] width 225 height 24
click at [368, 78] on div "What's in the name? - "ANTINIUM"? Heading XXX < REPLACE IMAGE Text Block The Se…" at bounding box center [450, 173] width 235 height 293
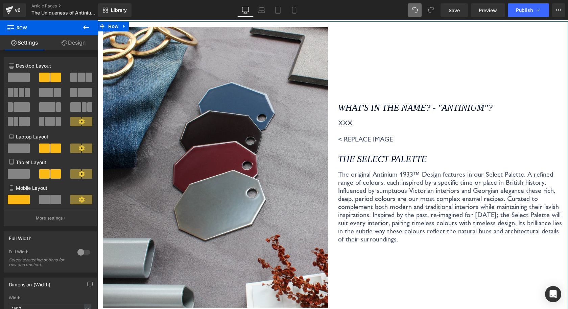
click at [365, 119] on p "XXX < REPLACE IMAGE" at bounding box center [450, 131] width 225 height 24
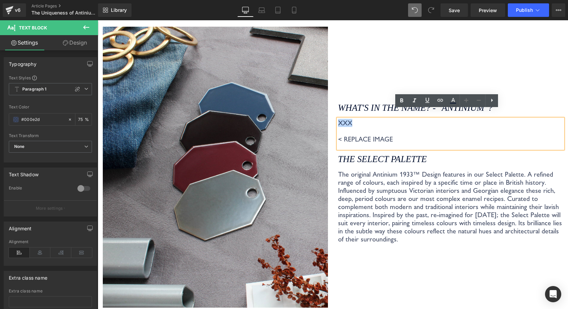
drag, startPoint x: 356, startPoint y: 115, endPoint x: 333, endPoint y: 115, distance: 23.0
click at [333, 115] on div "What's in the name? - "ANTINIUM"? Heading XXX < REPLACE IMAGE Text Block The Se…" at bounding box center [450, 173] width 235 height 293
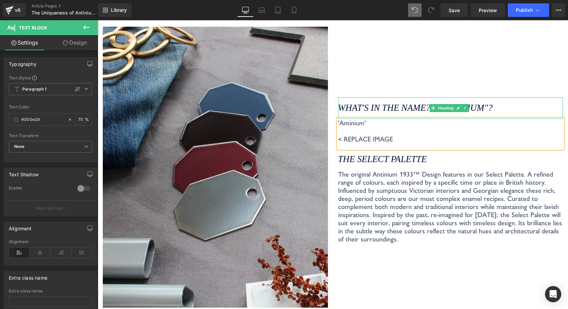
click at [449, 88] on div "What's in the name? - "ANTINIUM"? Heading 'Antinium' < REPLACE IMAGE Text Block…" at bounding box center [450, 173] width 235 height 293
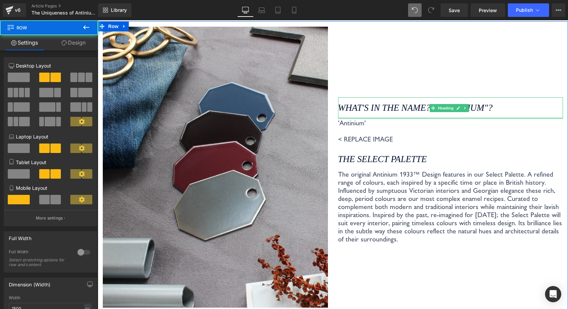
click at [419, 103] on icon "What's in the name? - "ANTINIUM"?" at bounding box center [415, 108] width 155 height 10
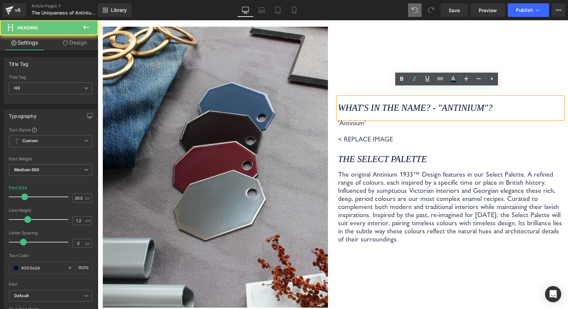
click at [444, 103] on icon "What's in the name? - "ANTINIUM"?" at bounding box center [415, 108] width 155 height 10
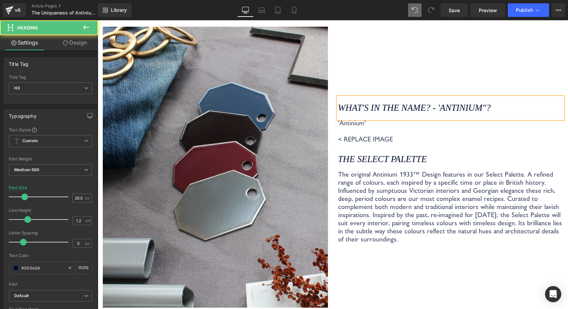
click at [489, 103] on icon "What's in the name? - 'ANTINIUM"?" at bounding box center [414, 108] width 153 height 10
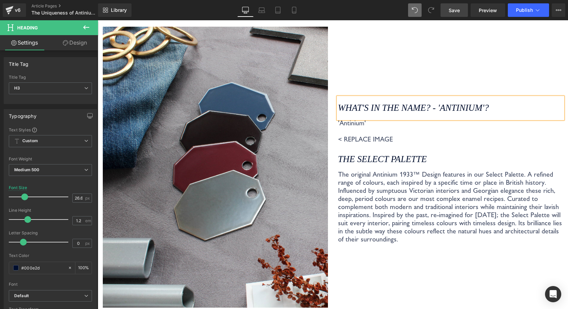
click at [464, 9] on link "Save" at bounding box center [454, 10] width 27 height 14
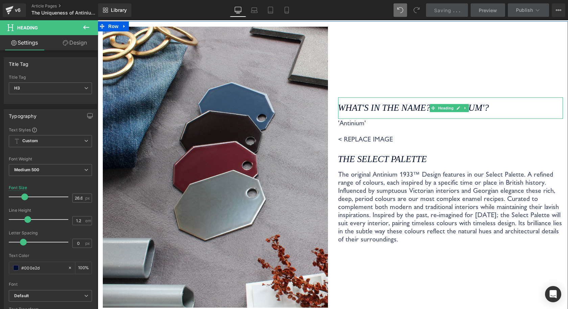
click at [371, 119] on p "'Antinium' < REPLACE IMAGE" at bounding box center [450, 131] width 225 height 24
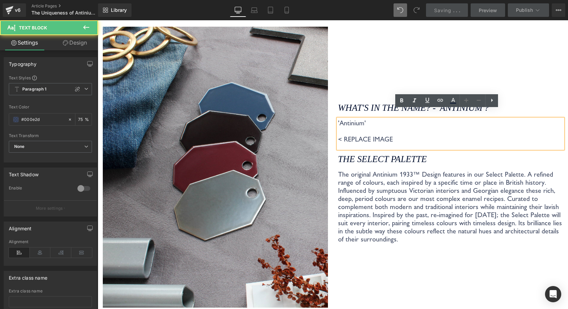
click at [372, 119] on p "'Antinium' < REPLACE IMAGE" at bounding box center [450, 131] width 225 height 24
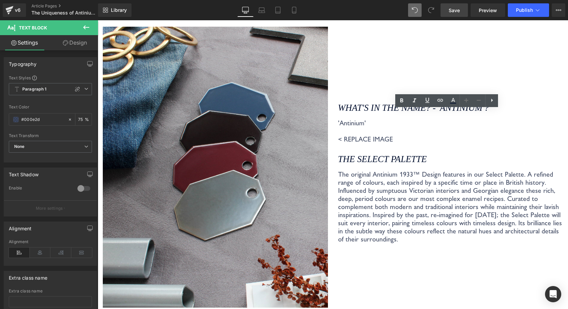
click at [451, 12] on span "Save" at bounding box center [454, 10] width 11 height 7
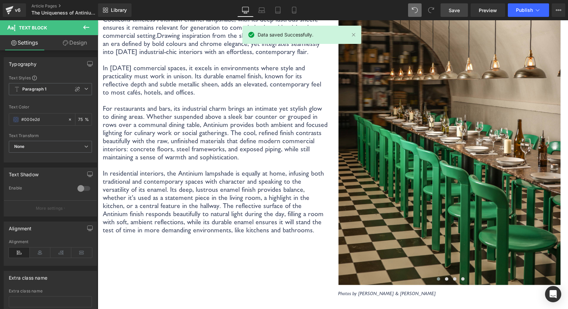
scroll to position [2019, 0]
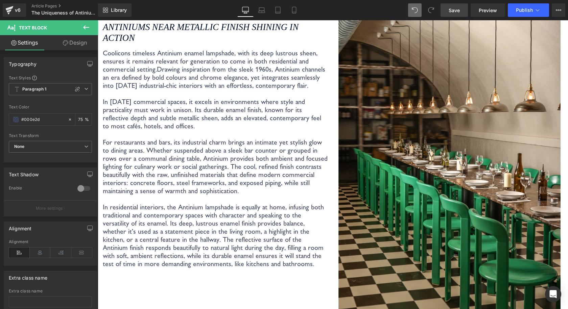
click at [208, 139] on p "For restaurants and bars, its industrial charm brings an intimate yet stylish g…" at bounding box center [215, 166] width 225 height 57
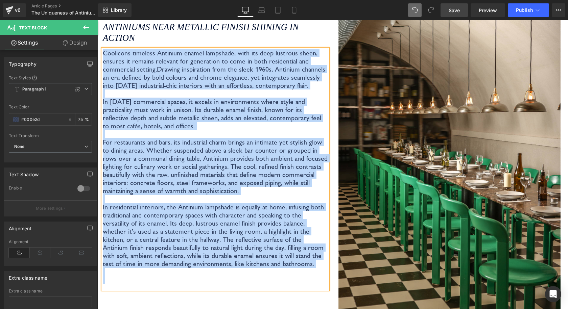
click at [215, 154] on p "For restaurants and bars, its industrial charm brings an intimate yet stylish g…" at bounding box center [215, 166] width 225 height 57
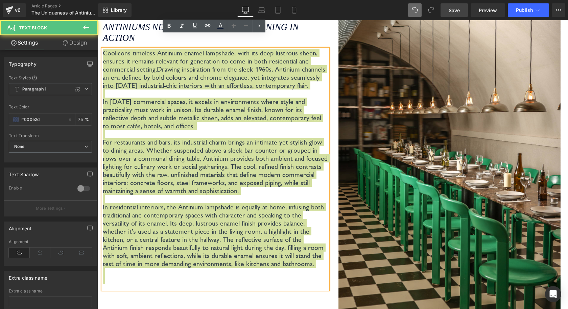
click at [452, 5] on link "Save" at bounding box center [454, 10] width 27 height 14
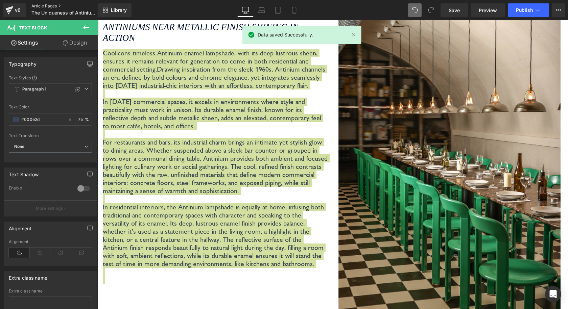
click at [46, 5] on link "Article Pages" at bounding box center [70, 5] width 78 height 5
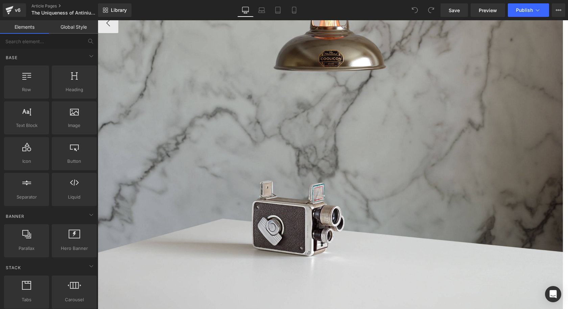
scroll to position [507, 0]
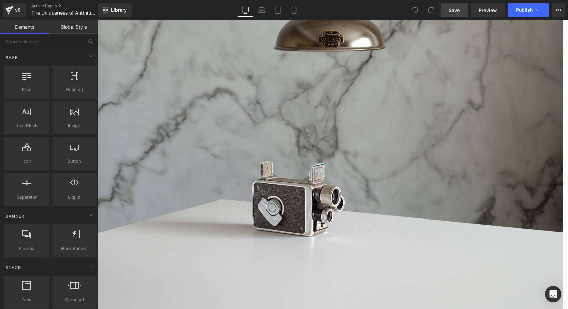
click at [456, 11] on span "Save" at bounding box center [454, 10] width 11 height 7
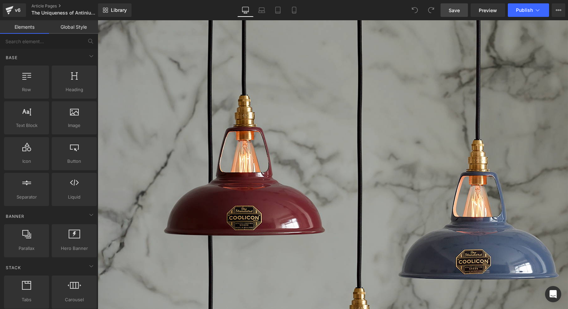
scroll to position [879, 0]
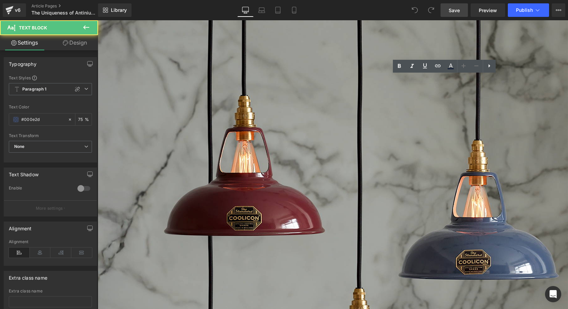
click at [459, 7] on span "Save" at bounding box center [454, 10] width 11 height 7
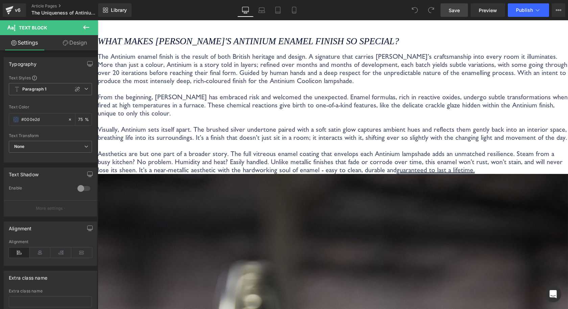
scroll to position [1758, 0]
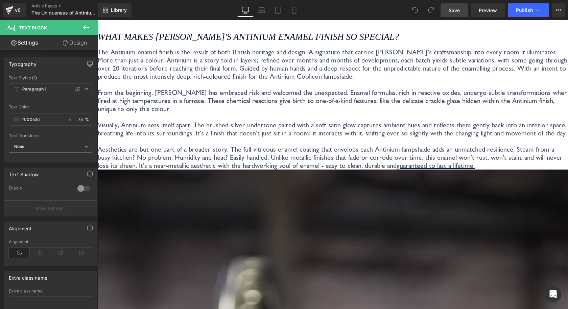
click at [456, 11] on span "Save" at bounding box center [454, 10] width 11 height 7
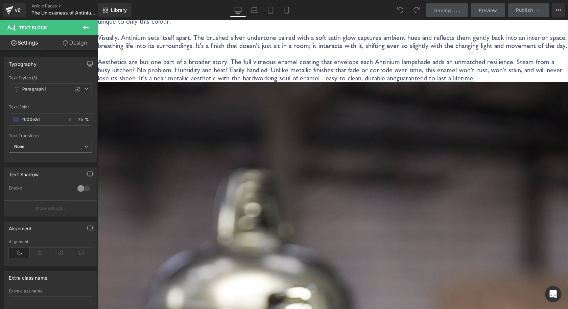
scroll to position [1860, 0]
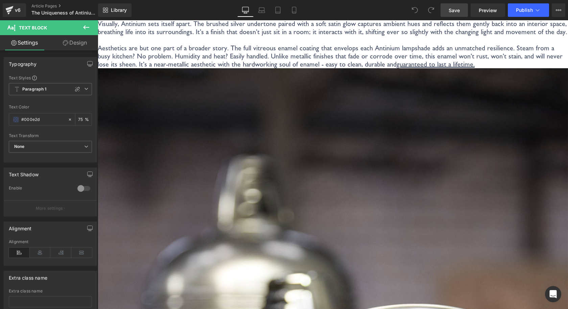
click at [463, 3] on div "Library Desktop Desktop Laptop Tablet Mobile Save Preview Publish Scheduled Vie…" at bounding box center [333, 10] width 470 height 20
click at [462, 5] on link "Save" at bounding box center [454, 10] width 27 height 14
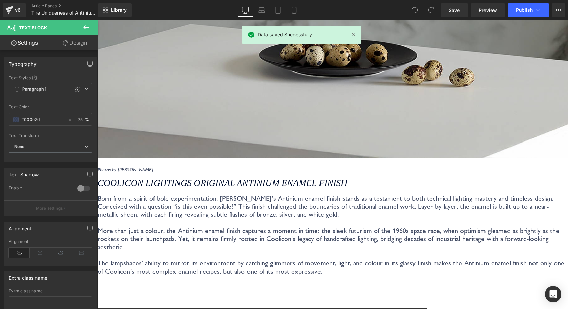
scroll to position [1386, 0]
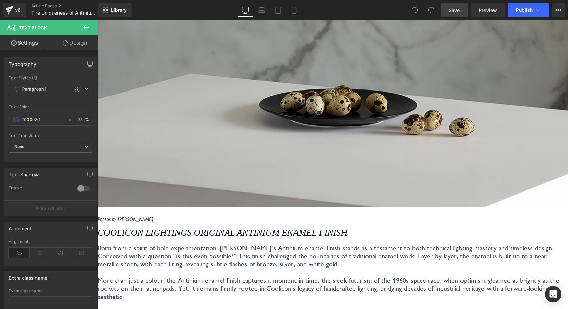
drag, startPoint x: 458, startPoint y: 15, endPoint x: 360, endPoint y: 0, distance: 98.4
click at [458, 15] on link "Save" at bounding box center [454, 10] width 27 height 14
click at [459, 10] on span "Save" at bounding box center [454, 10] width 11 height 7
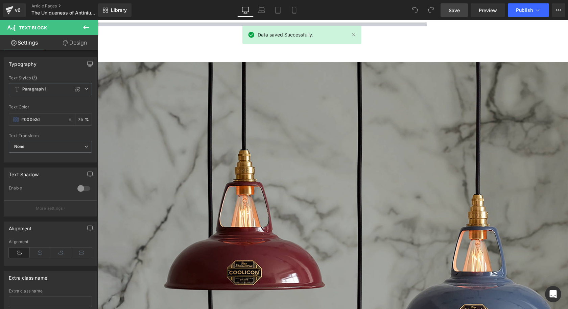
scroll to position [778, 0]
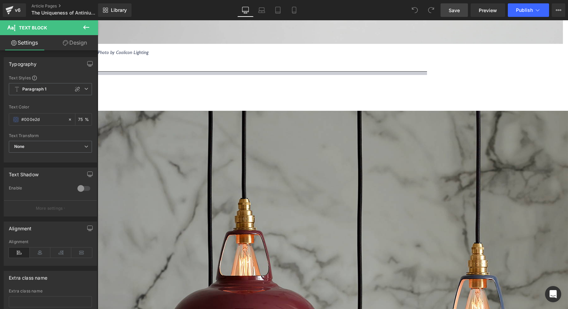
click at [452, 12] on span "Save" at bounding box center [454, 10] width 11 height 7
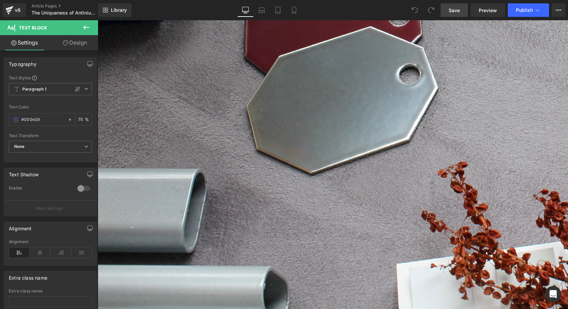
scroll to position [2976, 0]
click at [464, 14] on link "Save" at bounding box center [454, 10] width 27 height 14
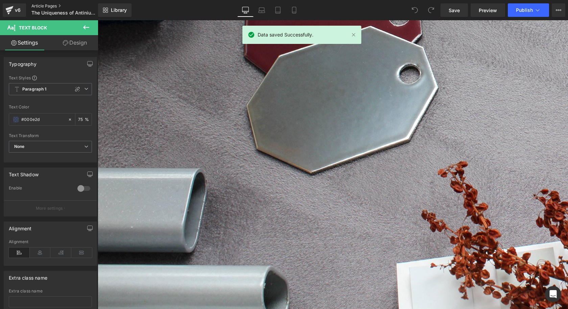
click at [52, 7] on link "Article Pages" at bounding box center [70, 5] width 78 height 5
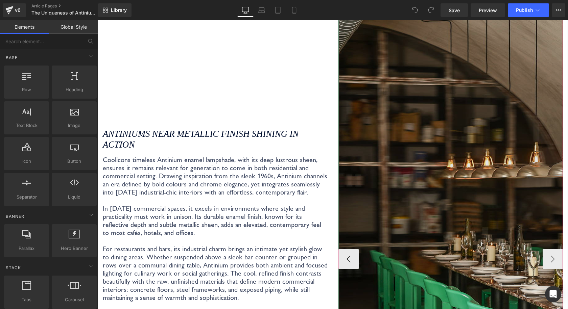
scroll to position [2435, 0]
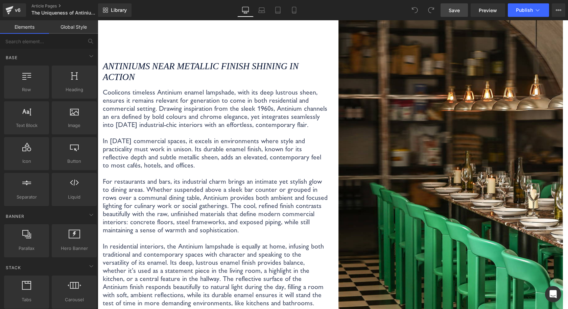
click at [447, 11] on link "Save" at bounding box center [454, 10] width 27 height 14
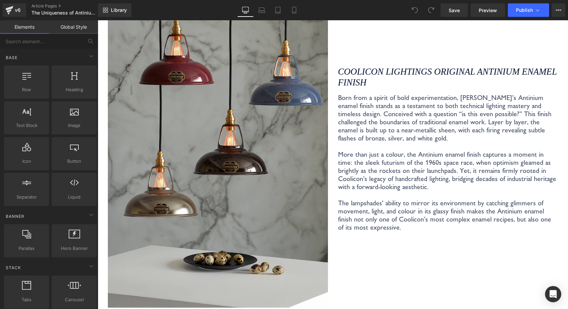
scroll to position [812, 0]
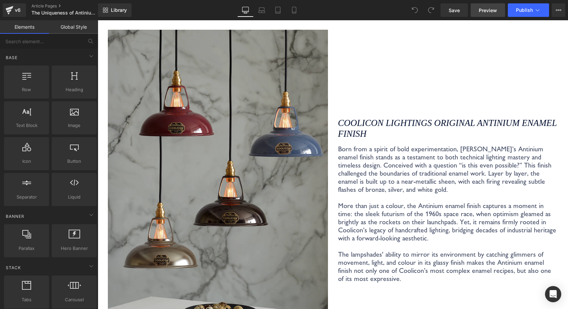
click at [481, 12] on span "Preview" at bounding box center [488, 10] width 18 height 7
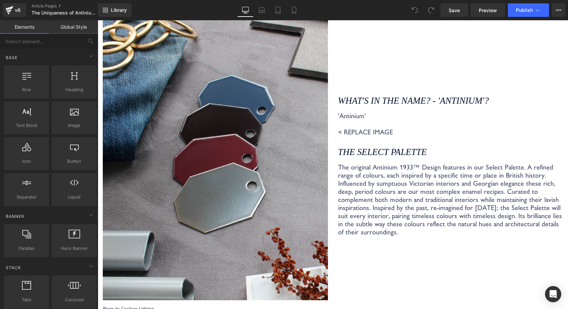
scroll to position [1589, 0]
drag, startPoint x: 380, startPoint y: 208, endPoint x: 381, endPoint y: 219, distance: 10.9
click at [380, 208] on p "The original Antinium 1933™ Design features in our Select Palette. A refined ra…" at bounding box center [450, 199] width 225 height 73
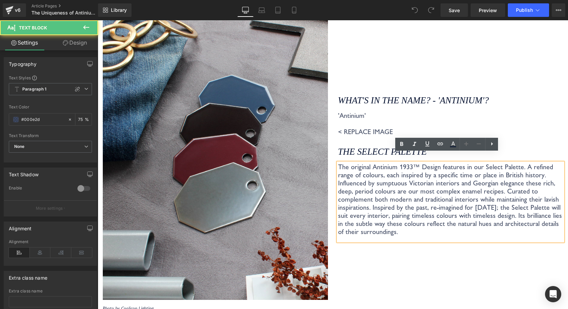
click at [380, 222] on p "The original Antinium 1933™ Design features in our Select Palette. A refined ra…" at bounding box center [450, 199] width 225 height 73
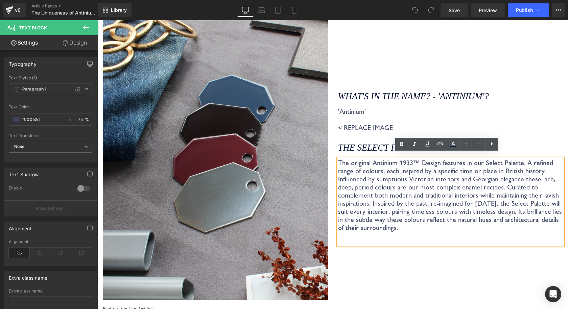
scroll to position [1581, 0]
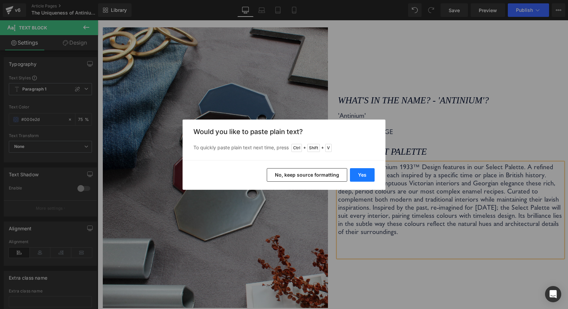
click at [365, 173] on button "Yes" at bounding box center [362, 175] width 25 height 14
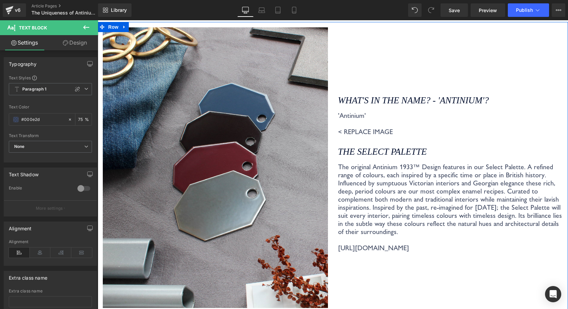
click at [457, 18] on div "Library Desktop Desktop Laptop Tablet Mobile Save Preview Publish Scheduled Vie…" at bounding box center [333, 10] width 470 height 20
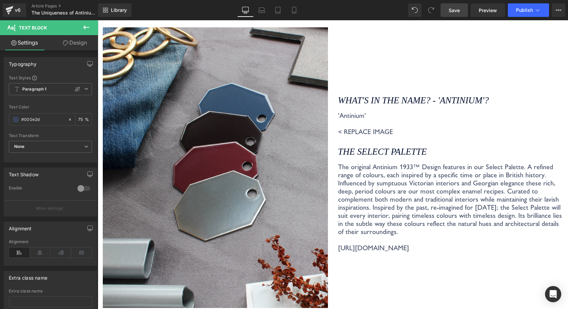
click at [457, 15] on link "Save" at bounding box center [454, 10] width 27 height 14
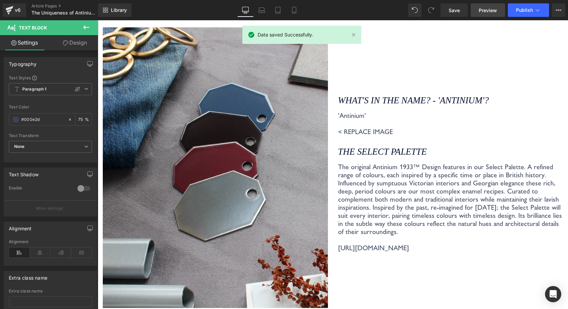
click at [486, 10] on span "Preview" at bounding box center [488, 10] width 18 height 7
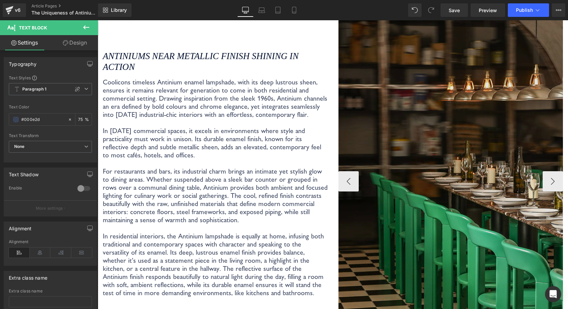
scroll to position [2494, 0]
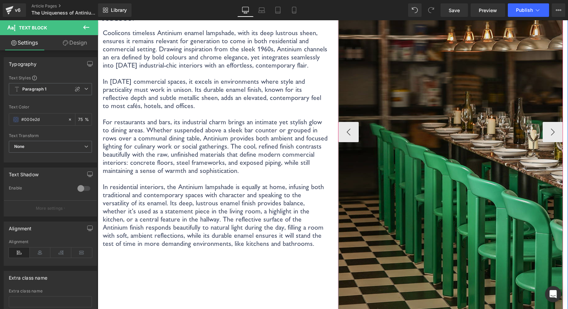
click at [456, 107] on img at bounding box center [570, 132] width 465 height 697
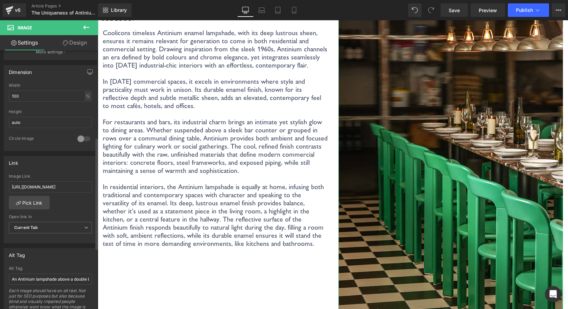
scroll to position [203, 0]
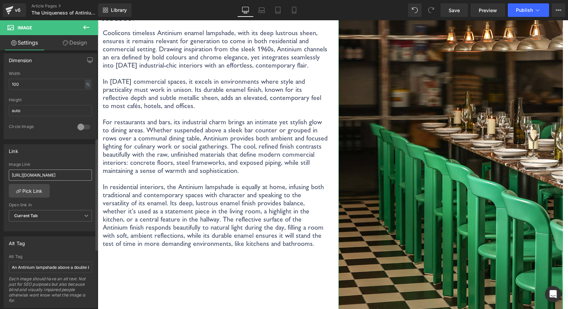
click at [49, 178] on input "https://www.cooliconlighting.com/products/antinium-original" at bounding box center [50, 175] width 83 height 11
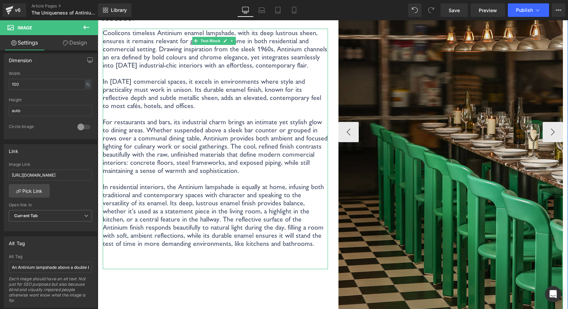
scroll to position [0, 137]
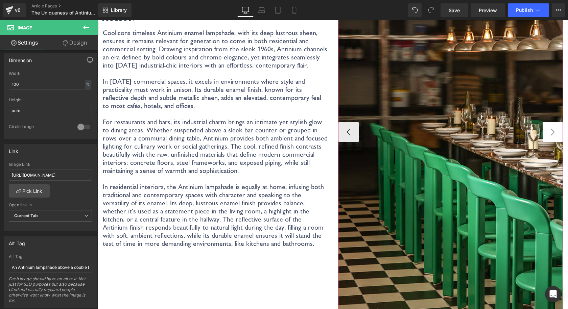
type input "https://www.cooliconlighting.com/blogs/projects/fellows-resturaunt-paris-france…"
click at [543, 122] on button "›" at bounding box center [553, 132] width 20 height 20
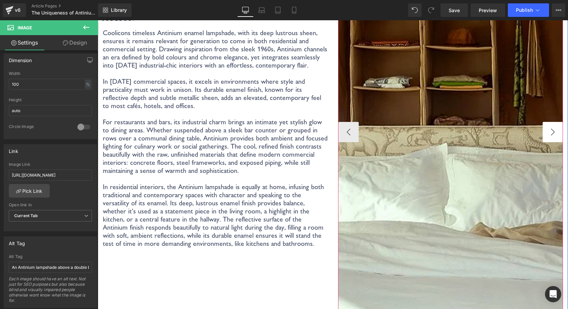
click at [545, 122] on button "›" at bounding box center [553, 132] width 20 height 20
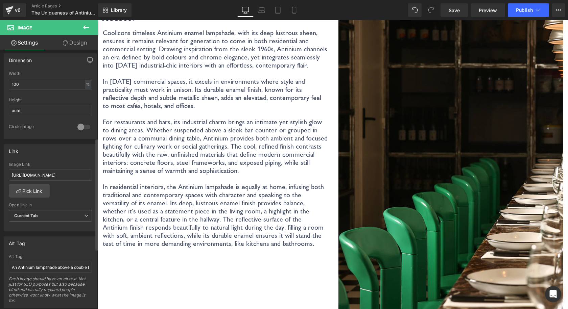
click at [92, 176] on div "https://www.cooliconlighting.com/blogs/projects/fellows-resturaunt-paris-france…" at bounding box center [50, 196] width 93 height 69
click at [83, 176] on input "https://www.cooliconlighting.com/blogs/projects/fellows-resturaunt-paris-france…" at bounding box center [50, 175] width 83 height 11
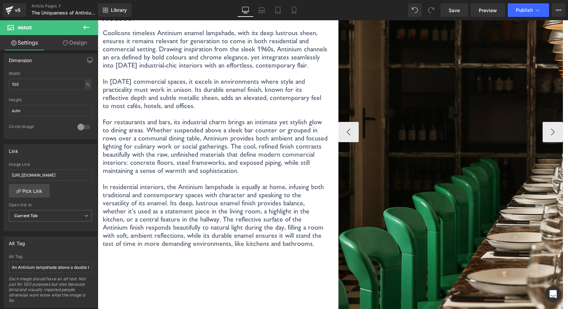
click at [379, 165] on img at bounding box center [570, 132] width 465 height 697
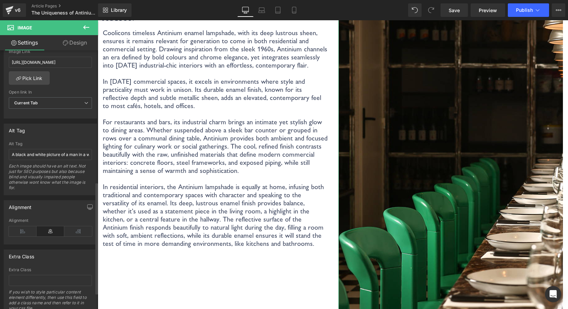
scroll to position [304, 0]
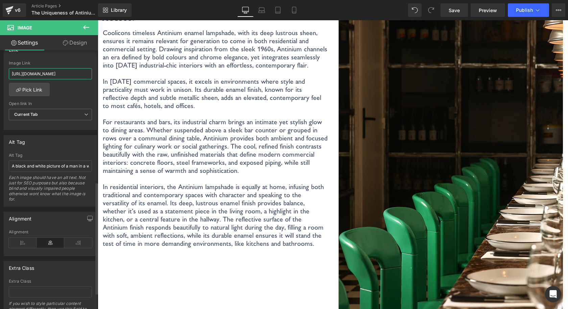
click at [70, 71] on input "https://www.cooliconlighting.com/blogs/projects/fellows-resturaunt-paris-france…" at bounding box center [50, 73] width 83 height 11
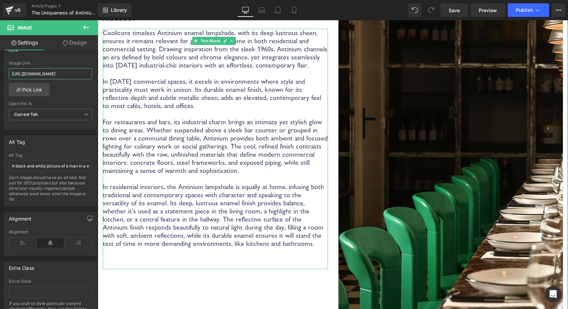
scroll to position [0, 137]
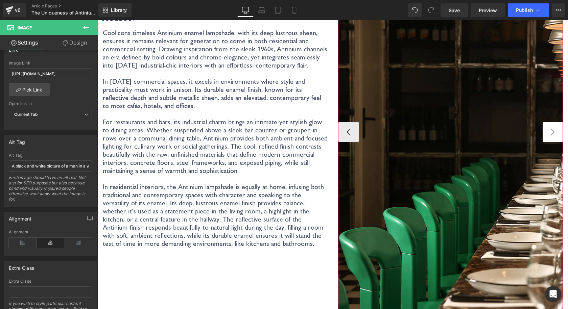
click at [543, 122] on button "›" at bounding box center [553, 132] width 20 height 20
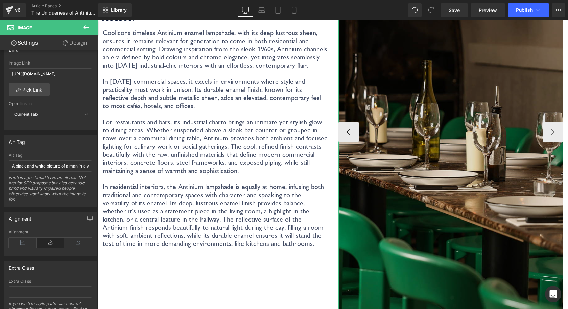
click at [464, 119] on img at bounding box center [570, 132] width 465 height 697
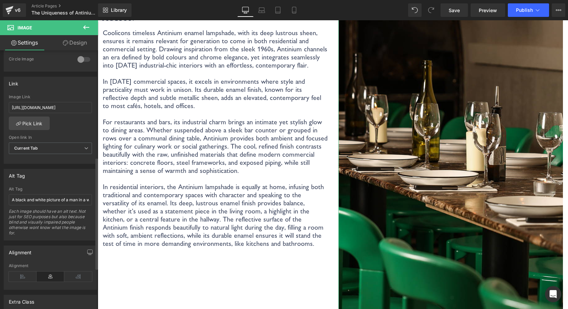
scroll to position [338, 0]
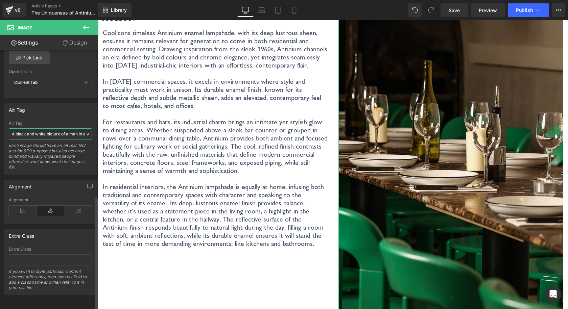
click at [48, 134] on input "A black and white picture of a man in a workshop fixing a badminton racket belo…" at bounding box center [50, 133] width 83 height 11
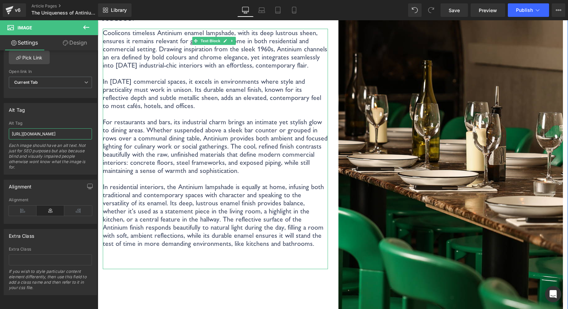
scroll to position [0, 137]
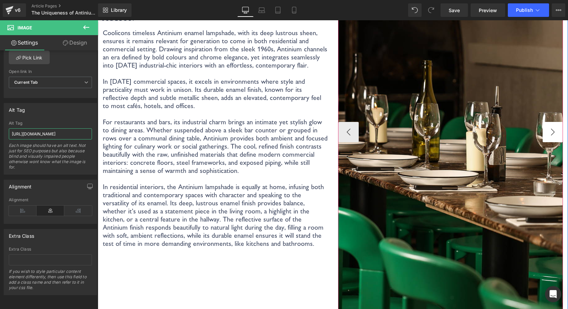
type input "https://www.cooliconlighting.com/blogs/projects/fellows-resturaunt-paris-france…"
click at [543, 122] on button "›" at bounding box center [553, 132] width 20 height 20
click at [345, 122] on button "‹" at bounding box center [348, 132] width 20 height 20
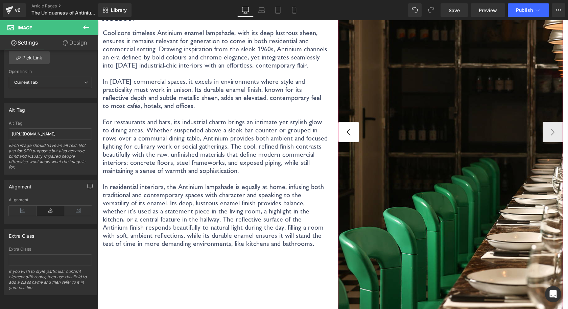
click at [345, 122] on button "‹" at bounding box center [348, 132] width 20 height 20
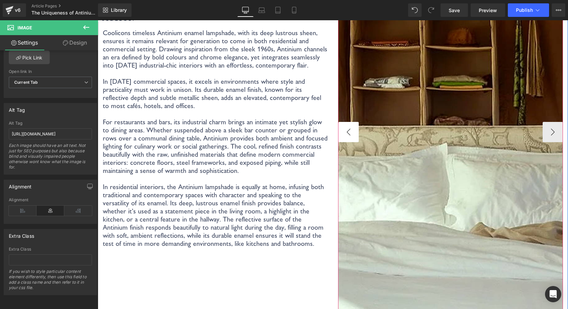
click at [345, 122] on button "‹" at bounding box center [348, 132] width 20 height 20
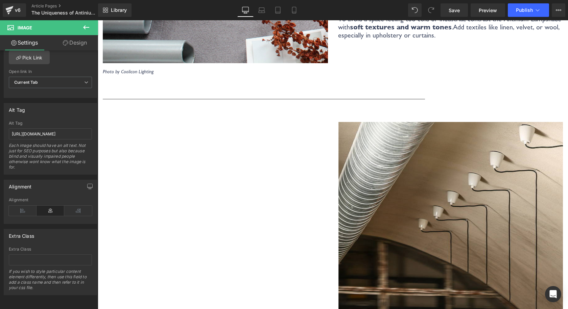
scroll to position [2021, 0]
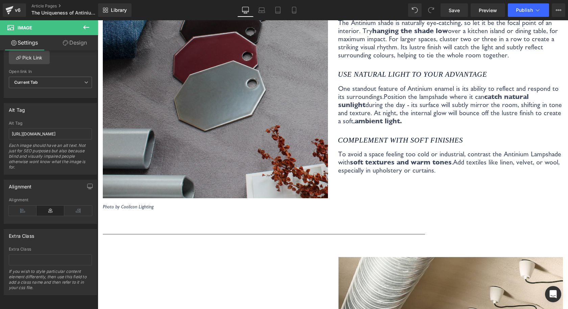
click at [260, 121] on img at bounding box center [215, 57] width 225 height 281
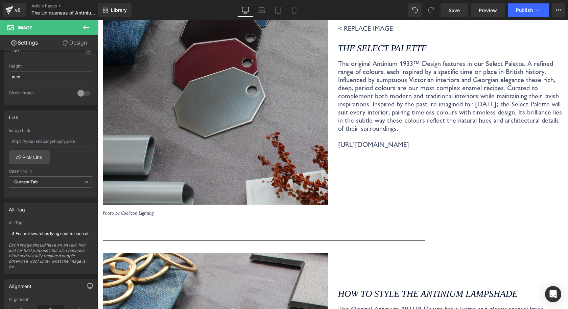
scroll to position [1683, 0]
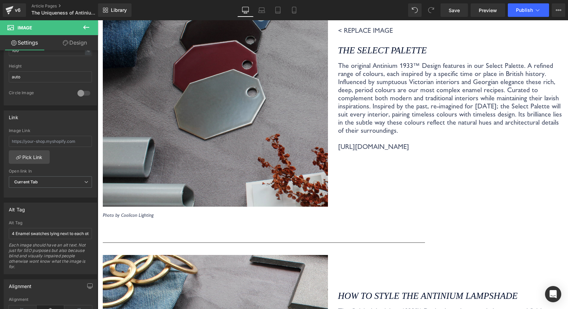
click at [245, 135] on img at bounding box center [215, 66] width 225 height 281
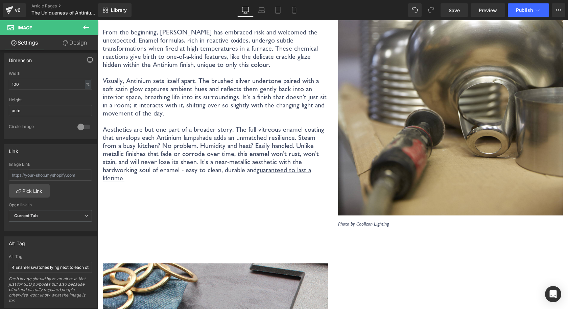
scroll to position [1277, 0]
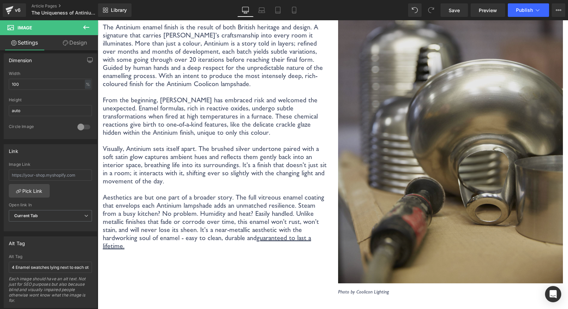
click at [403, 143] on img at bounding box center [450, 114] width 225 height 337
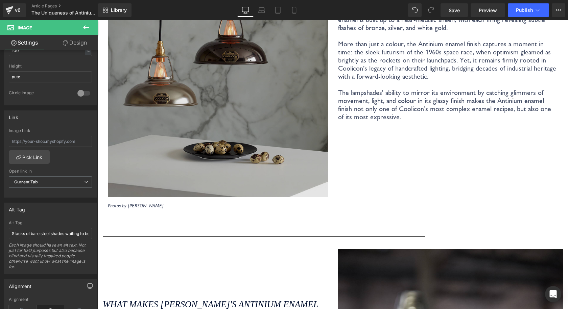
scroll to position [972, 0]
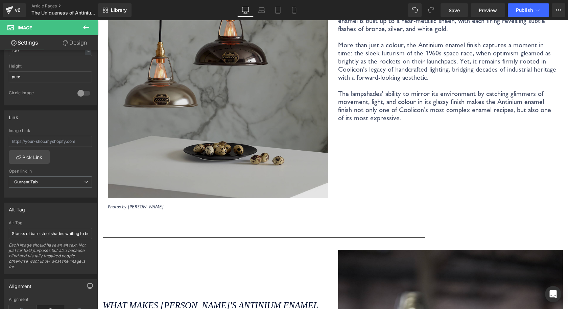
click at [220, 140] on img at bounding box center [218, 34] width 220 height 330
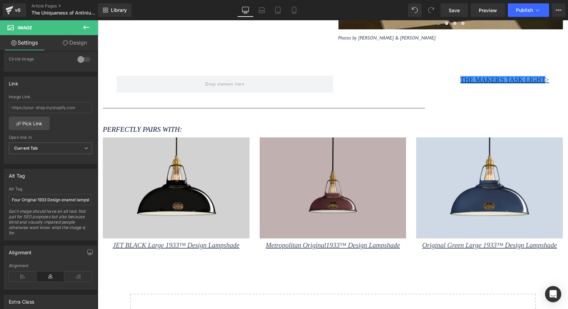
scroll to position [2934, 0]
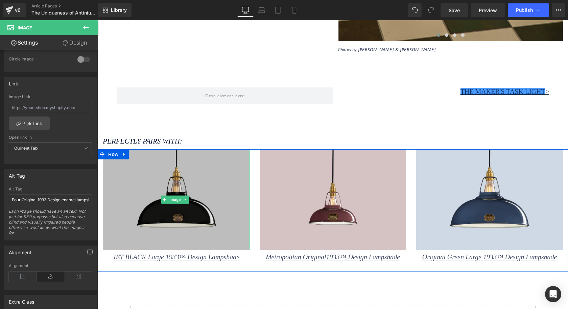
click at [197, 173] on img at bounding box center [176, 199] width 147 height 101
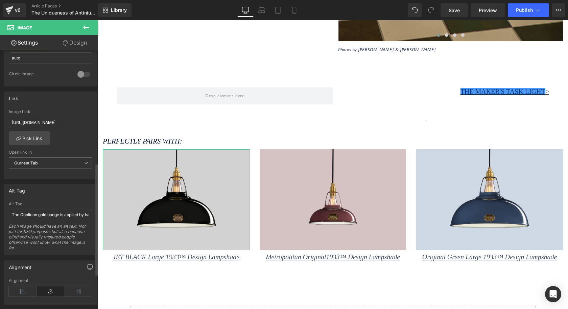
scroll to position [271, 0]
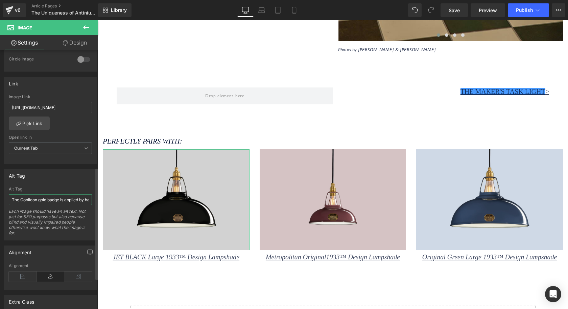
click at [54, 200] on input "The Coolicon gold badge is applied by hand onto a Cream lampshade" at bounding box center [50, 199] width 83 height 11
type input "A Large Jet Black Enamel pendant lampshade hanging in front of a neutral grey b…"
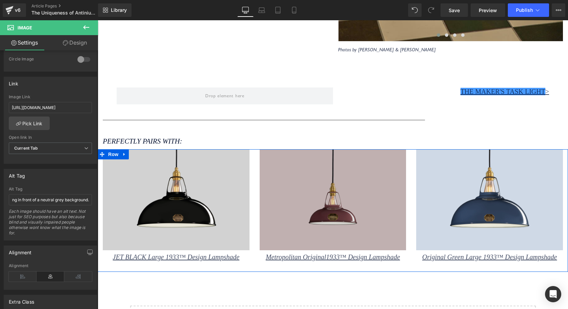
click at [319, 171] on img at bounding box center [333, 199] width 147 height 101
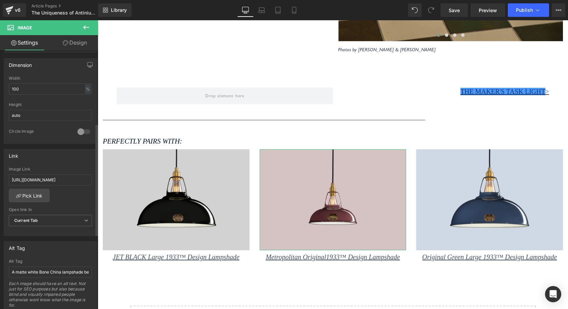
scroll to position [338, 0]
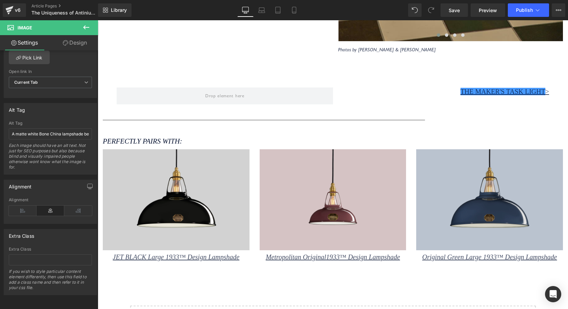
click at [440, 222] on img at bounding box center [489, 199] width 147 height 101
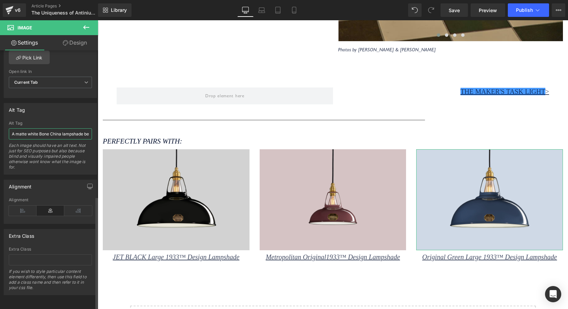
click at [47, 138] on input "A matte white Bone China lampshade before being fired" at bounding box center [50, 133] width 83 height 11
paste input "Large Jet Black Enamel pendant lampshade hanging in front of a neutral grey bac…"
click at [29, 132] on input "A Large Jet Black Enamel pendant lampshade hanging in front of a neutral grey b…" at bounding box center [50, 133] width 83 height 11
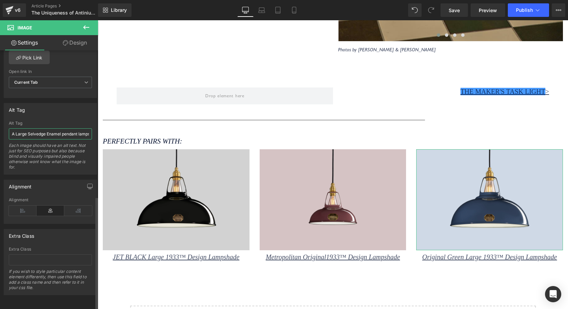
scroll to position [0, 102]
click at [57, 130] on input "A Large Selvedge Enamel pendant lampshade hanging in front of a neutral grey ba…" at bounding box center [50, 133] width 83 height 11
type input "A Large Selvedge Enamel pendant lampshade hanging in front of a neutral blue ba…"
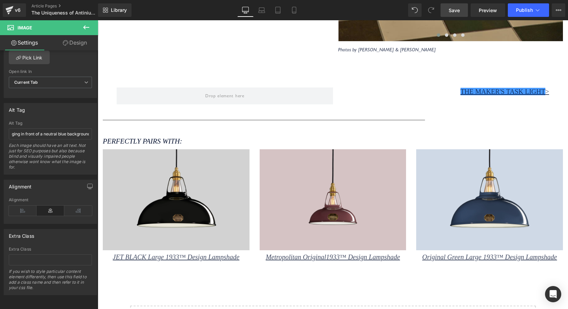
click at [458, 9] on span "Save" at bounding box center [454, 10] width 11 height 7
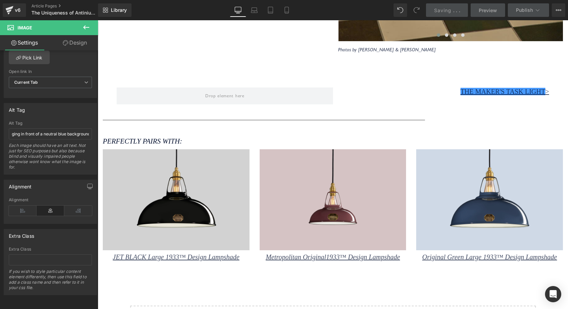
scroll to position [0, 0]
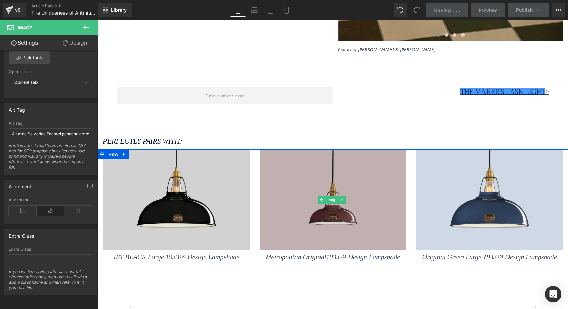
click at [354, 155] on img at bounding box center [333, 199] width 147 height 101
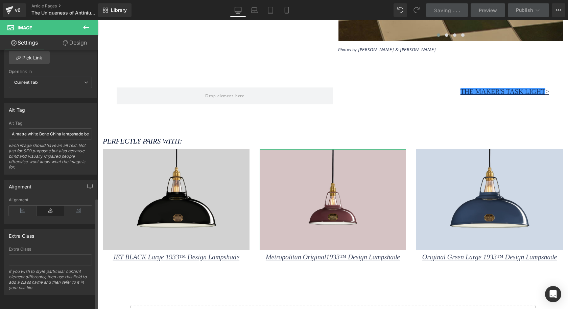
scroll to position [342, 0]
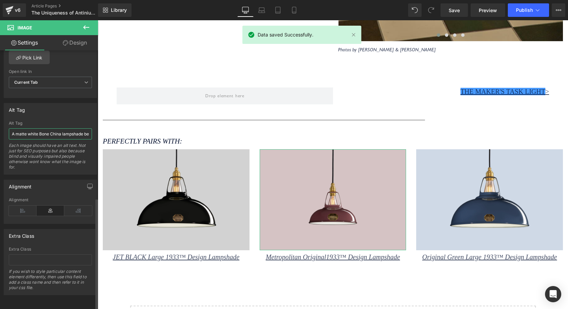
click at [36, 130] on input "A matte white Bone China lampshade before being fired" at bounding box center [50, 133] width 83 height 11
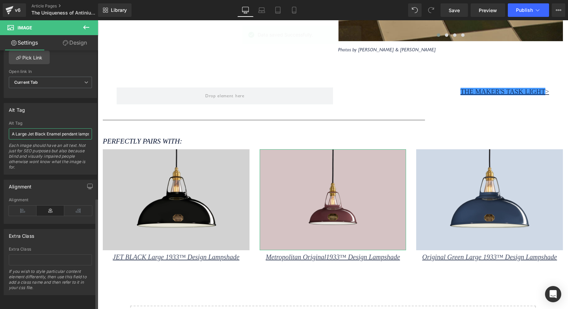
click at [25, 129] on input "A Large Jet Black Enamel pendant lampshade hanging in front of a neutral grey b…" at bounding box center [50, 133] width 83 height 11
click at [24, 130] on input "A Large Jet Black Enamel pendant lampshade hanging in front of a neutral grey b…" at bounding box center [50, 133] width 83 height 11
click at [59, 129] on input "An Original Metropolitan Enamel pendant lampshade hanging in front of a neutral…" at bounding box center [50, 133] width 83 height 11
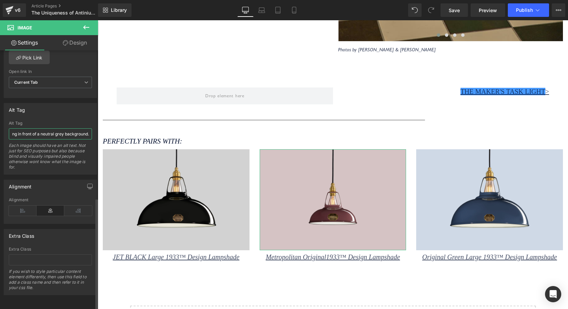
drag, startPoint x: 59, startPoint y: 129, endPoint x: 67, endPoint y: 130, distance: 8.2
click at [58, 129] on input "An Original Metropolitan Enamel pendant lampshade hanging in front of a neutral…" at bounding box center [50, 133] width 83 height 11
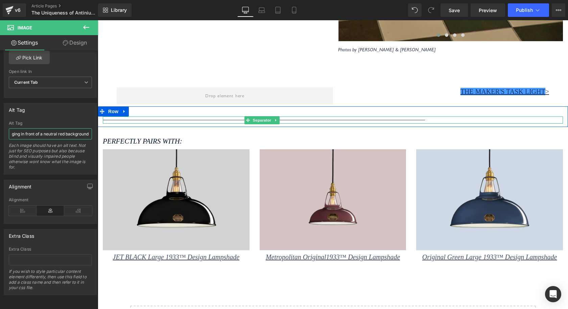
scroll to position [0, 113]
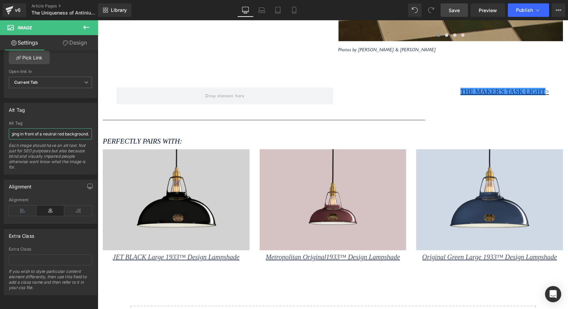
type input "An Original Metropolitan Enamel pendant lampshade hanging in front of a neutral…"
click at [459, 13] on span "Save" at bounding box center [454, 10] width 11 height 7
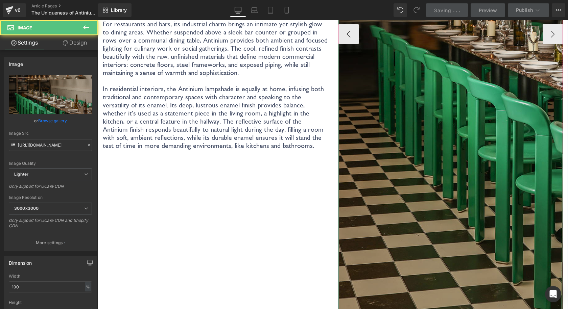
scroll to position [2494, 0]
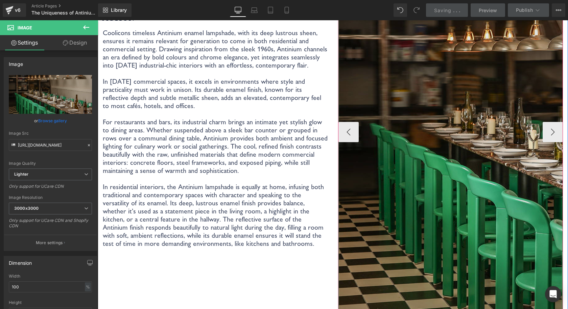
click at [355, 130] on img at bounding box center [570, 132] width 465 height 697
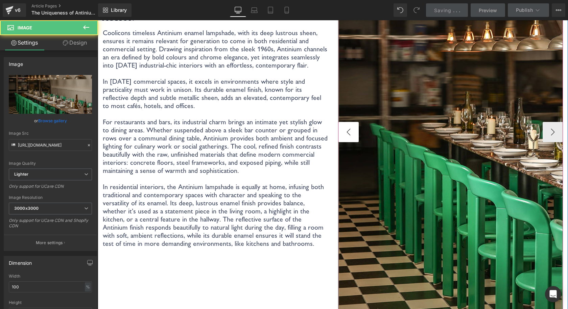
click at [354, 124] on button "‹" at bounding box center [348, 132] width 20 height 20
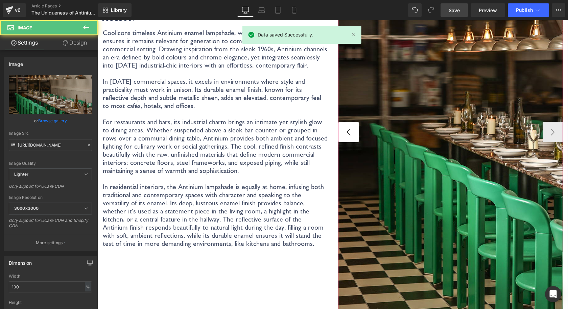
click at [354, 124] on button "‹" at bounding box center [348, 132] width 20 height 20
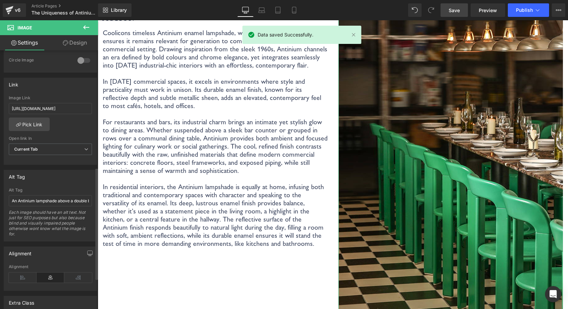
scroll to position [271, 0]
click at [47, 198] on input "An Antinium lampshade above a double bed in a luxurious mobile camping tent." at bounding box center [50, 199] width 83 height 11
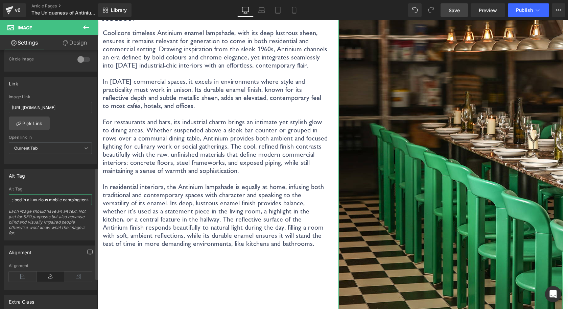
scroll to position [0, 0]
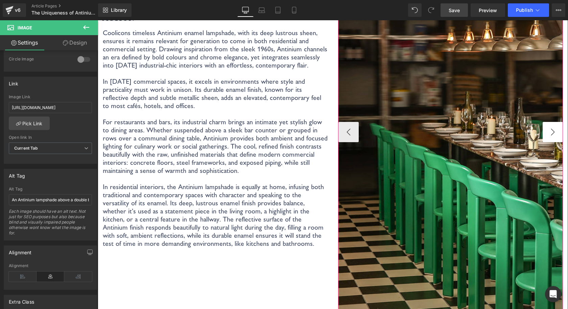
click at [554, 122] on button "›" at bounding box center [553, 132] width 20 height 20
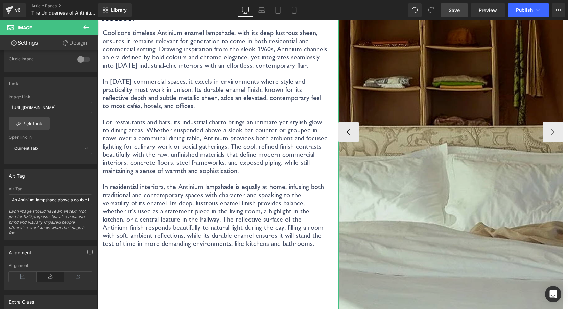
click at [429, 112] on img at bounding box center [570, 132] width 465 height 697
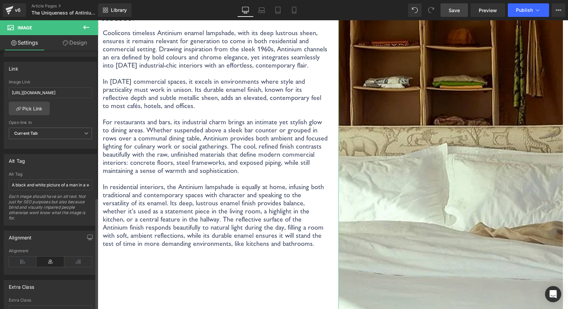
scroll to position [342, 0]
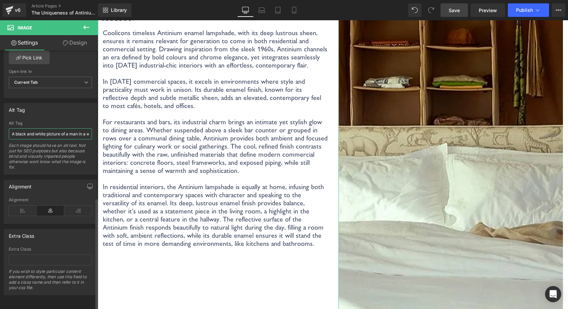
click at [39, 131] on input "A black and white picture of a man in a workshop fixing a badminton racket belo…" at bounding box center [50, 133] width 83 height 11
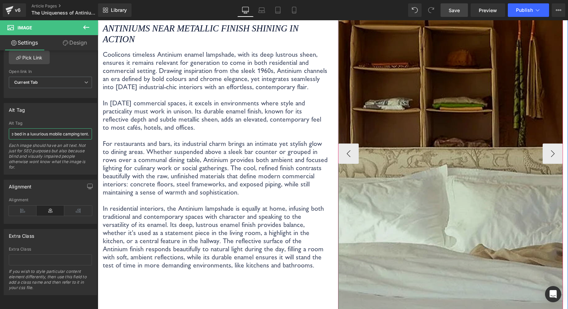
scroll to position [2460, 0]
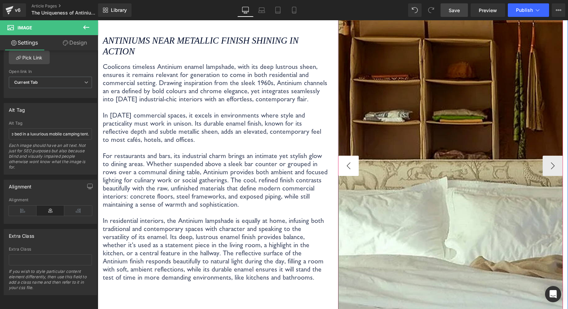
click at [346, 156] on button "‹" at bounding box center [348, 166] width 20 height 20
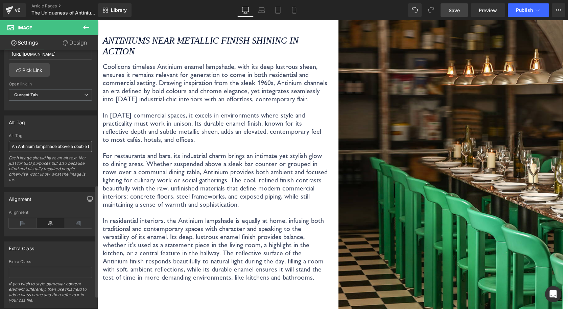
scroll to position [308, 0]
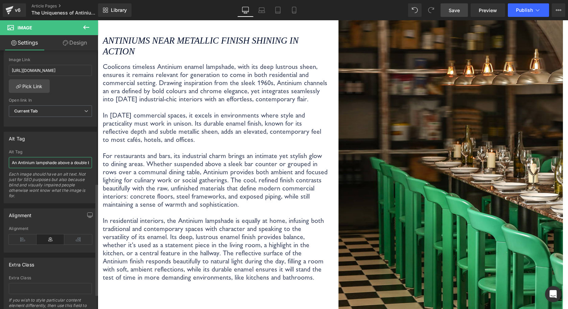
click at [49, 164] on input "An Antinium lampshade above a double bed in a luxurious mobile camping tent." at bounding box center [50, 162] width 83 height 11
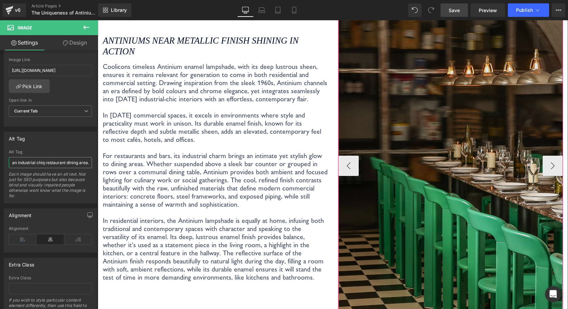
scroll to position [0, 214]
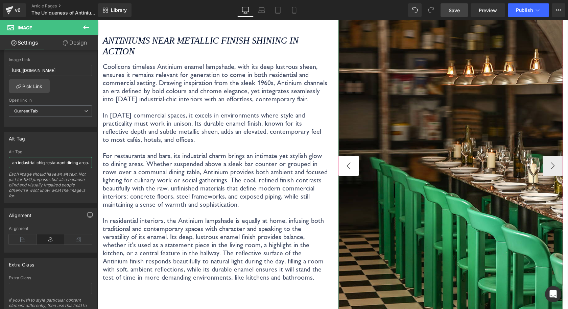
type input "A row of Antinium Lampshades hanging above a long marble table with a checkerbo…"
click at [349, 156] on button "‹" at bounding box center [348, 166] width 20 height 20
click at [543, 156] on button "›" at bounding box center [553, 166] width 20 height 20
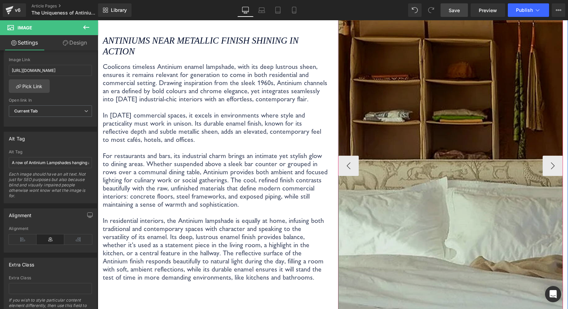
click at [419, 136] on img at bounding box center [570, 166] width 465 height 697
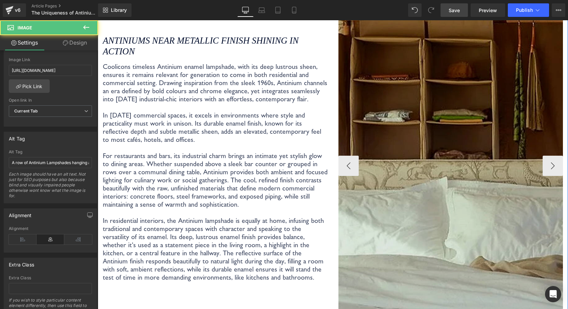
click at [465, 134] on img at bounding box center [570, 166] width 465 height 697
click at [432, 131] on img at bounding box center [570, 166] width 465 height 697
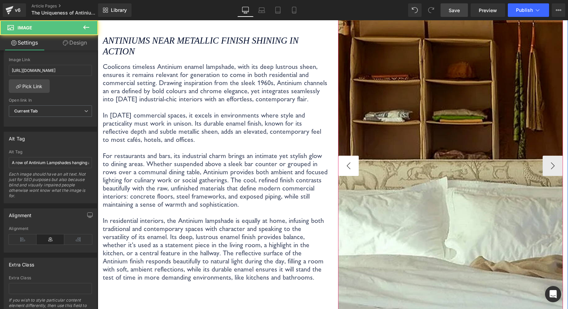
click at [348, 156] on button "‹" at bounding box center [348, 166] width 20 height 20
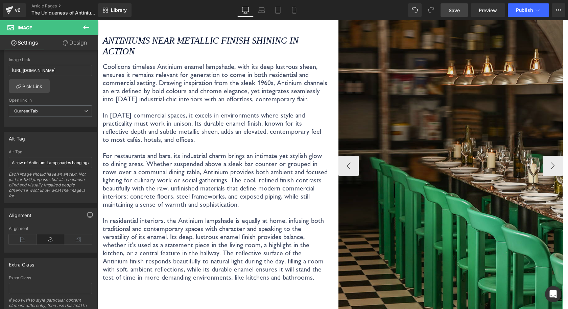
click at [420, 158] on img at bounding box center [570, 166] width 465 height 697
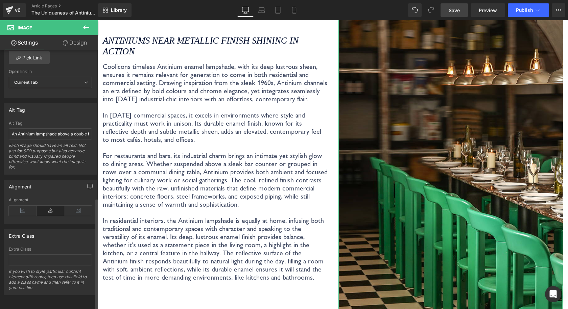
scroll to position [342, 0]
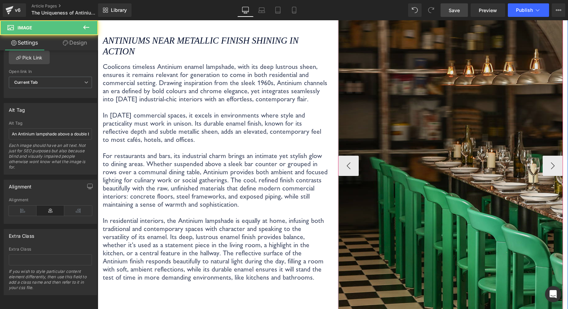
click at [395, 165] on img at bounding box center [570, 166] width 465 height 697
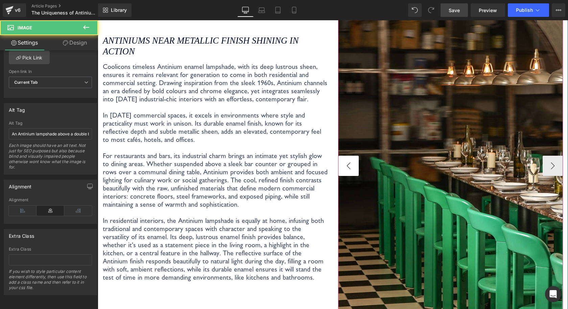
click at [342, 157] on button "‹" at bounding box center [348, 166] width 20 height 20
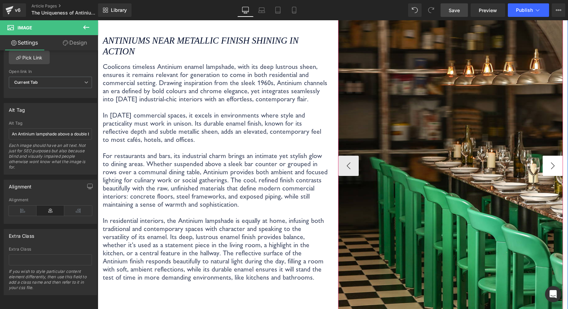
click at [547, 156] on button "›" at bounding box center [553, 166] width 20 height 20
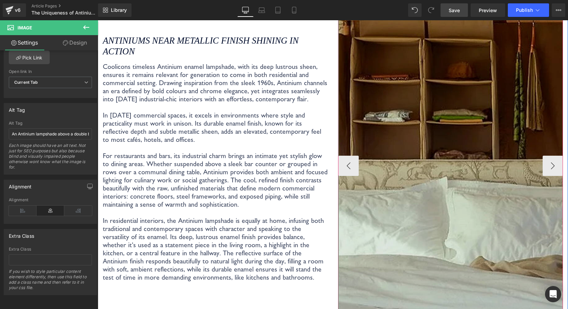
click at [470, 147] on img at bounding box center [570, 166] width 465 height 697
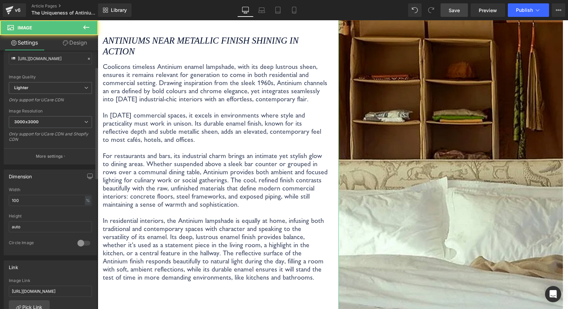
scroll to position [237, 0]
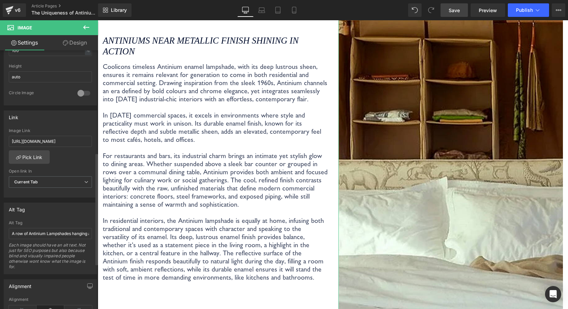
click at [61, 240] on div "Alt Tag A row of Antinium Lampshades hanging above a long marble table with a c…" at bounding box center [50, 247] width 83 height 53
click at [61, 234] on input "A row of Antinium Lampshades hanging above a long marble table with a checkerbo…" at bounding box center [50, 233] width 83 height 11
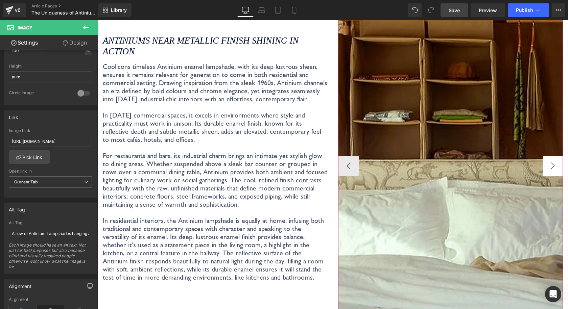
click at [543, 156] on button "›" at bounding box center [553, 166] width 20 height 20
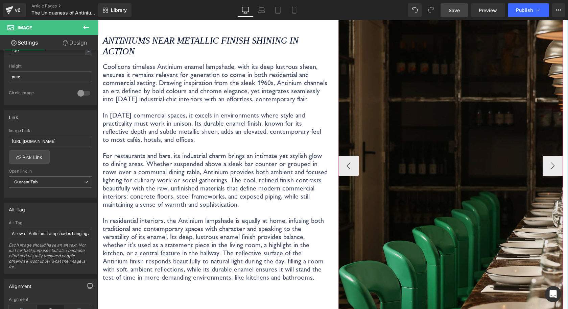
click at [439, 148] on img at bounding box center [570, 166] width 465 height 697
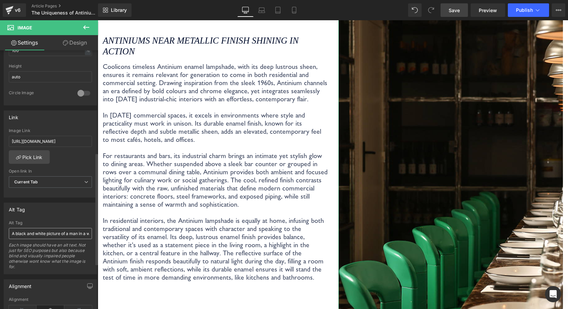
click at [31, 235] on input "A black and white picture of a man in a workshop fixing a badminton racket belo…" at bounding box center [50, 233] width 83 height 11
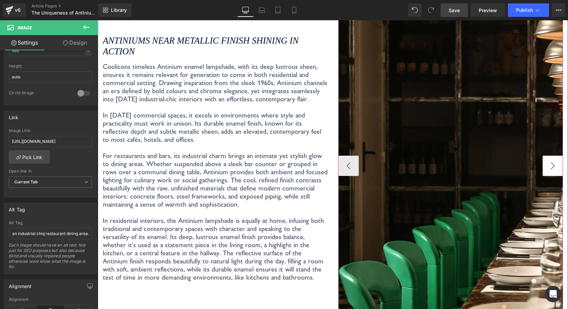
type input "A row of Antinium Lampshades hanging above a long marble table with a checkerbo…"
click at [553, 157] on button "›" at bounding box center [553, 166] width 20 height 20
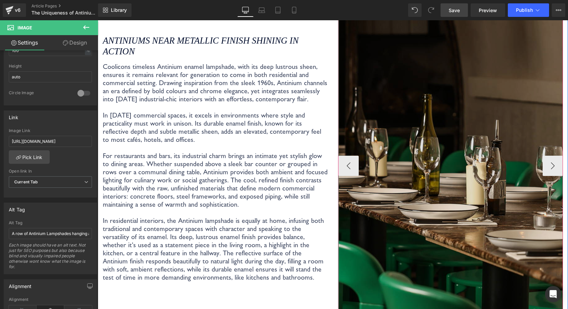
click at [459, 154] on img at bounding box center [570, 166] width 465 height 697
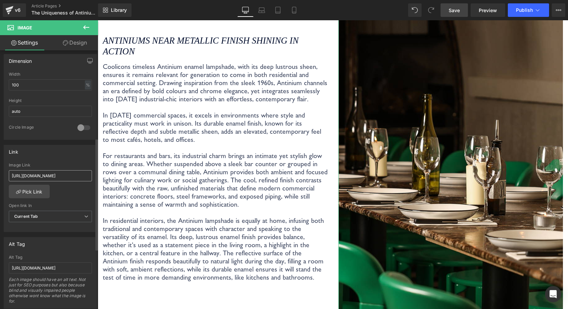
scroll to position [203, 0]
click at [41, 268] on input "https://www.cooliconlighting.com/blogs/projects/fellows-resturaunt-paris-france…" at bounding box center [50, 267] width 83 height 11
paste input "A row of Antinium Lampshades hanging above a long marble table with a checkerbo…"
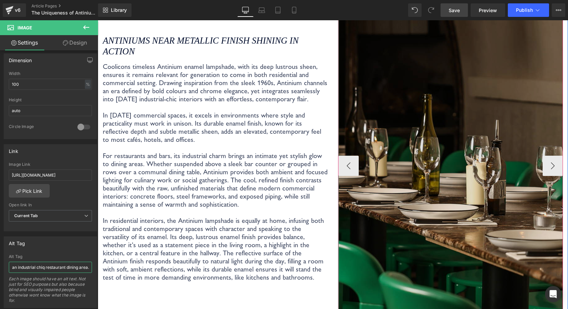
type input "A row of Antinium Lampshades hanging above a long marble table with a checkerbo…"
click at [511, 191] on img at bounding box center [570, 166] width 465 height 697
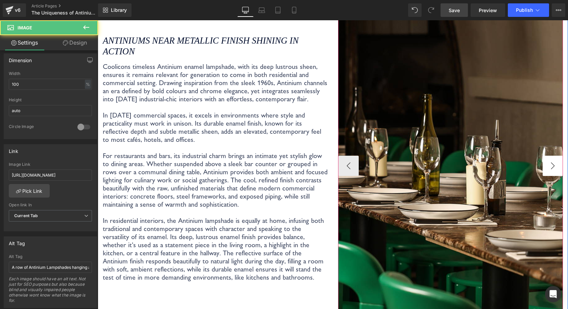
click at [544, 156] on button "›" at bounding box center [553, 166] width 20 height 20
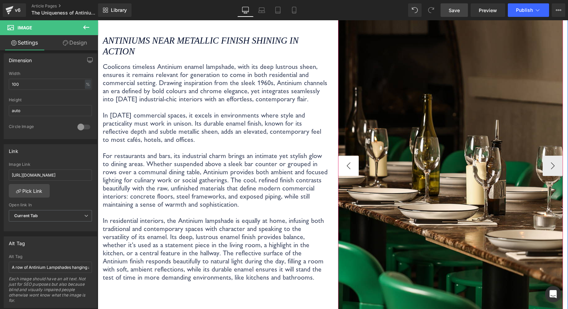
click at [351, 156] on button "‹" at bounding box center [348, 166] width 20 height 20
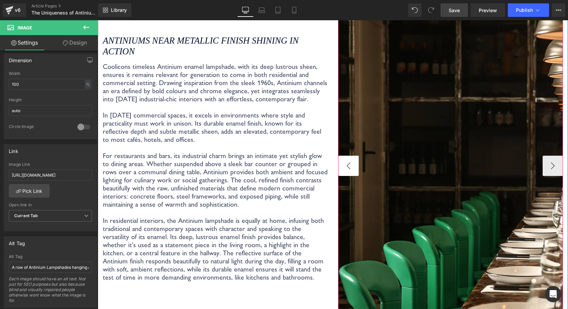
click at [351, 156] on button "‹" at bounding box center [348, 166] width 20 height 20
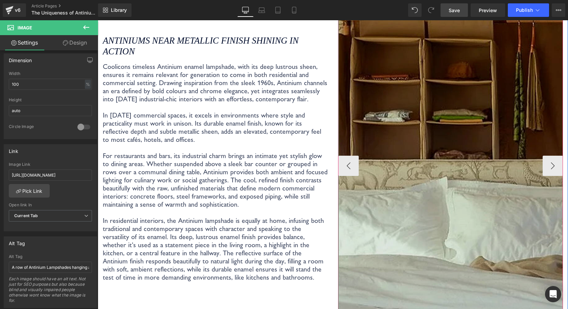
click at [409, 154] on img at bounding box center [570, 166] width 465 height 697
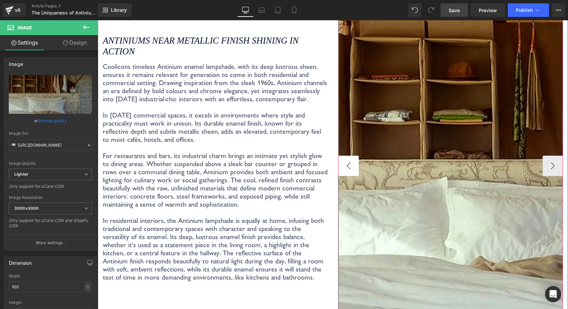
click at [350, 157] on button "‹" at bounding box center [348, 166] width 20 height 20
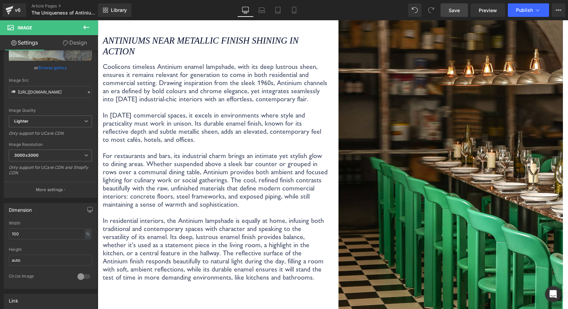
scroll to position [68, 0]
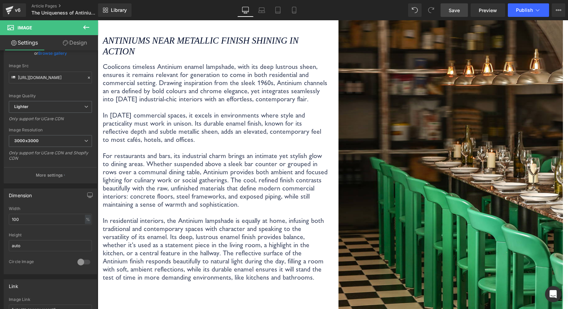
click at [464, 166] on div at bounding box center [333, 164] width 470 height 289
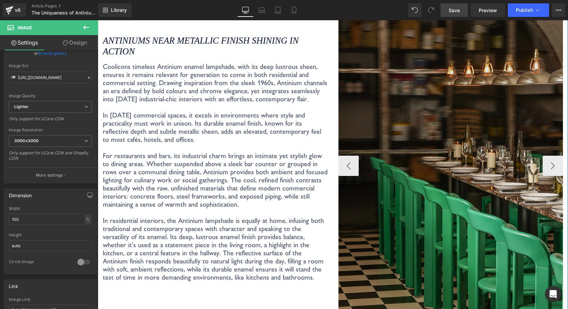
click at [424, 170] on img at bounding box center [570, 166] width 465 height 697
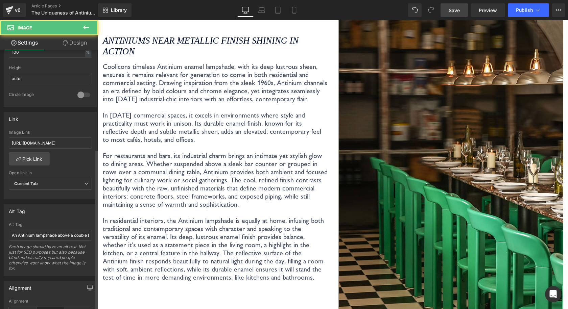
scroll to position [237, 0]
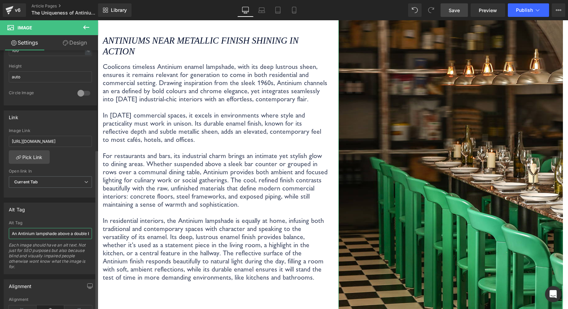
click at [42, 234] on input "An Antinium lampshade above a double bed in a luxurious mobile camping tent." at bounding box center [50, 233] width 83 height 11
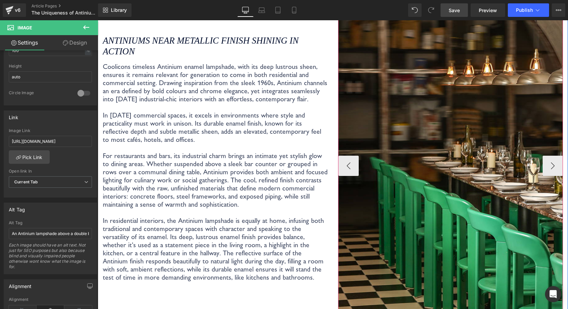
click at [561, 153] on div at bounding box center [562, 161] width 2 height 707
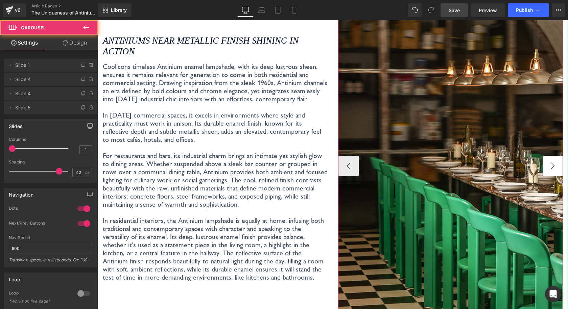
click at [551, 156] on button "›" at bounding box center [553, 166] width 20 height 20
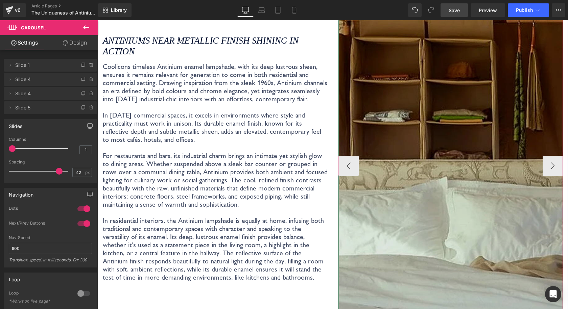
click at [474, 148] on img at bounding box center [570, 166] width 465 height 697
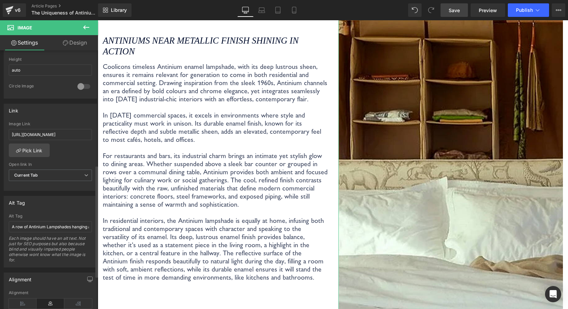
scroll to position [271, 0]
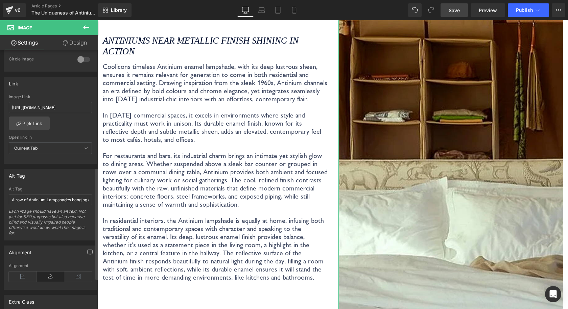
click at [42, 192] on div "Alt Tag" at bounding box center [50, 189] width 83 height 5
click at [43, 195] on input "A row of Antinium Lampshades hanging above a long marble table with a checkerbo…" at bounding box center [50, 199] width 83 height 11
paste input "n Antinium lampshade above a double bed in a luxurious mobile camping tent."
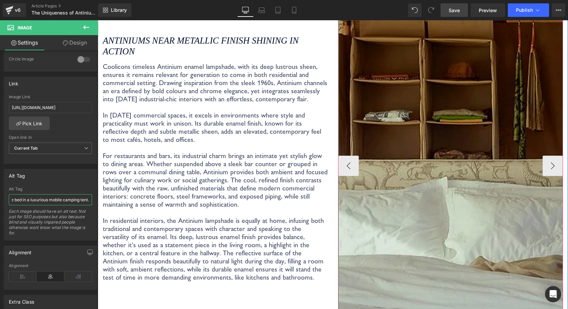
type input "An Antinium lampshade above a double bed in a luxurious mobile camping tent."
click at [372, 156] on img at bounding box center [570, 166] width 465 height 697
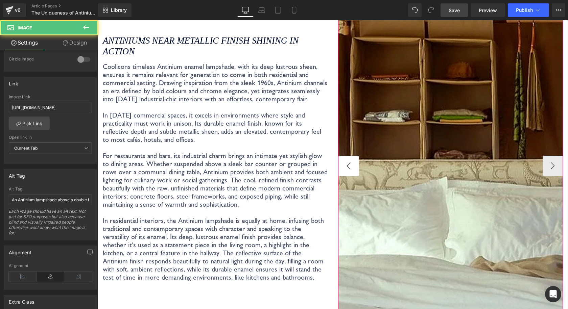
click at [342, 156] on button "‹" at bounding box center [348, 166] width 20 height 20
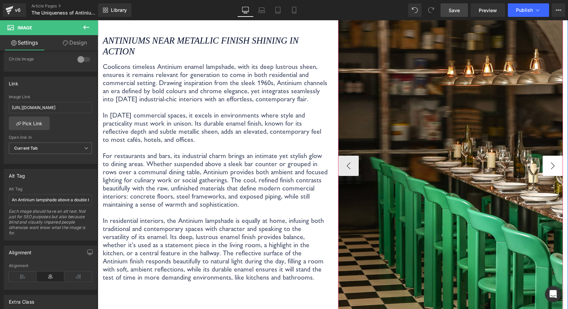
click at [553, 156] on button "›" at bounding box center [553, 166] width 20 height 20
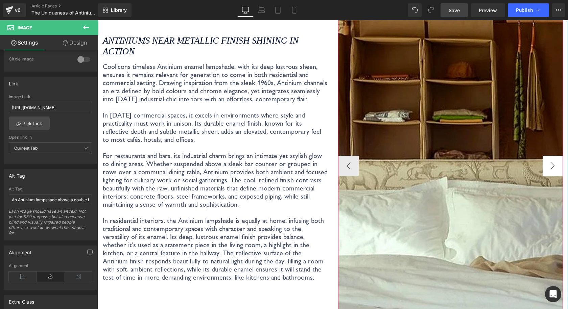
click at [549, 156] on button "›" at bounding box center [553, 166] width 20 height 20
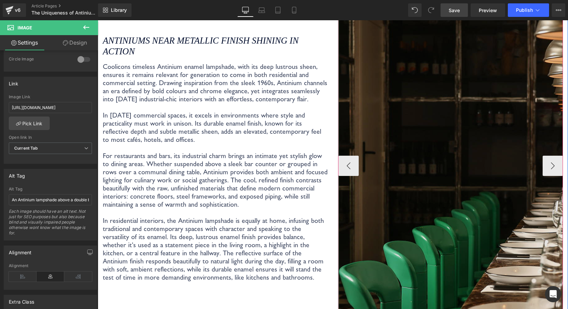
click at [482, 146] on img at bounding box center [570, 166] width 465 height 697
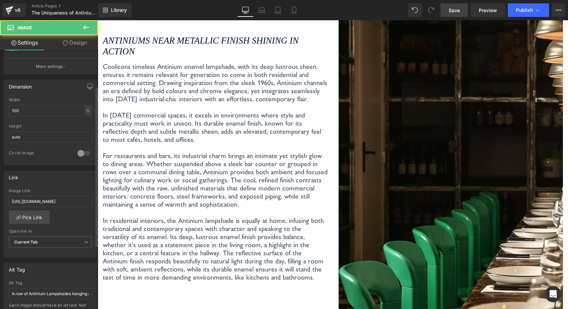
scroll to position [203, 0]
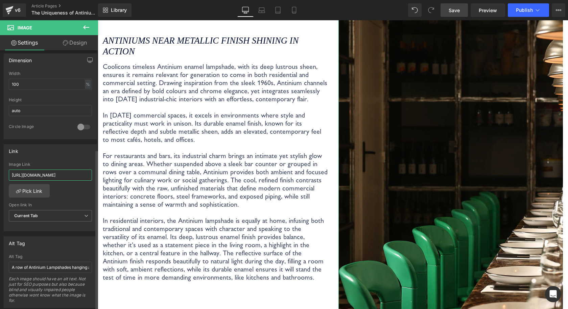
click at [50, 180] on input "https://www.cooliconlighting.com/blogs/projects/fellows-resturaunt-paris-france…" at bounding box center [50, 175] width 83 height 11
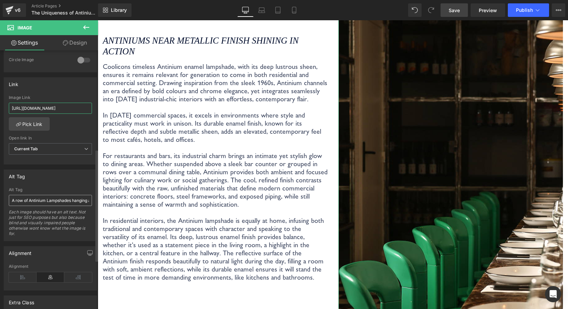
scroll to position [271, 0]
click at [55, 194] on div "Alt Tag A row of Antinium Lampshades hanging above a long marble table with a c…" at bounding box center [50, 213] width 83 height 53
click at [54, 197] on input "A row of Antinium Lampshades hanging above a long marble table with a checkerbo…" at bounding box center [50, 199] width 83 height 11
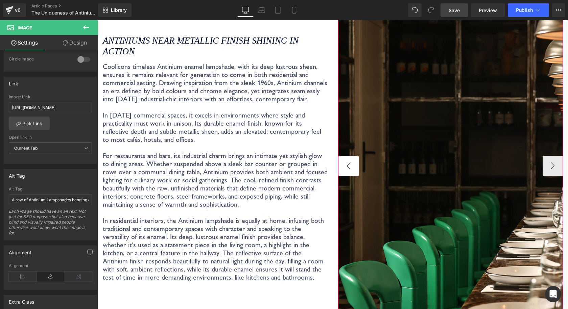
click at [351, 156] on button "‹" at bounding box center [348, 166] width 20 height 20
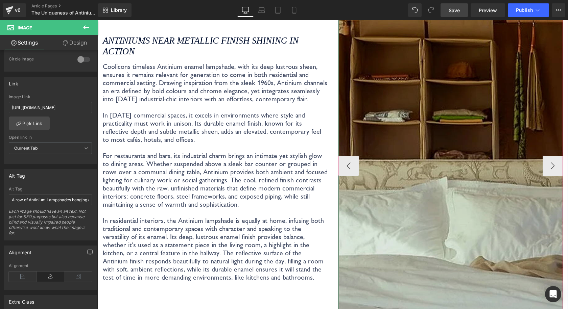
click at [396, 146] on img at bounding box center [570, 166] width 465 height 697
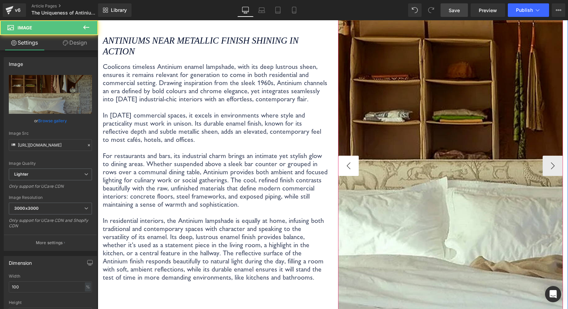
click at [354, 156] on button "‹" at bounding box center [348, 166] width 20 height 20
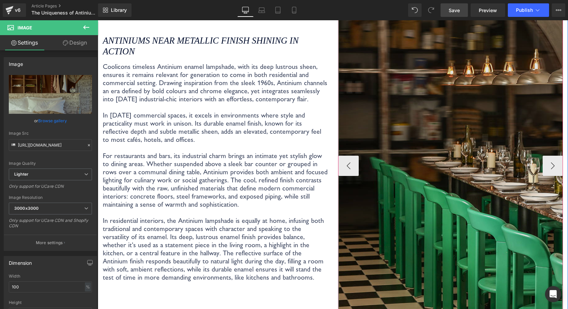
click at [407, 150] on img at bounding box center [570, 166] width 465 height 697
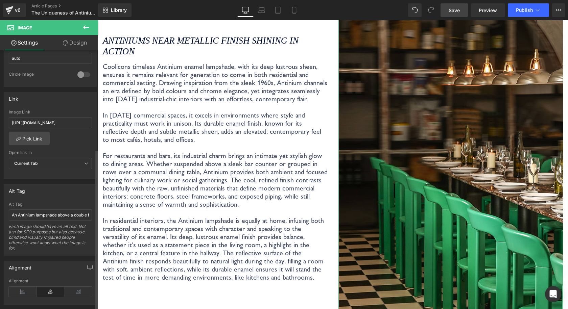
scroll to position [304, 0]
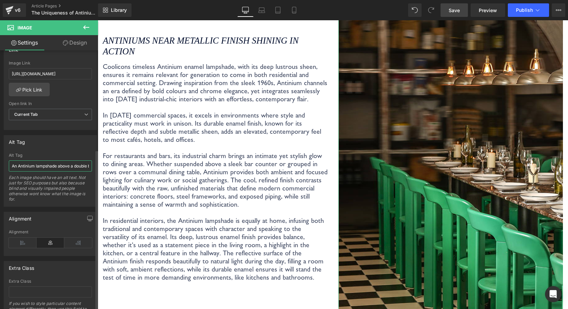
click at [50, 166] on input "An Antinium lampshade above a double bed in a luxurious mobile camping tent." at bounding box center [50, 166] width 83 height 11
click at [57, 168] on input "A row of Antinium Lampshades hanging above a long marble table with a checkerbo…" at bounding box center [50, 166] width 83 height 11
click at [43, 165] on input "A row of Antinium Lampshades hanging above a long marble table with a checkerbo…" at bounding box center [50, 166] width 83 height 11
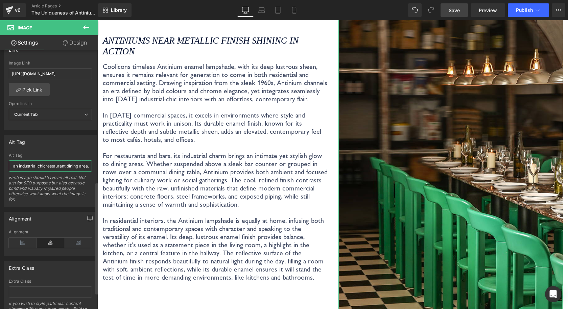
scroll to position [0, 211]
type input "A row of Antinium Lampshades hanging above a long marble table with a checkerbo…"
click at [448, 10] on link "Save" at bounding box center [454, 10] width 27 height 14
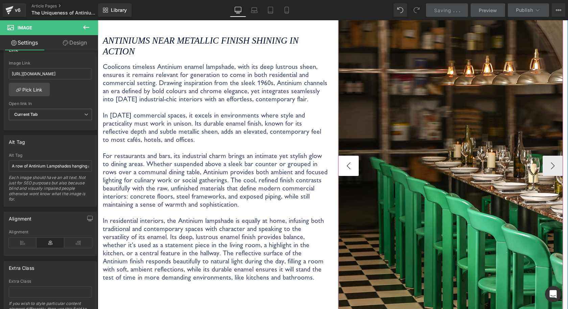
click at [347, 156] on button "‹" at bounding box center [348, 166] width 20 height 20
click at [552, 156] on button "›" at bounding box center [553, 166] width 20 height 20
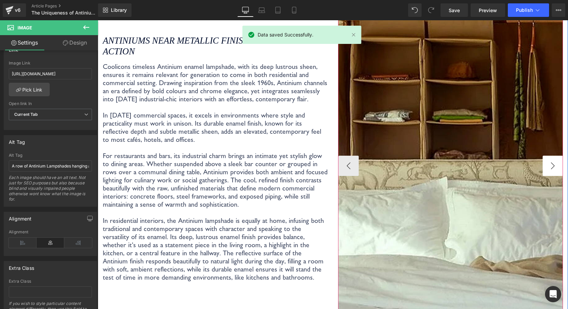
click at [551, 156] on button "›" at bounding box center [553, 166] width 20 height 20
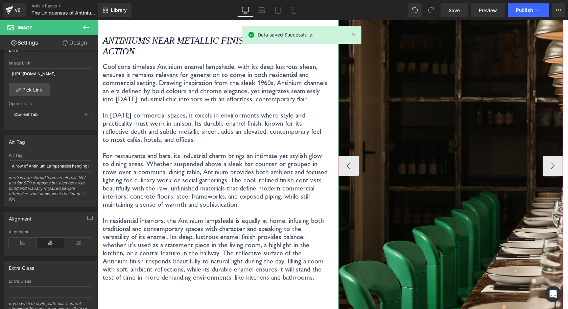
click at [449, 141] on img at bounding box center [570, 166] width 465 height 697
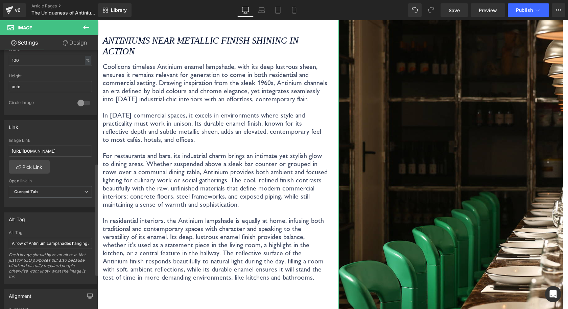
scroll to position [271, 0]
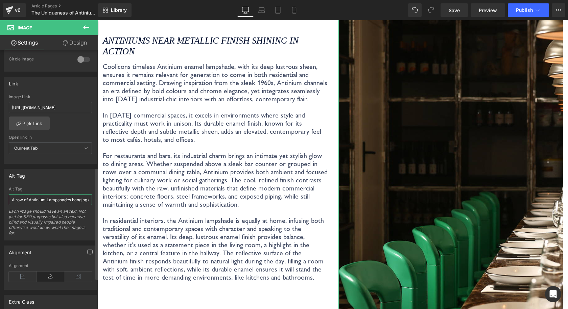
drag, startPoint x: 57, startPoint y: 203, endPoint x: 61, endPoint y: 200, distance: 4.1
click at [57, 203] on input "A row of Antinium Lampshades hanging above a long marble table with a checkerbo…" at bounding box center [50, 199] width 83 height 11
drag, startPoint x: 41, startPoint y: 200, endPoint x: 49, endPoint y: 188, distance: 14.5
click at [41, 200] on input "A row of Antinium Lampshades hanging above a long marble table with a checkerbo…" at bounding box center [50, 199] width 83 height 11
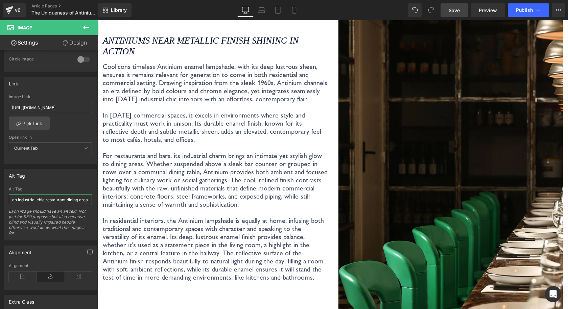
type input "A row of Antinium Lampshades hanging above a long marble table with a checkerbo…"
click at [459, 15] on link "Save" at bounding box center [454, 10] width 27 height 14
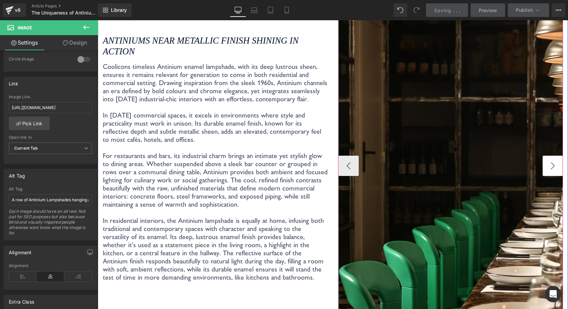
click at [551, 156] on button "›" at bounding box center [553, 166] width 20 height 20
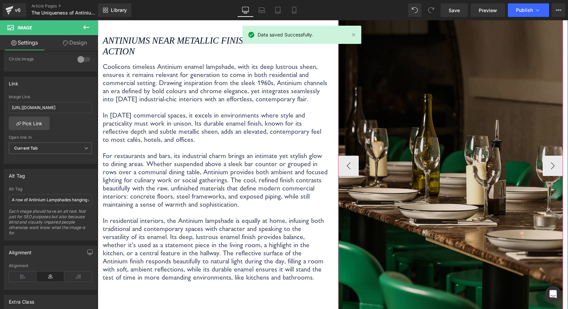
click at [467, 143] on img at bounding box center [570, 166] width 465 height 697
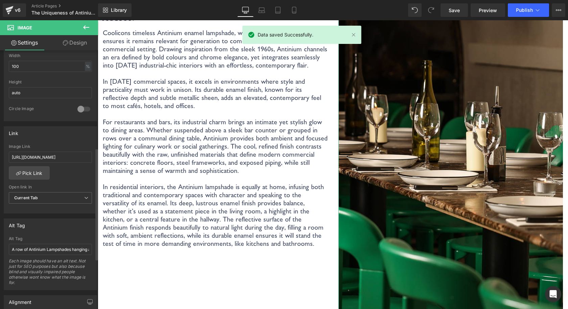
scroll to position [237, 0]
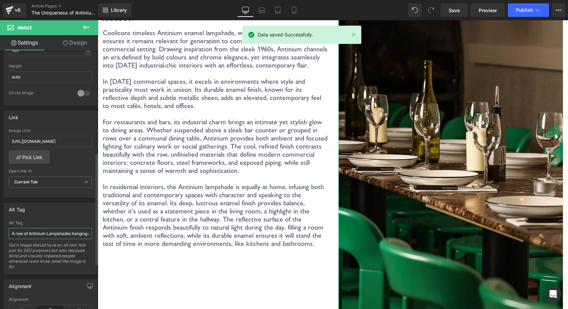
click at [55, 232] on input "A row of Antinium Lampshades hanging above a long marble table with a checkerbo…" at bounding box center [50, 233] width 83 height 11
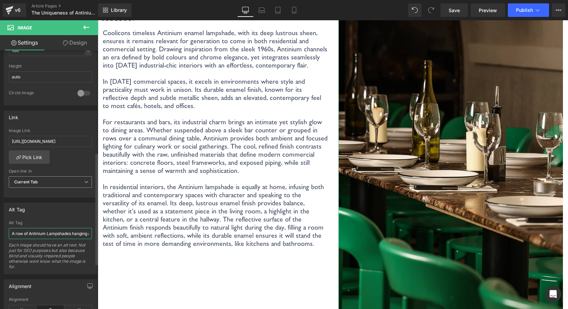
scroll to position [0, 214]
click at [42, 235] on input "A row of Antinium Lampshades hanging above a long marble table with a checkerbo…" at bounding box center [50, 233] width 83 height 11
type input "A row of Antinium Lampshades hanging above a long marble table with a checkerbo…"
click at [448, 11] on link "Save" at bounding box center [454, 10] width 27 height 14
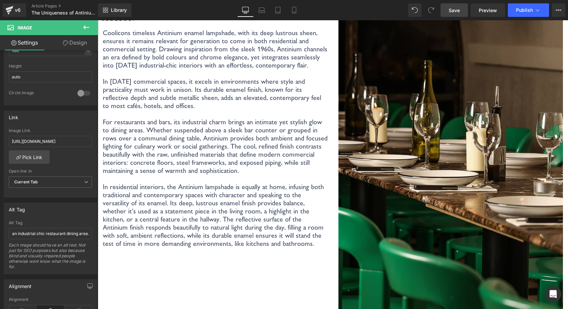
scroll to position [0, 0]
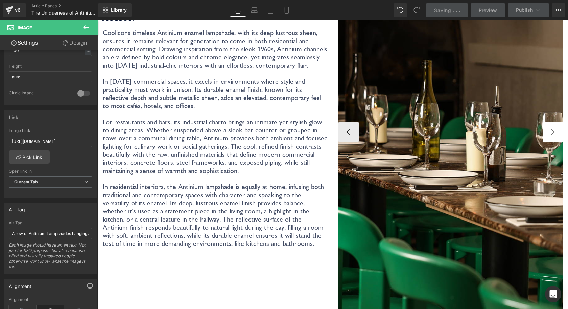
click at [545, 127] on button "›" at bounding box center [553, 132] width 20 height 20
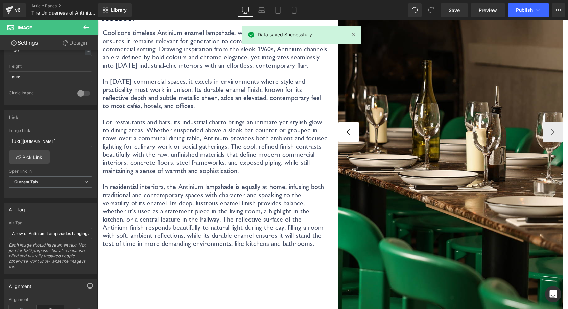
click at [349, 122] on button "‹" at bounding box center [348, 132] width 20 height 20
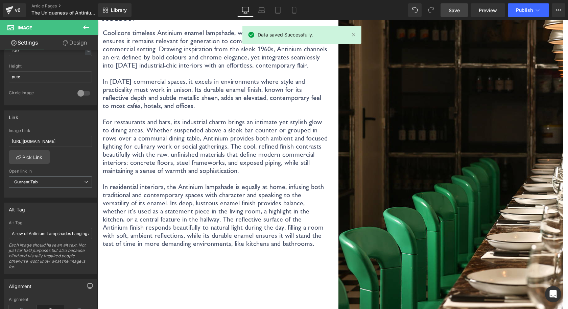
click at [465, 15] on link "Save" at bounding box center [454, 10] width 27 height 14
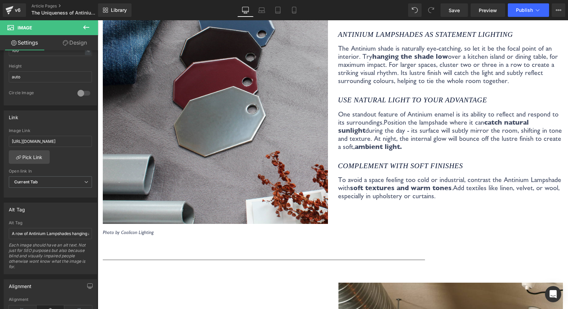
scroll to position [1953, 0]
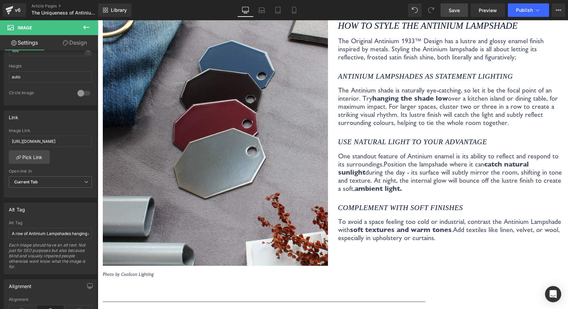
click at [460, 7] on span "Save" at bounding box center [454, 10] width 11 height 7
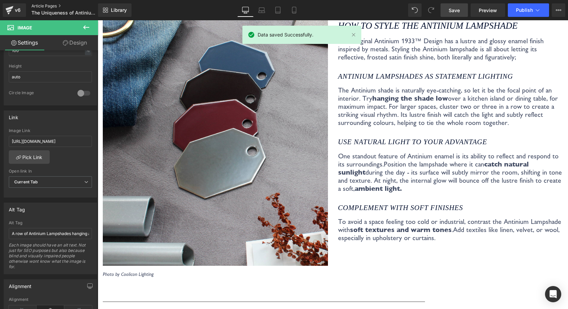
click at [41, 6] on link "Article Pages" at bounding box center [70, 5] width 78 height 5
